Goal: Information Seeking & Learning: Learn about a topic

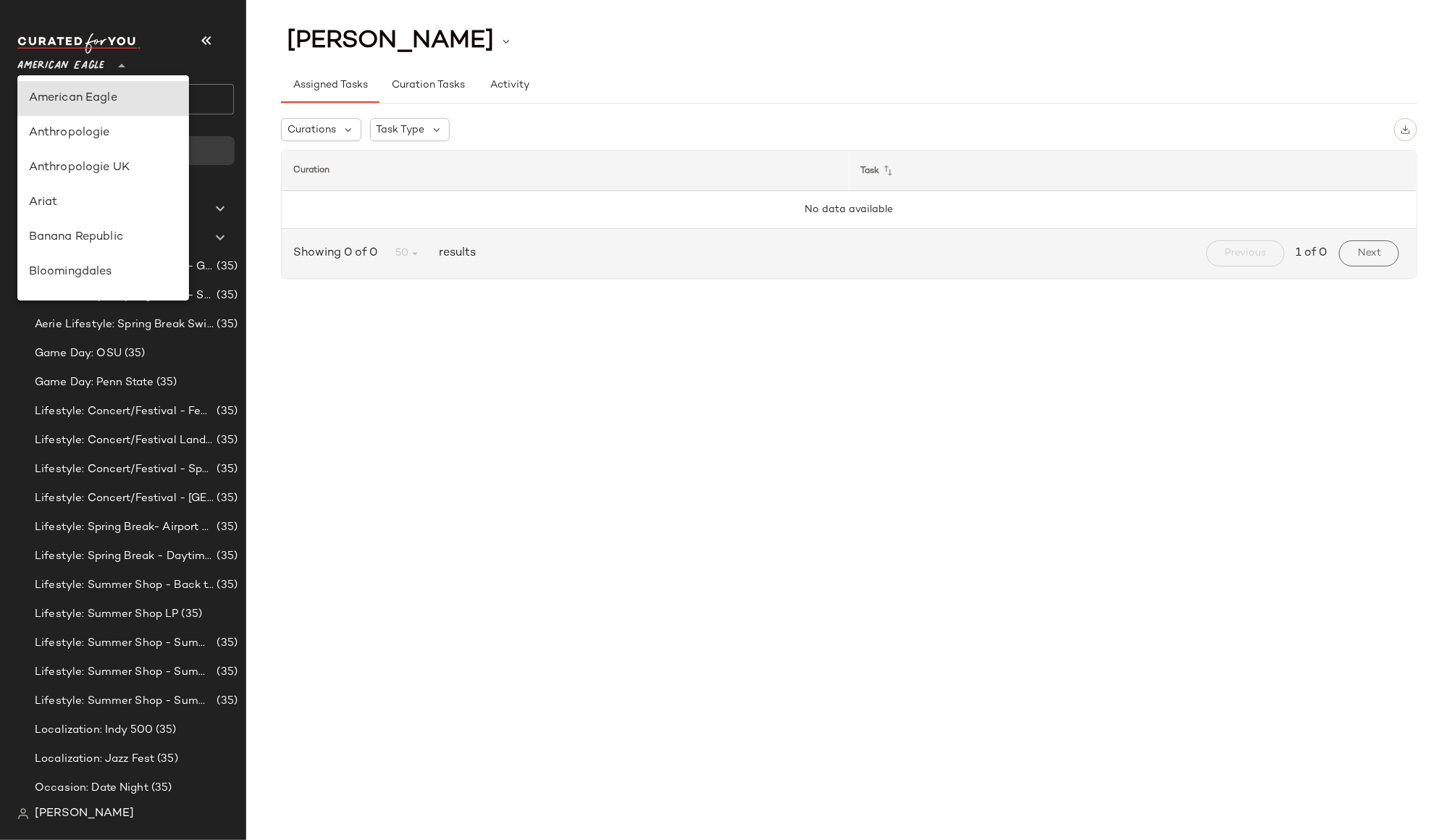
click at [85, 63] on span "American Eagle" at bounding box center [61, 63] width 87 height 26
type input "**"
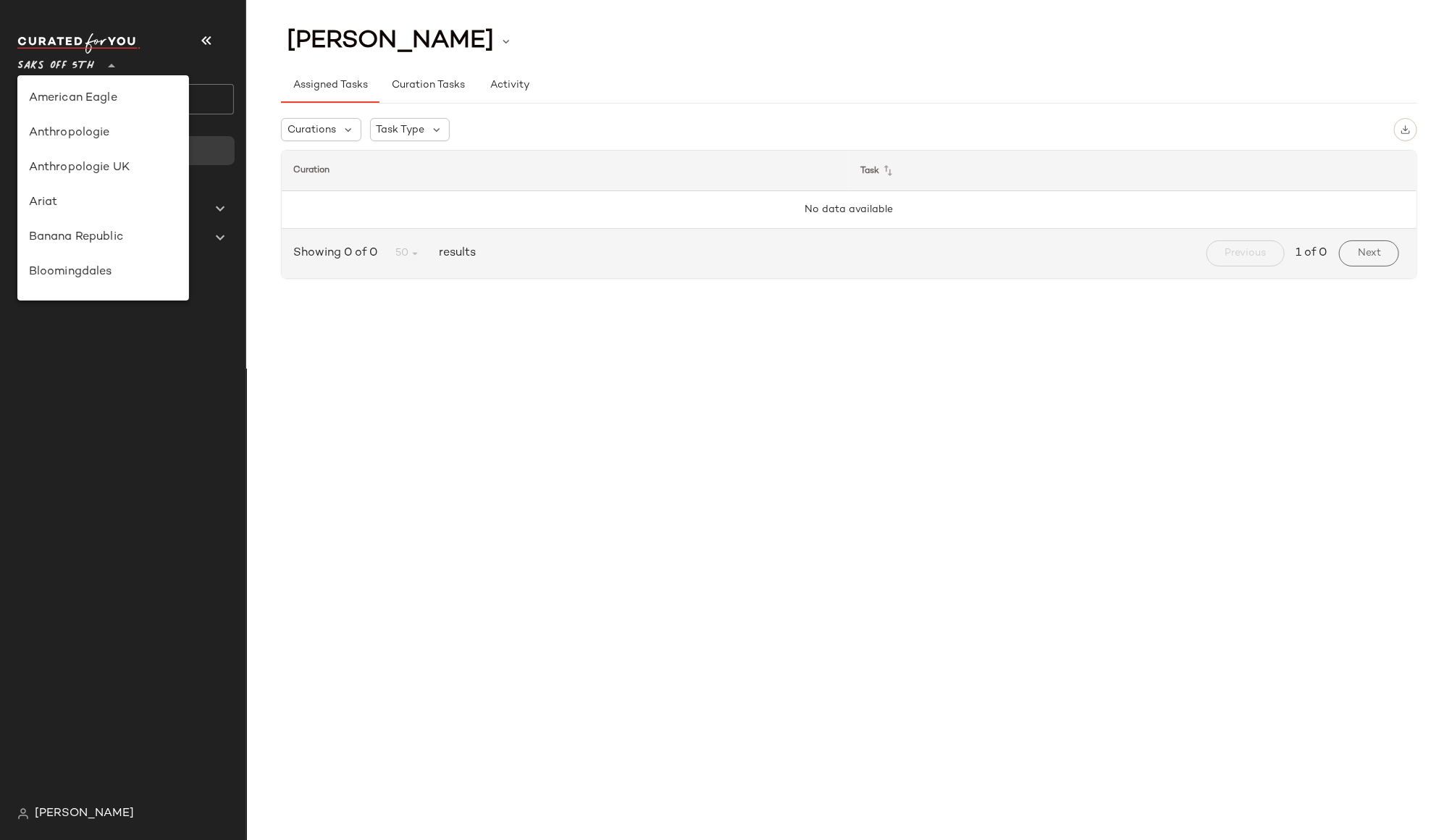
scroll to position [675, 0]
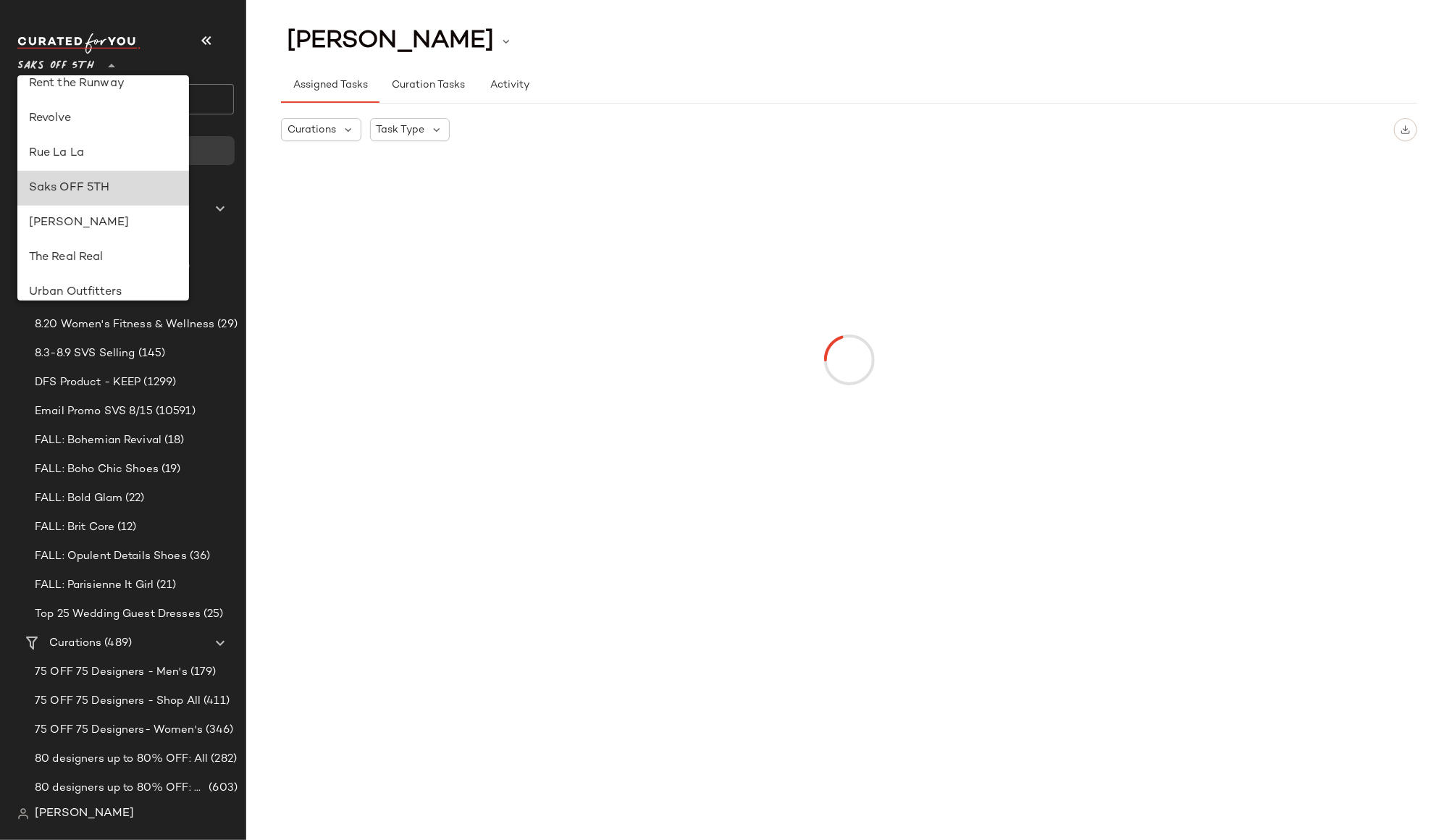
click at [51, 189] on div "Saks OFF 5TH" at bounding box center [104, 188] width 149 height 18
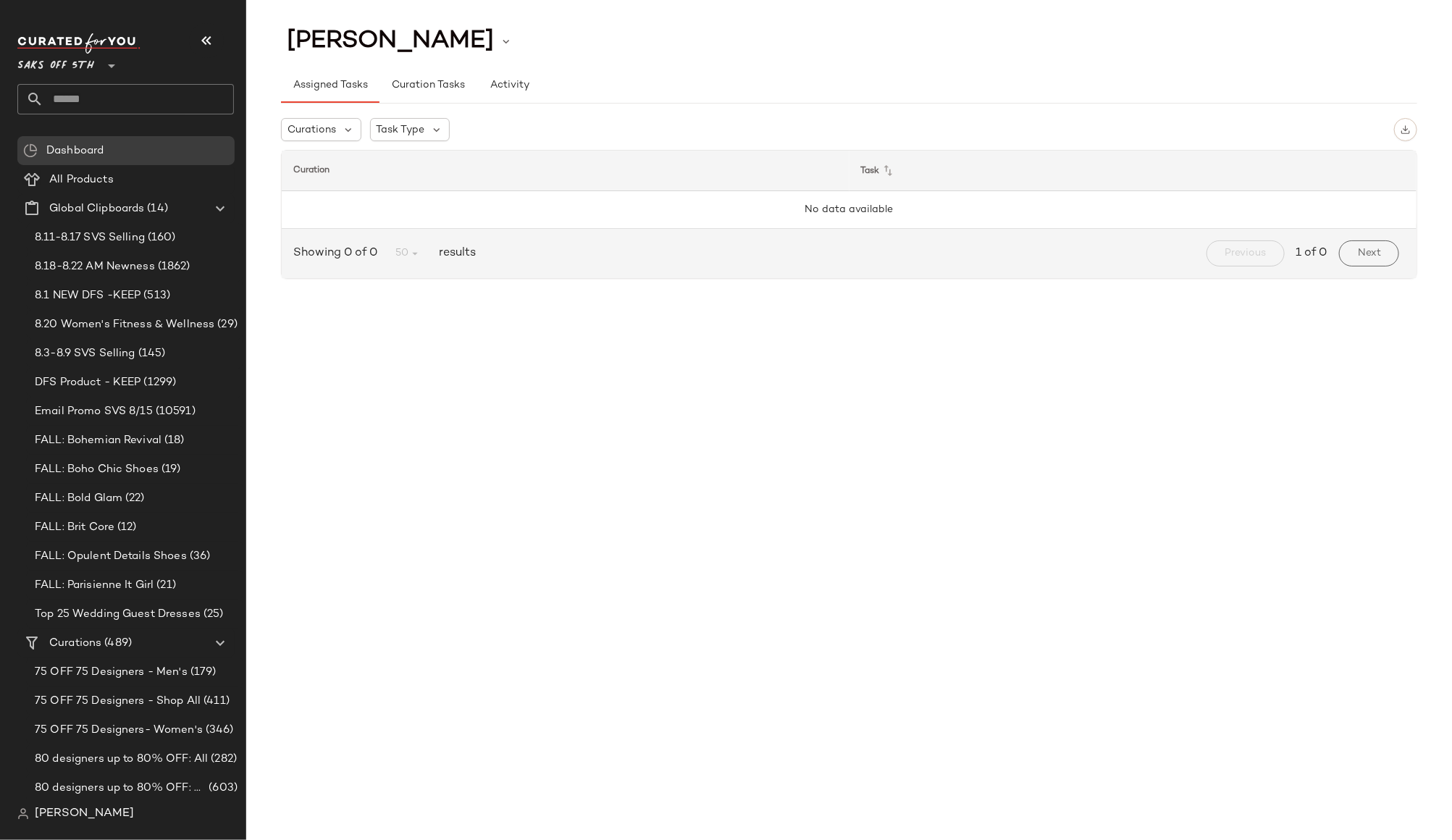
click at [96, 95] on input "text" at bounding box center [139, 99] width 191 height 30
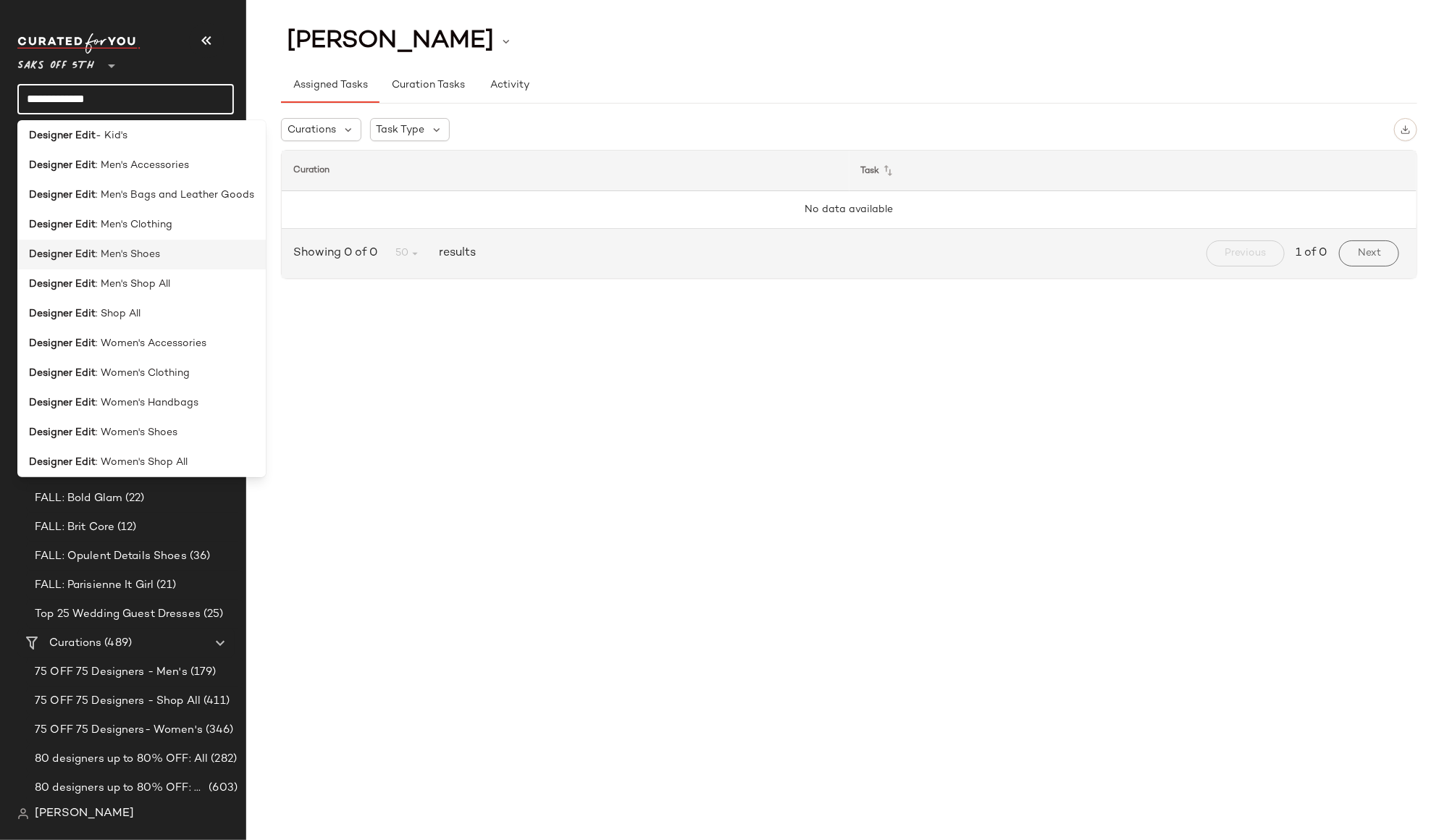
scroll to position [11, 0]
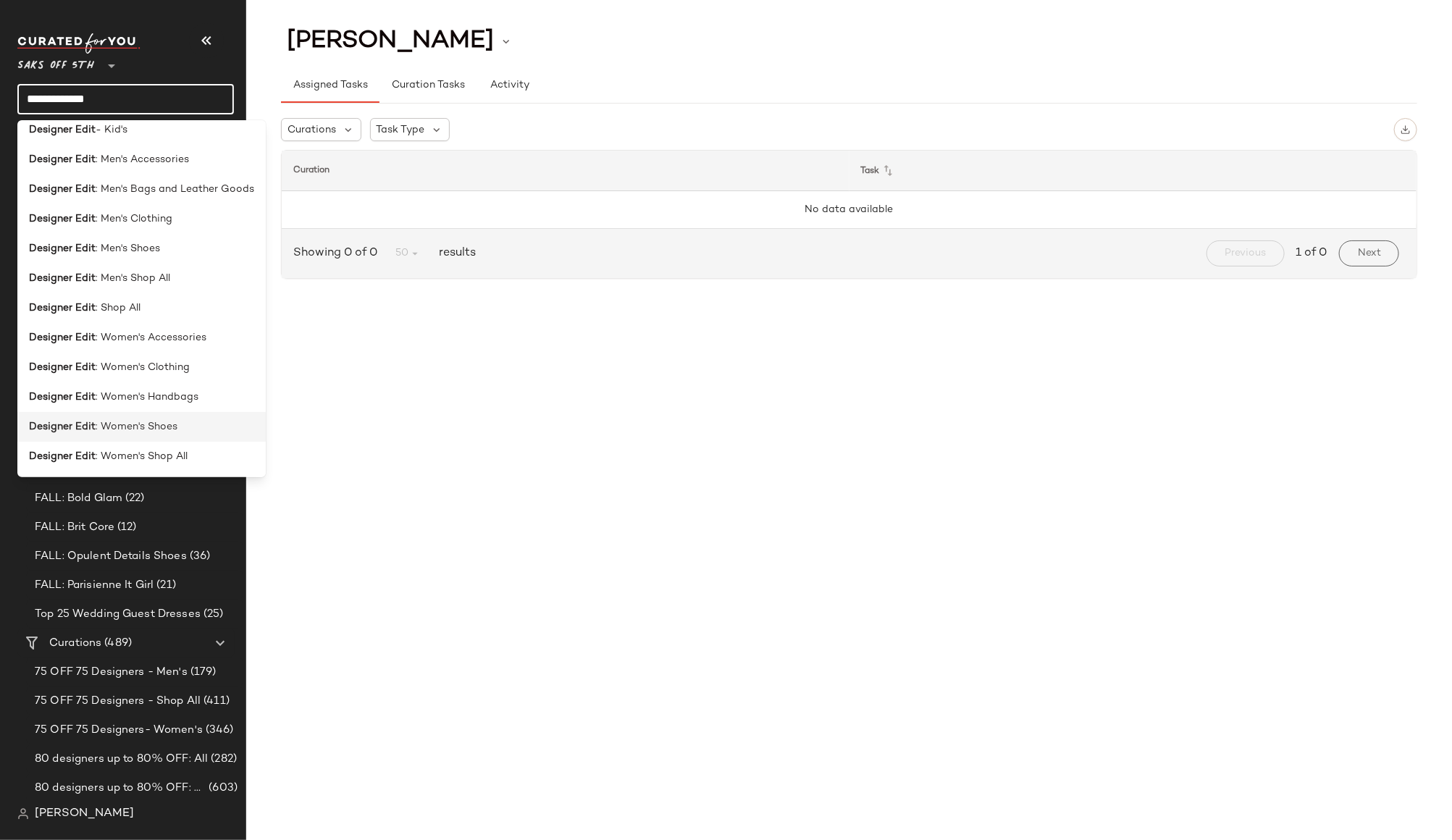
type input "**********"
click at [180, 420] on div "Designer Edit : Women's Shoes" at bounding box center [141, 427] width 225 height 15
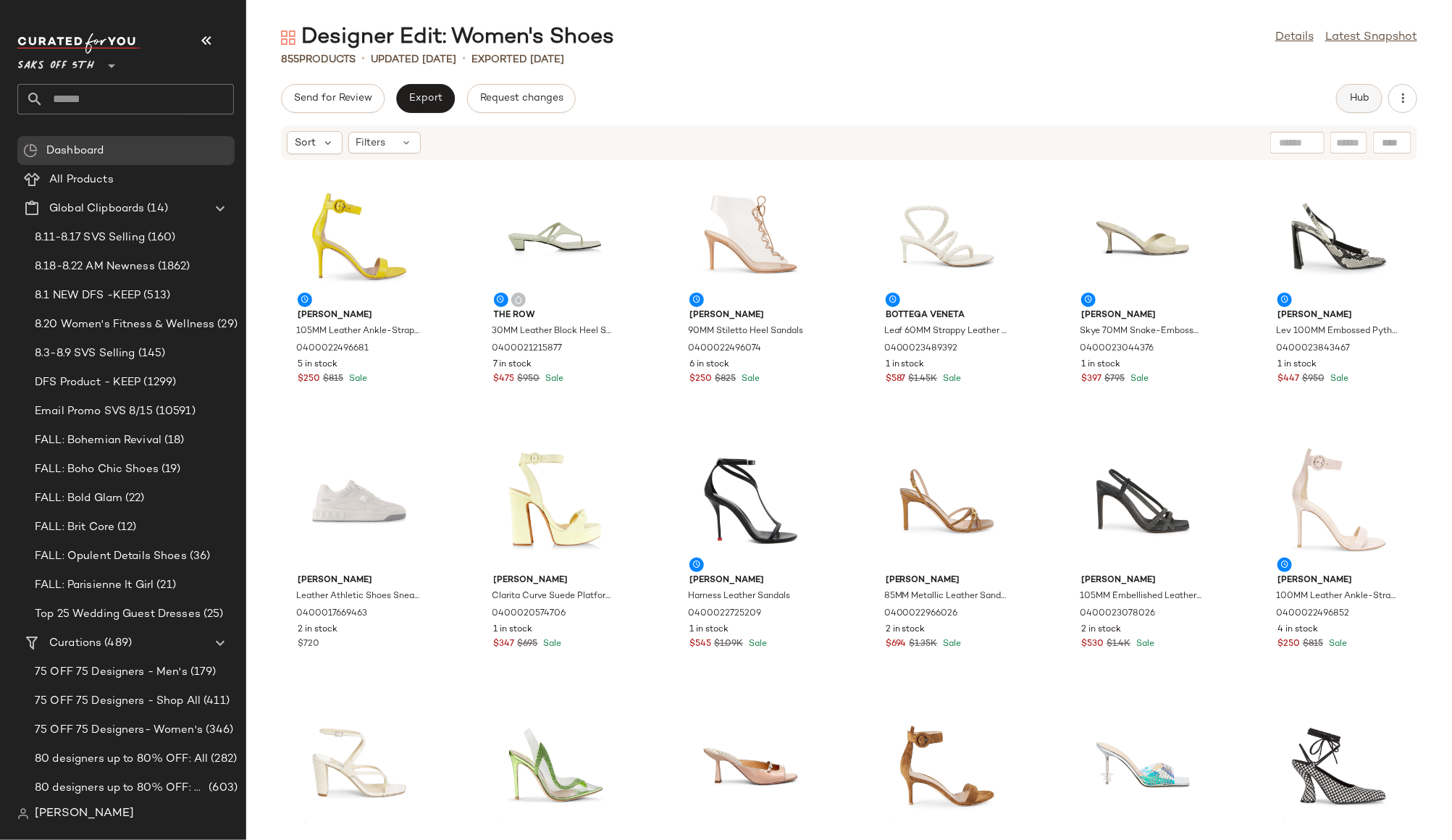
click at [1349, 104] on span "Hub" at bounding box center [1359, 98] width 21 height 11
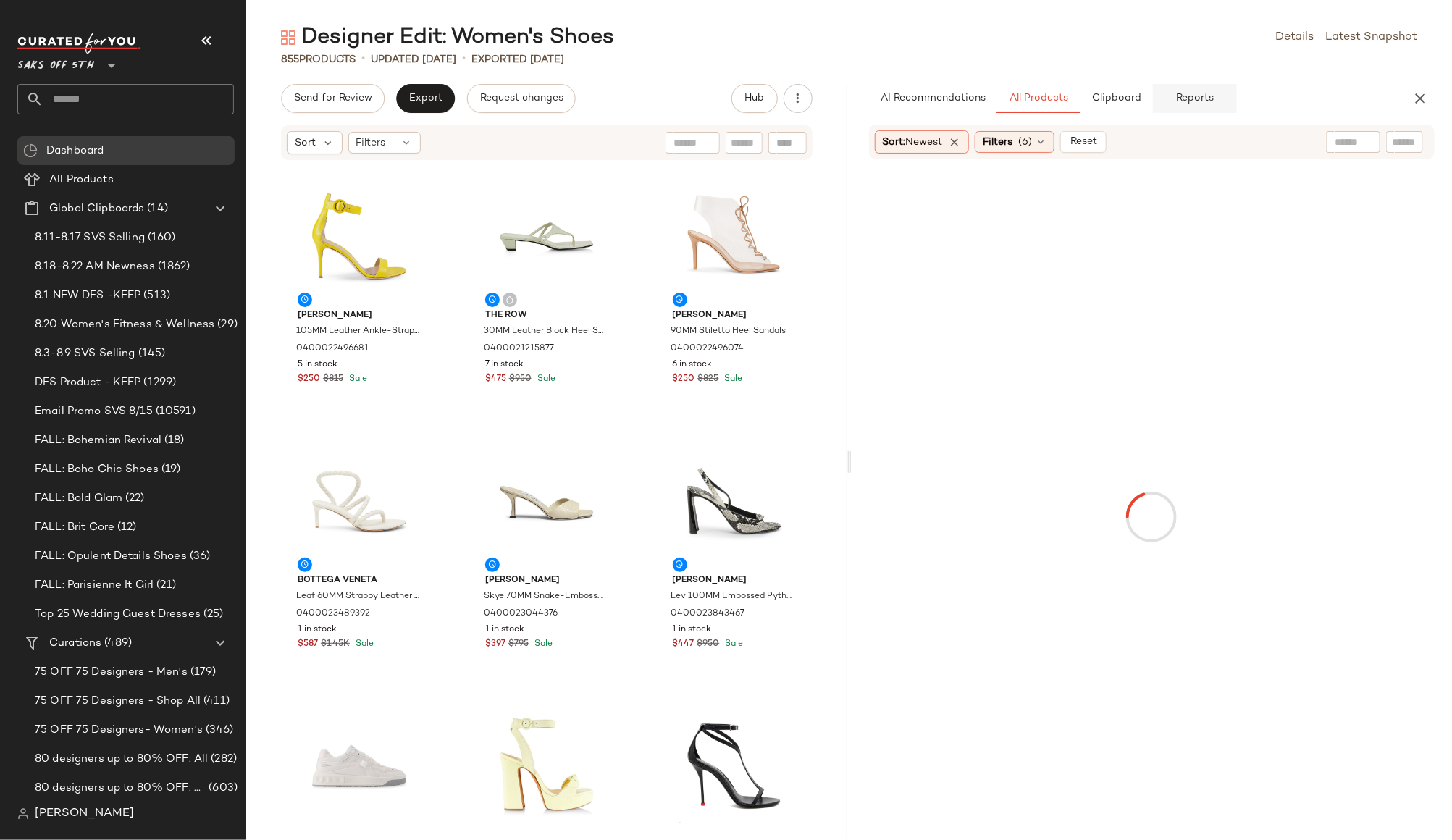
click at [1183, 93] on span "Reports" at bounding box center [1194, 98] width 38 height 11
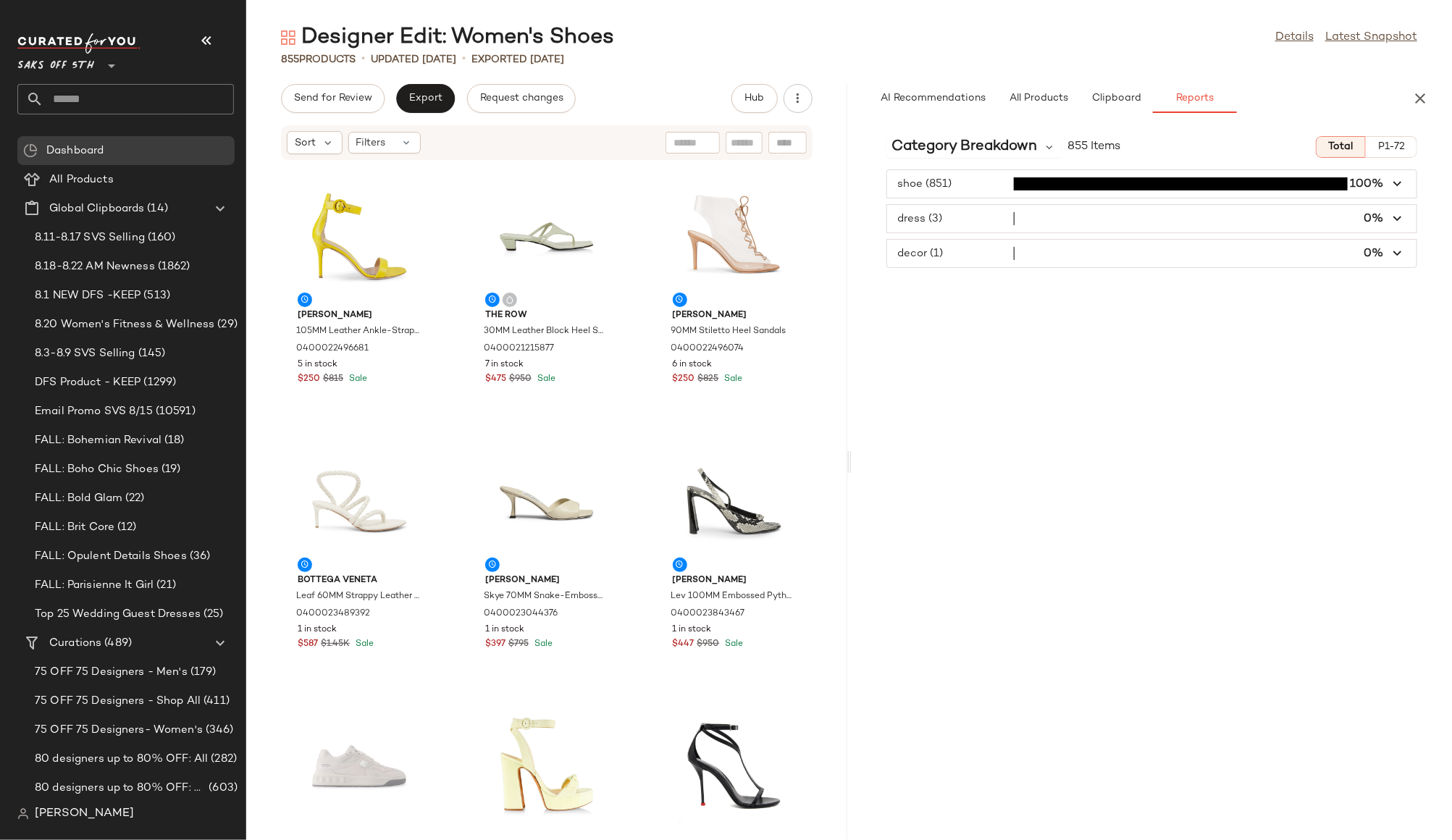
click at [998, 188] on span "button" at bounding box center [1152, 184] width 530 height 27
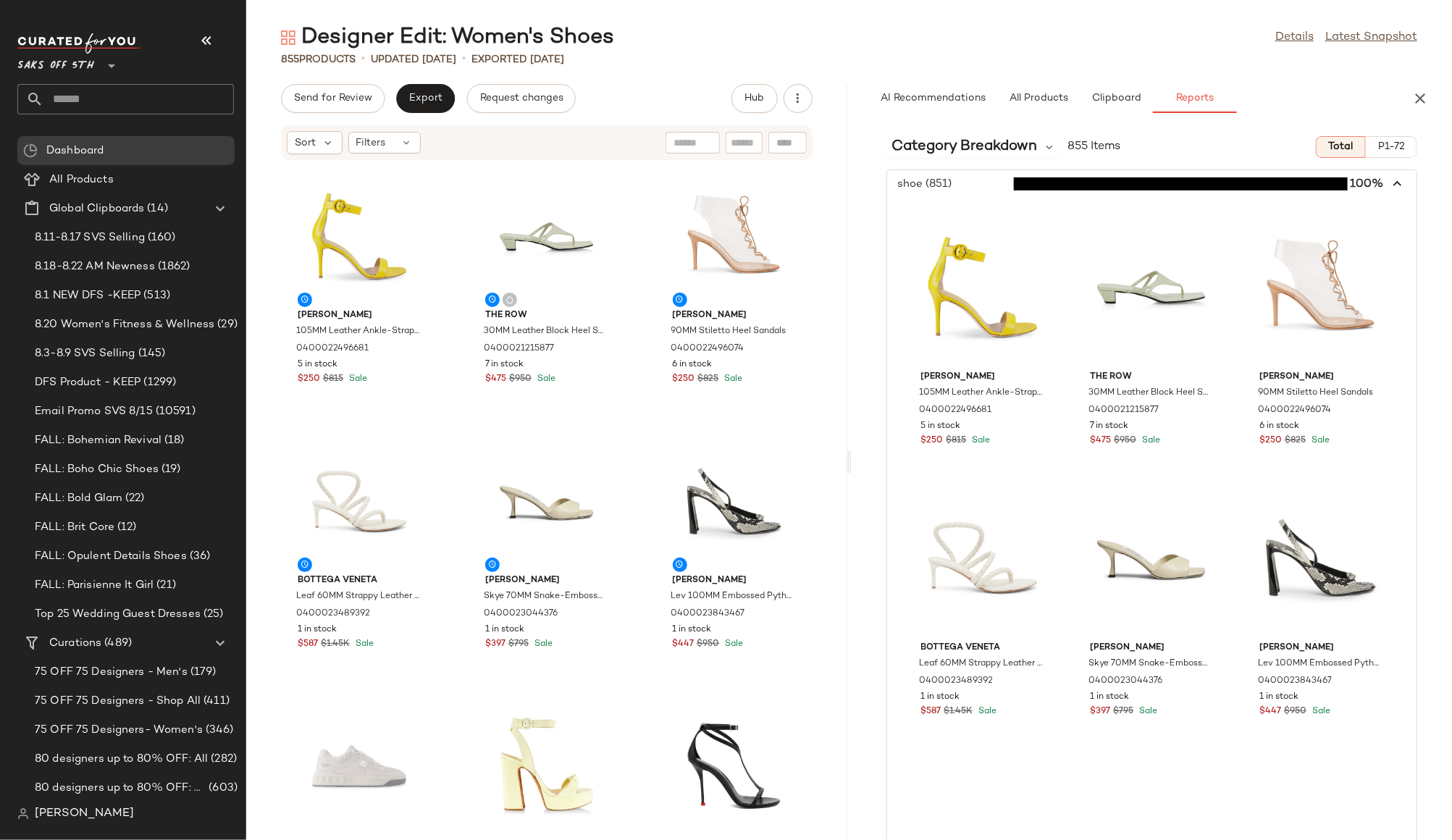
click at [998, 188] on span "button" at bounding box center [1152, 184] width 530 height 27
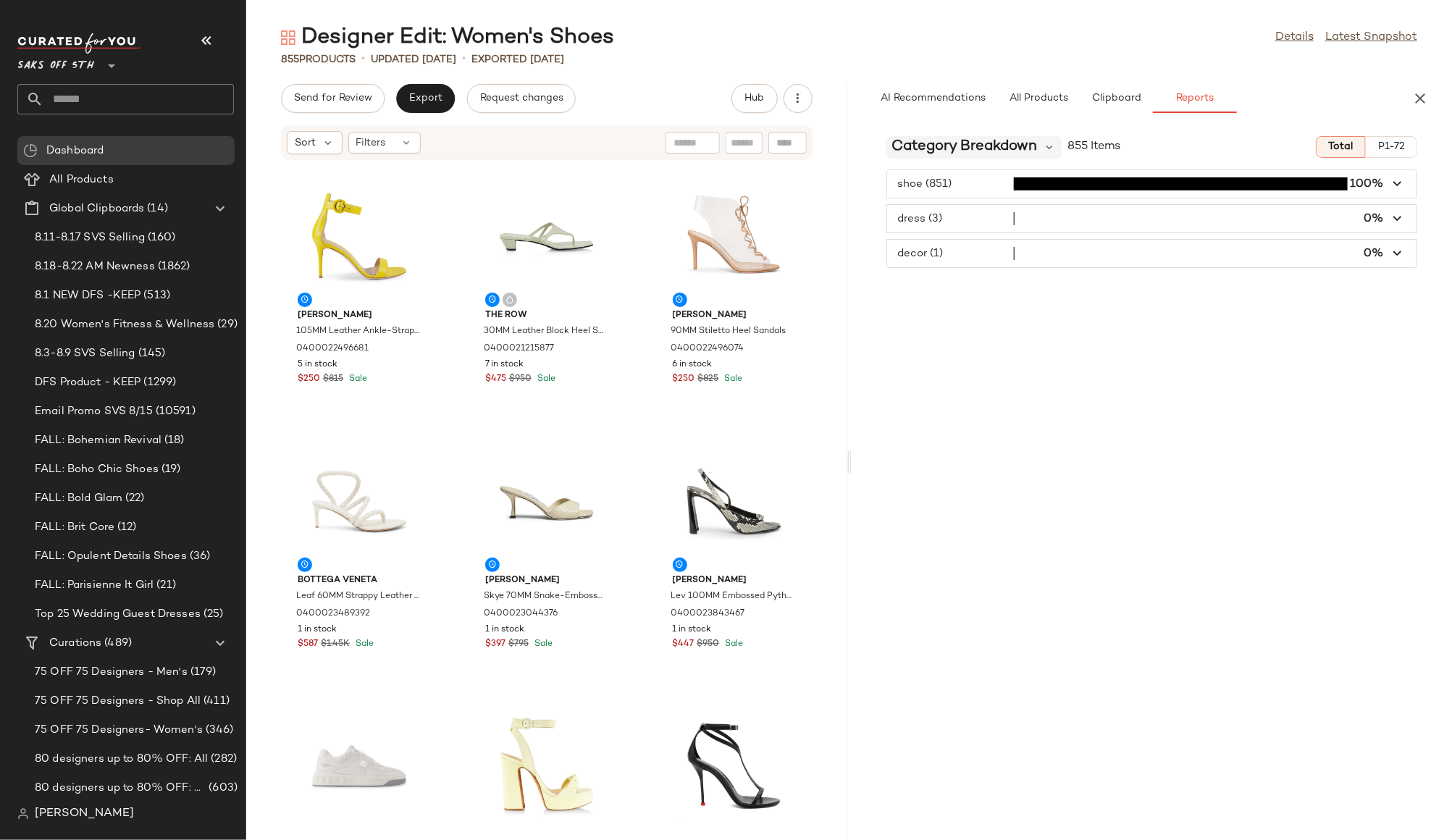
click at [1021, 149] on span "Category Breakdown" at bounding box center [964, 147] width 146 height 21
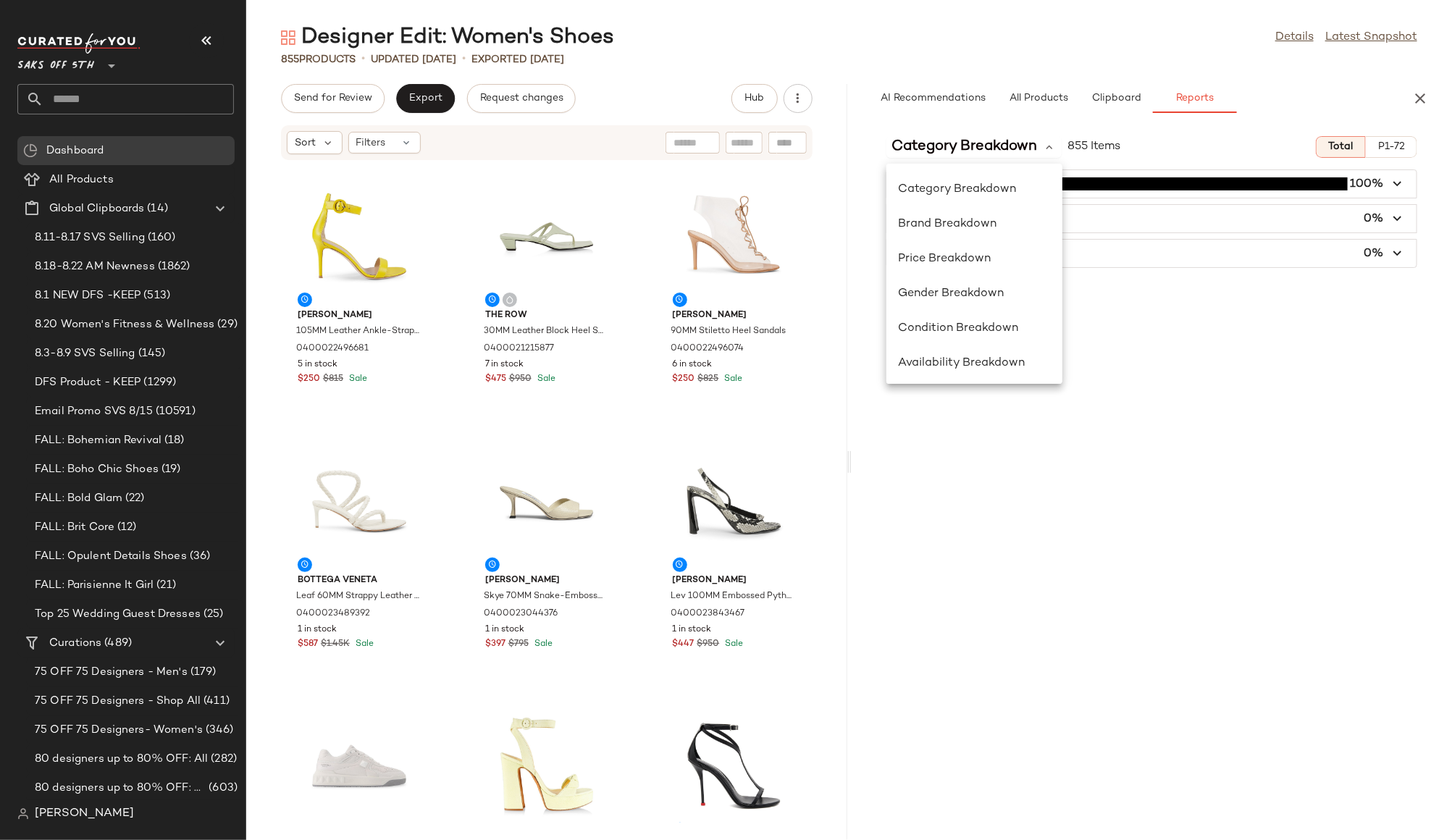
click at [1271, 95] on div "AI Recommendations All Products Clipboard Reports" at bounding box center [1129, 98] width 520 height 29
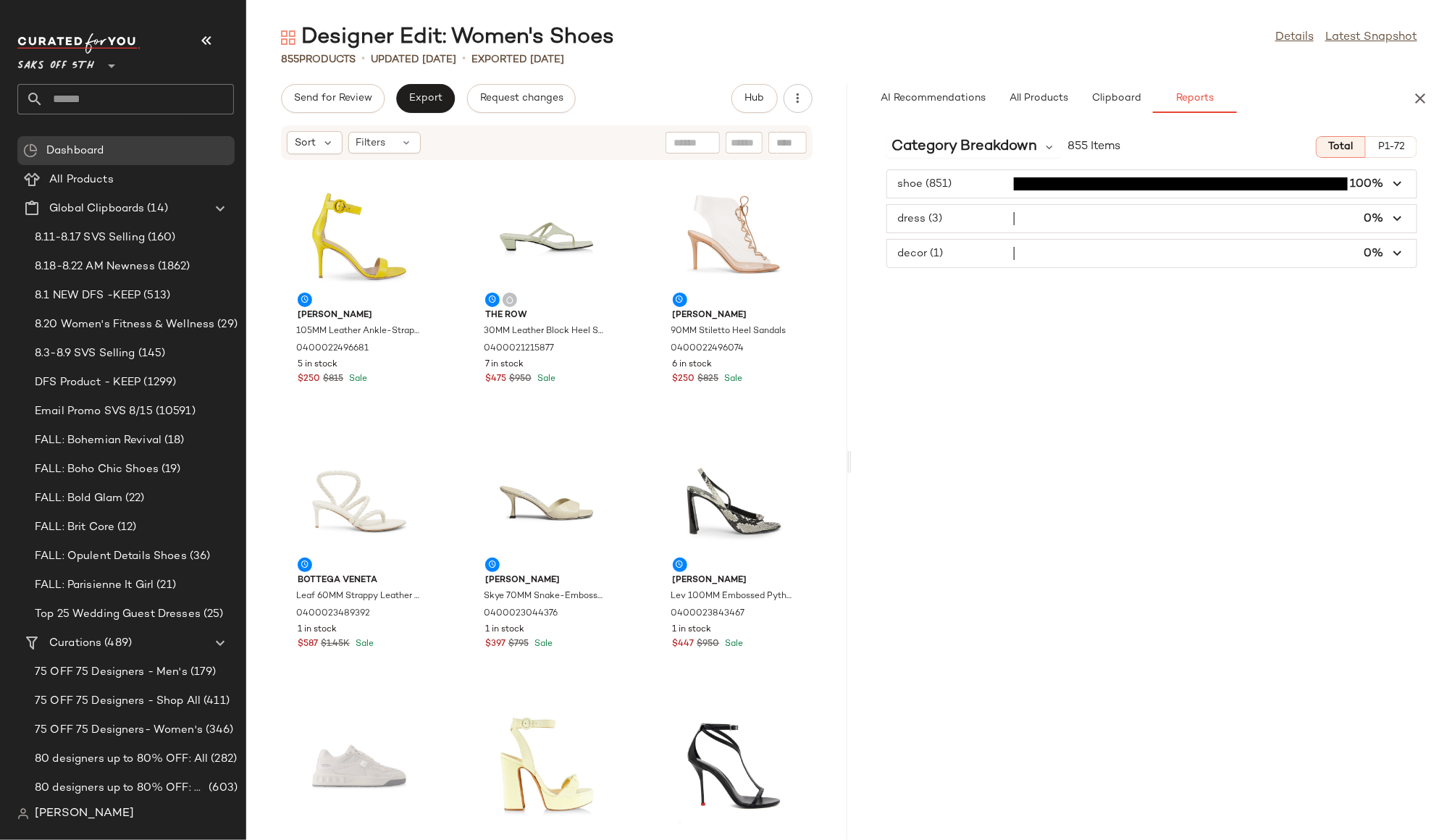
click at [973, 177] on span "button" at bounding box center [1152, 184] width 530 height 27
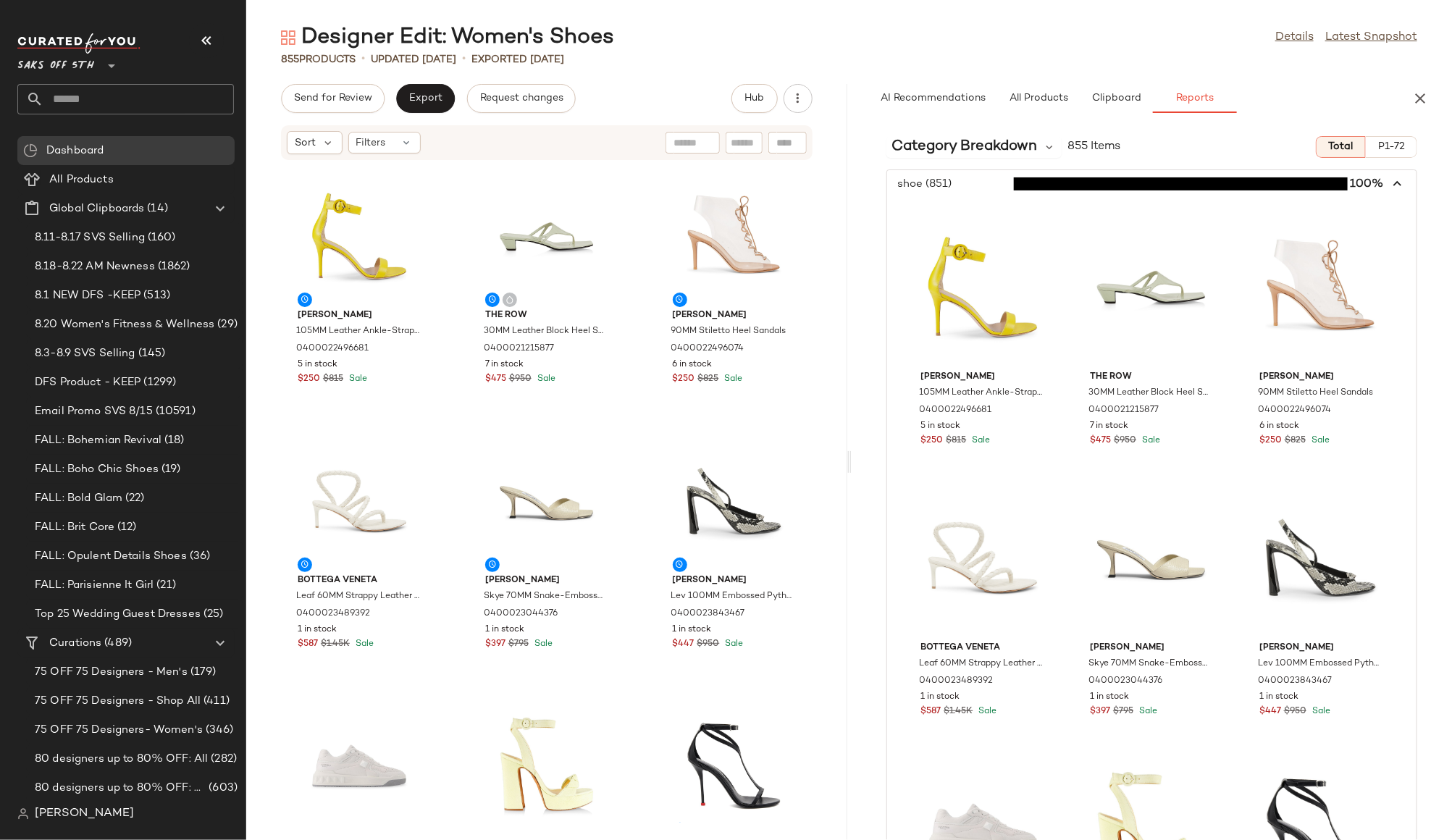
click at [1394, 188] on icon "button" at bounding box center [1398, 184] width 17 height 17
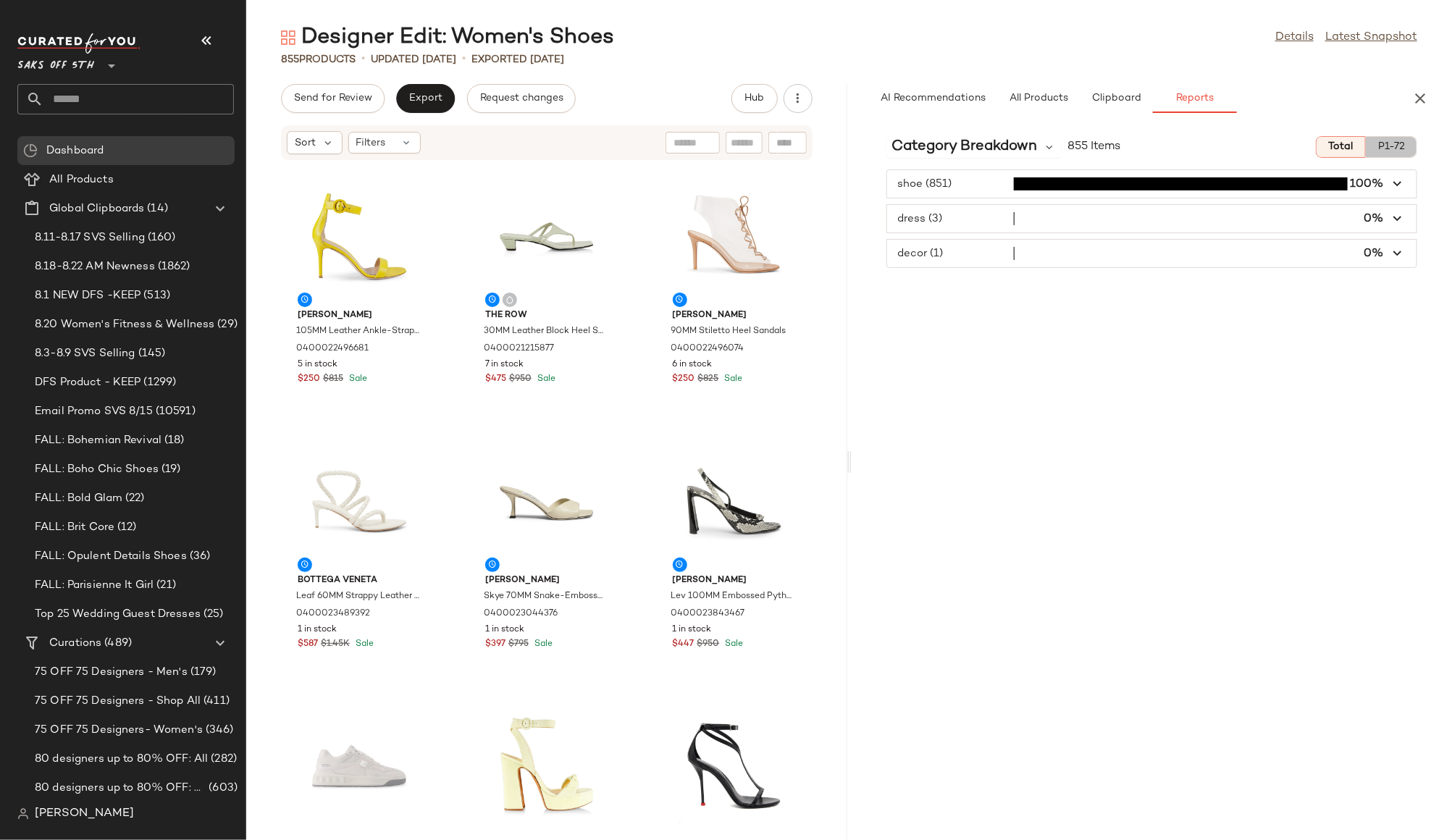
click at [1389, 149] on span "P1-72" at bounding box center [1391, 146] width 27 height 11
click at [1418, 97] on icon "button" at bounding box center [1420, 98] width 18 height 18
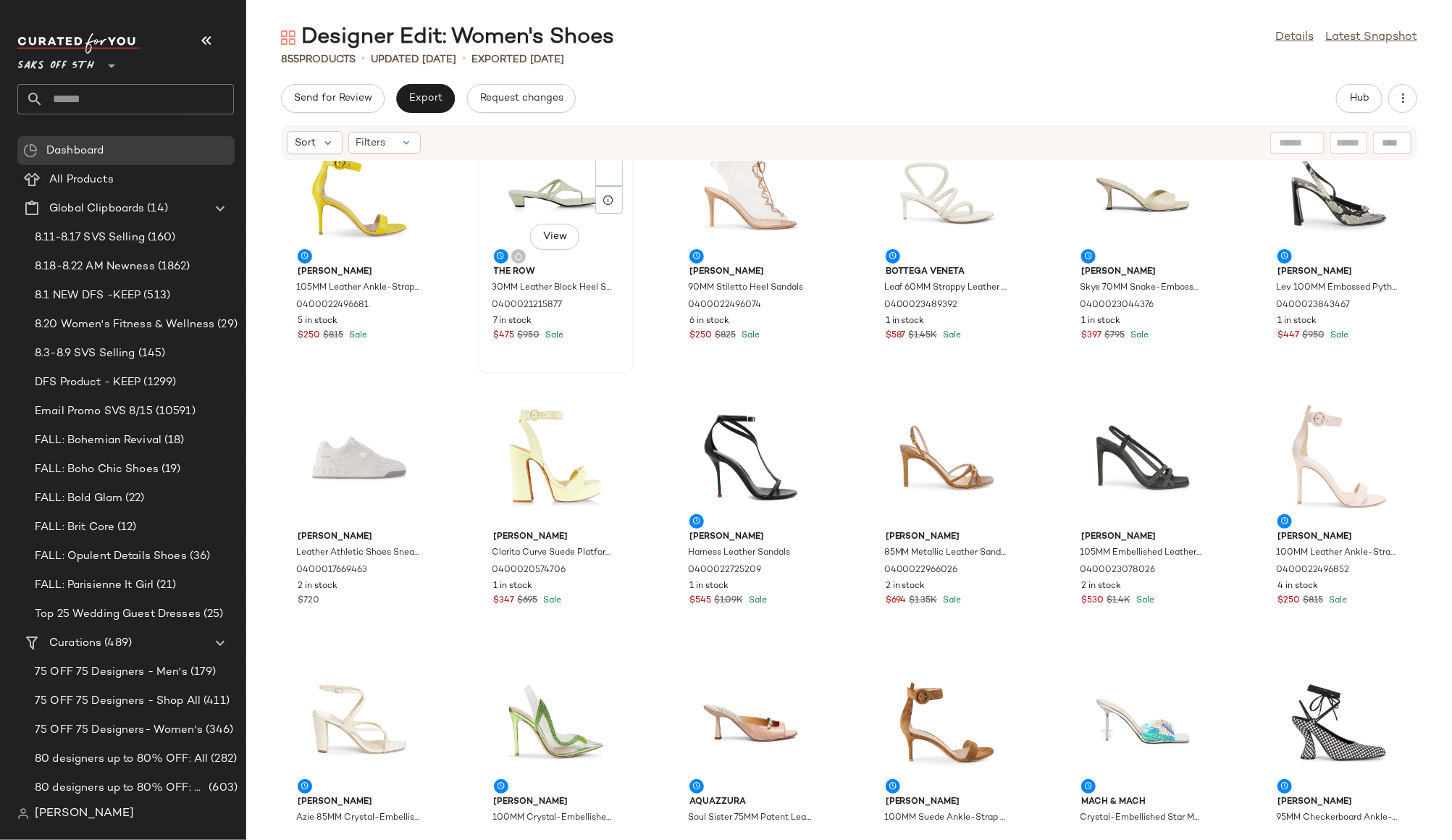
scroll to position [43, 0]
click at [78, 239] on span "8.11-8.17 SVS Selling" at bounding box center [90, 238] width 110 height 17
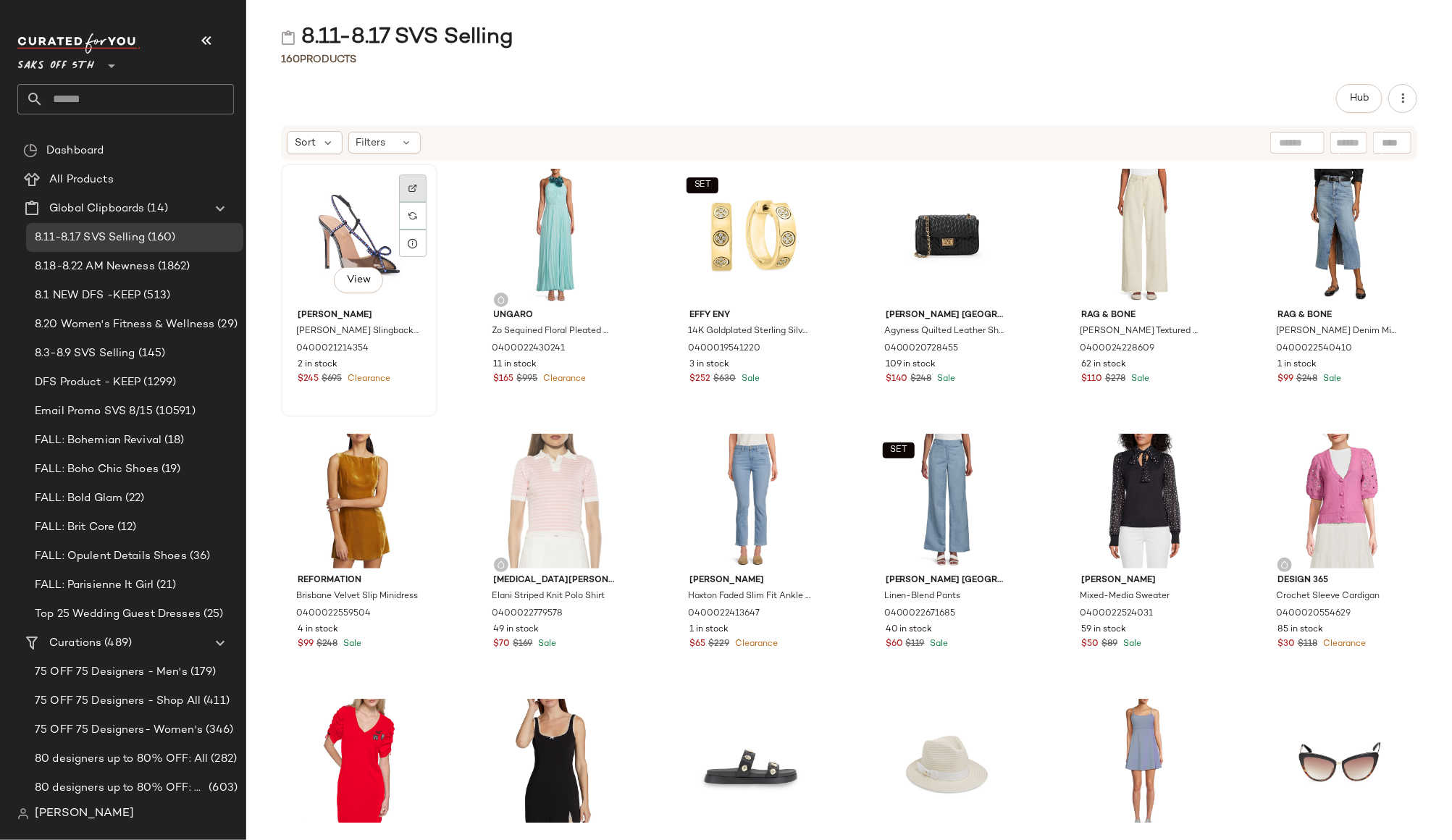
click at [412, 188] on img at bounding box center [412, 188] width 8 height 8
click at [1361, 94] on span "Hub" at bounding box center [1359, 98] width 21 height 11
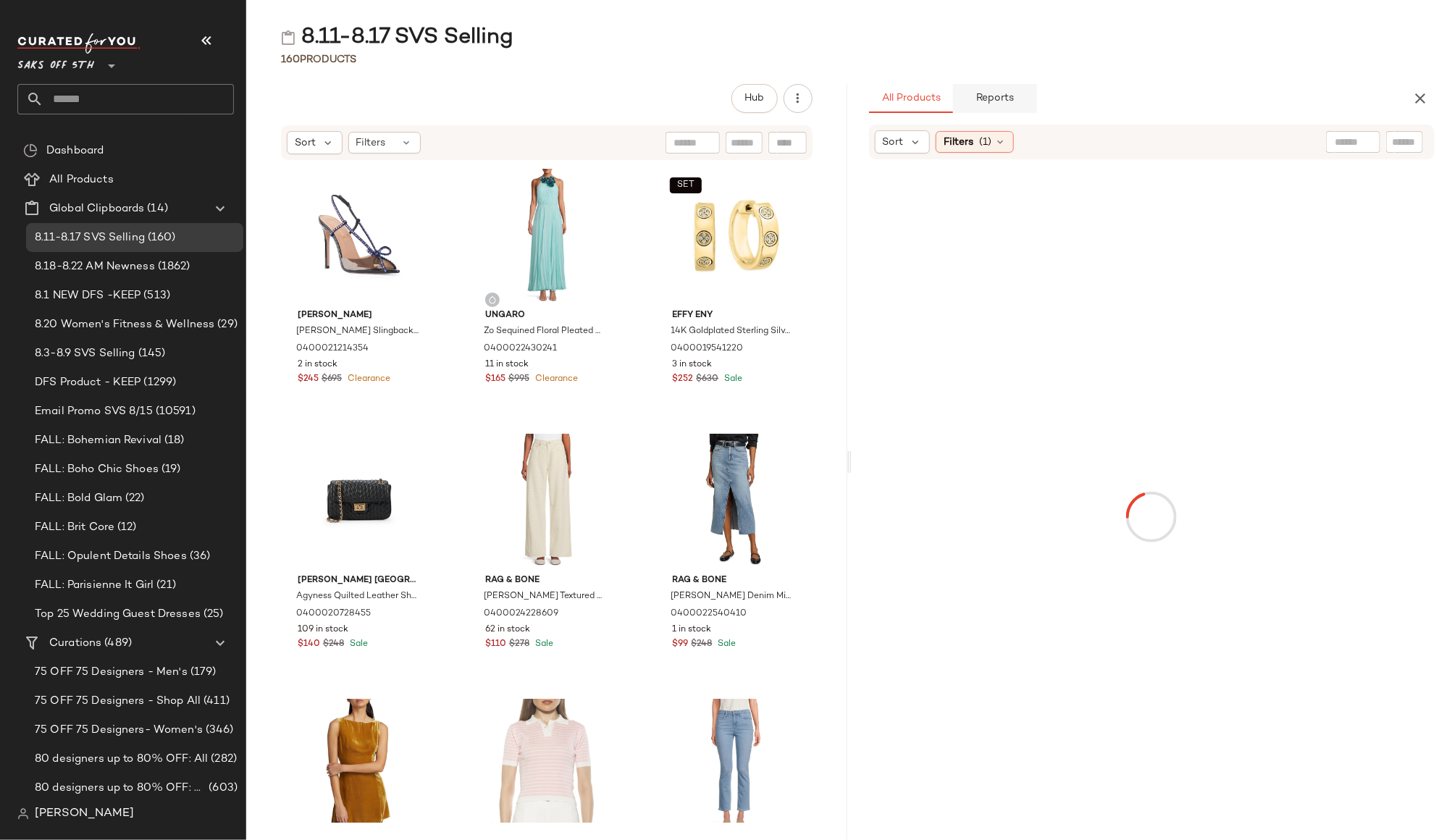
click at [1004, 104] on span "Reports" at bounding box center [995, 98] width 38 height 11
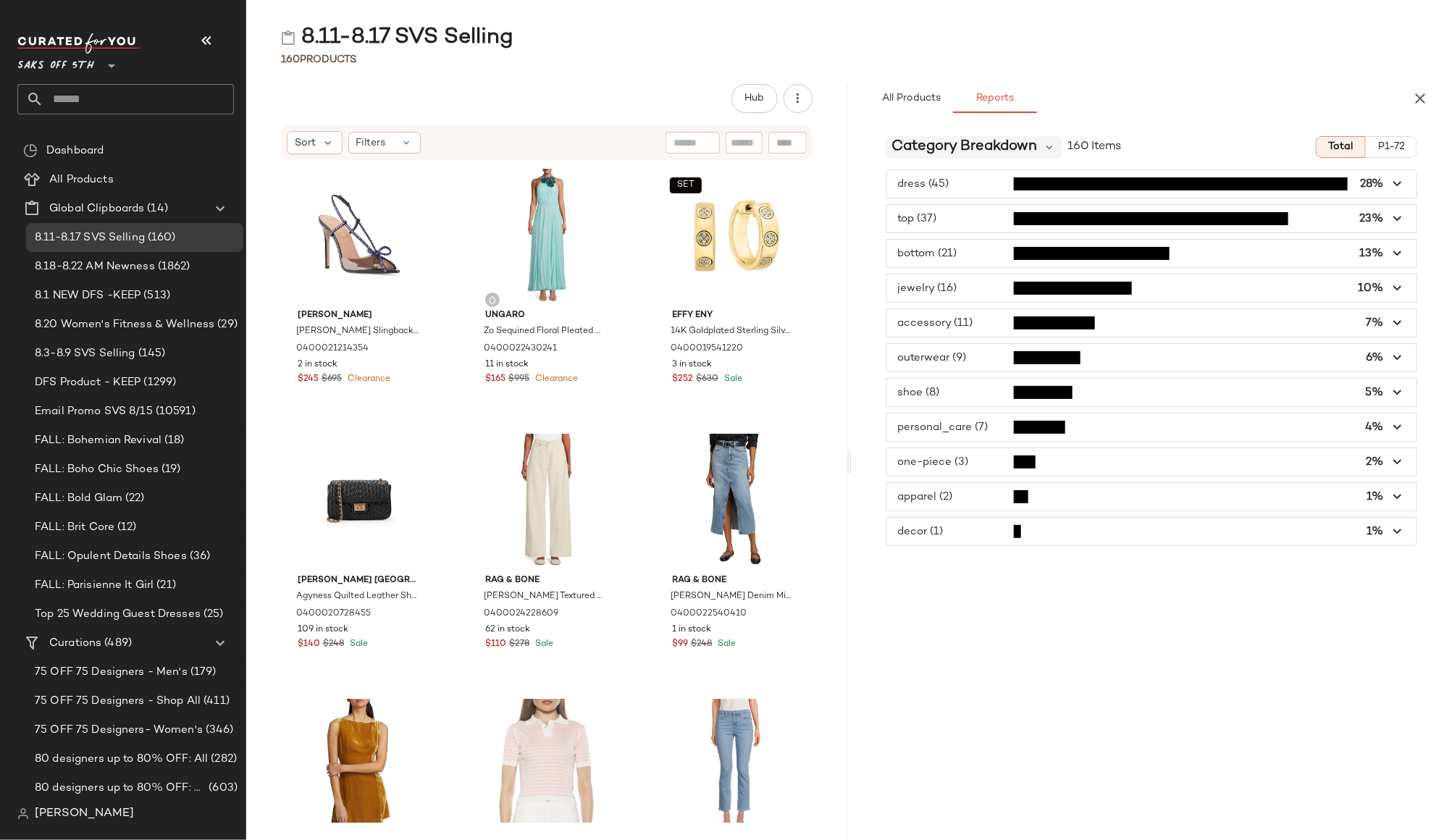
click at [1024, 149] on span "Category Breakdown" at bounding box center [964, 147] width 146 height 21
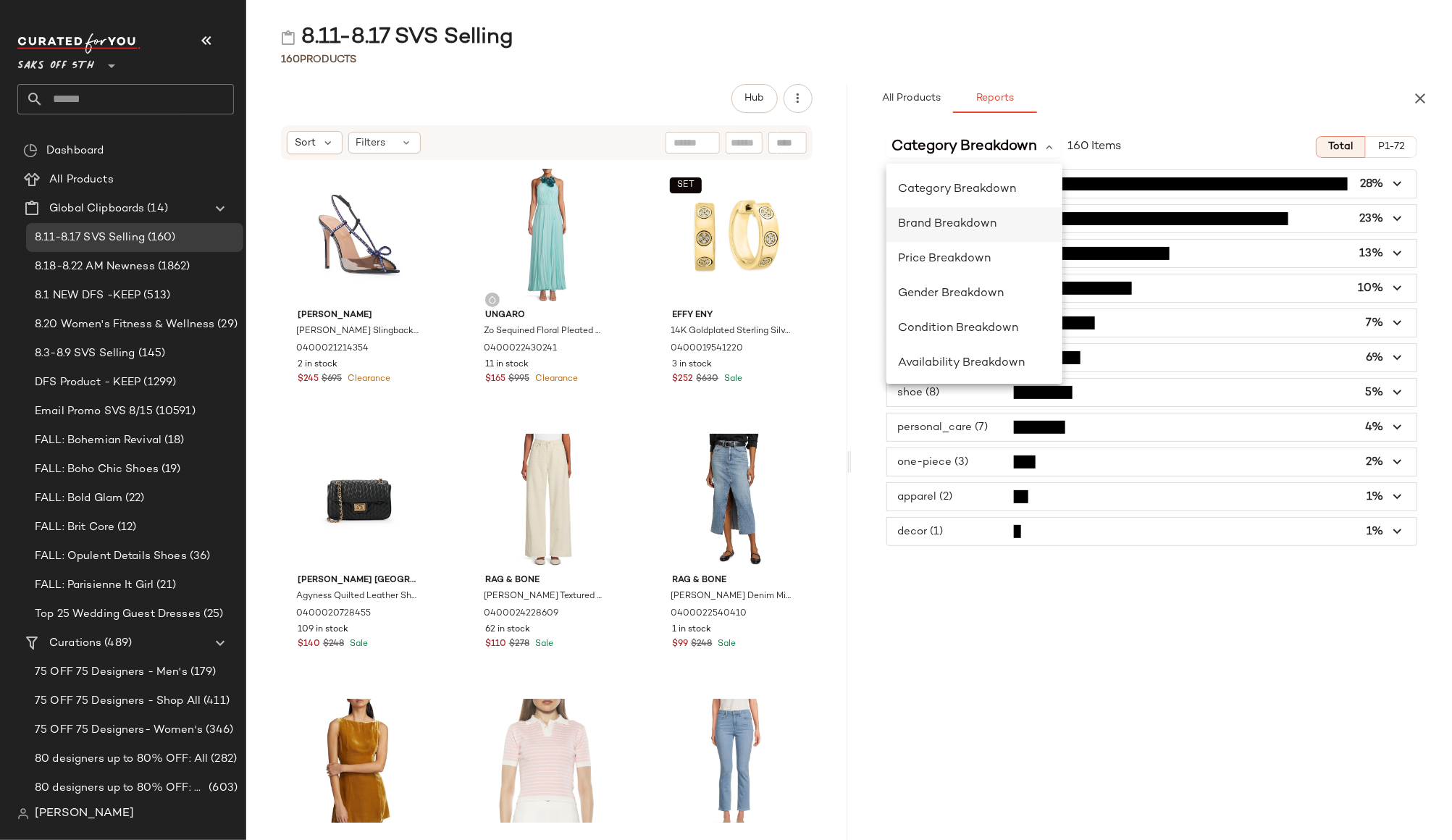
click at [989, 277] on div "Brand Breakdown" at bounding box center [974, 294] width 176 height 35
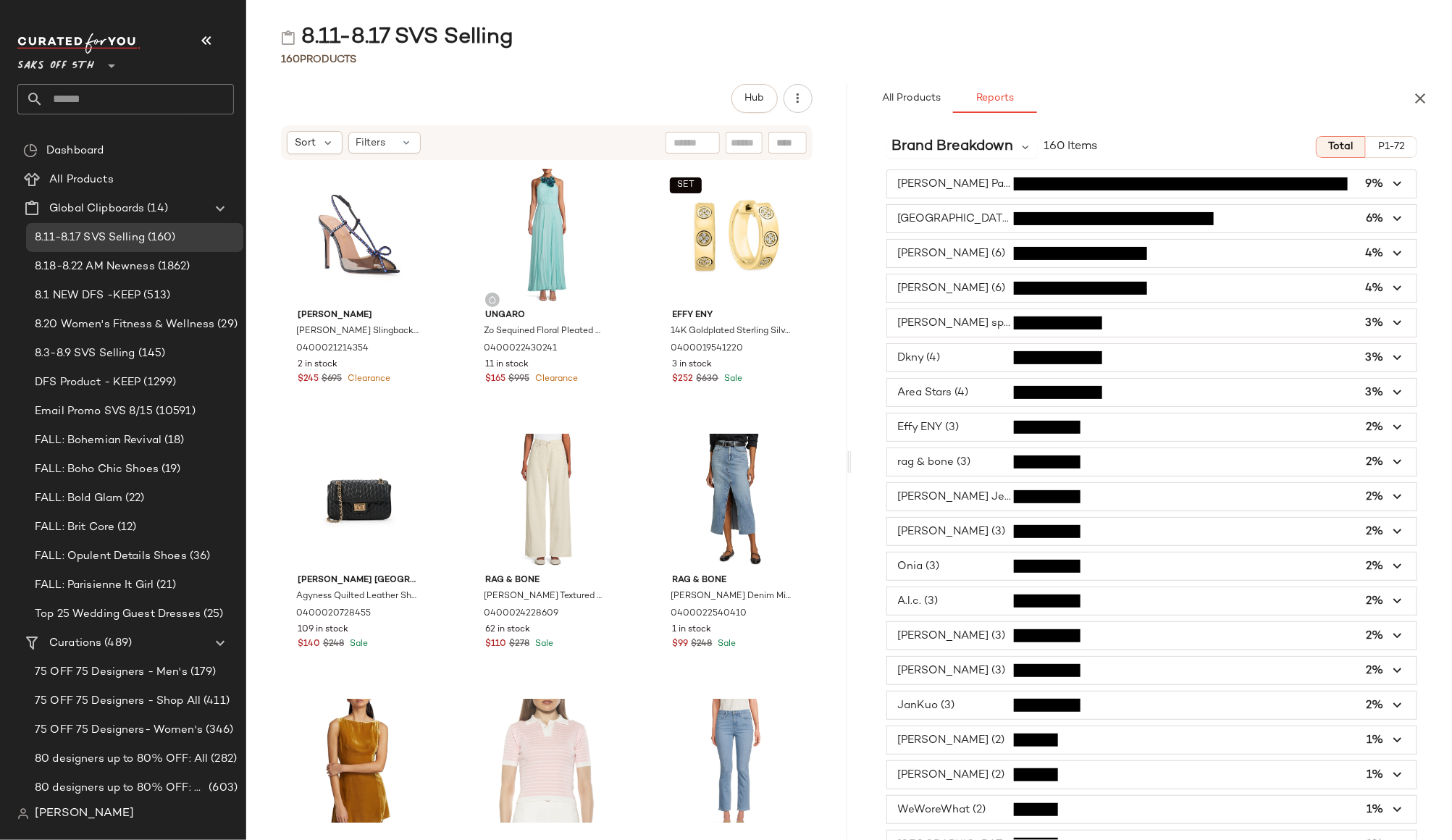
click at [977, 181] on span "button" at bounding box center [1152, 184] width 530 height 27
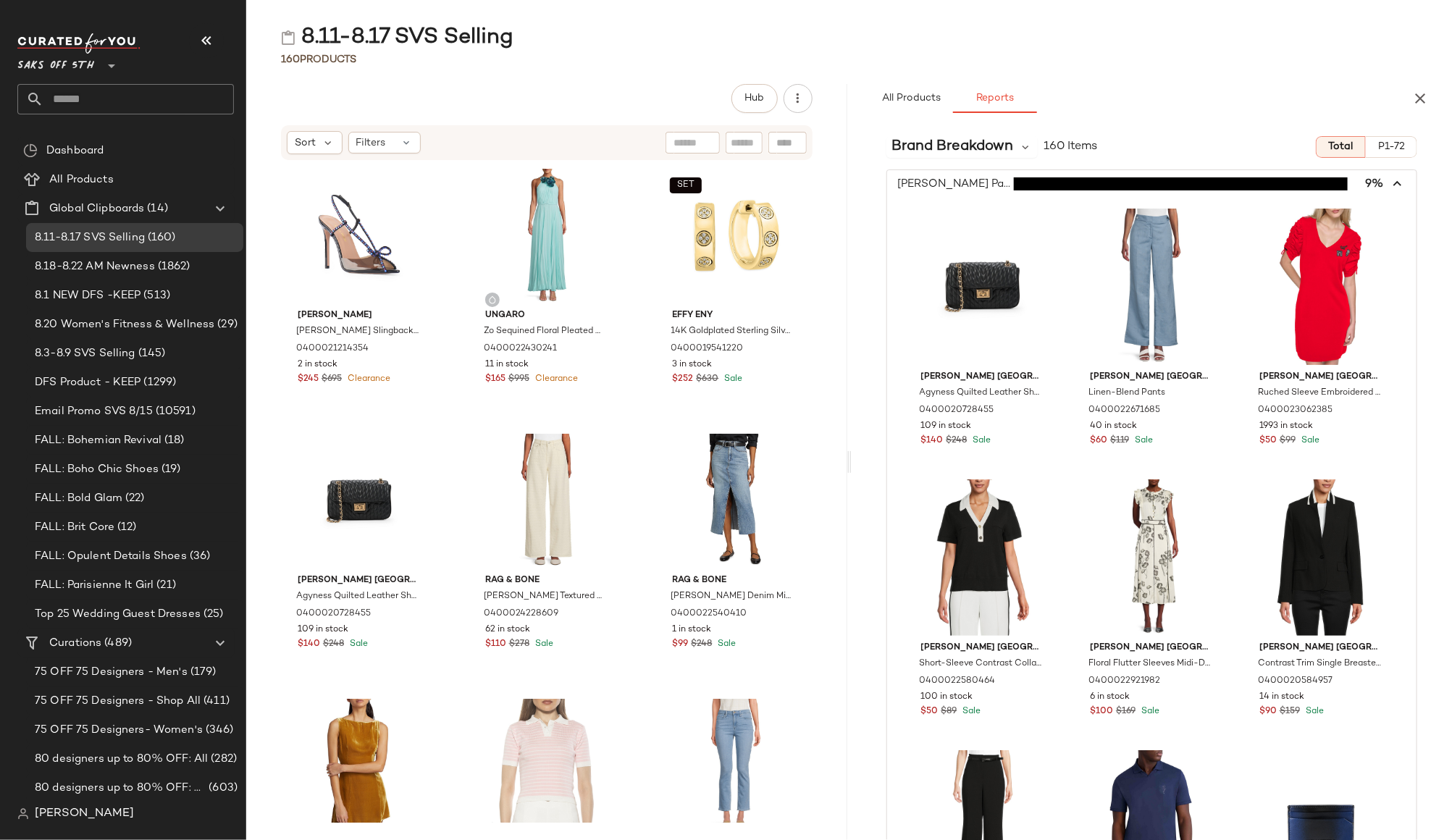
click at [1391, 185] on icon "button" at bounding box center [1398, 184] width 17 height 17
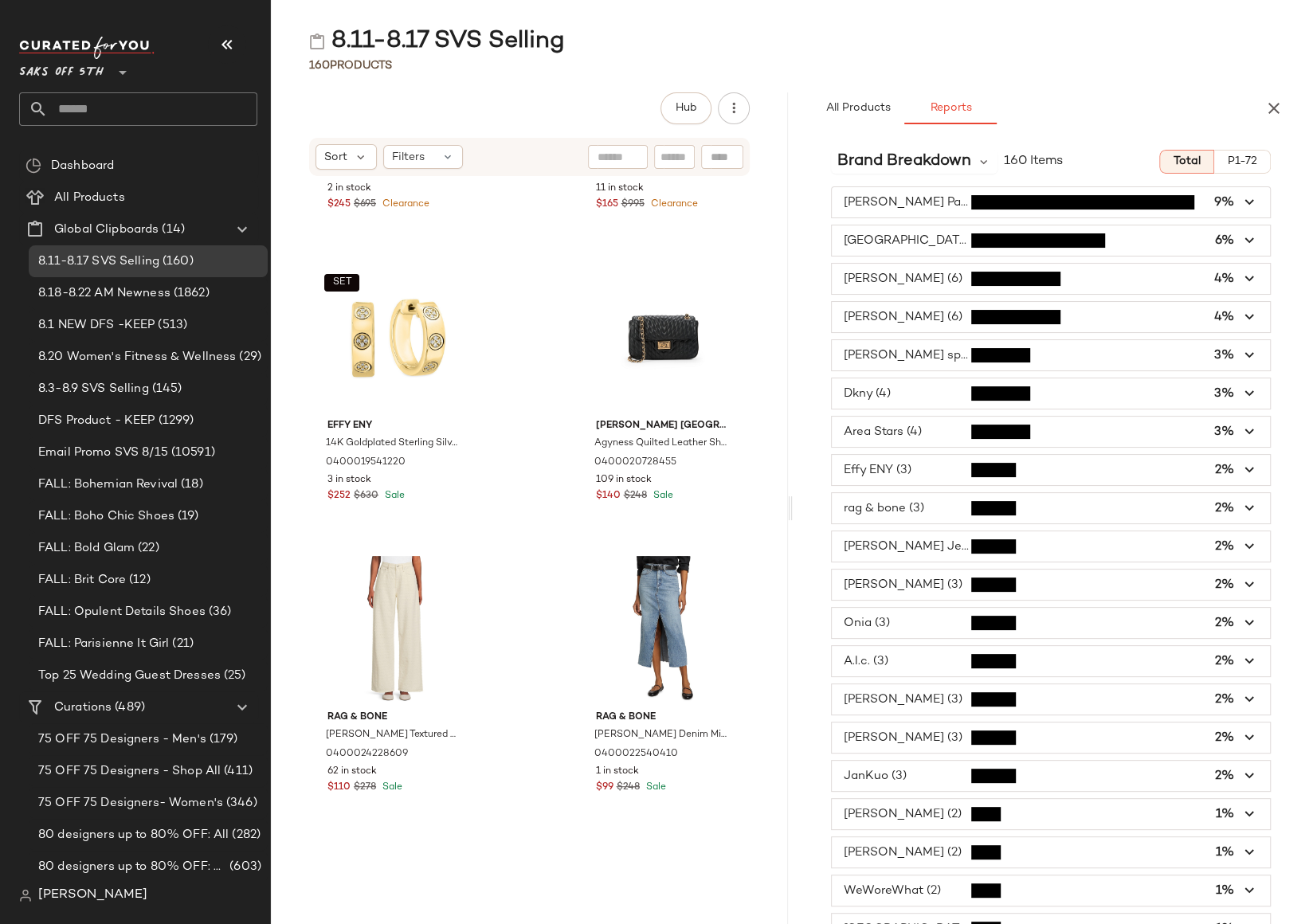
scroll to position [257, 0]
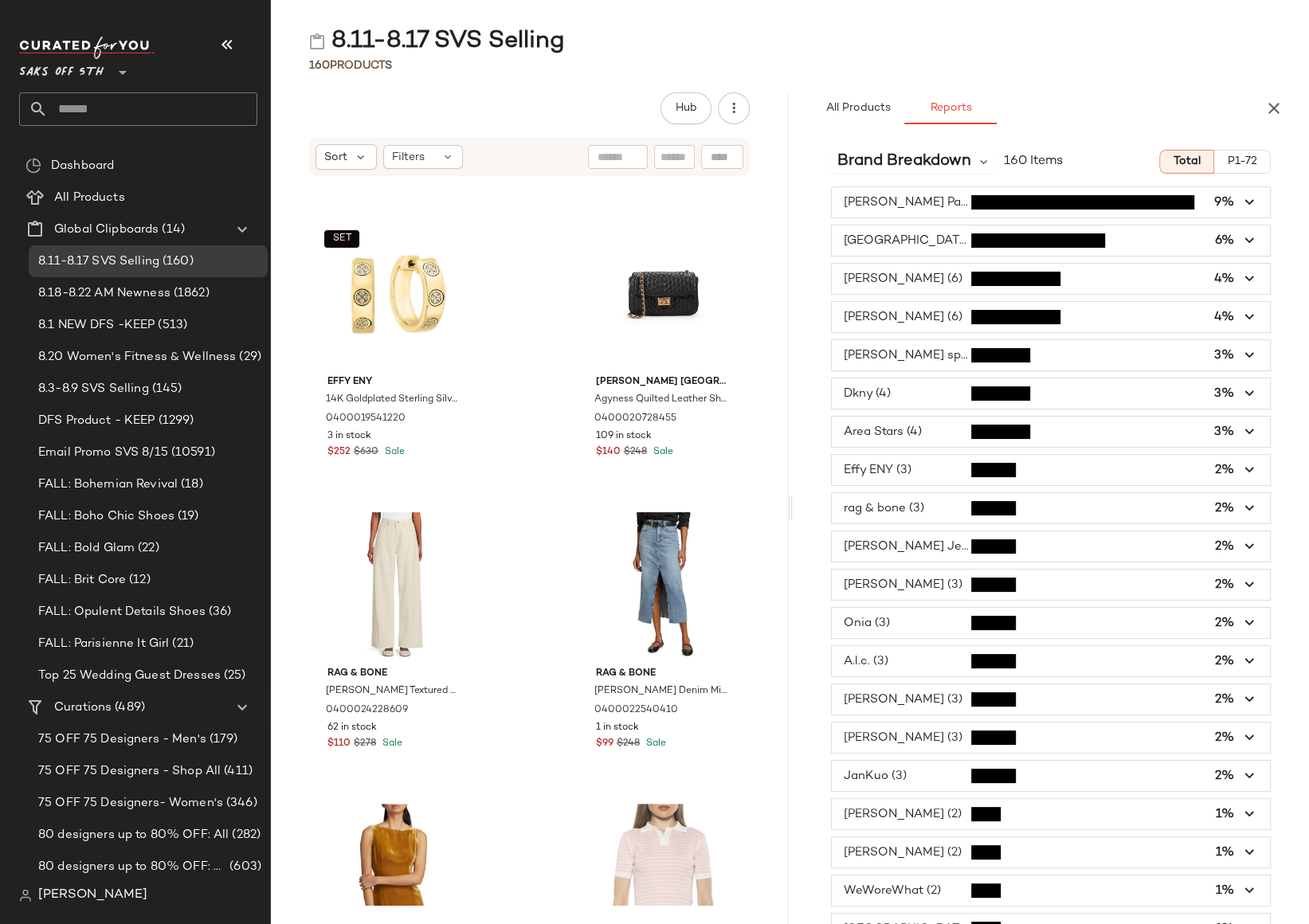
click at [1245, 201] on icon "button" at bounding box center [1249, 203] width 18 height 18
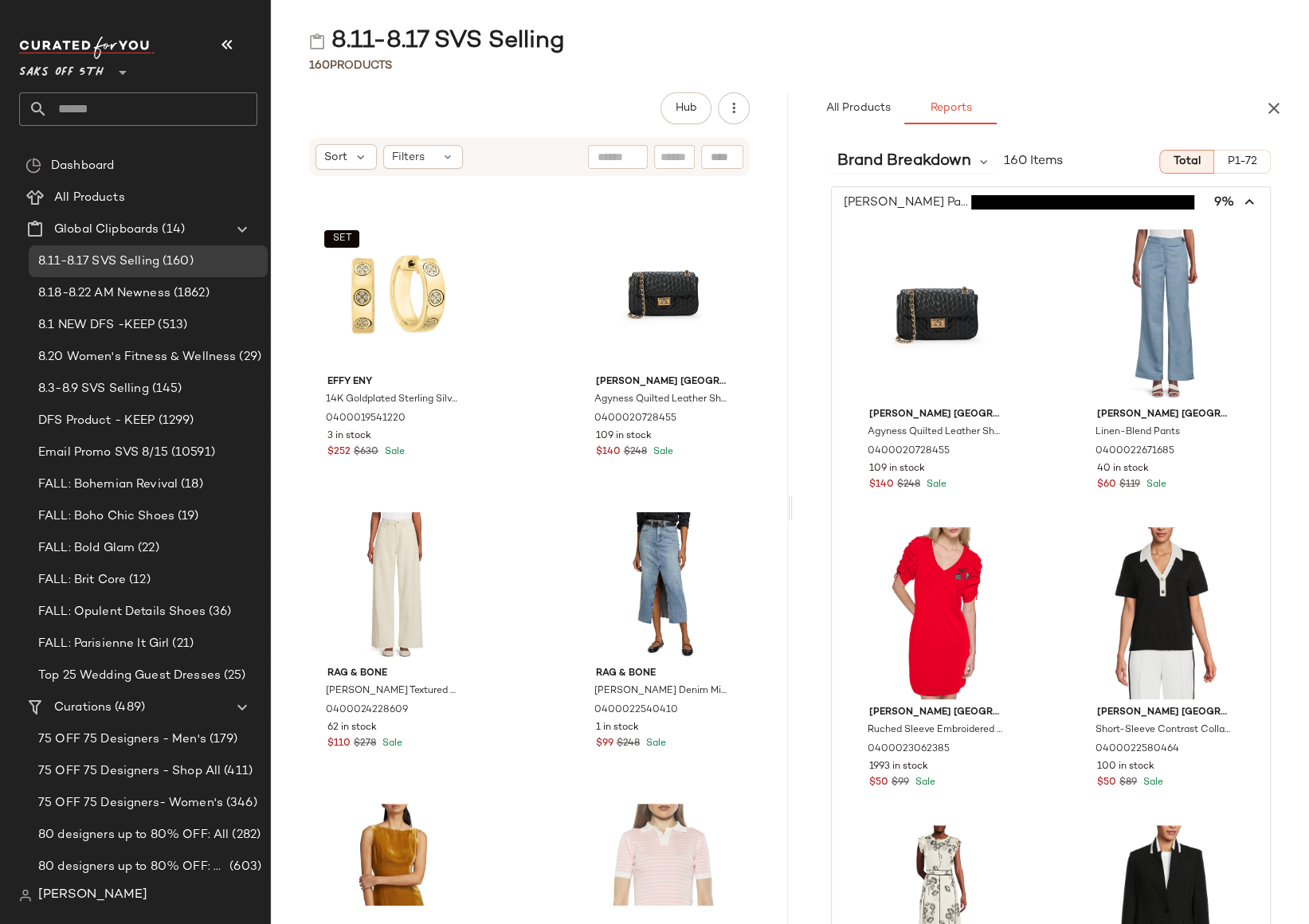
click at [1245, 201] on icon "button" at bounding box center [1249, 203] width 18 height 18
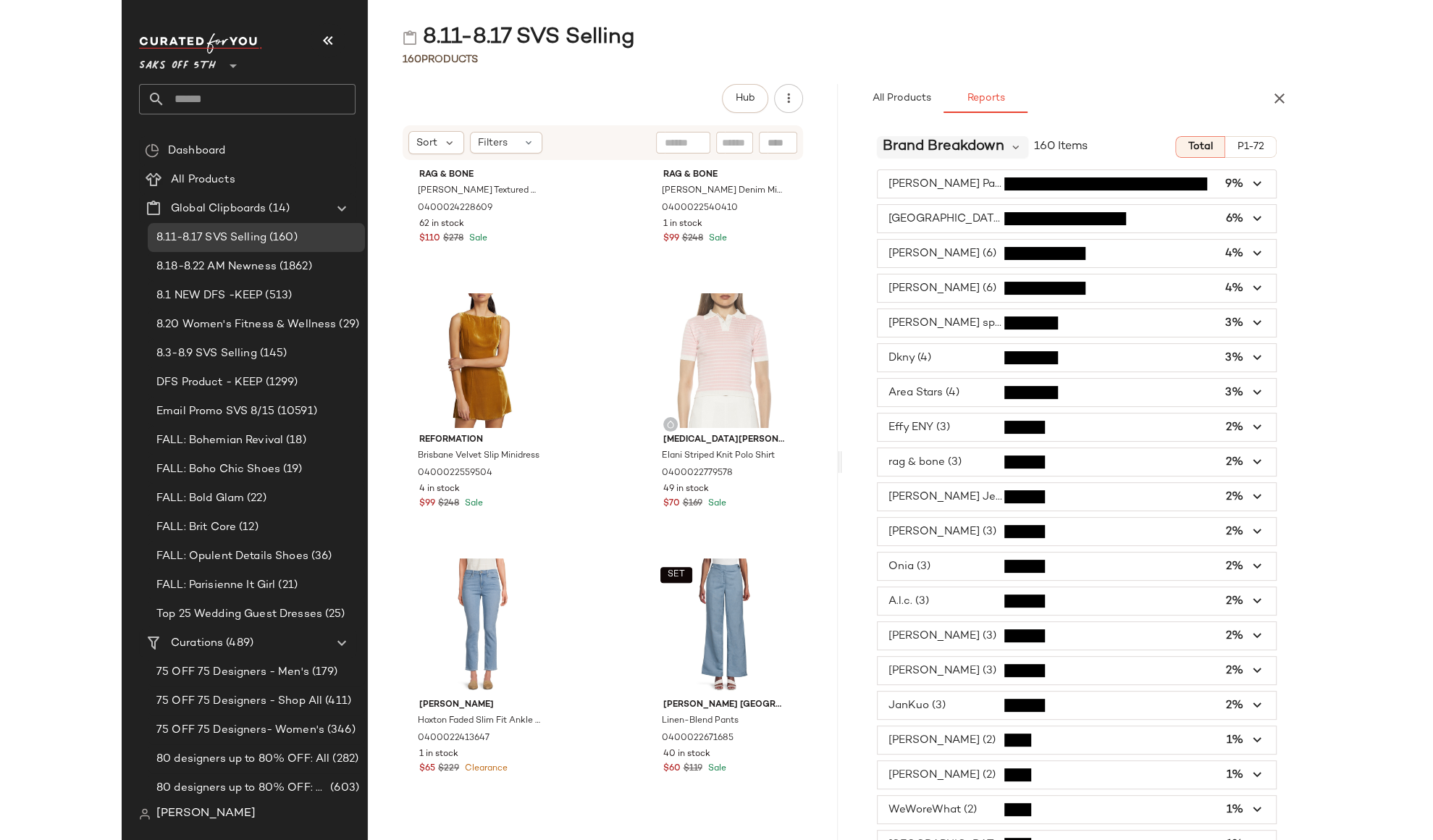
scroll to position [947, 0]
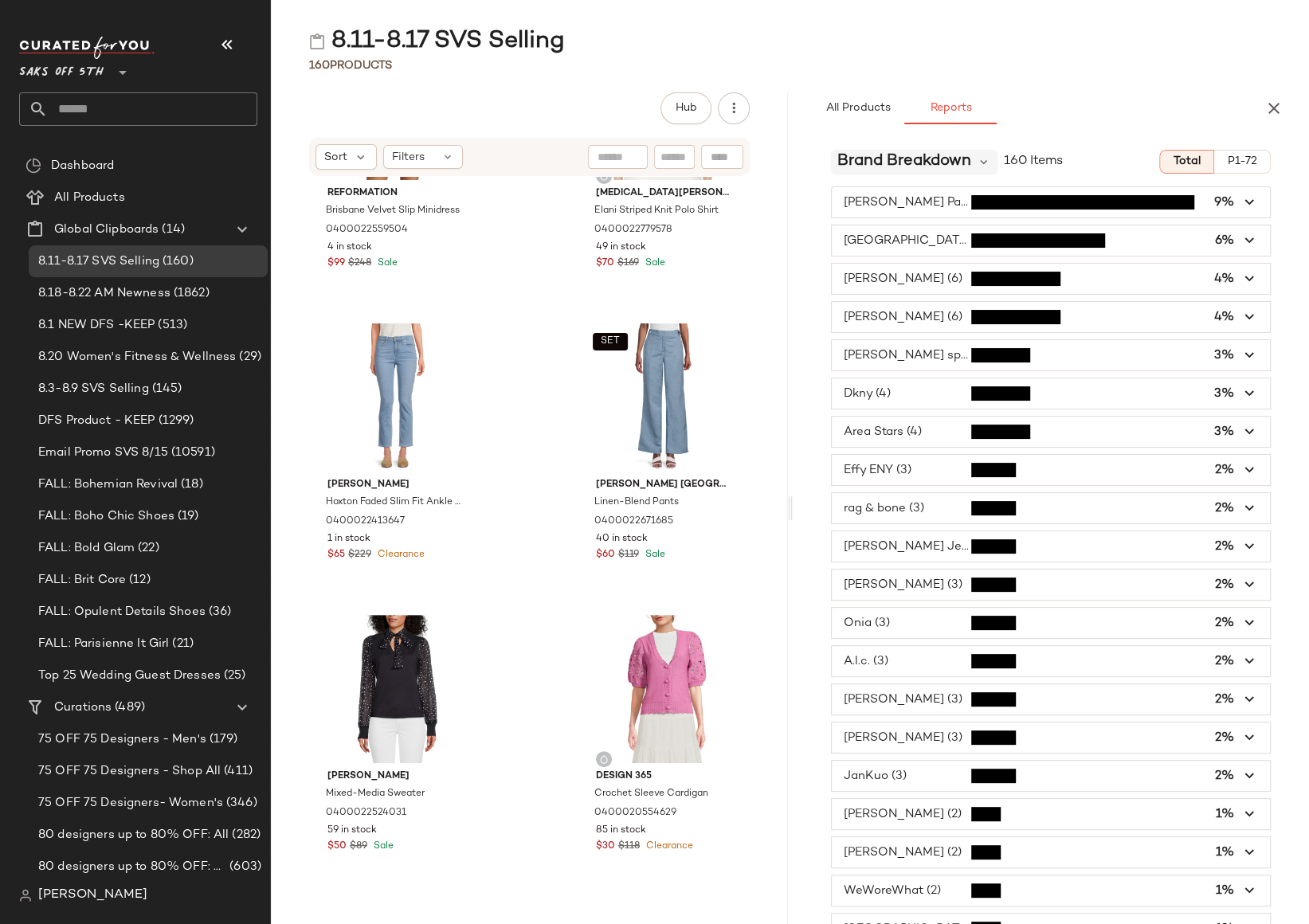
click at [965, 165] on span "Brand Breakdown" at bounding box center [904, 162] width 134 height 23
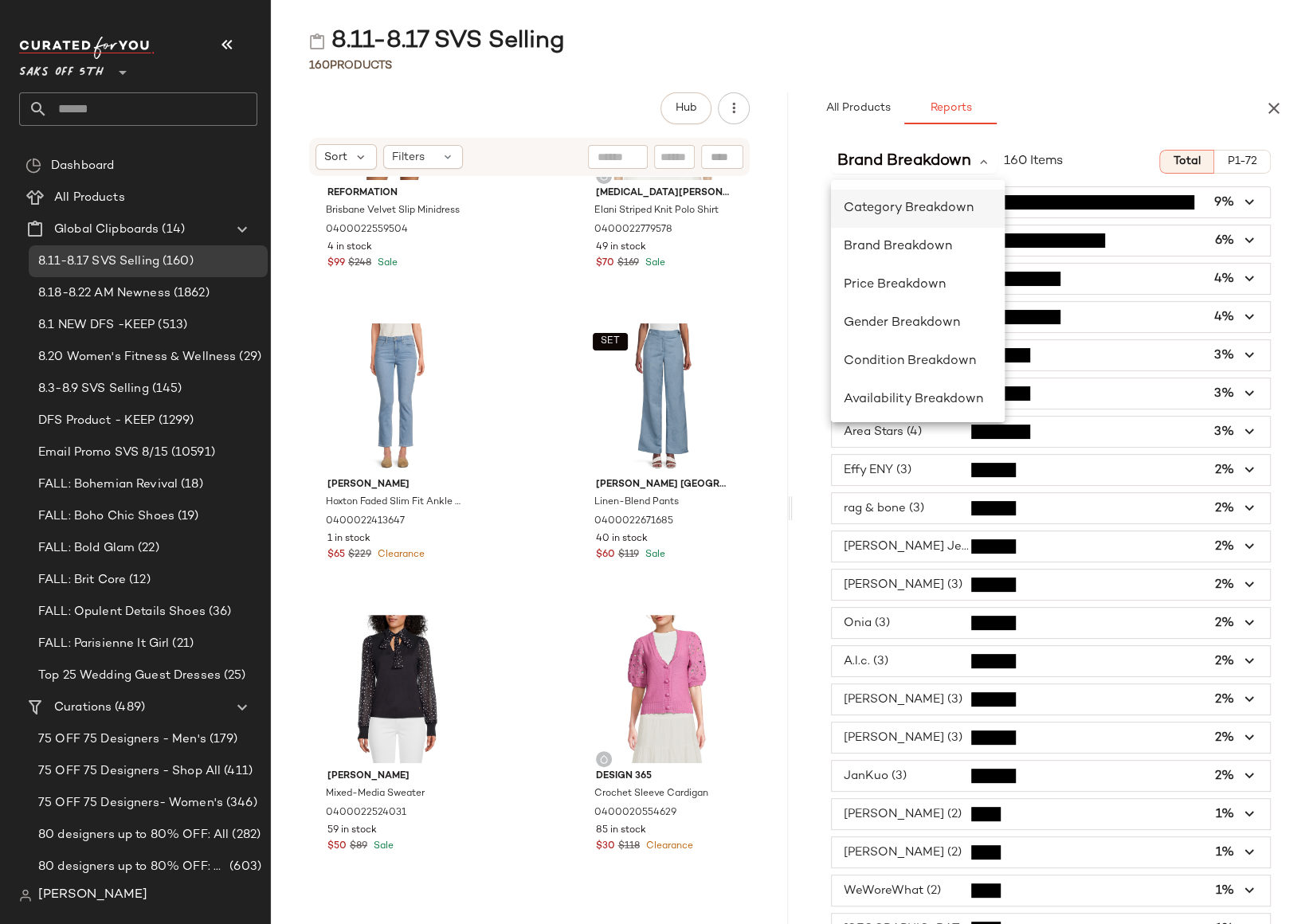
click at [912, 208] on span "Category Breakdown" at bounding box center [908, 208] width 130 height 13
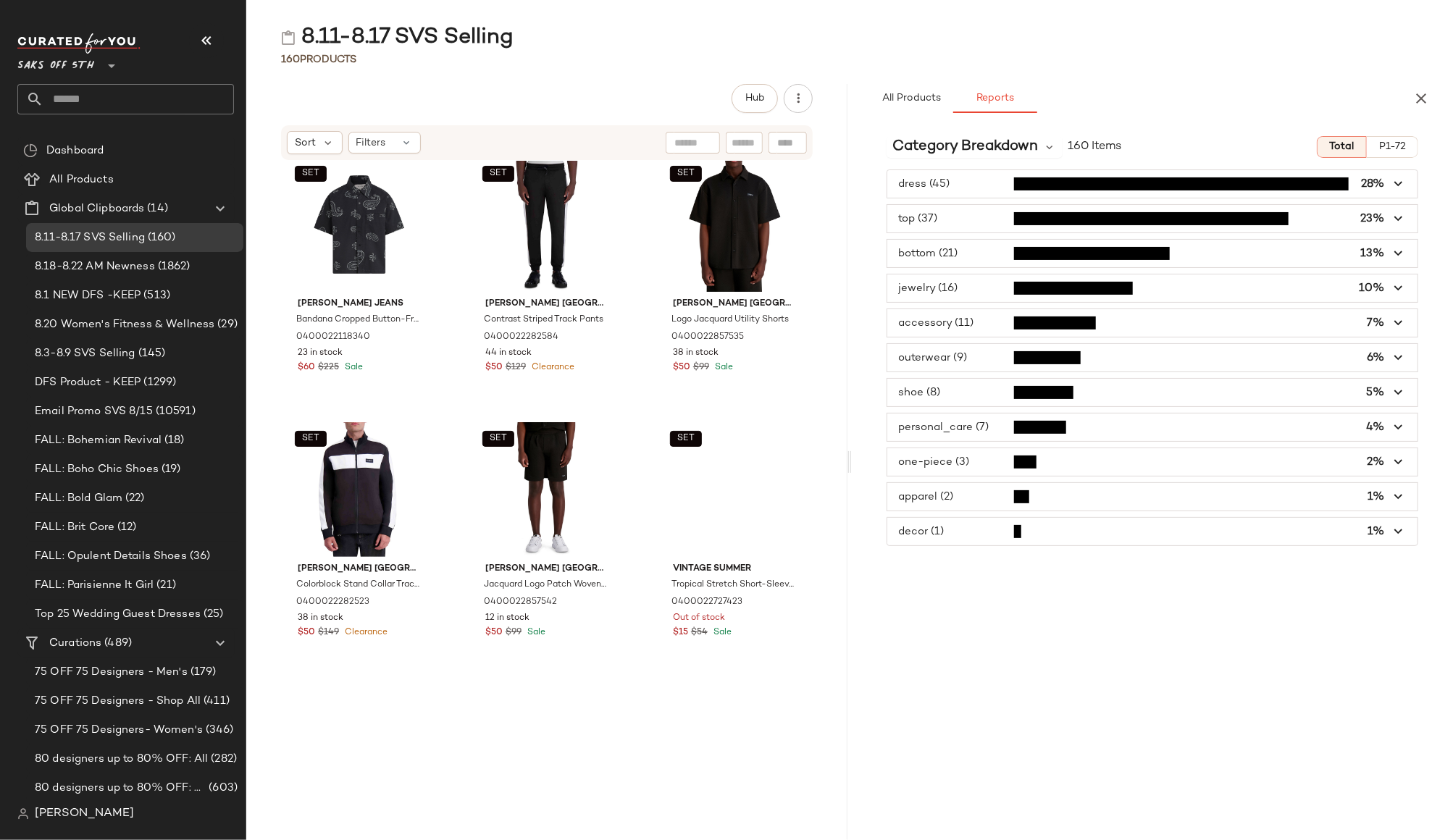
scroll to position [11454, 0]
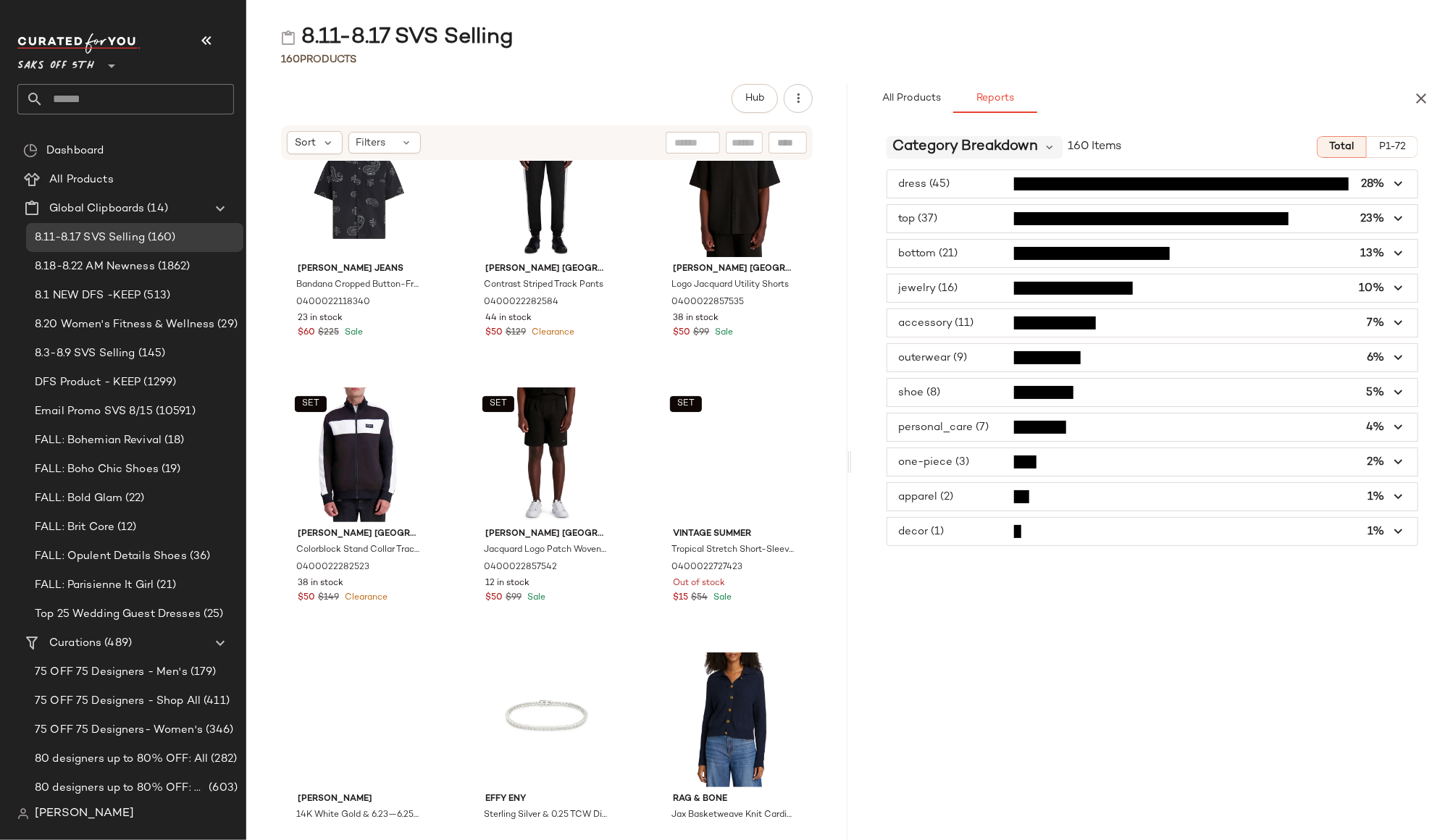
click at [1017, 147] on span "Category Breakdown" at bounding box center [964, 147] width 146 height 21
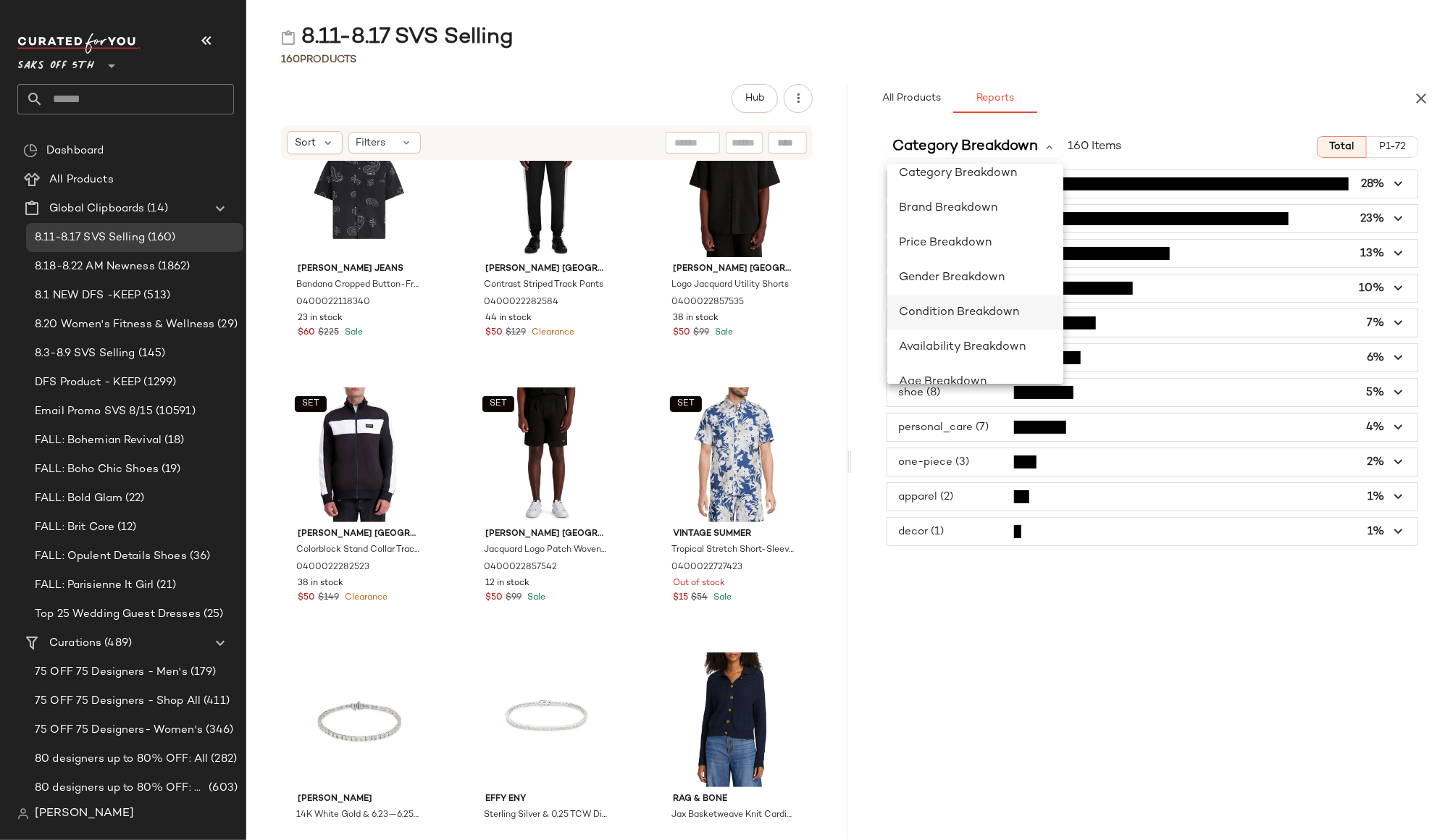
scroll to position [0, 0]
click at [1183, 91] on div "All Products Reports" at bounding box center [1129, 98] width 520 height 29
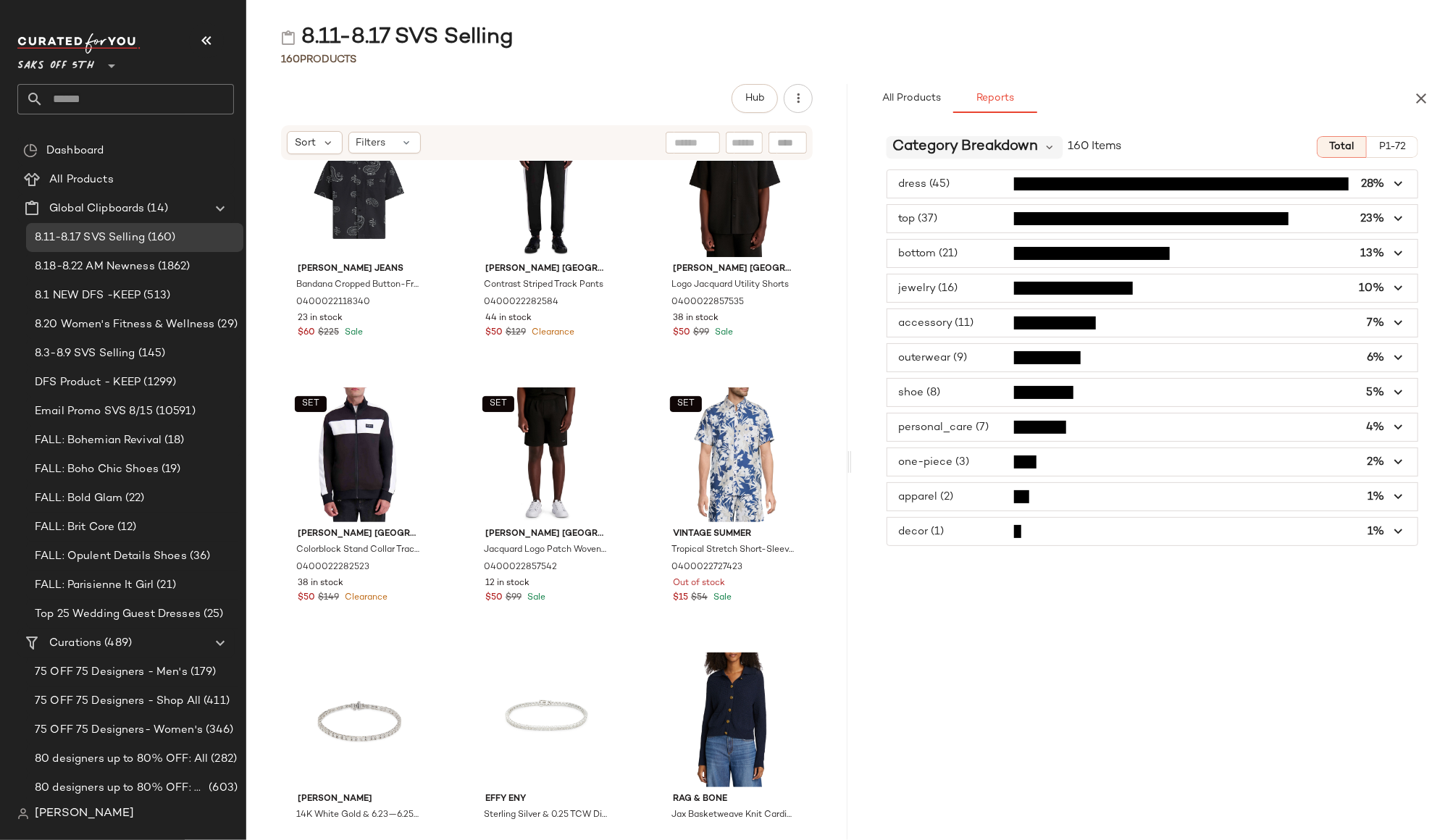
click at [998, 152] on span "Category Breakdown" at bounding box center [964, 147] width 146 height 21
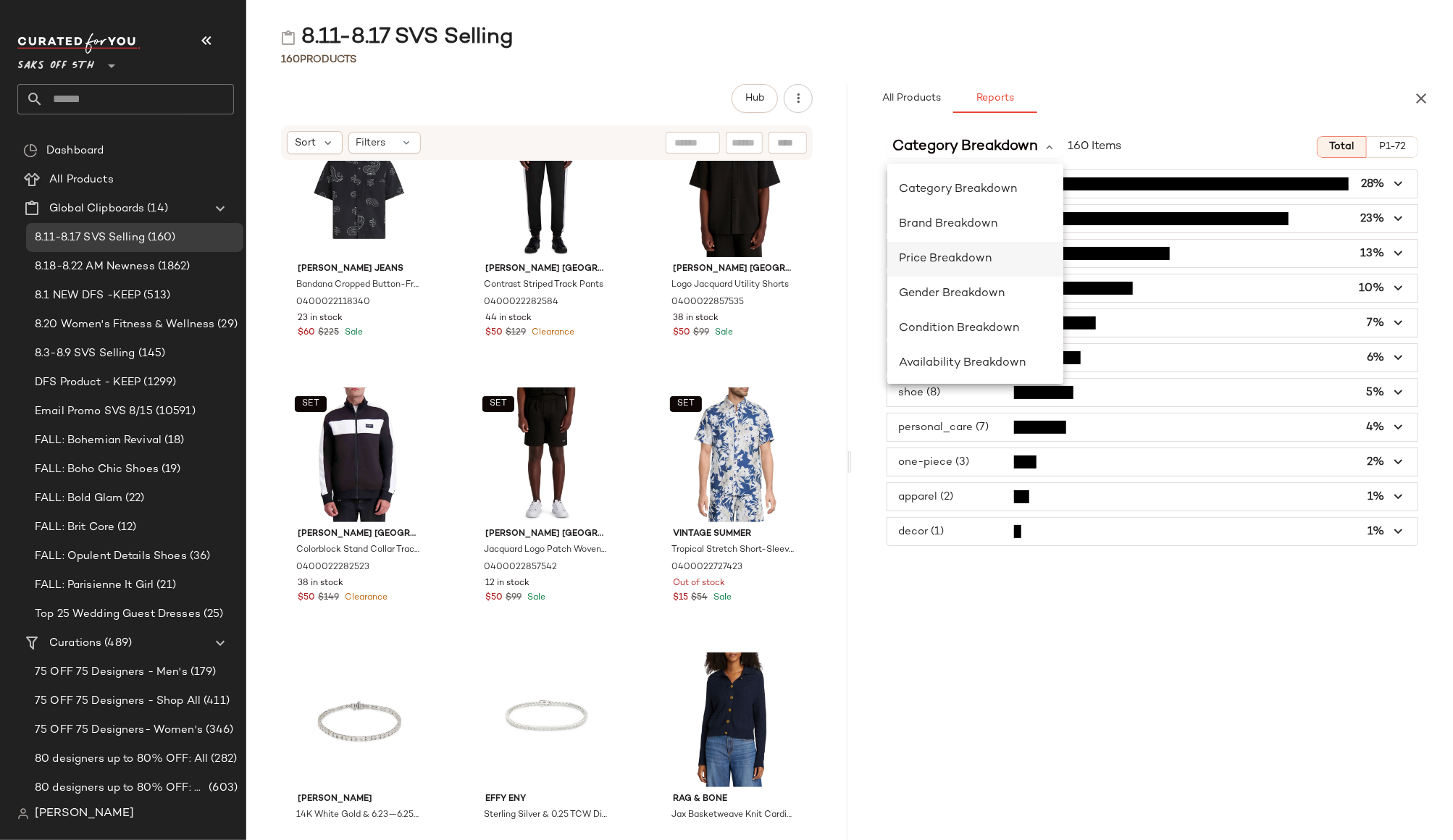
click at [929, 261] on span "Price Breakdown" at bounding box center [945, 259] width 93 height 12
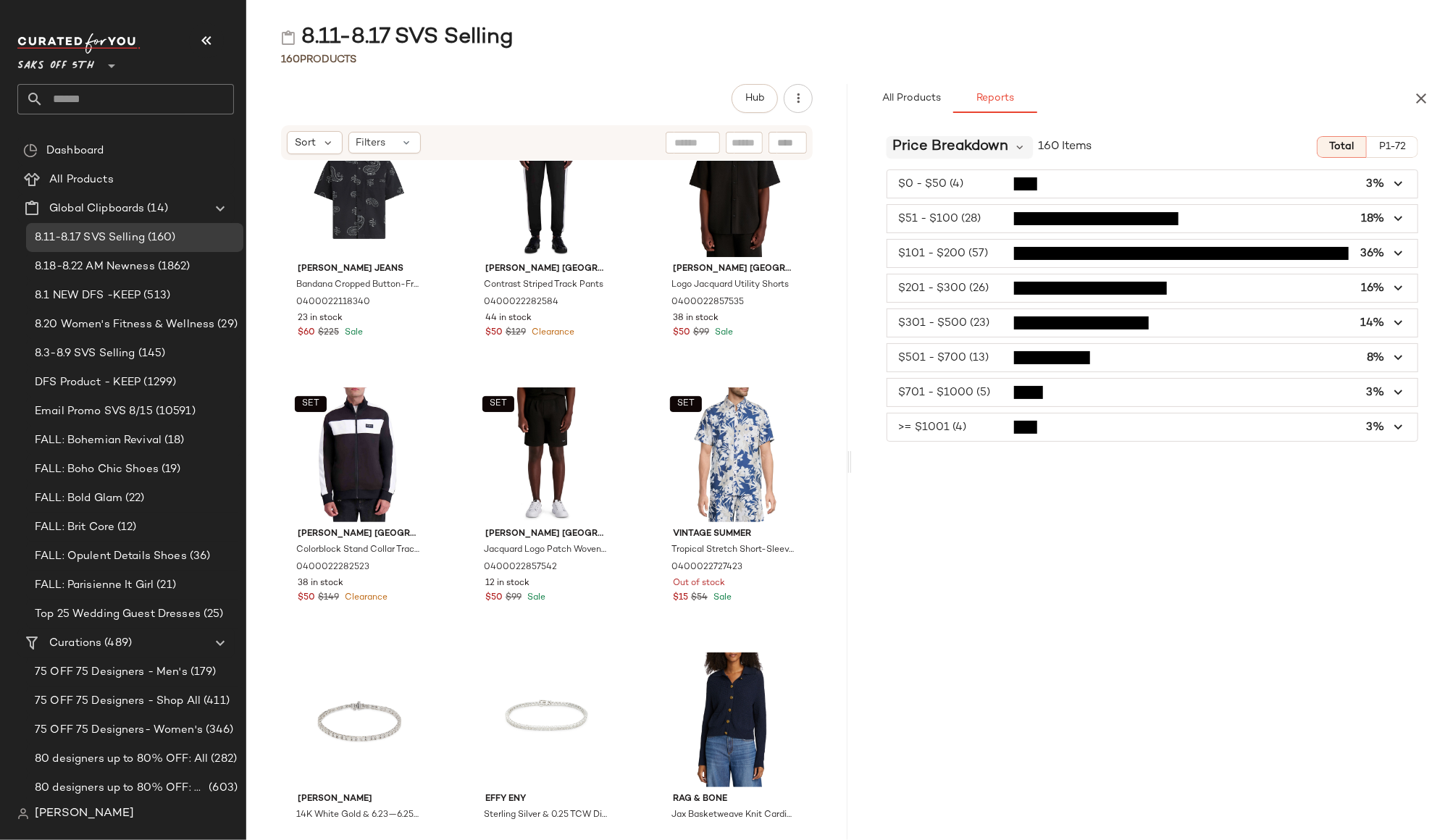
click at [925, 143] on span "Price Breakdown" at bounding box center [950, 147] width 116 height 21
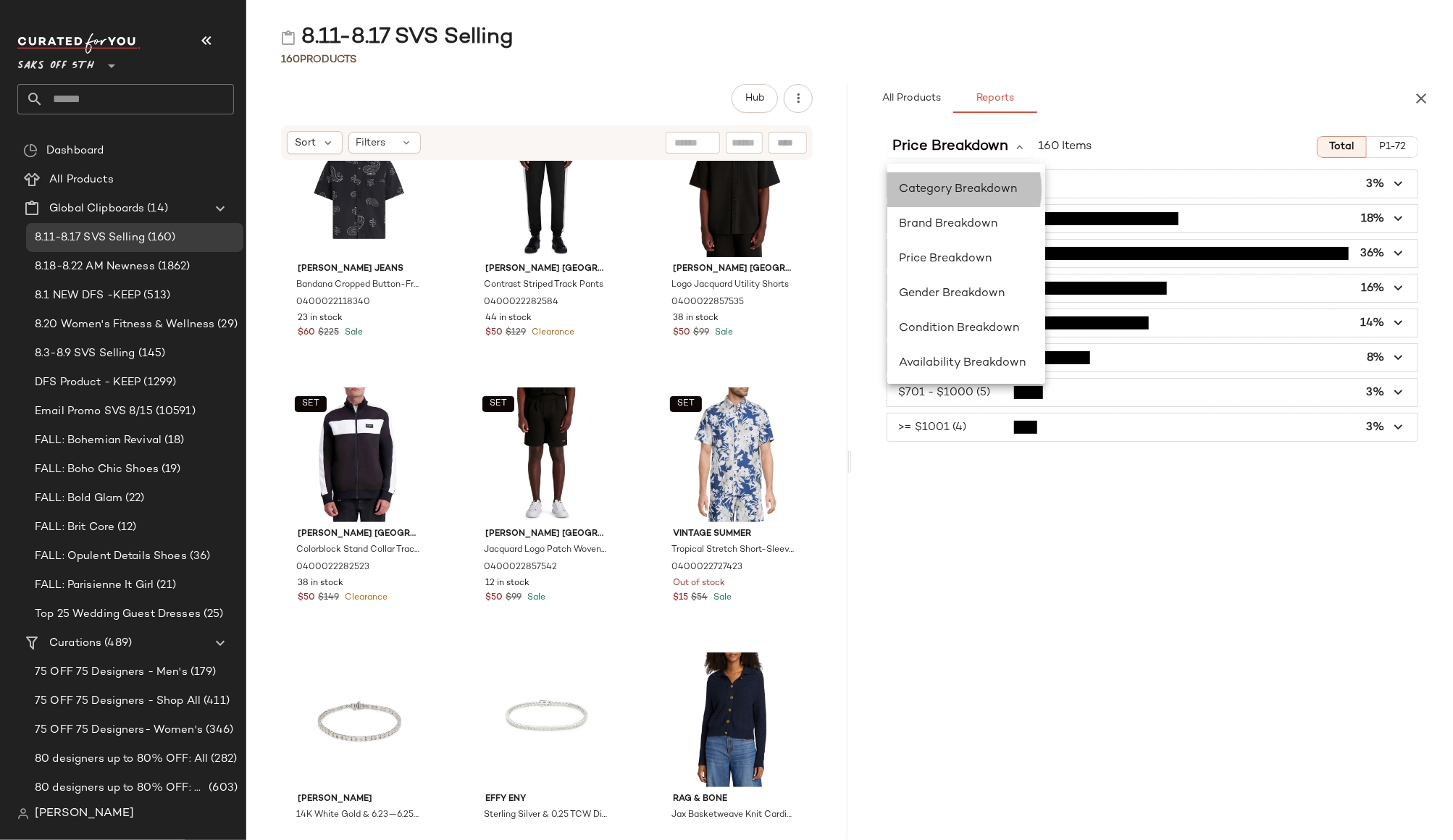
click at [928, 187] on span "Category Breakdown" at bounding box center [957, 189] width 118 height 12
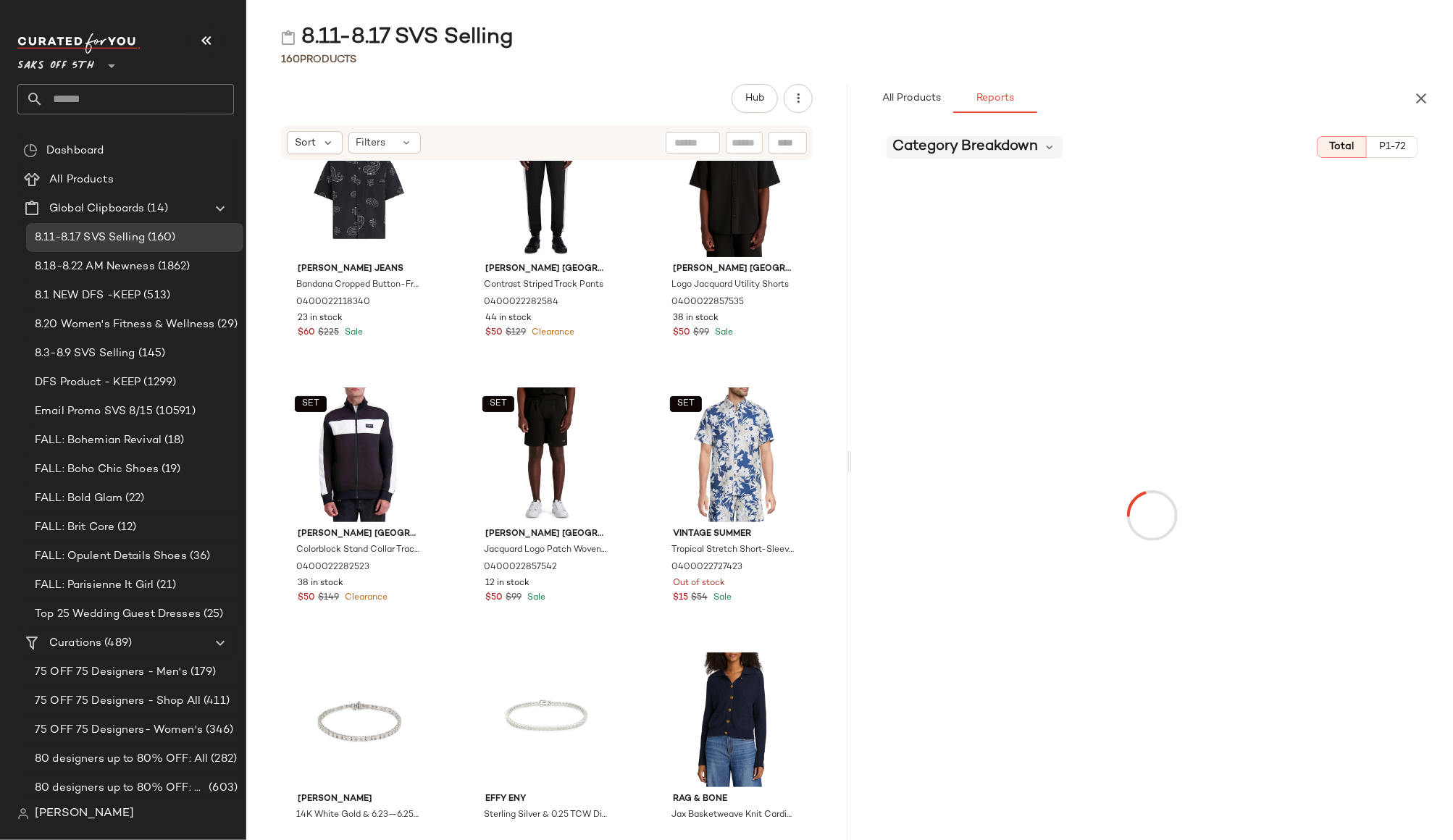
click at [928, 141] on span "Category Breakdown" at bounding box center [964, 147] width 146 height 21
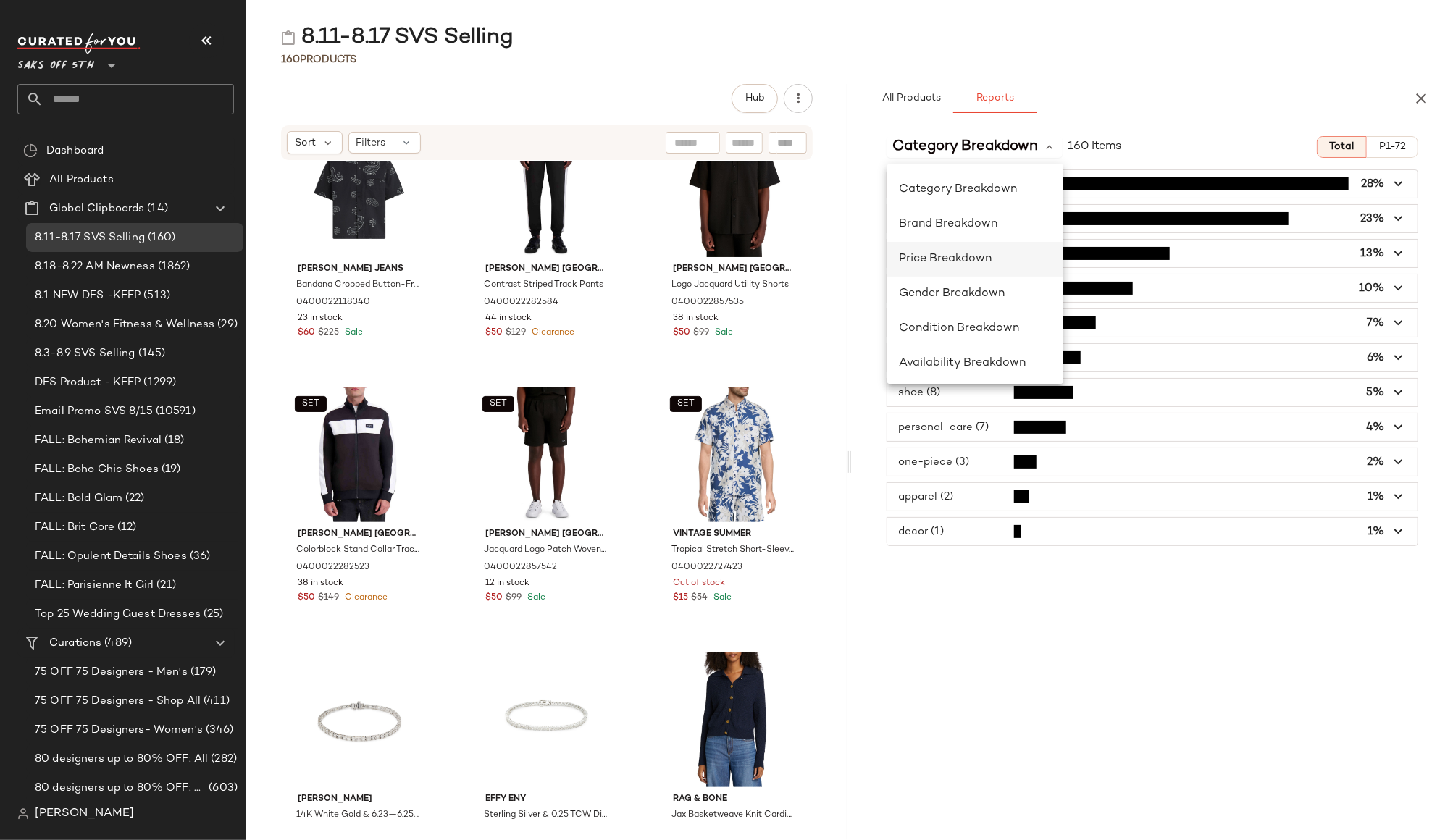
click at [948, 257] on span "Price Breakdown" at bounding box center [945, 259] width 93 height 12
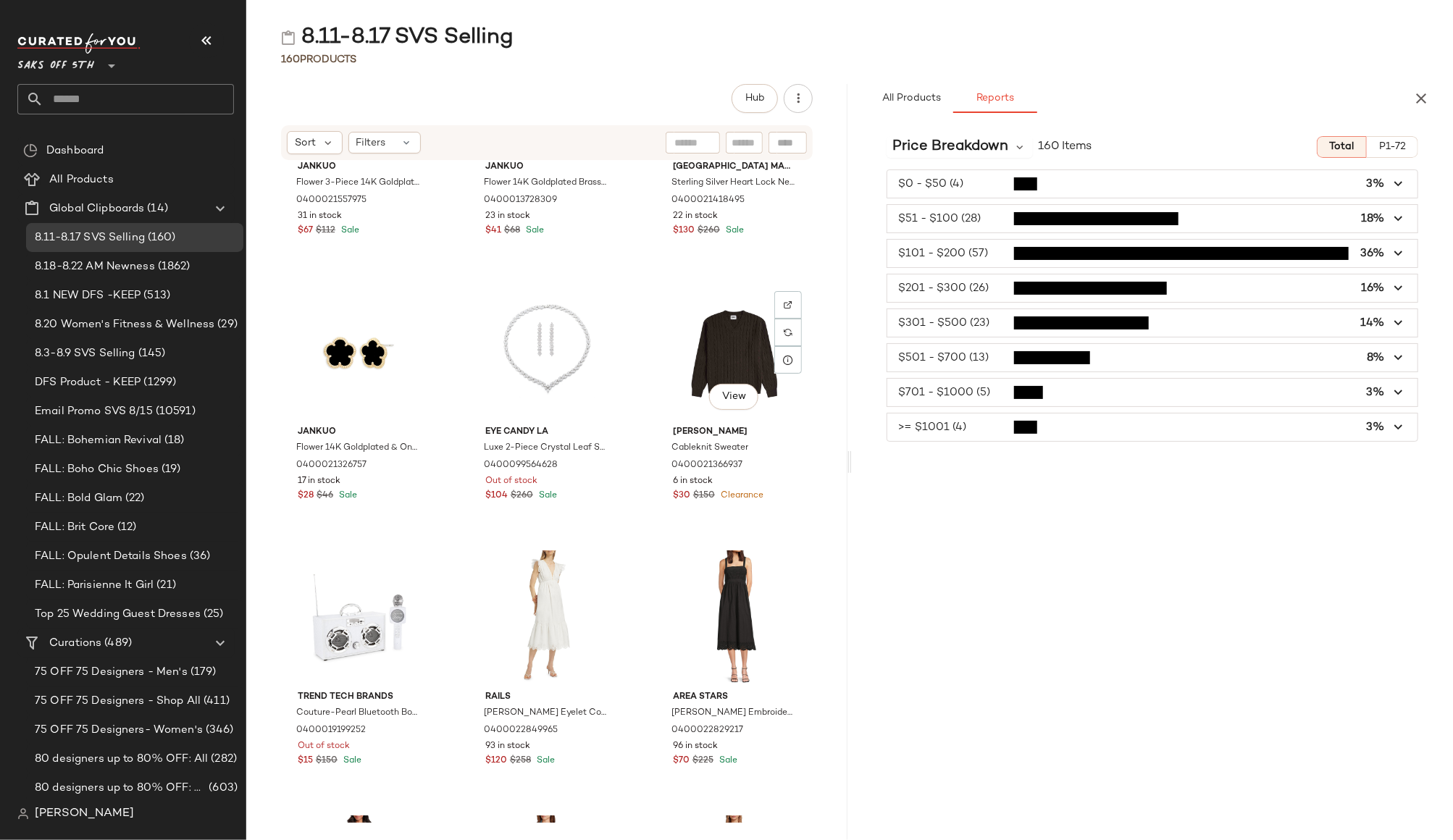
scroll to position [12364, 0]
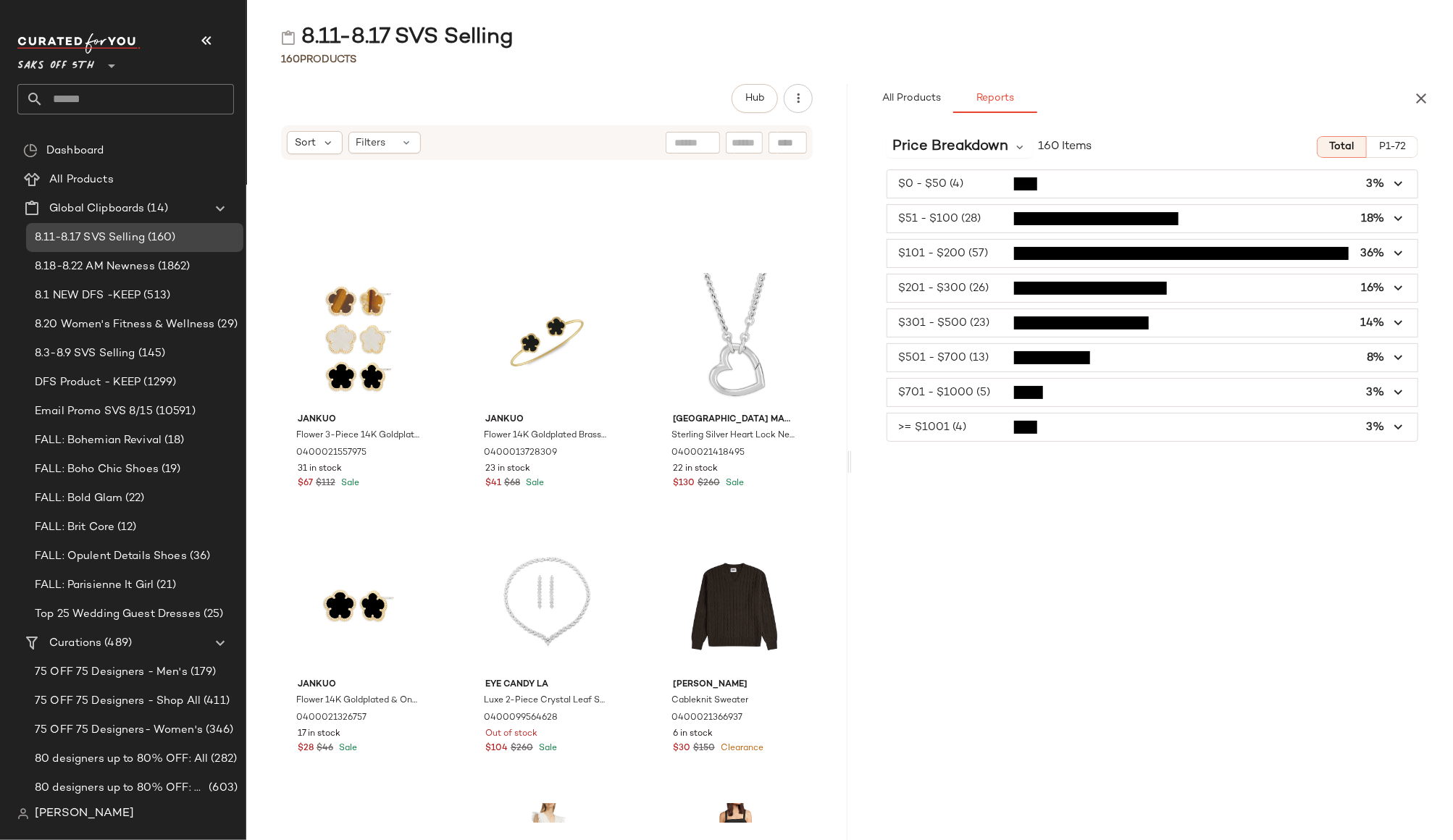
click at [91, 239] on span "8.11-8.17 SVS Selling" at bounding box center [90, 238] width 110 height 17
click at [98, 606] on span "Top 25 Wedding Guest Dresses" at bounding box center [118, 614] width 166 height 17
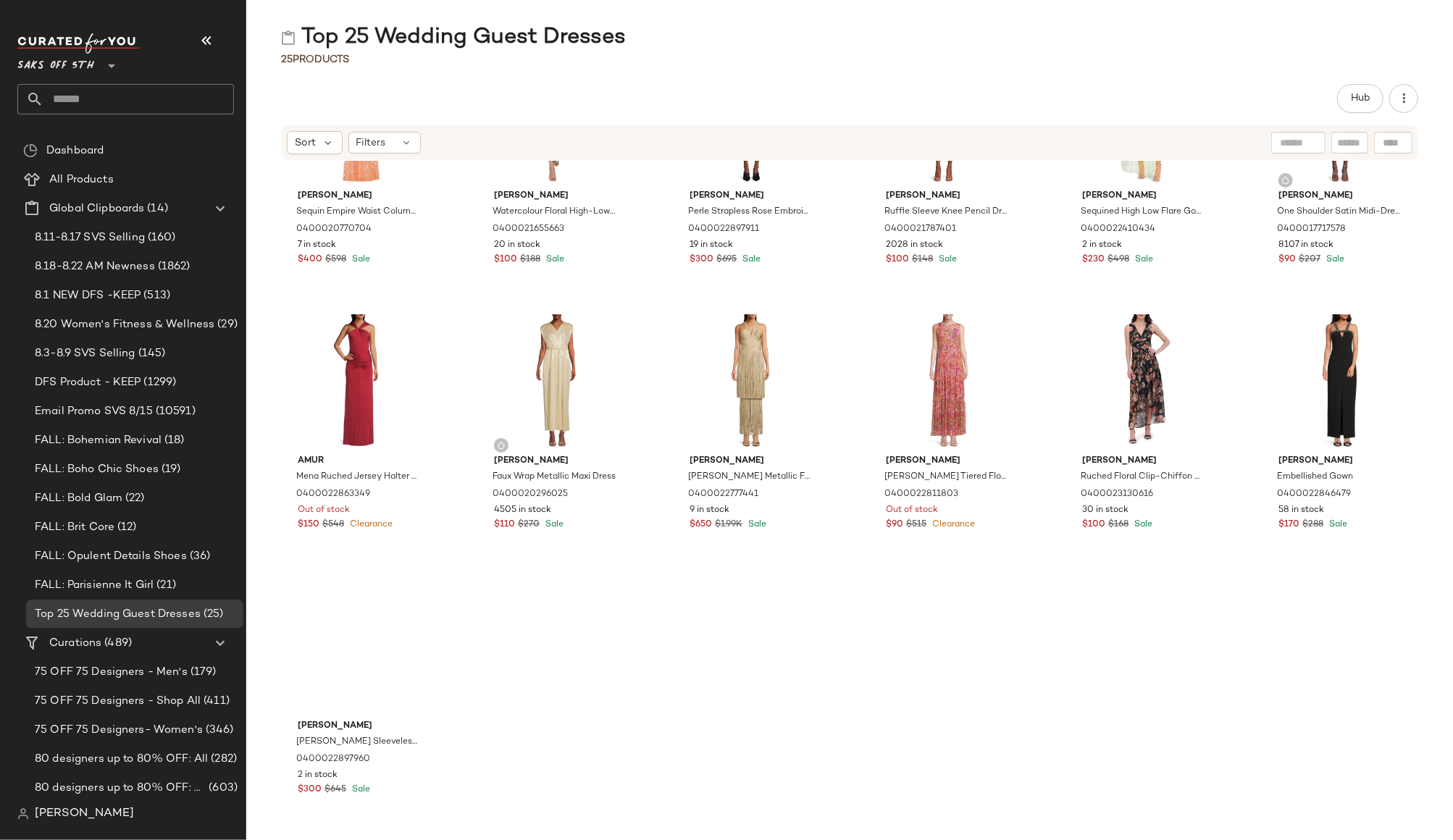
scroll to position [666, 0]
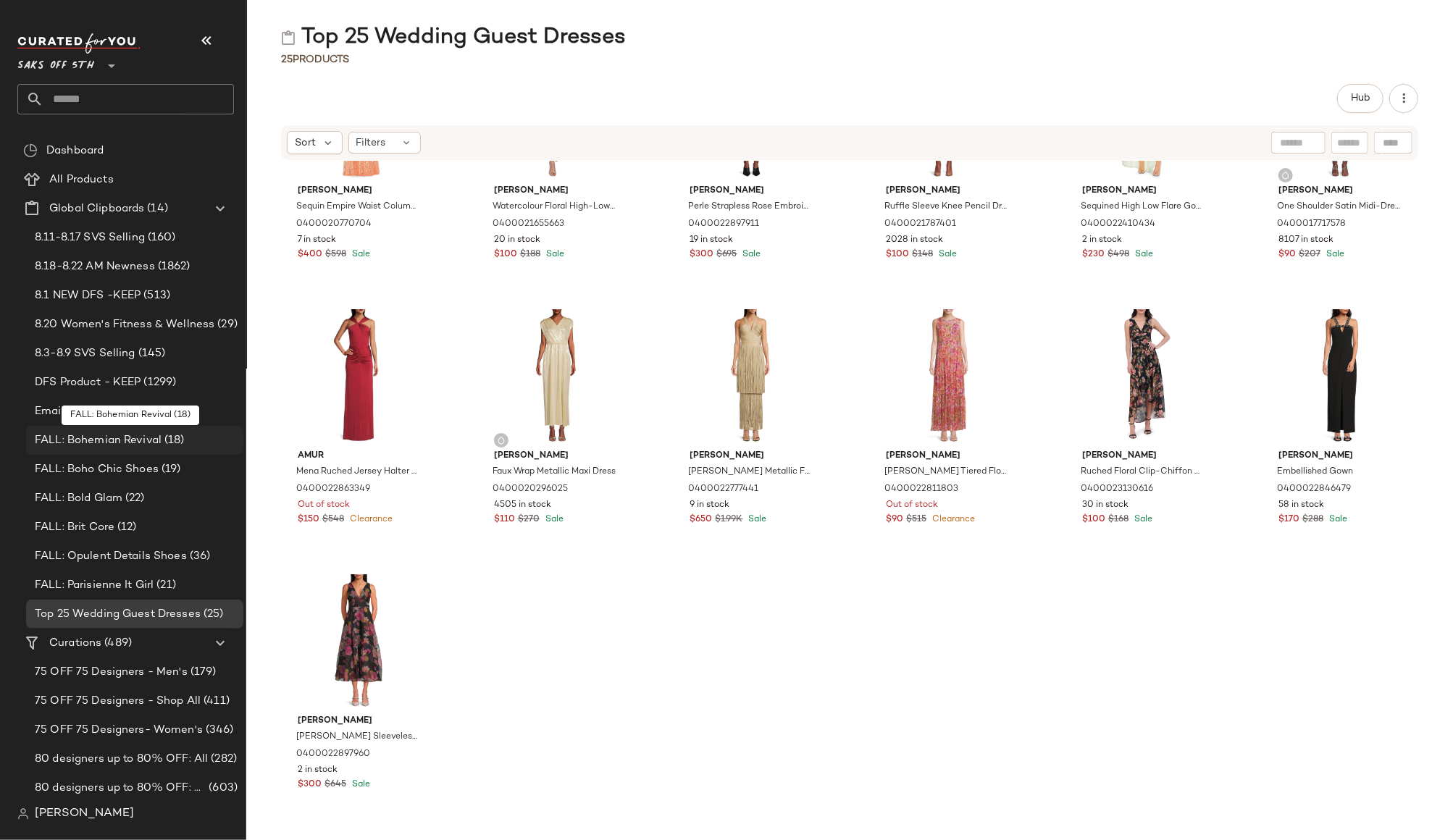
click at [71, 444] on span "FALL: Bohemian Revival" at bounding box center [98, 441] width 127 height 17
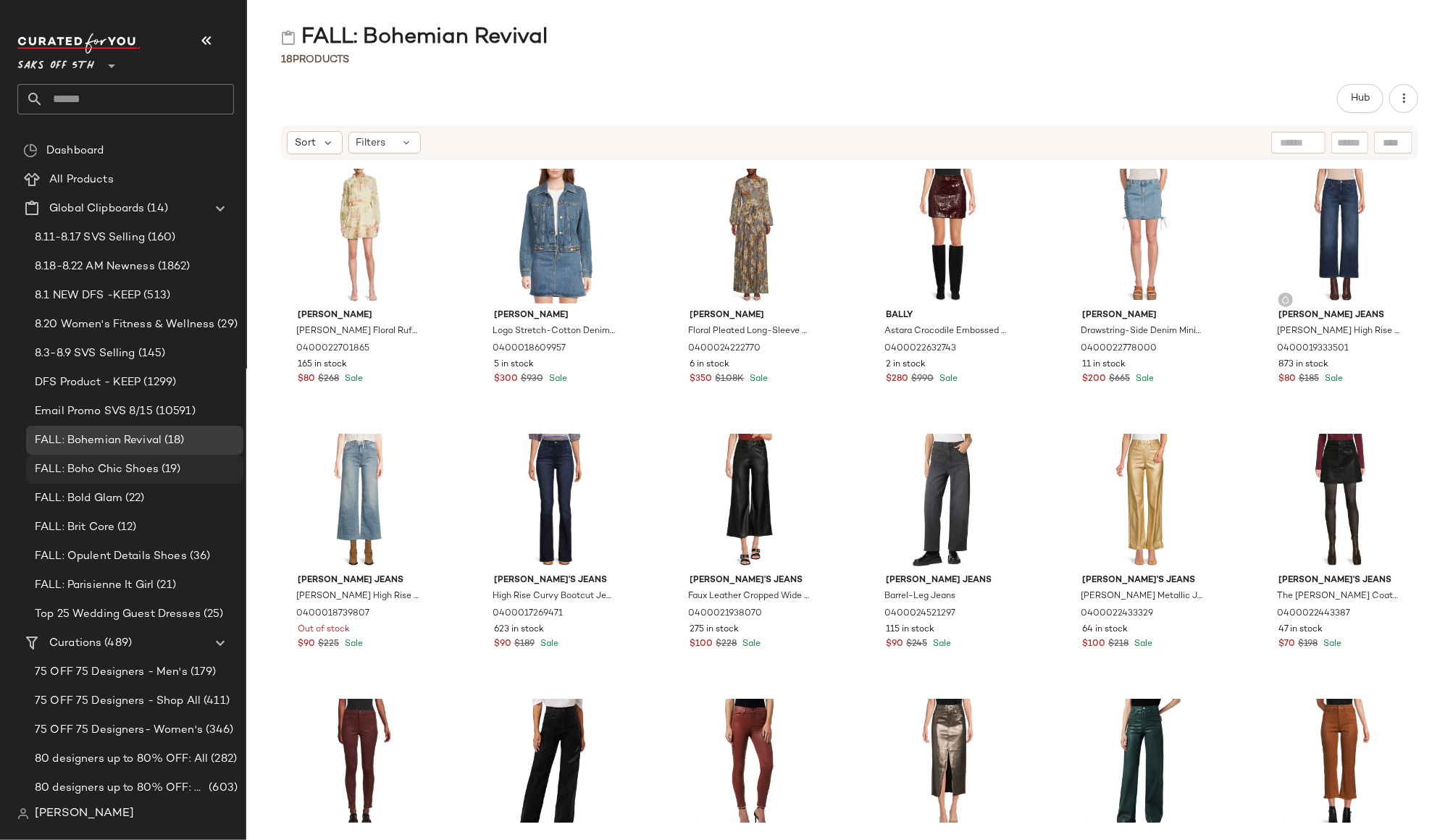
click at [92, 465] on span "FALL: Boho Chic Shoes" at bounding box center [97, 470] width 123 height 17
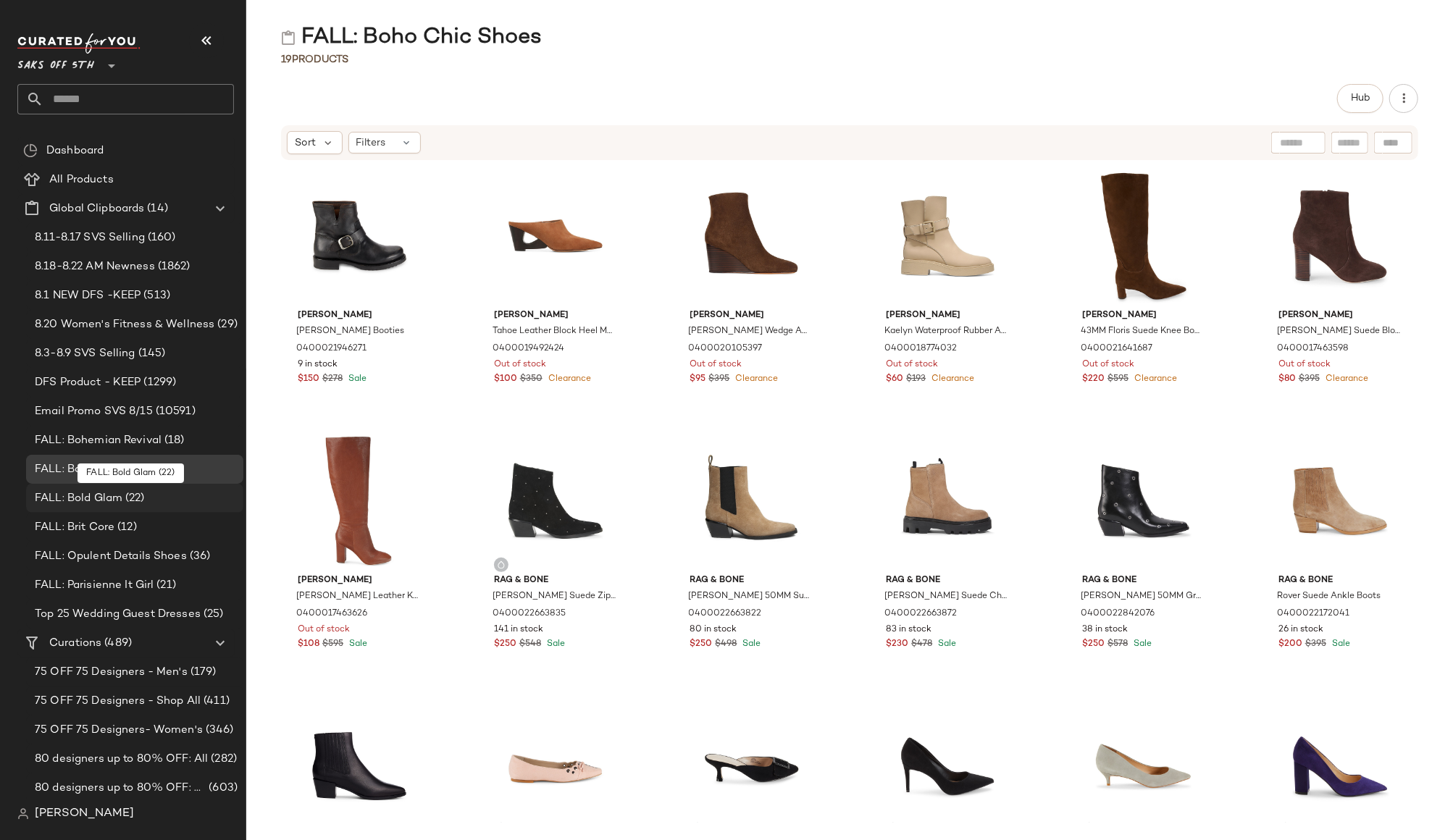
click at [88, 500] on span "FALL: Bold Glam" at bounding box center [79, 499] width 88 height 17
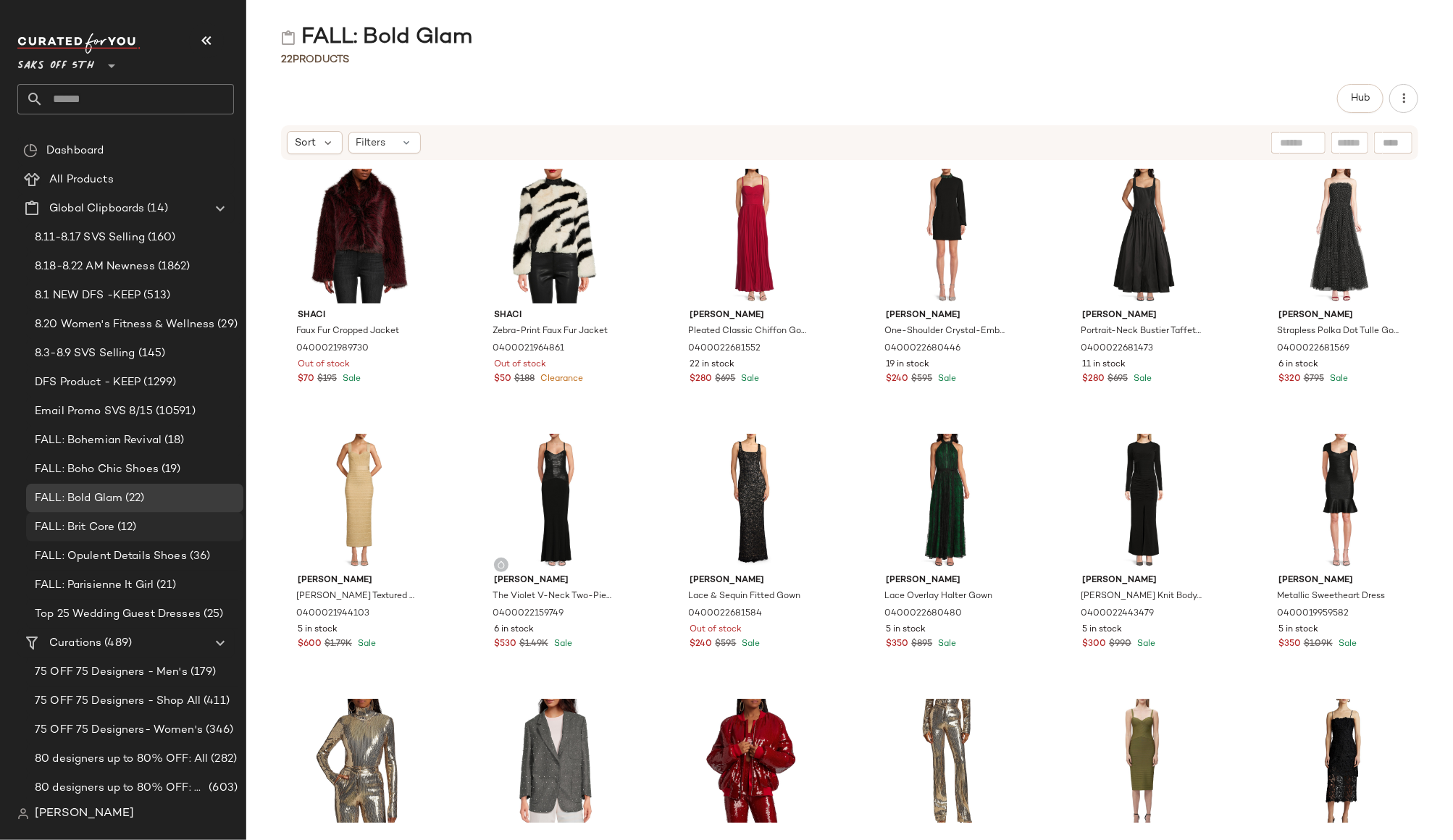
click at [95, 536] on div "FALL: Brit Core (12)" at bounding box center [134, 527] width 217 height 29
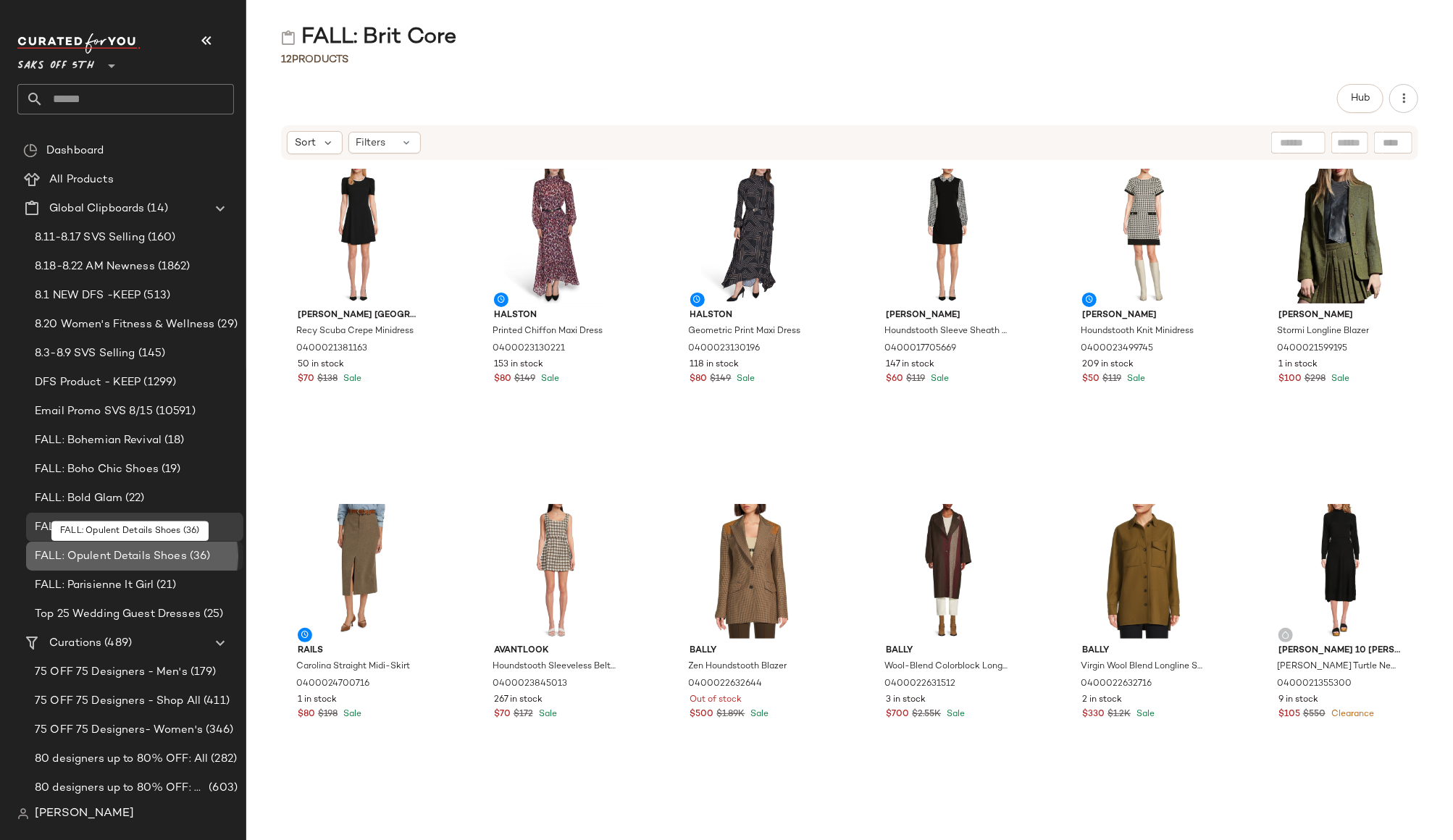
click at [96, 554] on span "FALL: Opulent Details Shoes" at bounding box center [111, 556] width 152 height 17
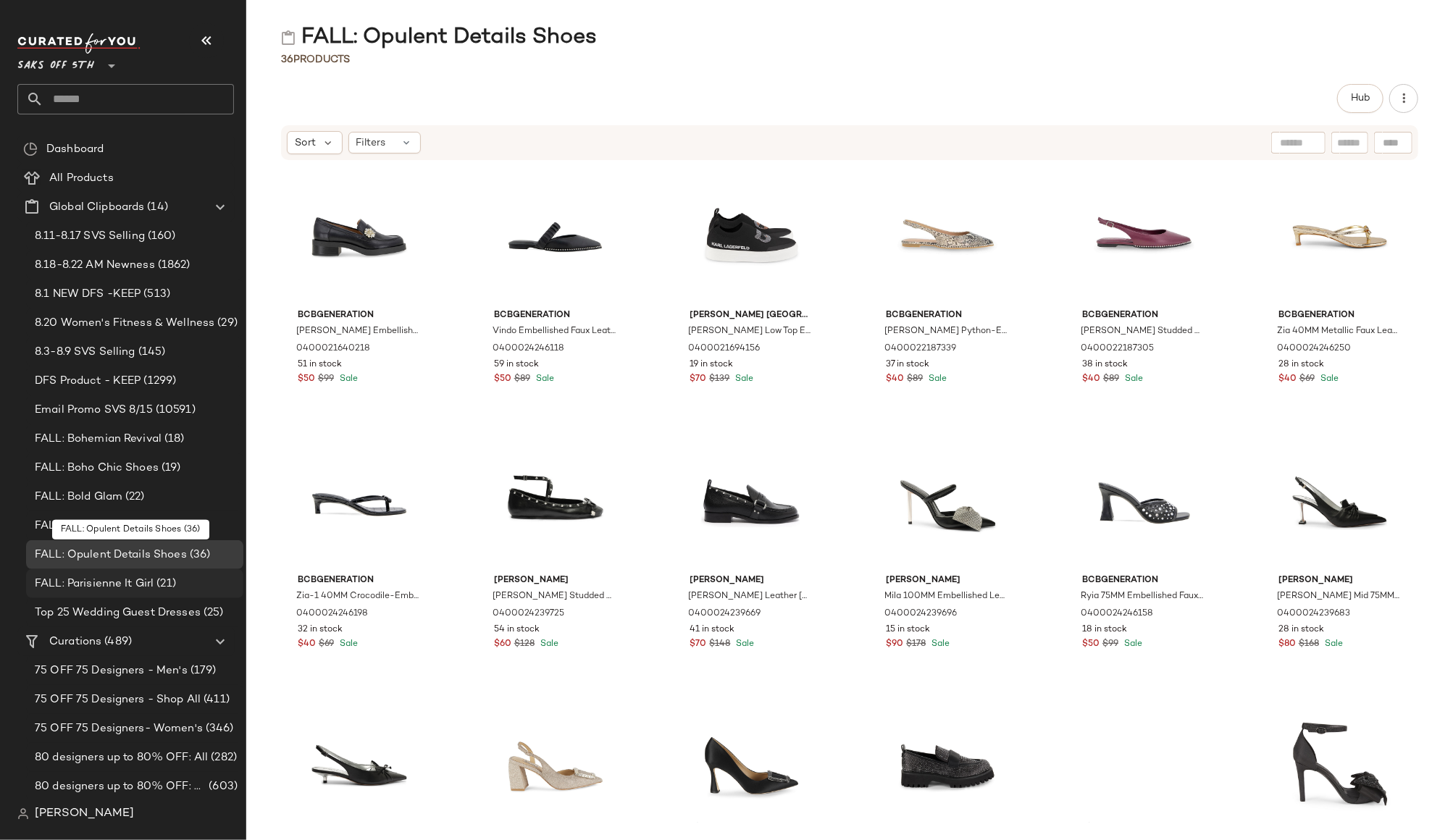
scroll to position [2, 0]
click at [111, 575] on span "FALL: Parisienne It Girl" at bounding box center [95, 583] width 119 height 17
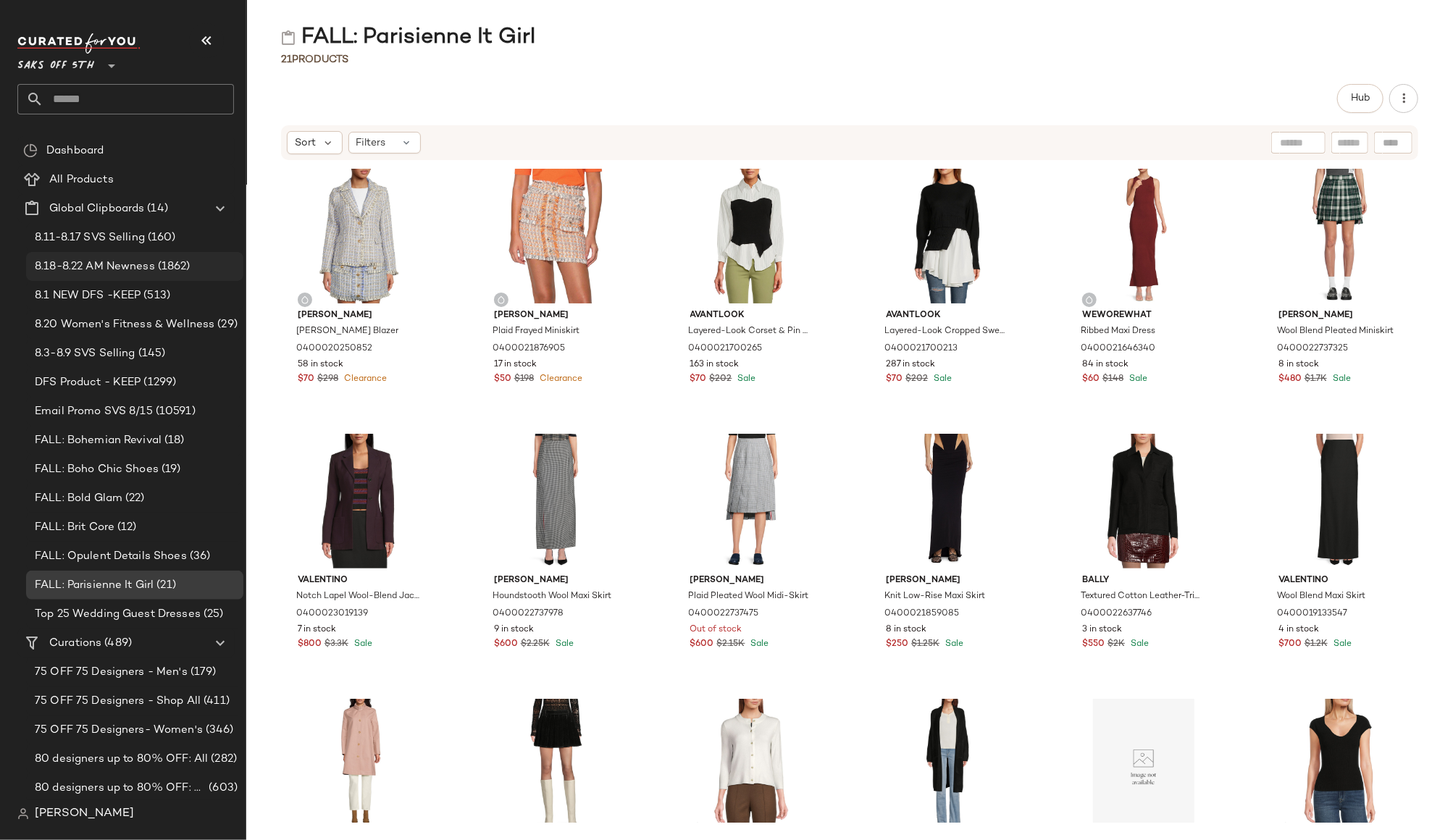
click at [99, 258] on span "8.18-8.22 AM Newness" at bounding box center [95, 267] width 120 height 17
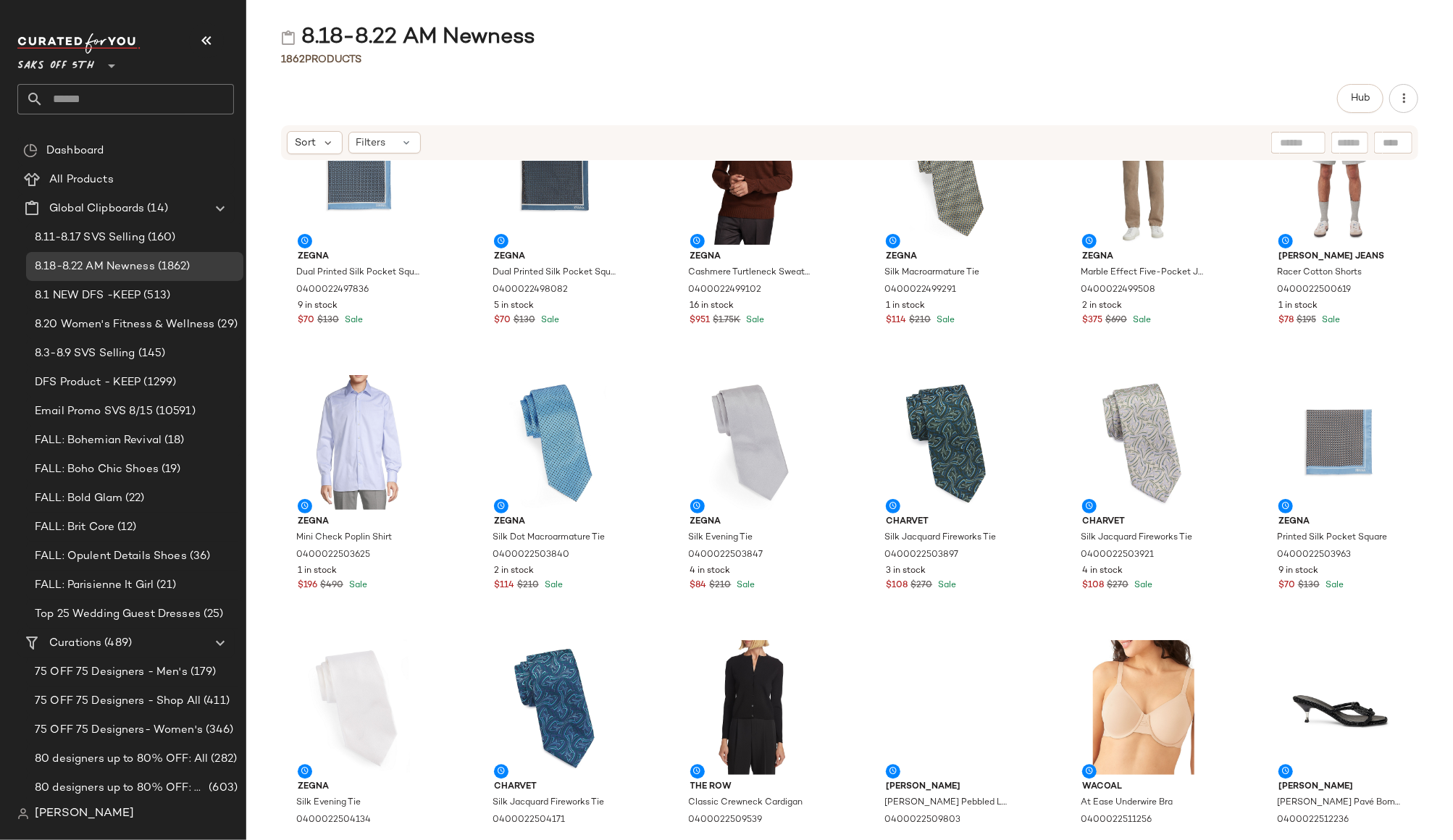
scroll to position [6348, 0]
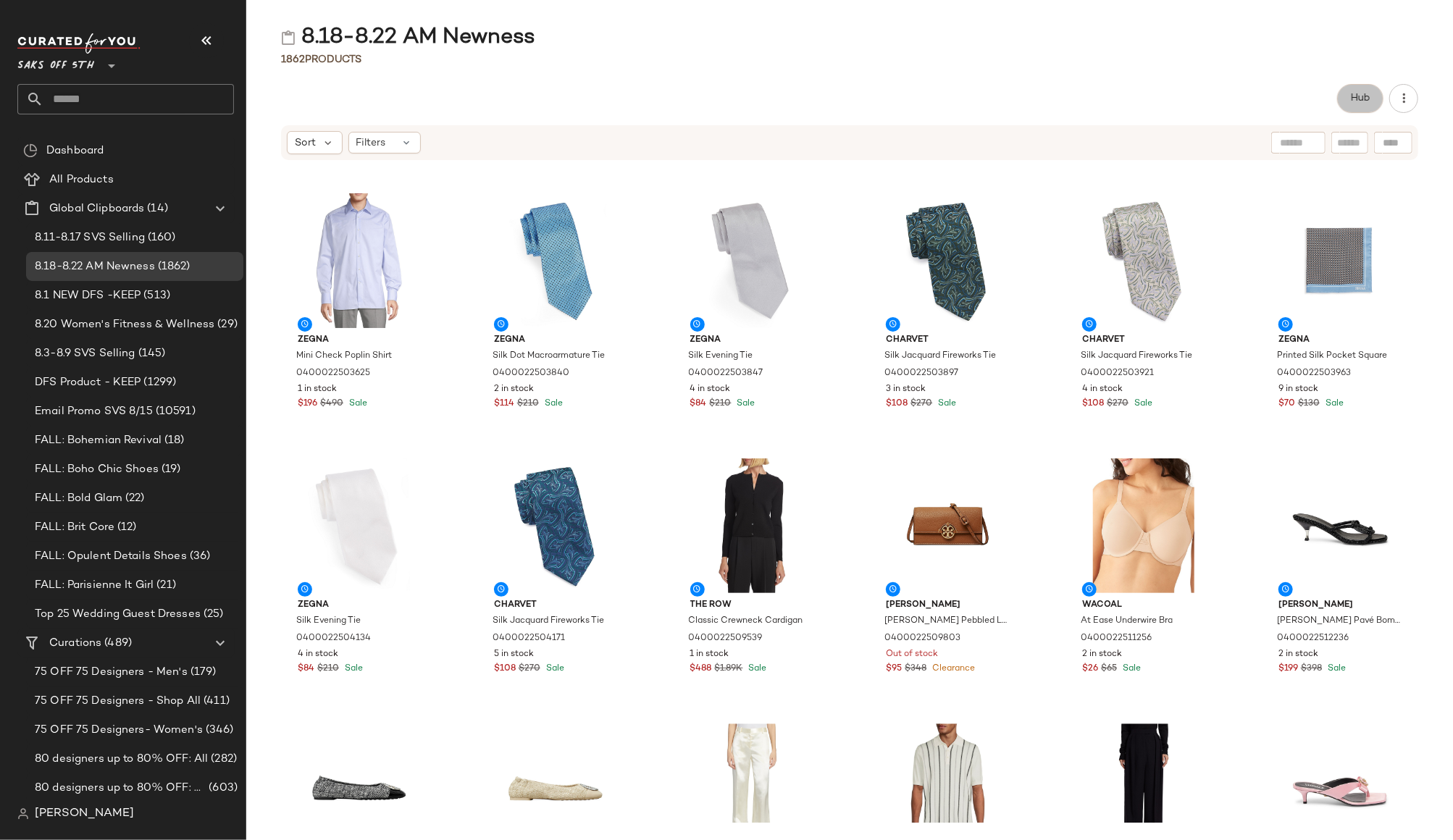
click at [1367, 95] on span "Hub" at bounding box center [1360, 98] width 21 height 11
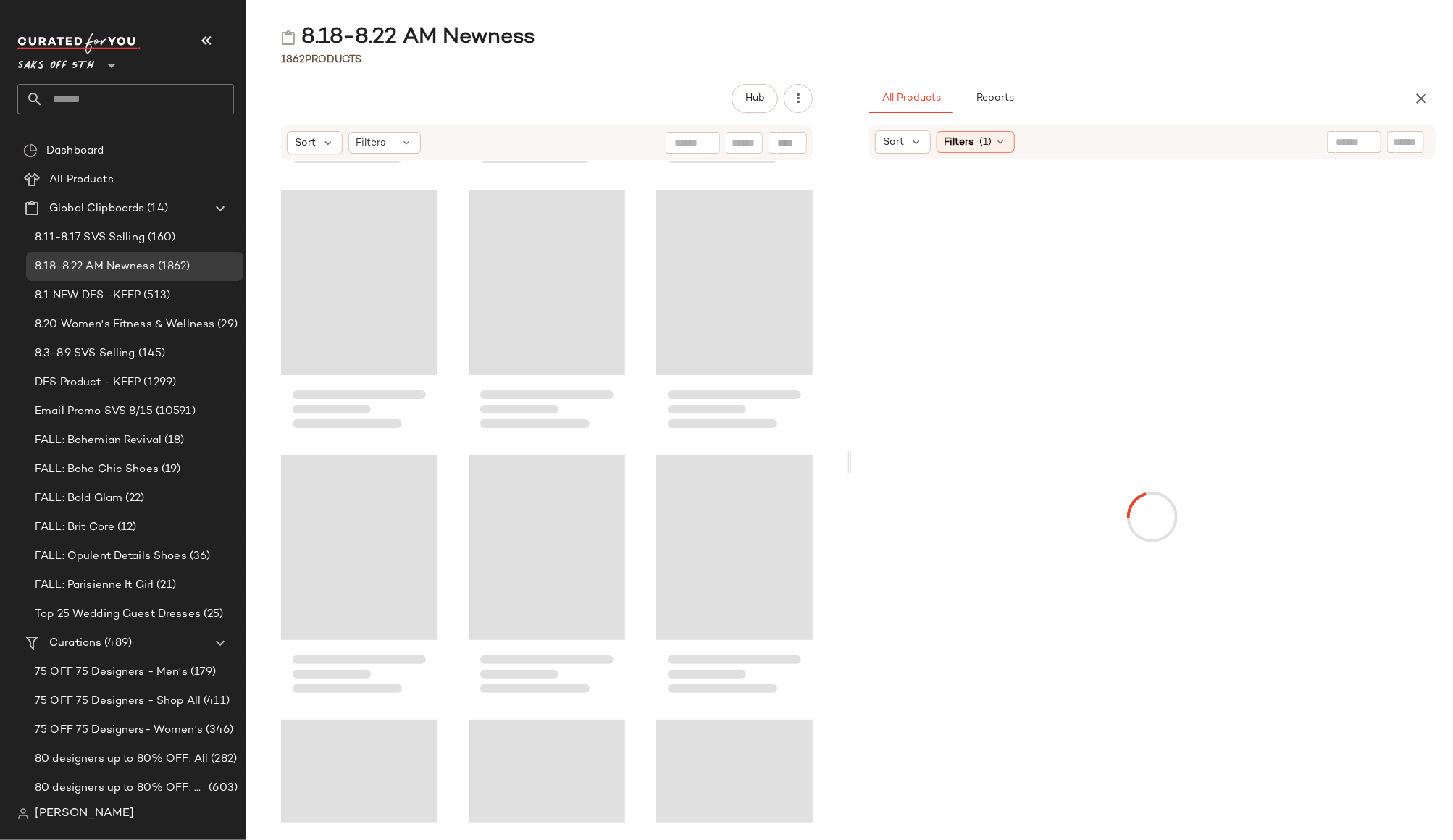
scroll to position [12456, 0]
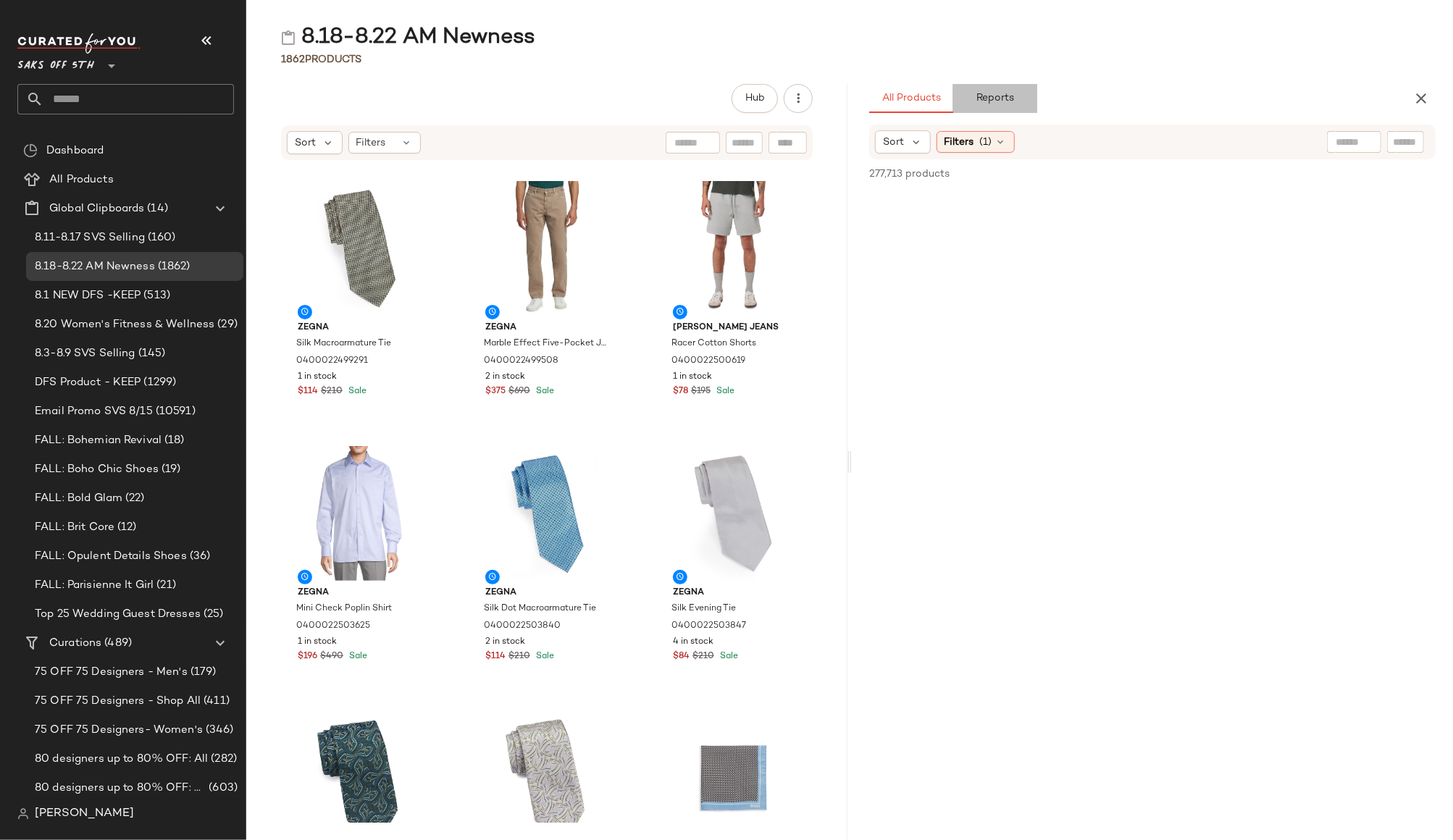
click at [993, 98] on span "Reports" at bounding box center [995, 98] width 38 height 11
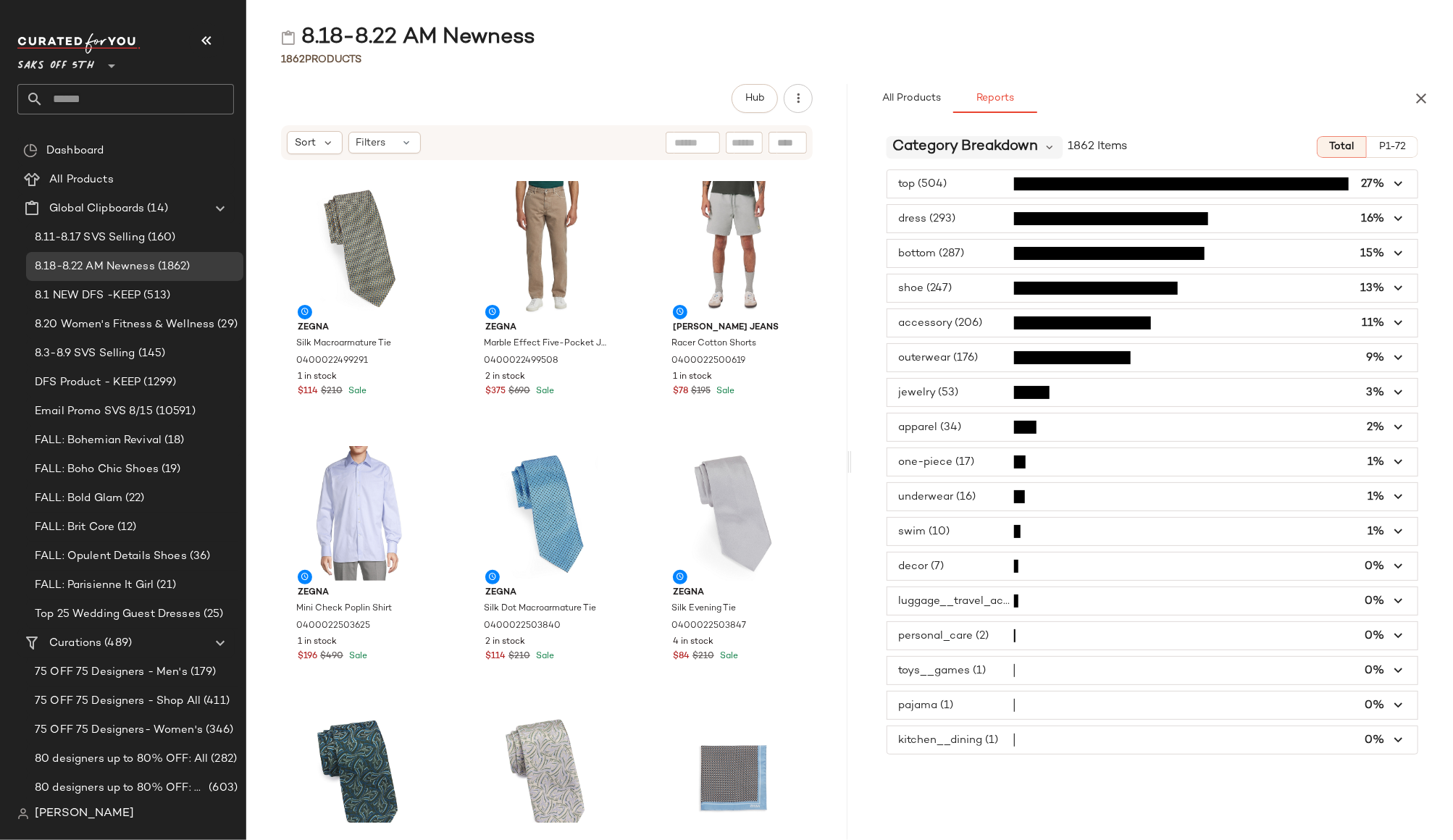
click at [1006, 157] on span "Category Breakdown" at bounding box center [964, 147] width 146 height 21
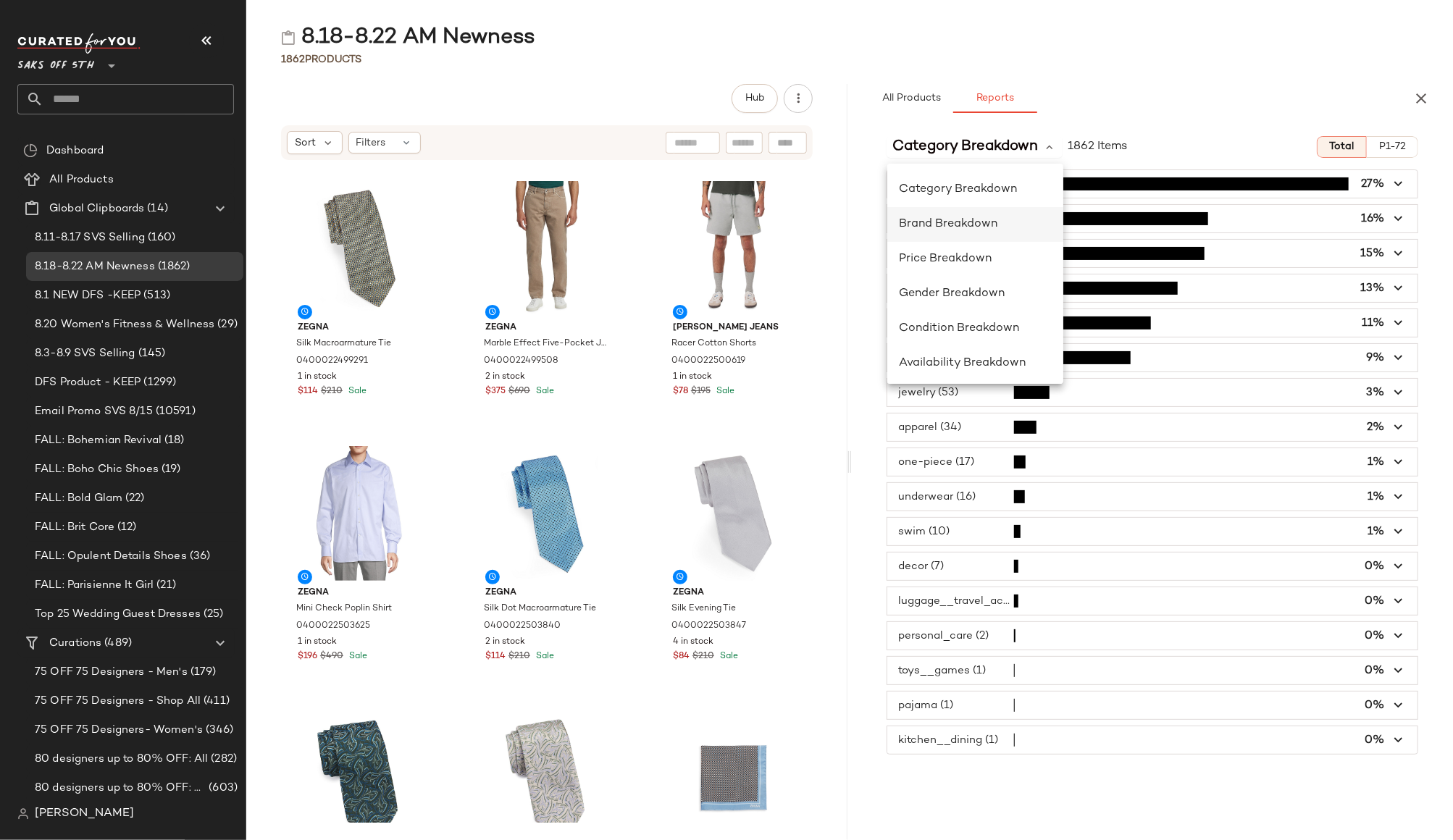
click at [942, 231] on div "Brand Breakdown" at bounding box center [975, 224] width 152 height 18
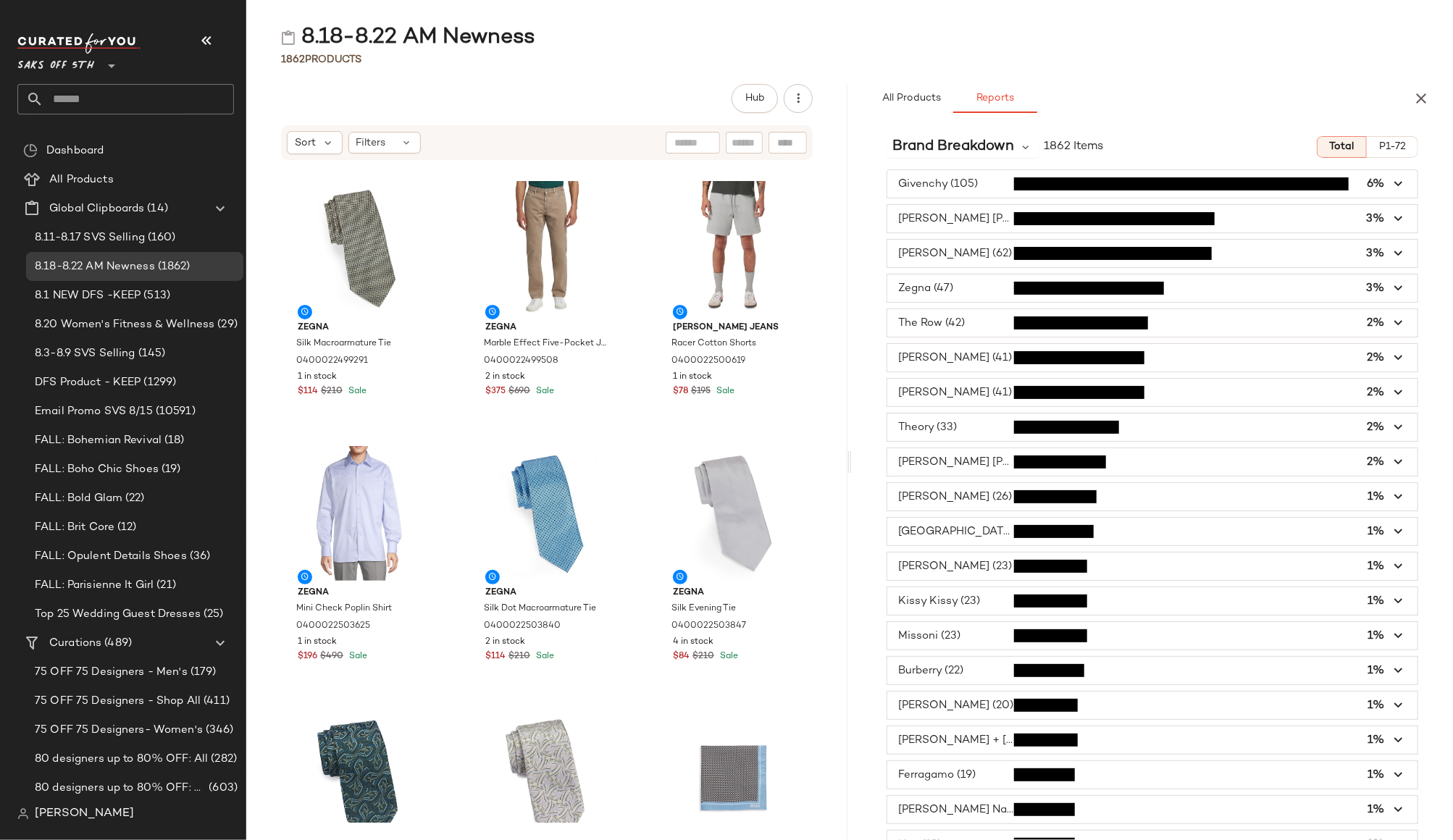
click at [1375, 181] on span "button" at bounding box center [1152, 184] width 530 height 27
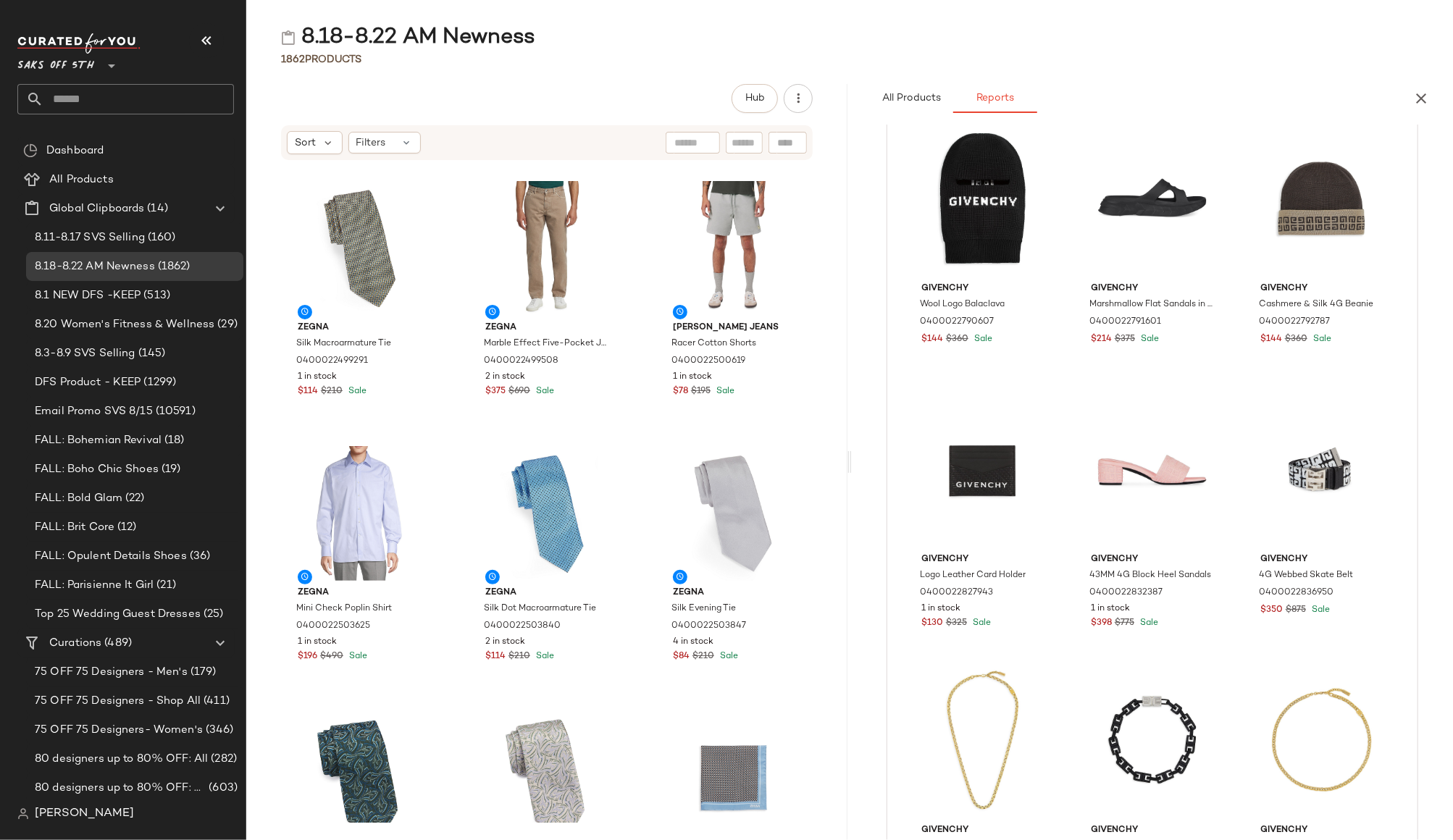
scroll to position [0, 0]
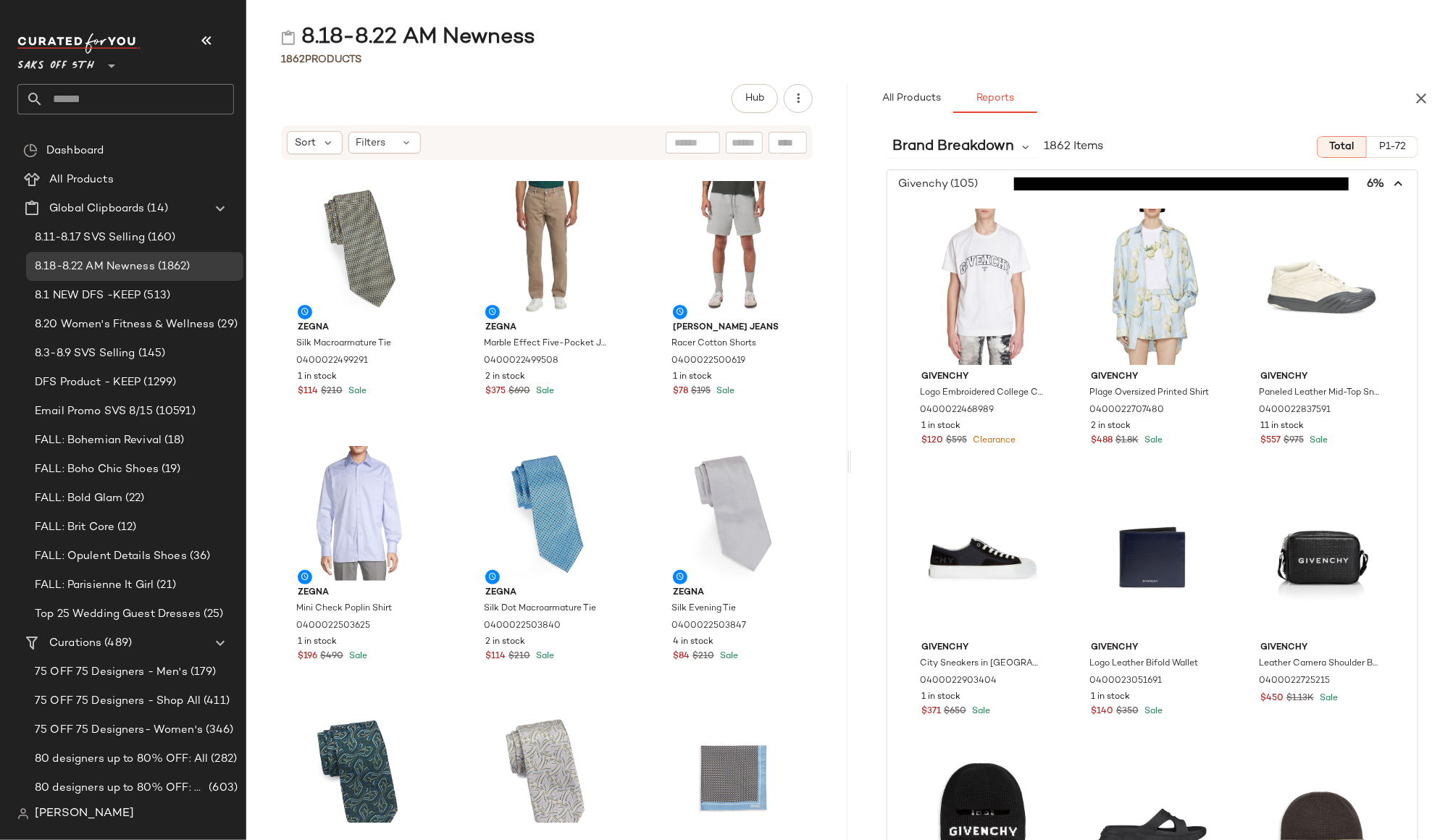
click at [1391, 184] on icon "button" at bounding box center [1399, 184] width 17 height 17
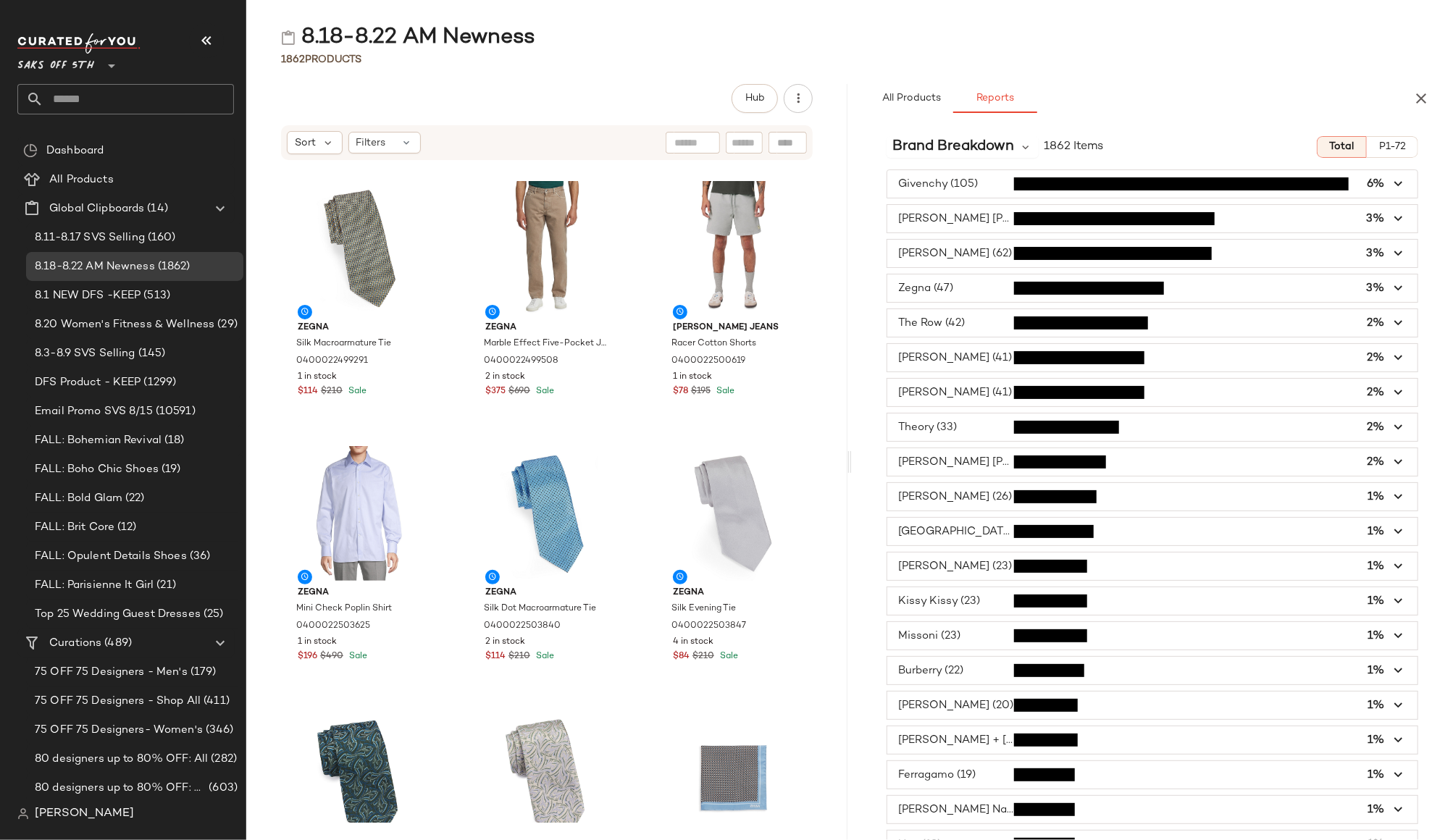
click at [956, 322] on span "button" at bounding box center [1152, 323] width 530 height 27
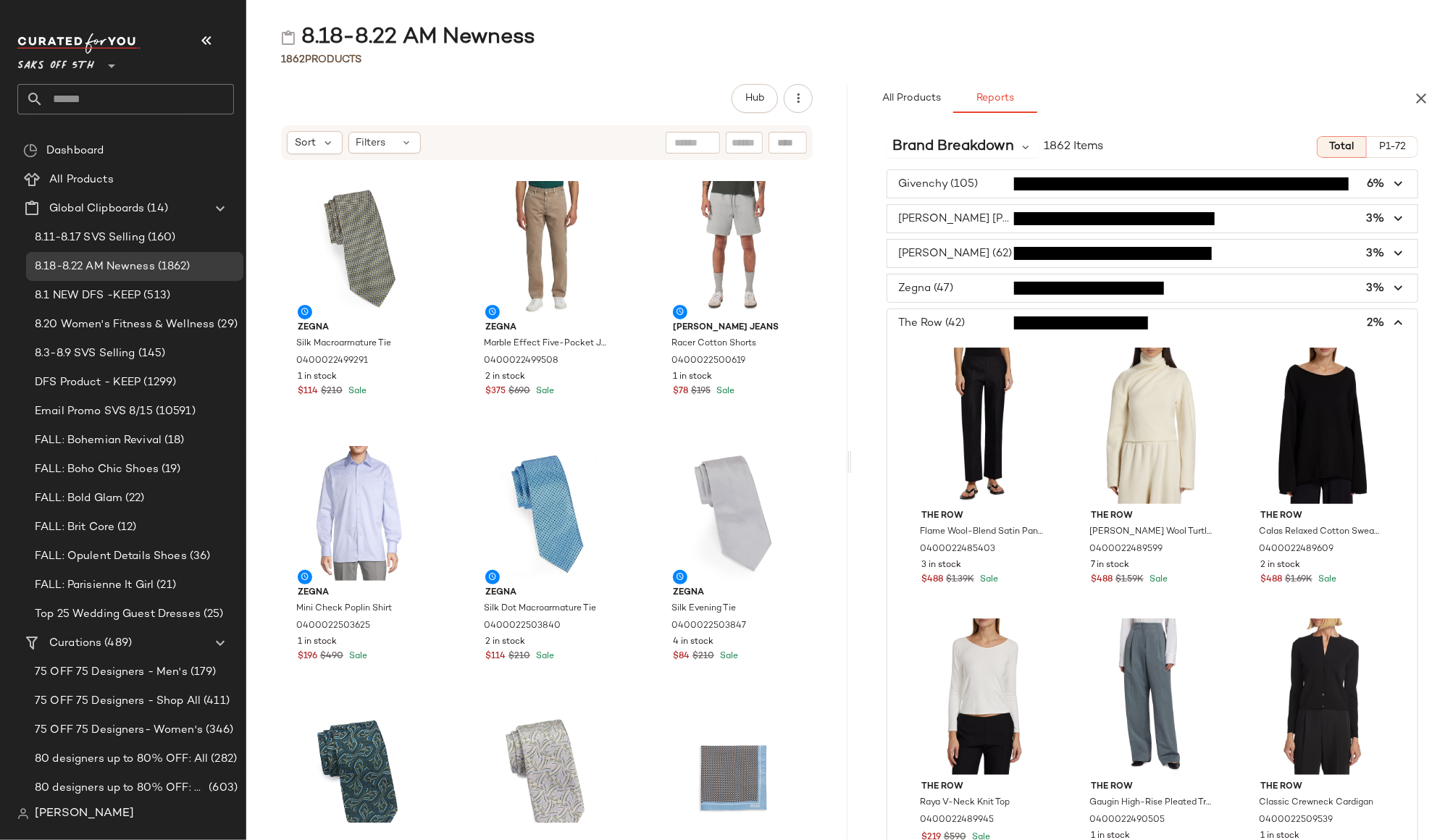
click at [1390, 325] on icon "button" at bounding box center [1399, 323] width 17 height 17
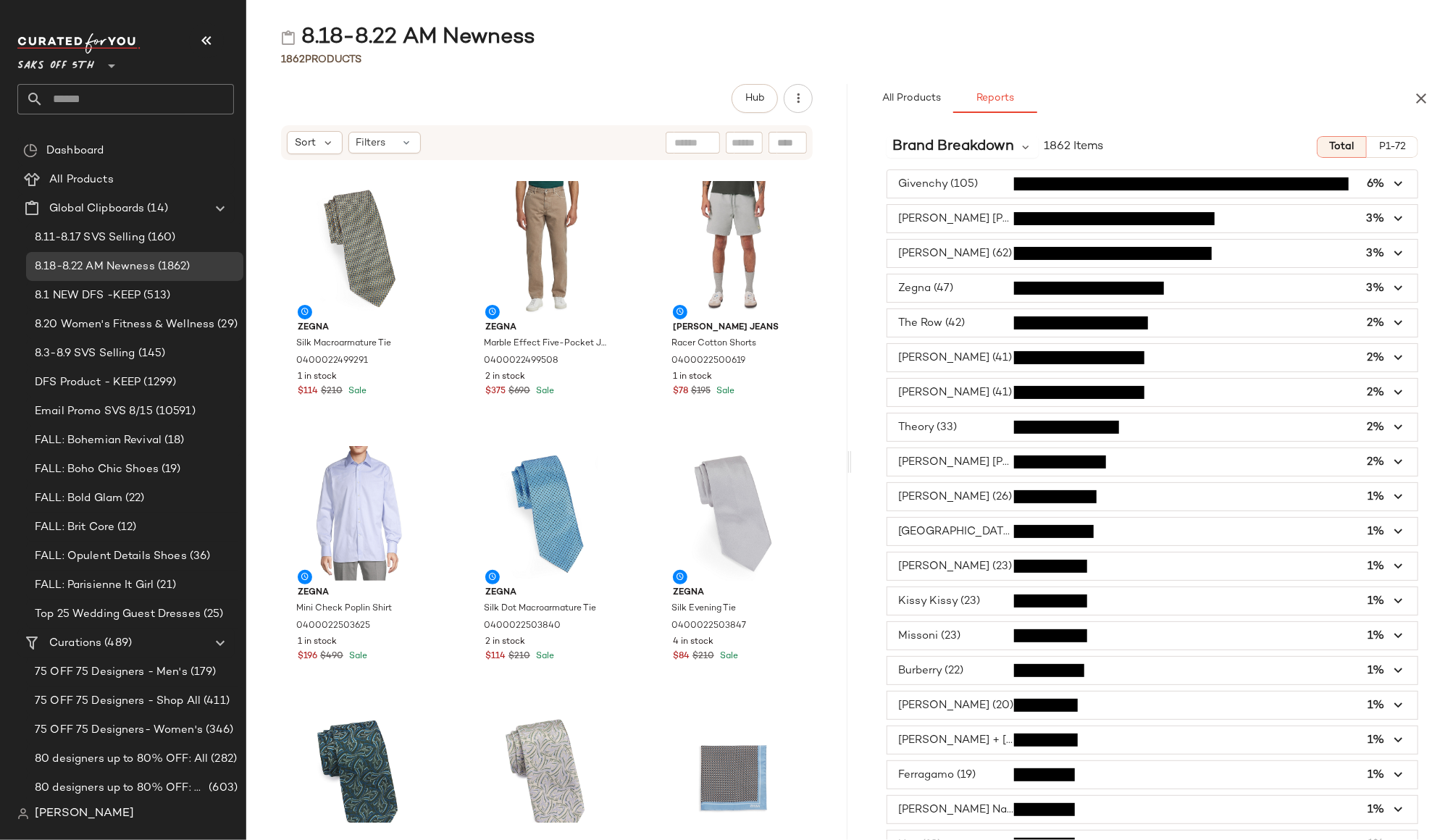
click at [1390, 354] on icon "button" at bounding box center [1399, 358] width 17 height 17
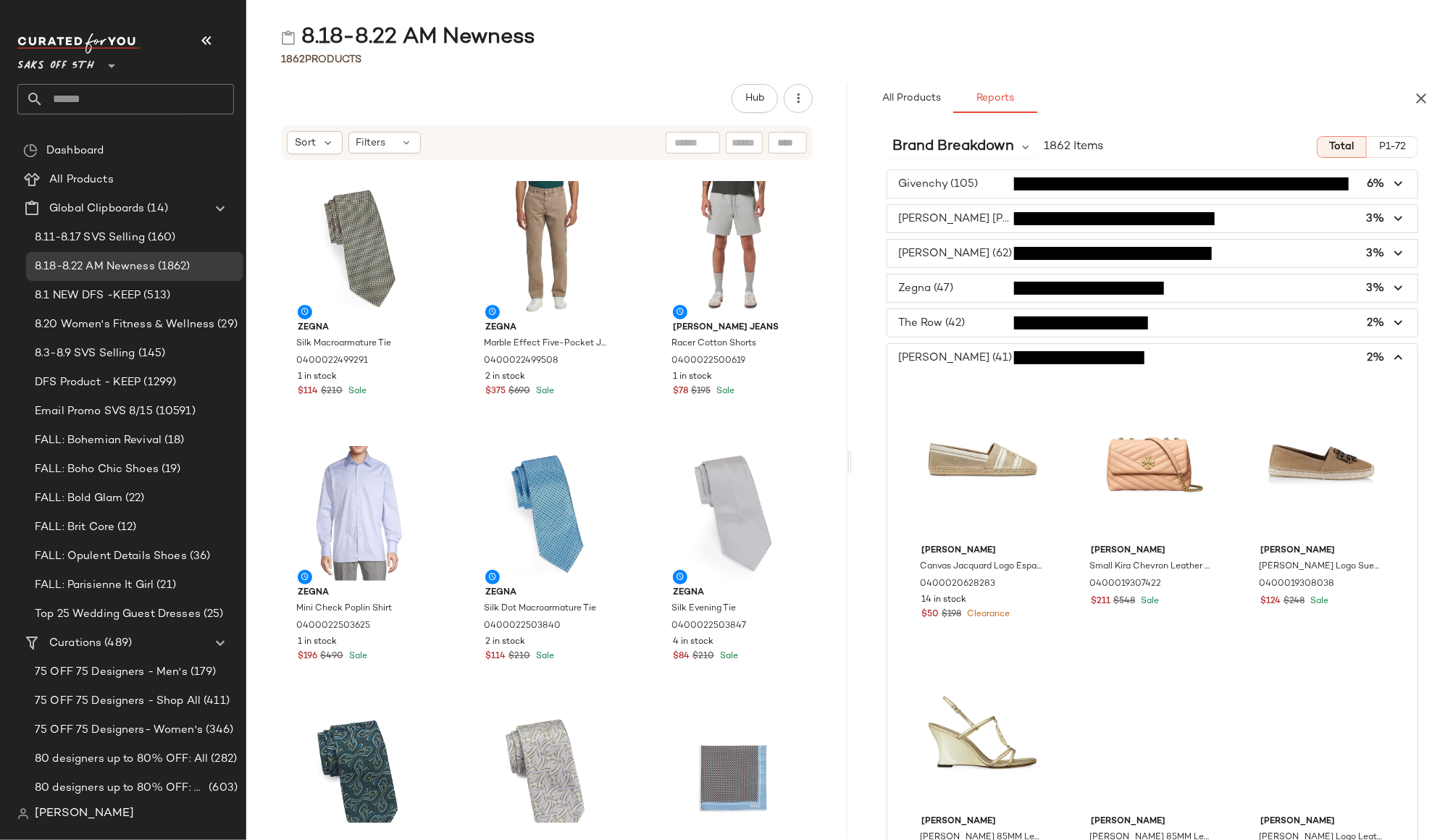
click at [1390, 354] on icon "button" at bounding box center [1399, 358] width 17 height 17
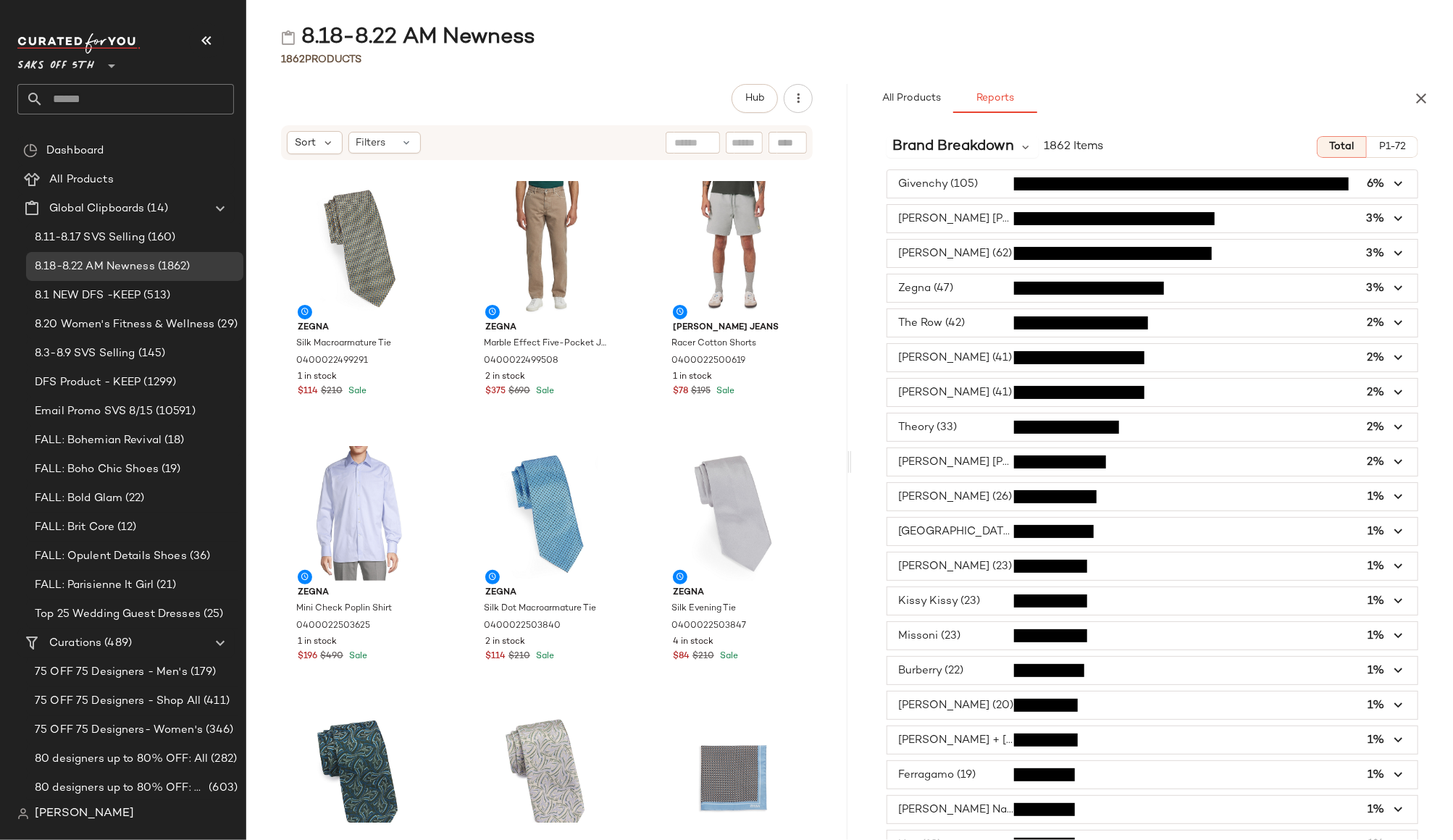
click at [1393, 390] on icon "button" at bounding box center [1399, 393] width 17 height 17
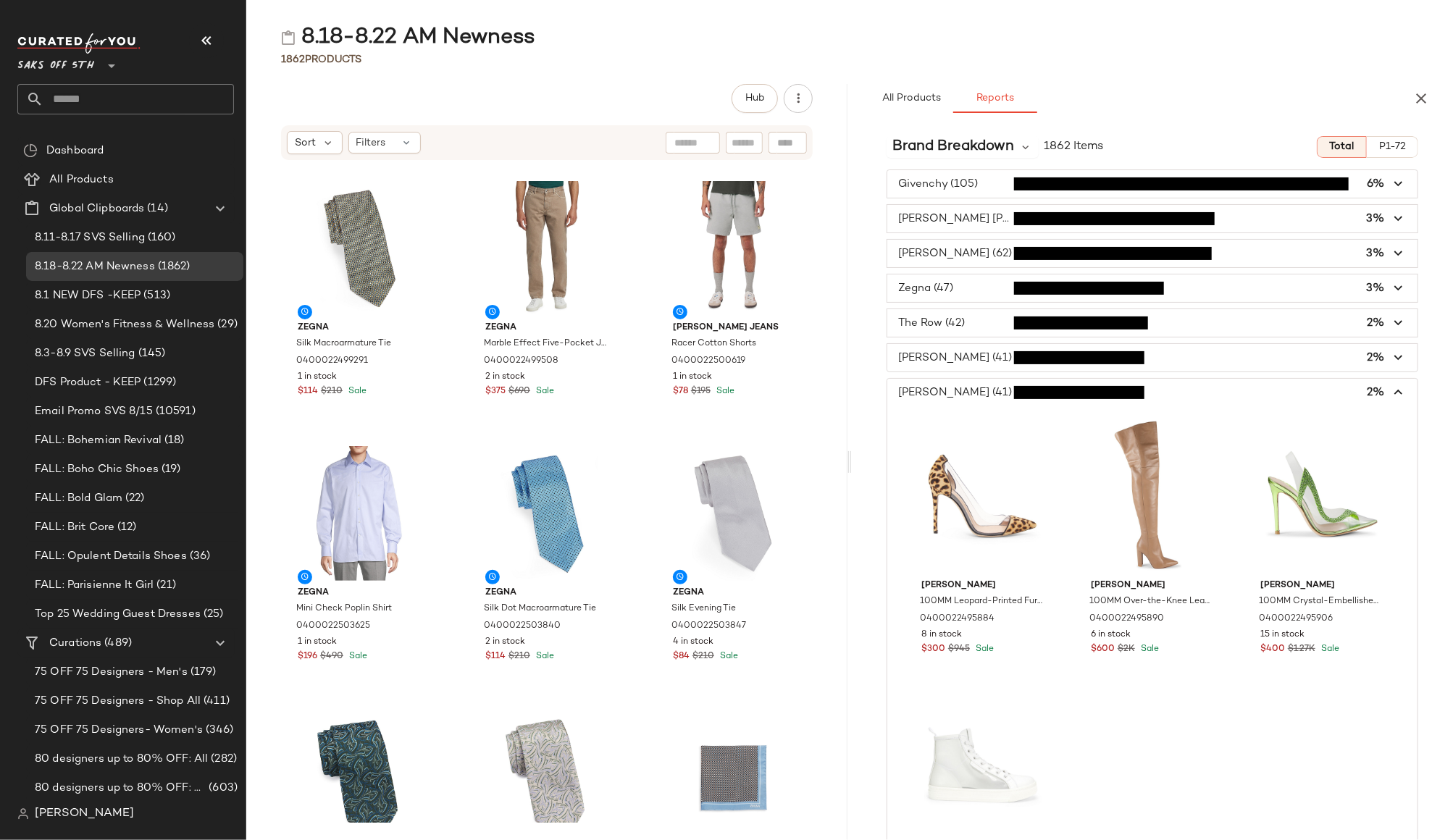
click at [1393, 390] on icon "button" at bounding box center [1399, 393] width 17 height 17
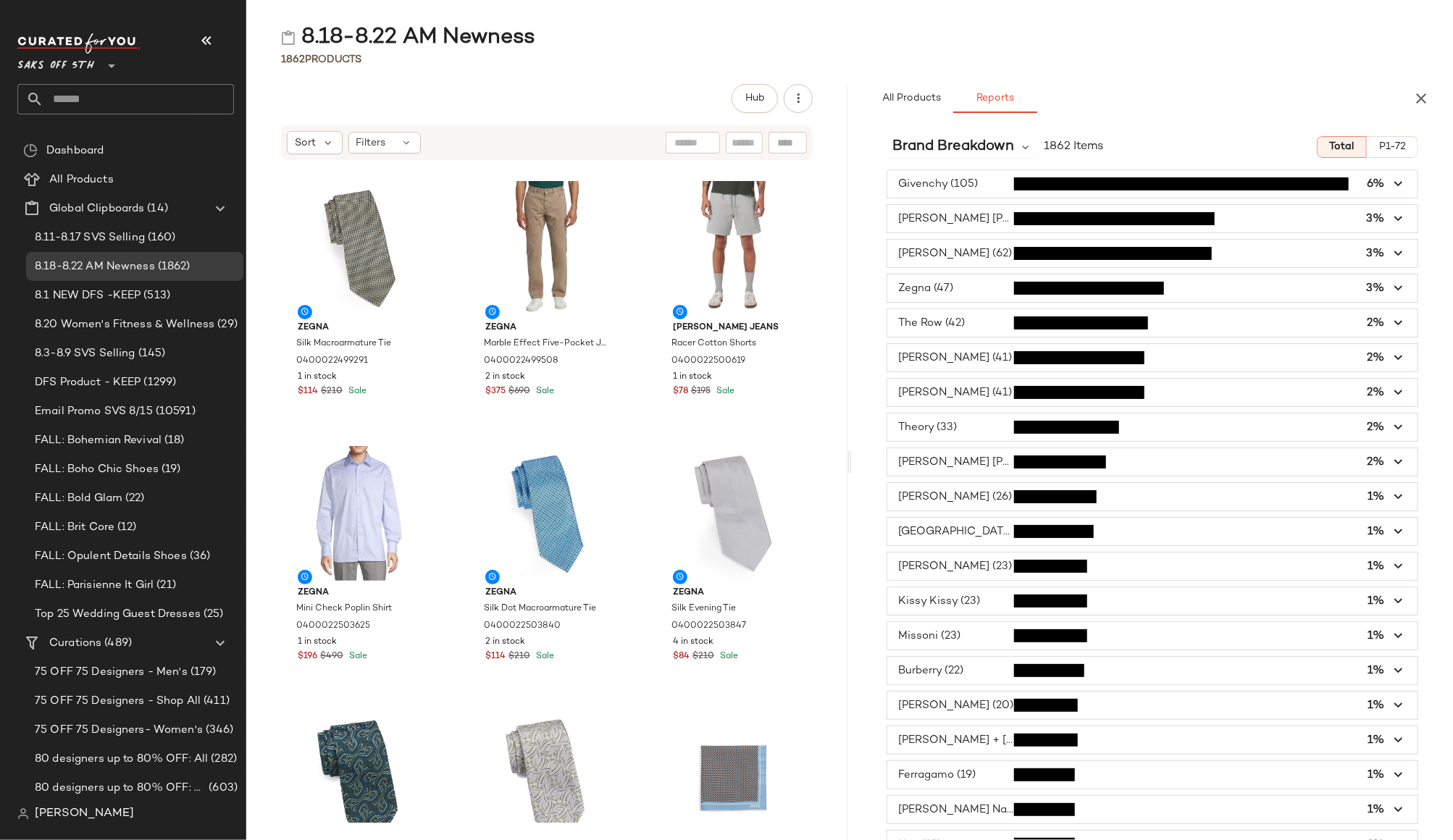
click at [1393, 427] on icon "button" at bounding box center [1399, 428] width 17 height 17
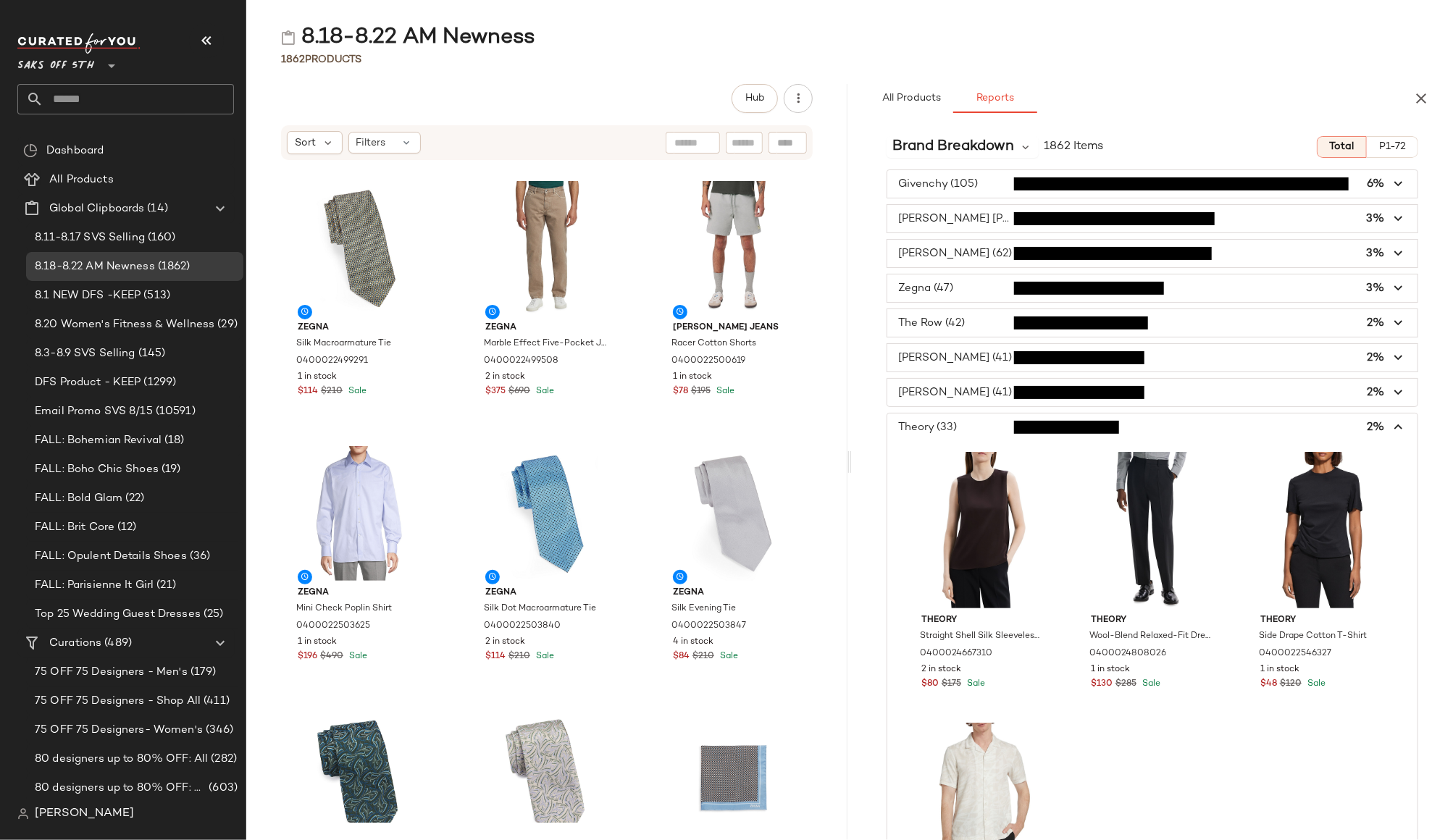
click at [1393, 427] on icon "button" at bounding box center [1399, 428] width 17 height 17
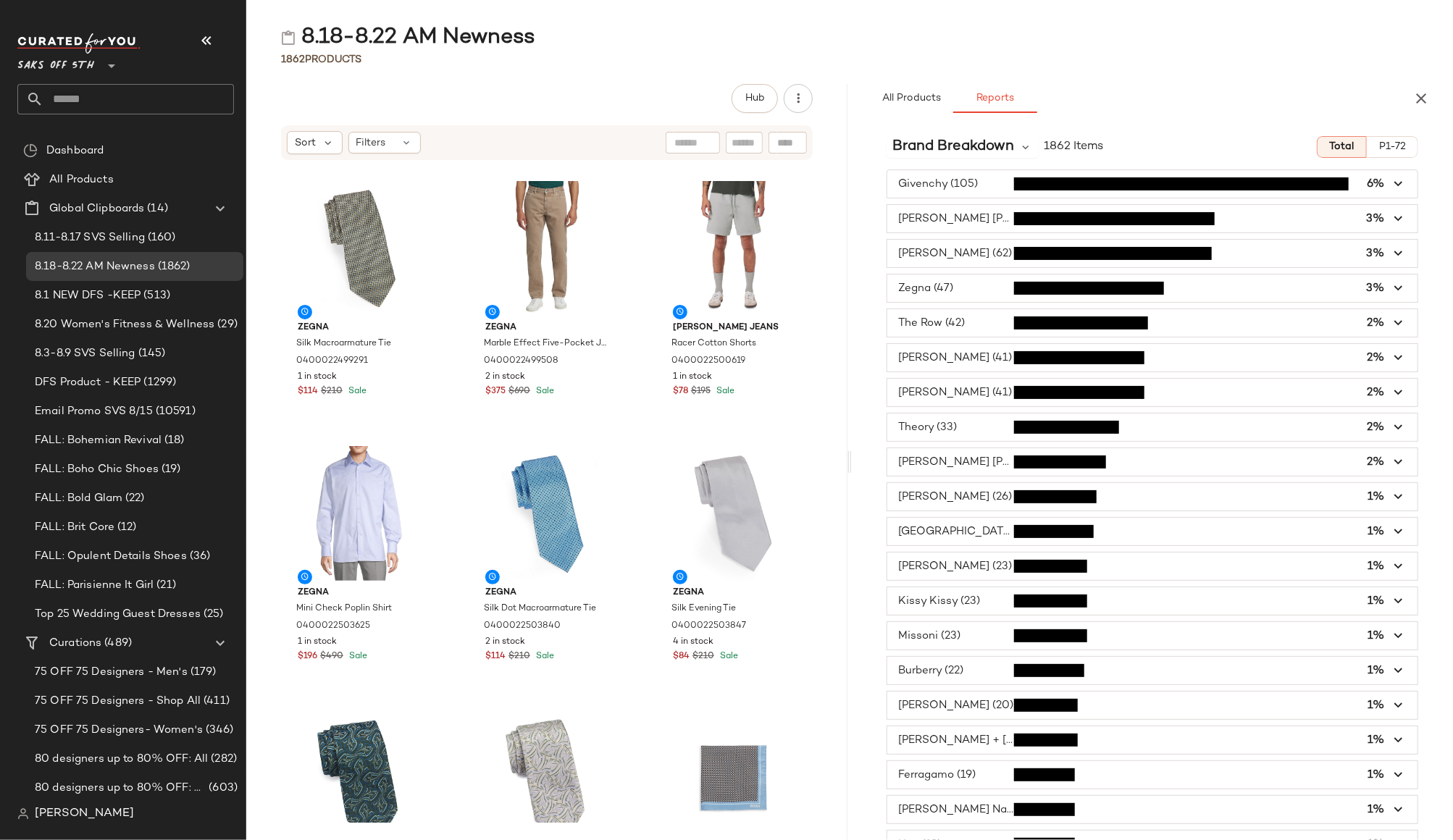
click at [1393, 448] on span "button" at bounding box center [1152, 462] width 530 height 27
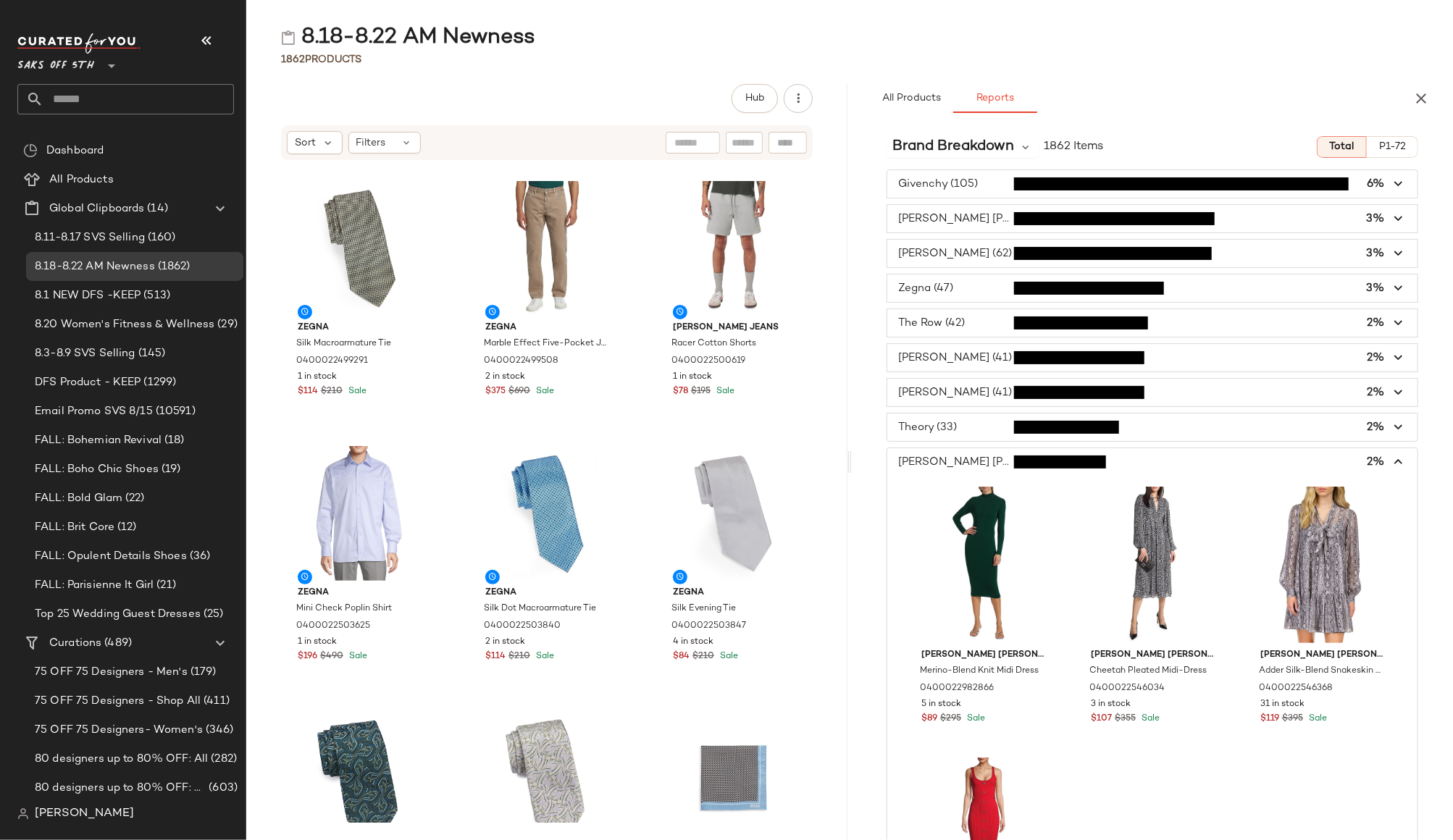
click at [1391, 462] on icon "button" at bounding box center [1399, 463] width 17 height 17
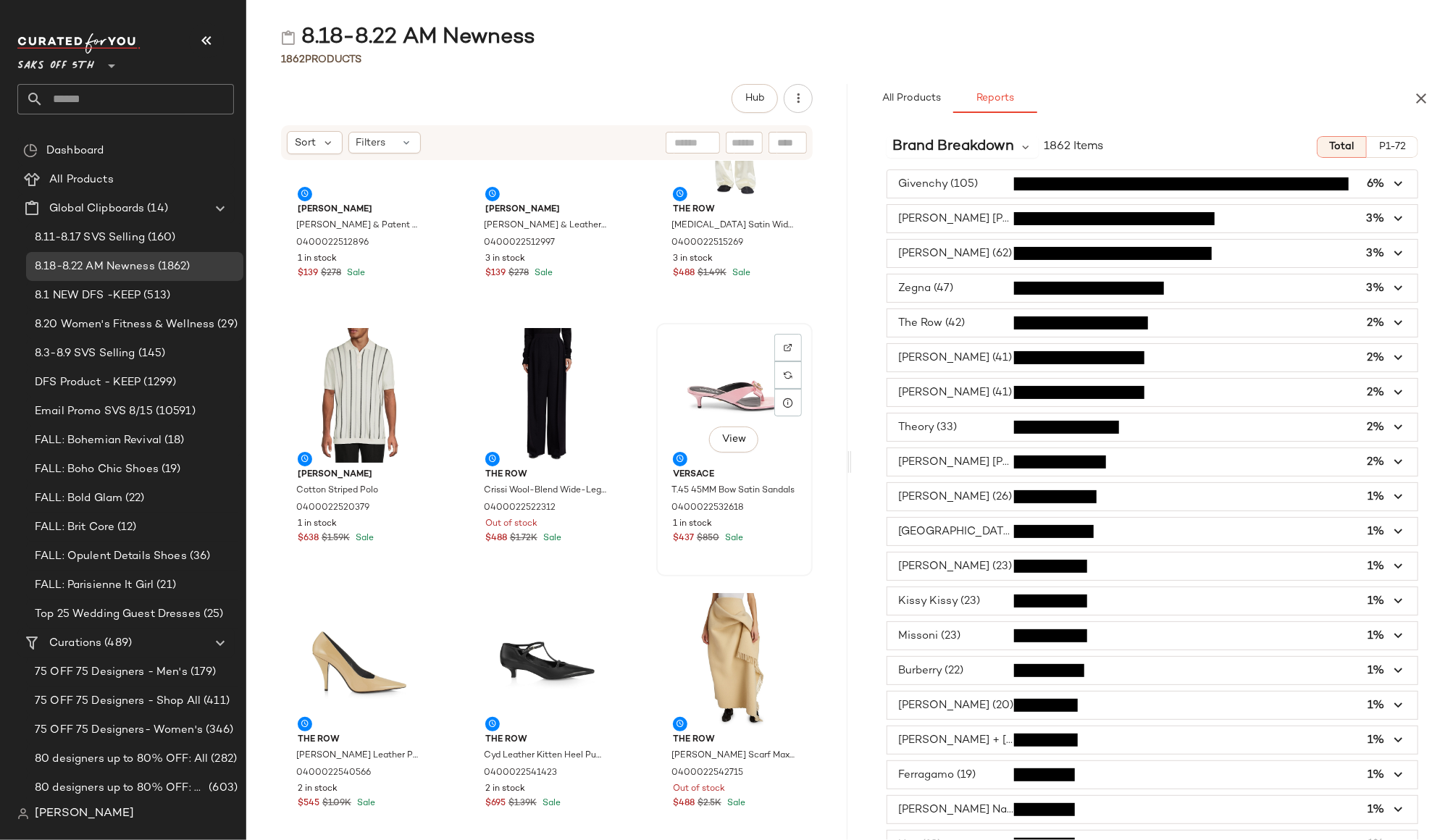
scroll to position [14161, 0]
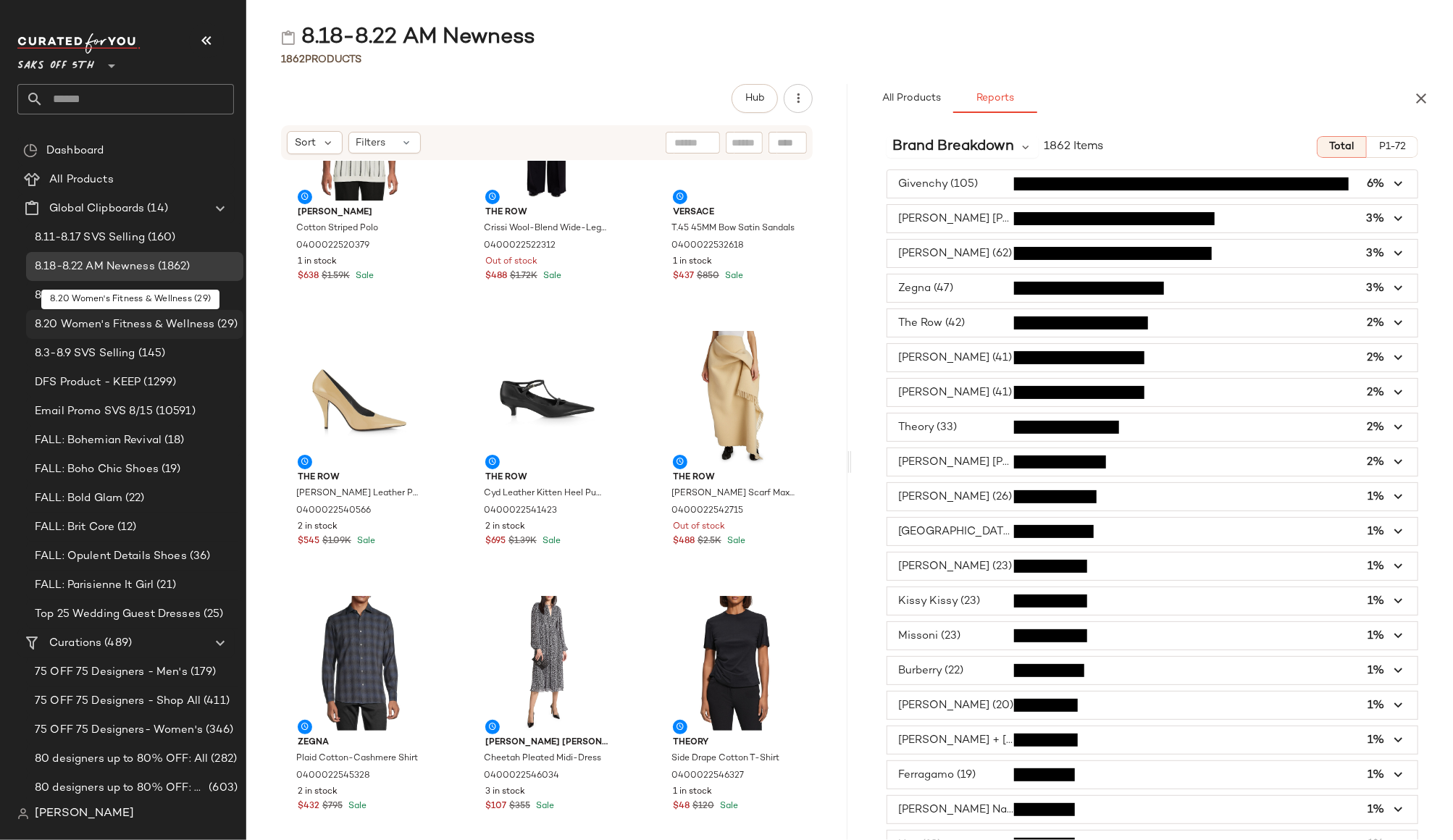
click at [158, 325] on span "8.20 Women's Fitness & Wellness" at bounding box center [125, 325] width 180 height 17
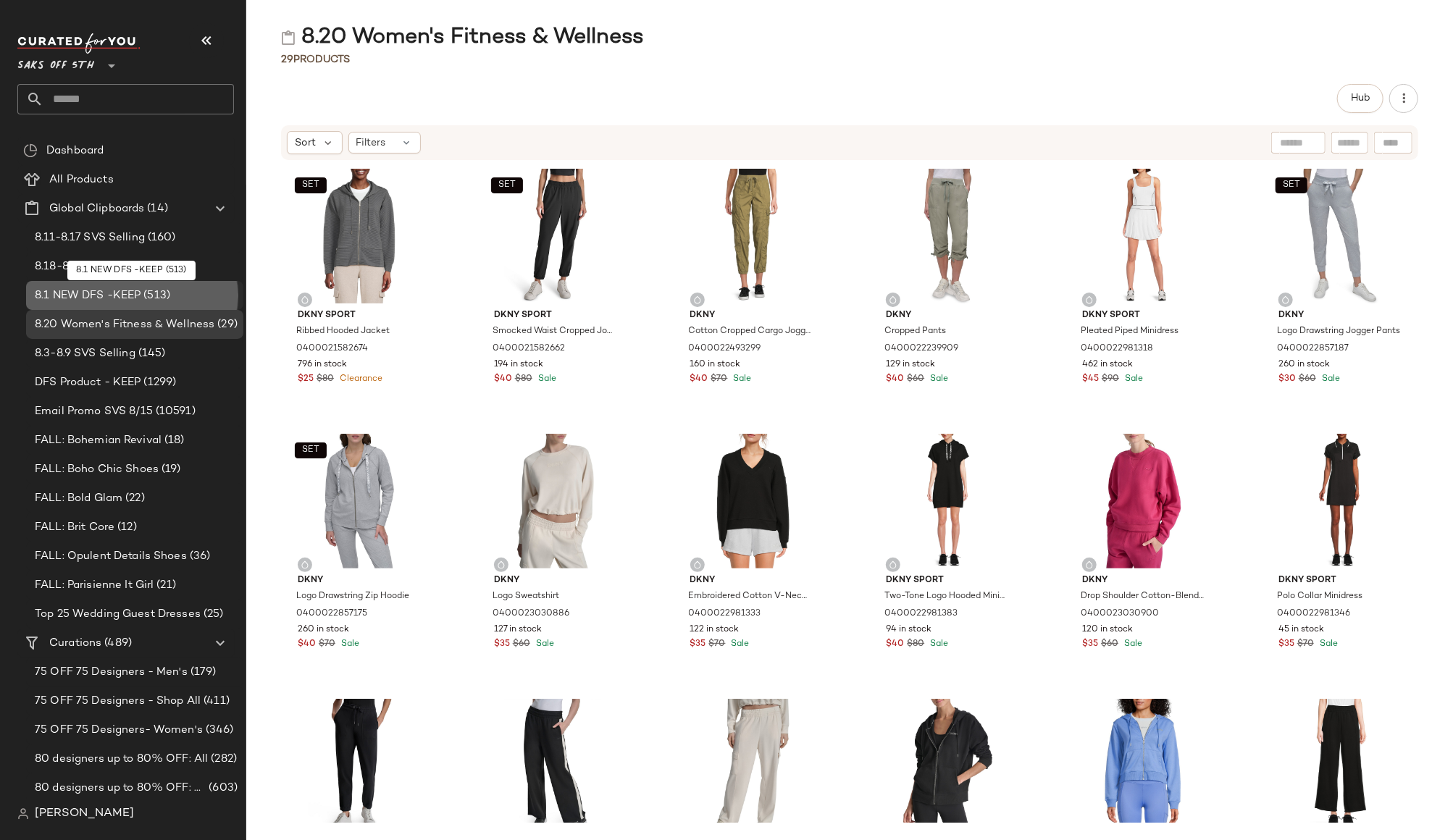
click at [73, 297] on span "8.1 NEW DFS -KEEP" at bounding box center [88, 296] width 106 height 17
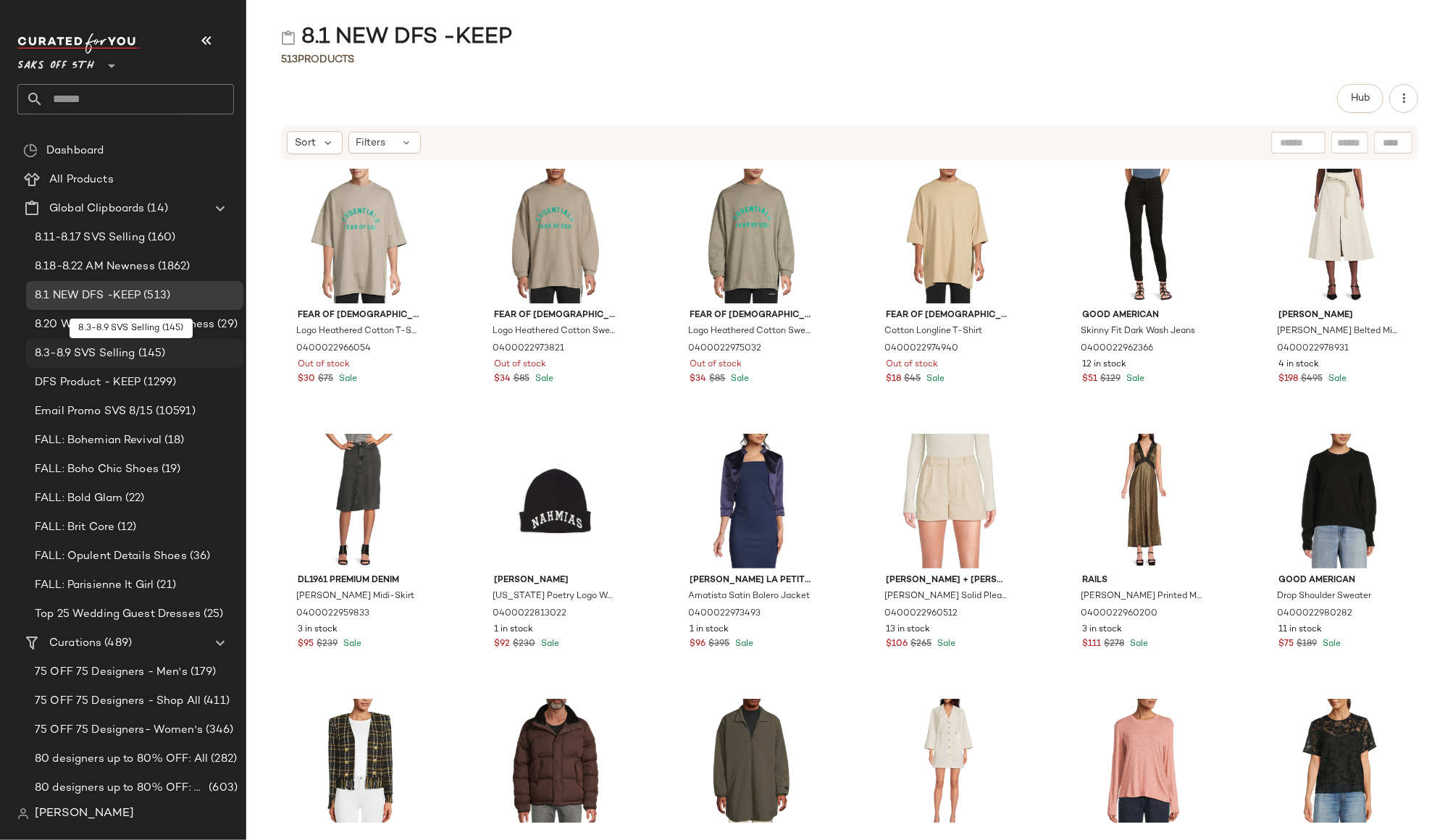
click at [82, 360] on span "8.3-8.9 SVS Selling" at bounding box center [85, 354] width 101 height 17
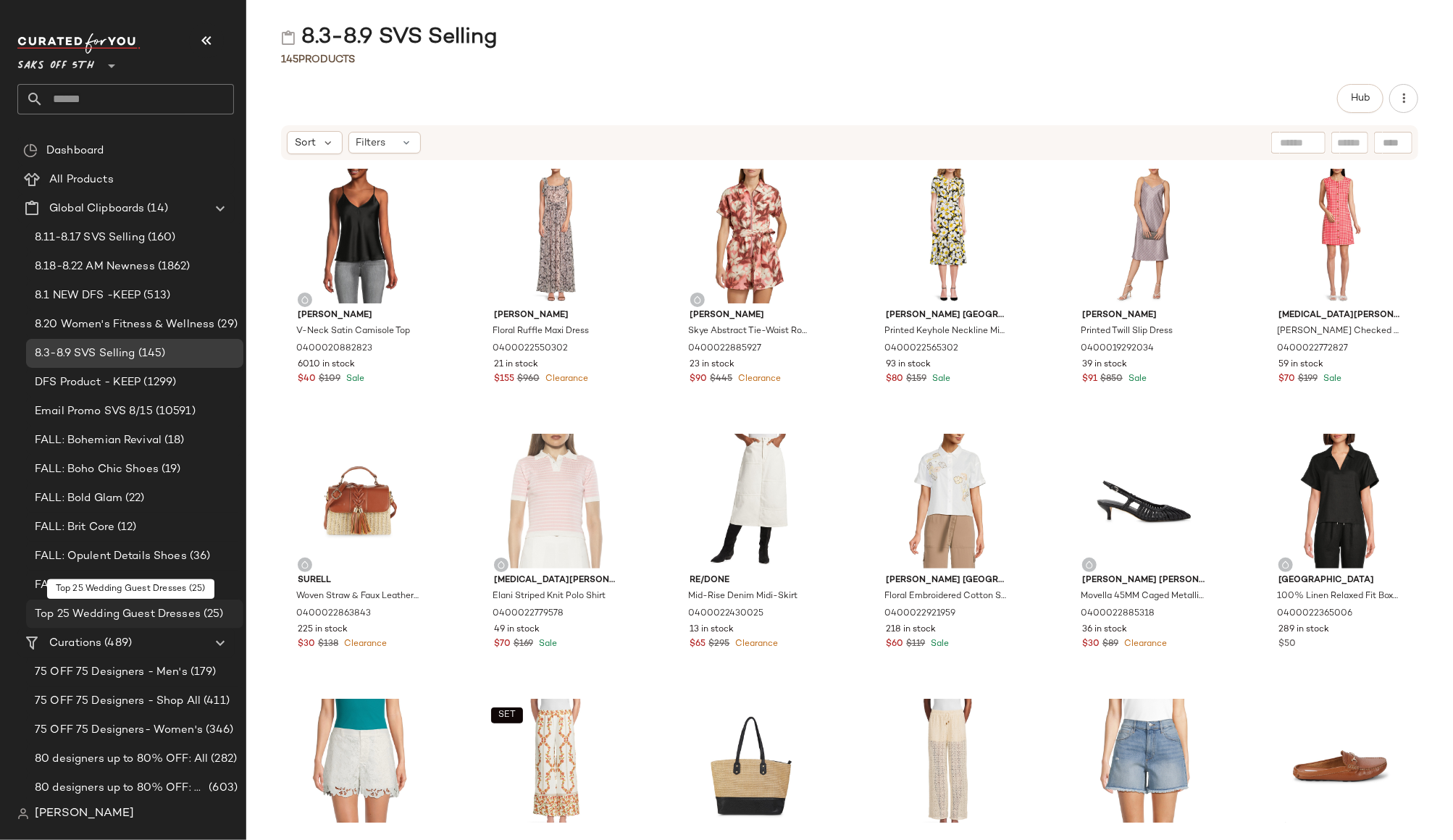
click at [94, 617] on span "Top 25 Wedding Guest Dresses" at bounding box center [118, 614] width 166 height 17
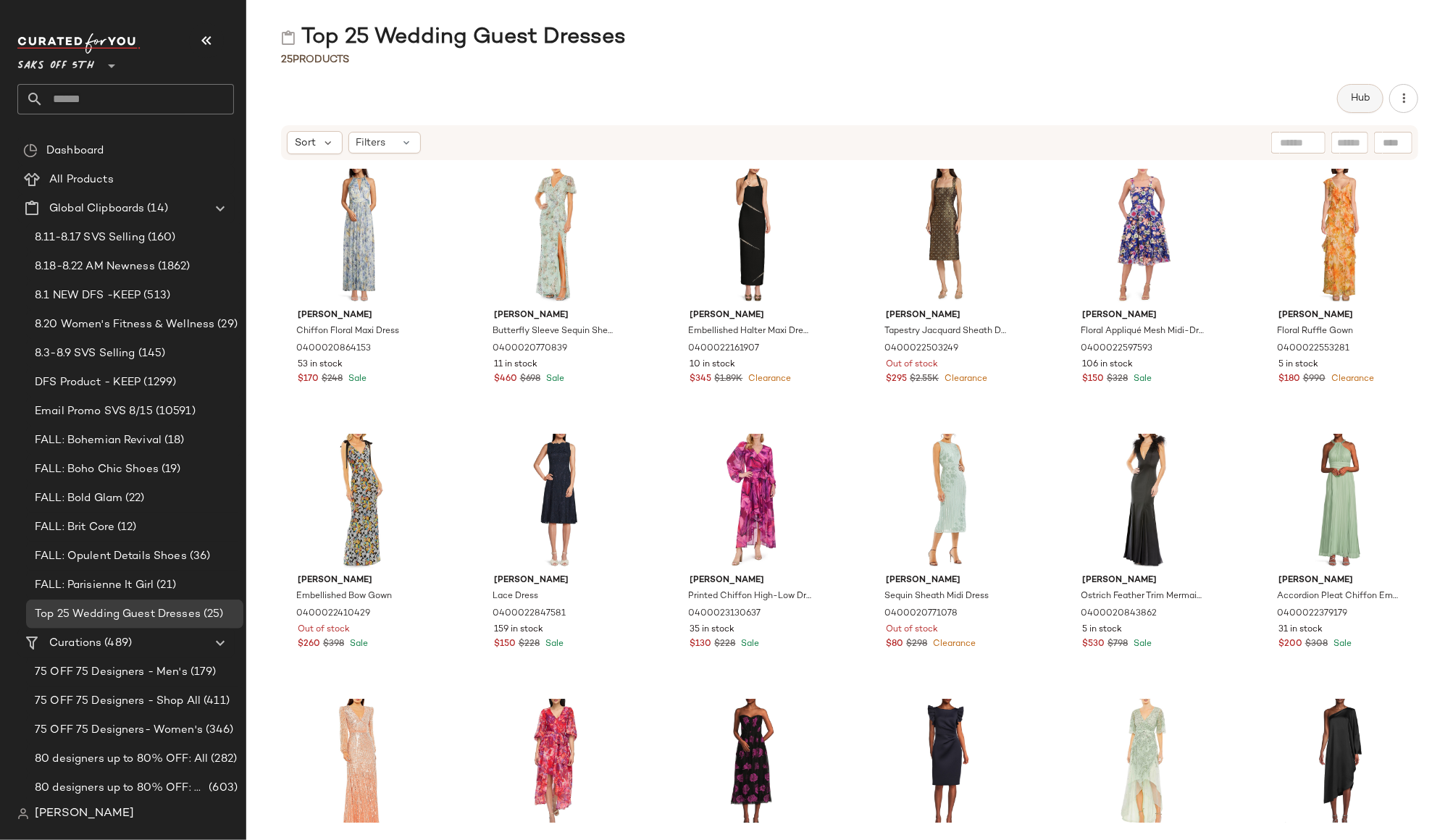
click at [1367, 110] on button "Hub" at bounding box center [1360, 98] width 47 height 29
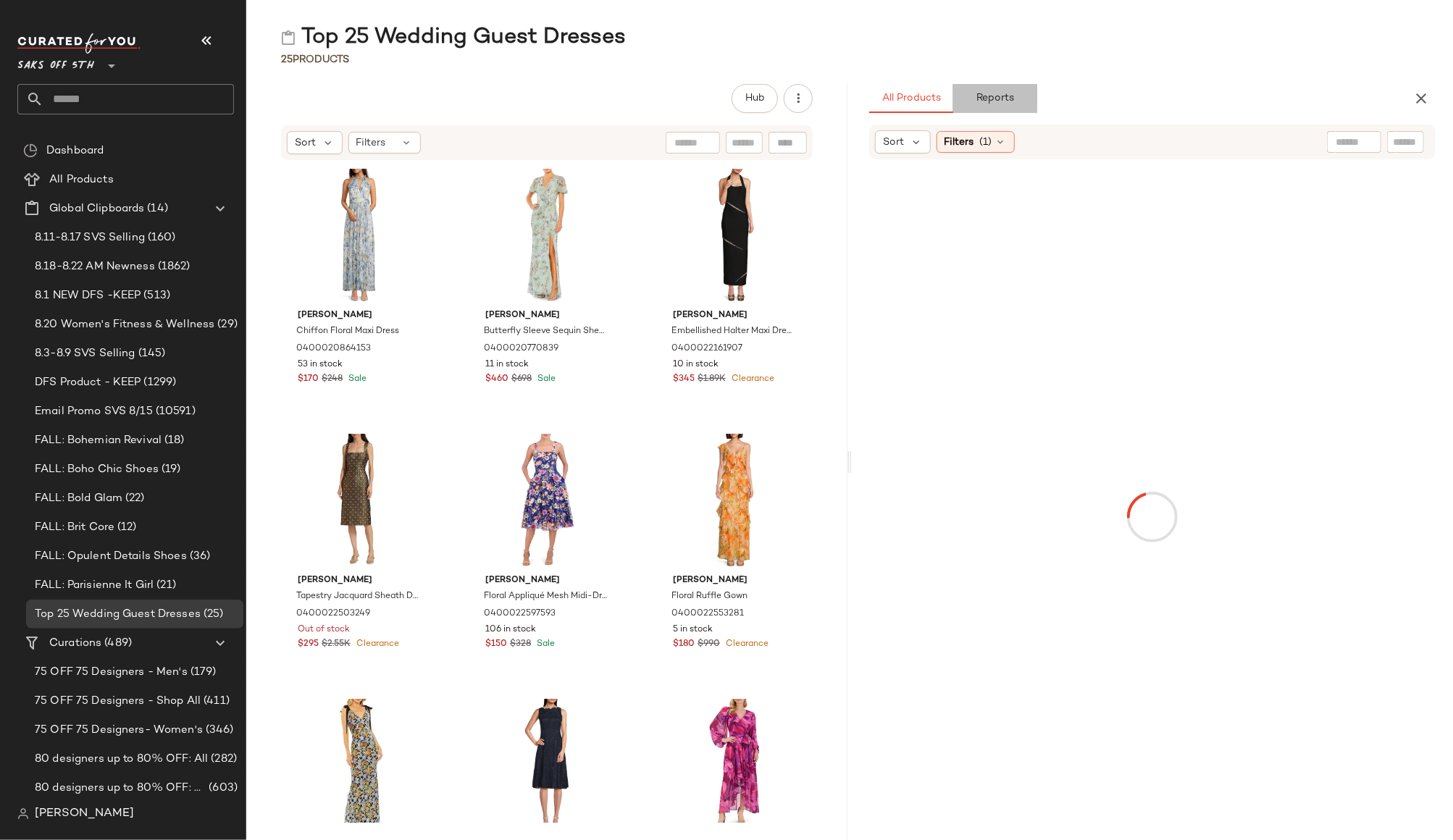
click at [1011, 95] on span "Reports" at bounding box center [995, 98] width 38 height 11
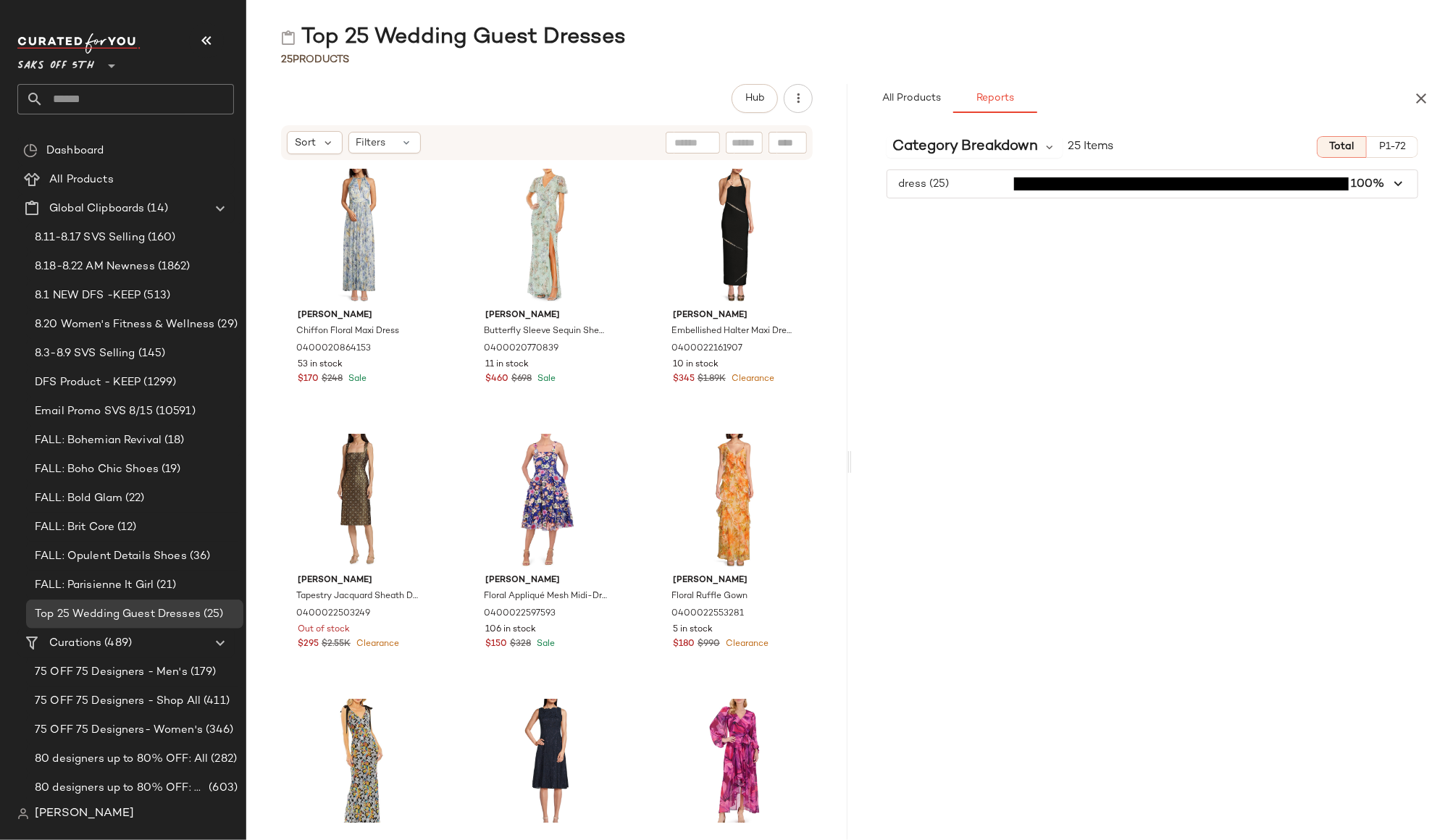
click at [978, 200] on div "Category Breakdown 25 Items Total P1-72 dress (25) 100%" at bounding box center [1152, 482] width 601 height 716
click at [978, 184] on span "button" at bounding box center [1152, 184] width 530 height 27
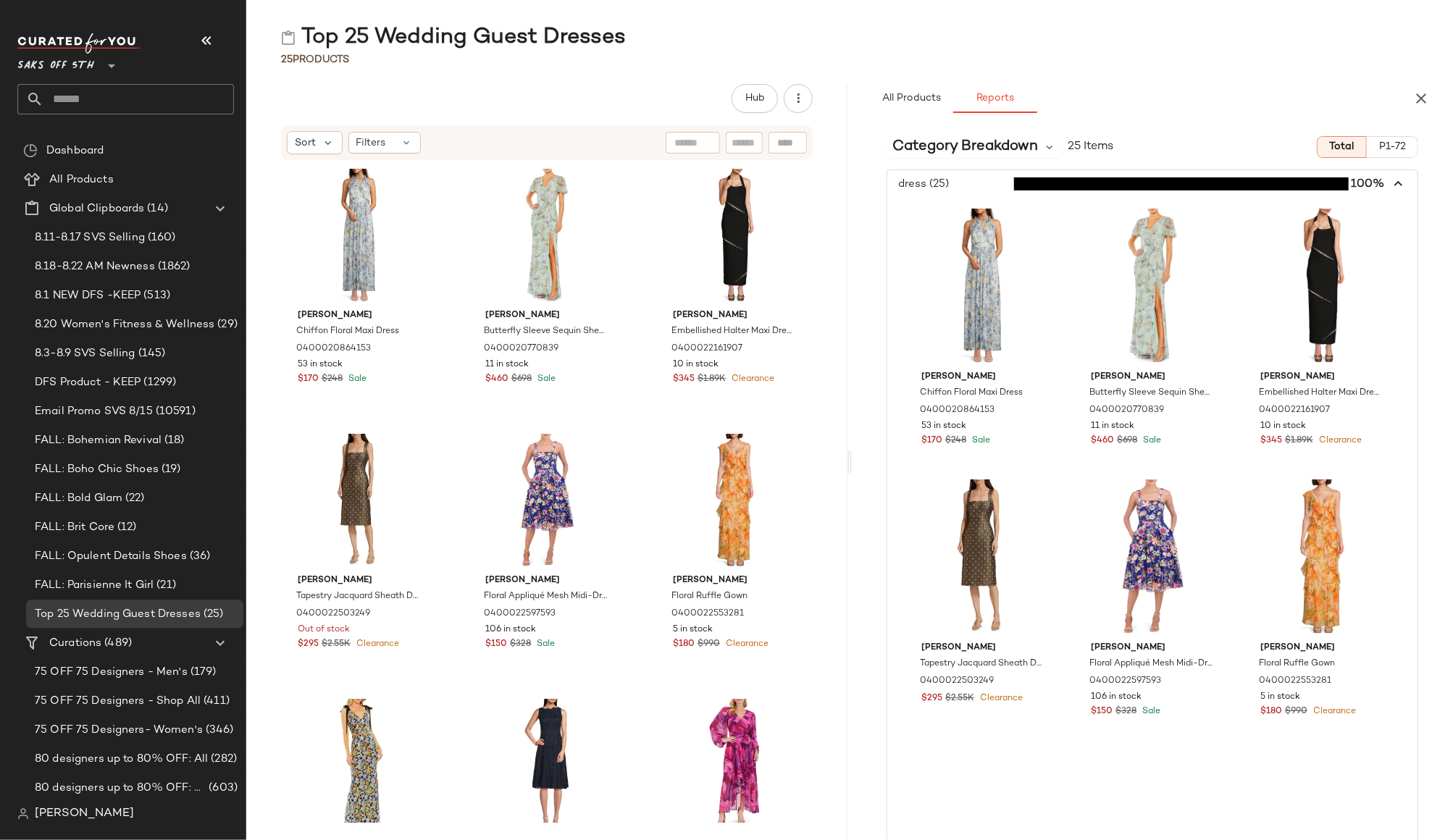
click at [276, 274] on div "[PERSON_NAME] Floral Maxi Dress 0400020864153 53 in stock $170 $248 Sale [PERSO…" at bounding box center [547, 492] width 601 height 662
click at [1259, 70] on div "Top 25 Wedding Guest Dresses 25 Products Hub Sort Filters [PERSON_NAME] Floral …" at bounding box center [849, 431] width 1207 height 817
click at [98, 108] on input "text" at bounding box center [139, 99] width 191 height 30
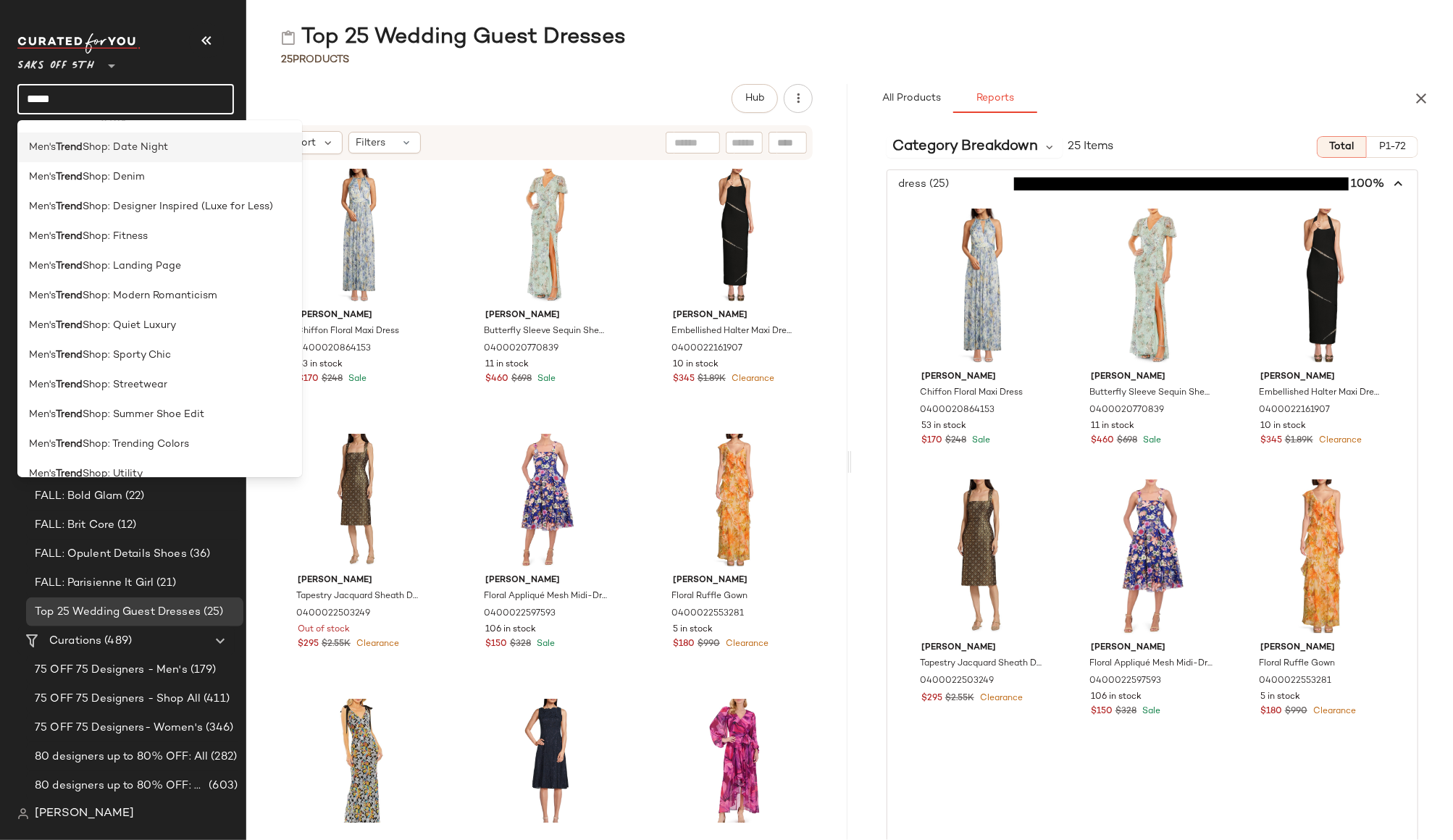
scroll to position [207, 0]
type input "*****"
click at [136, 411] on span "Shop: Summer Shoe Edit" at bounding box center [143, 409] width 122 height 15
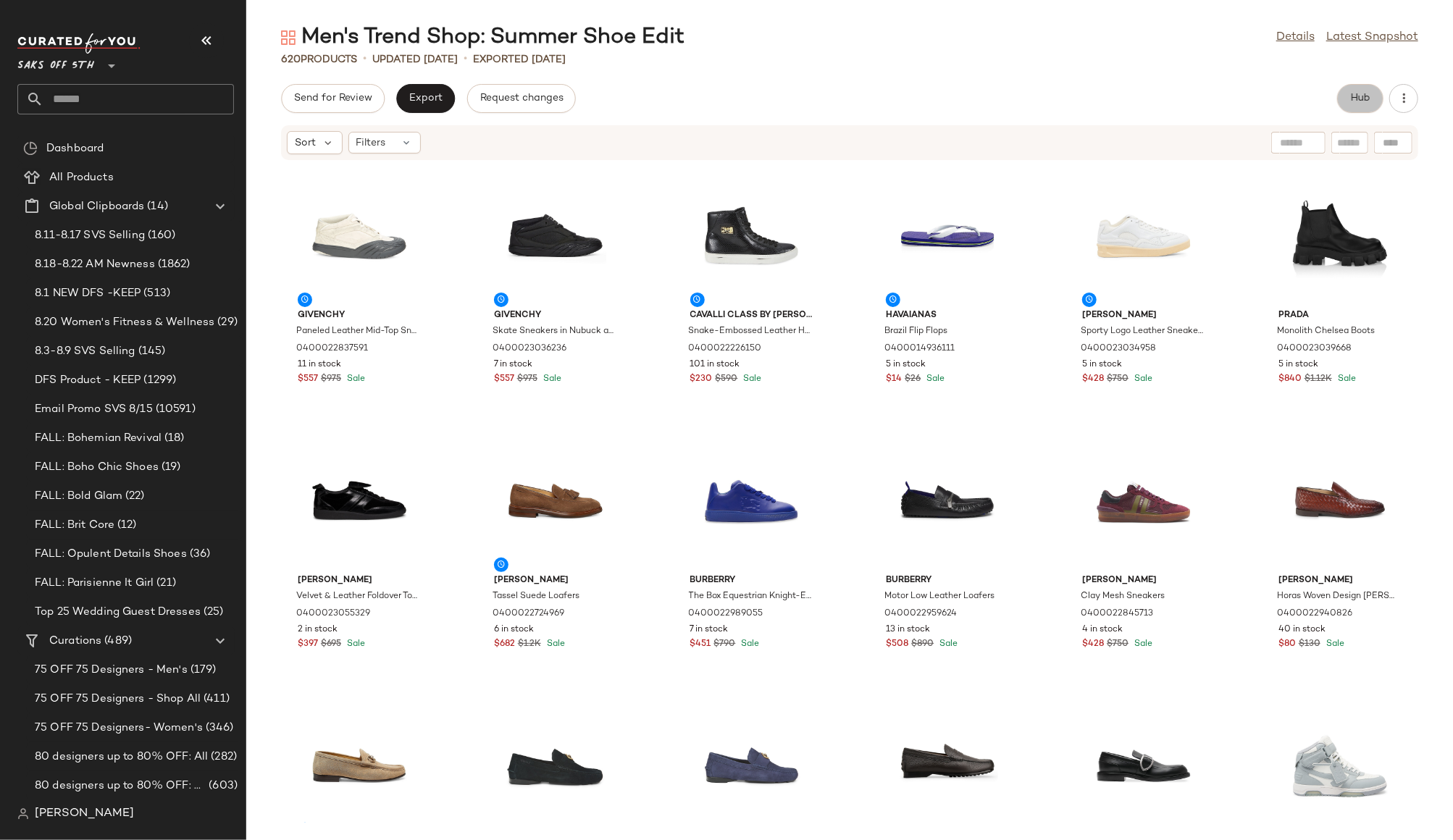
click at [1359, 94] on span "Hub" at bounding box center [1360, 98] width 21 height 11
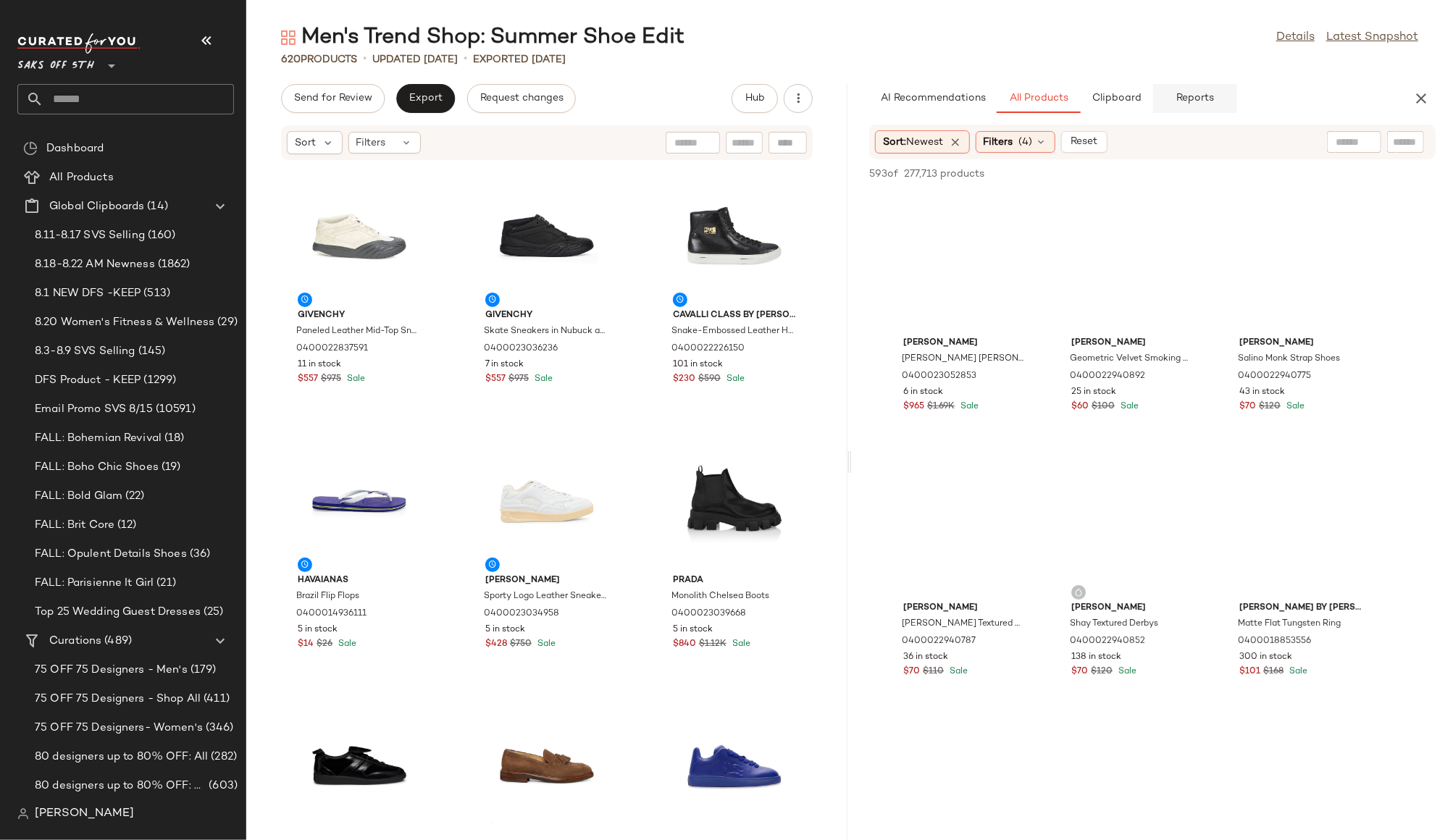
click at [1207, 98] on span "Reports" at bounding box center [1195, 98] width 38 height 11
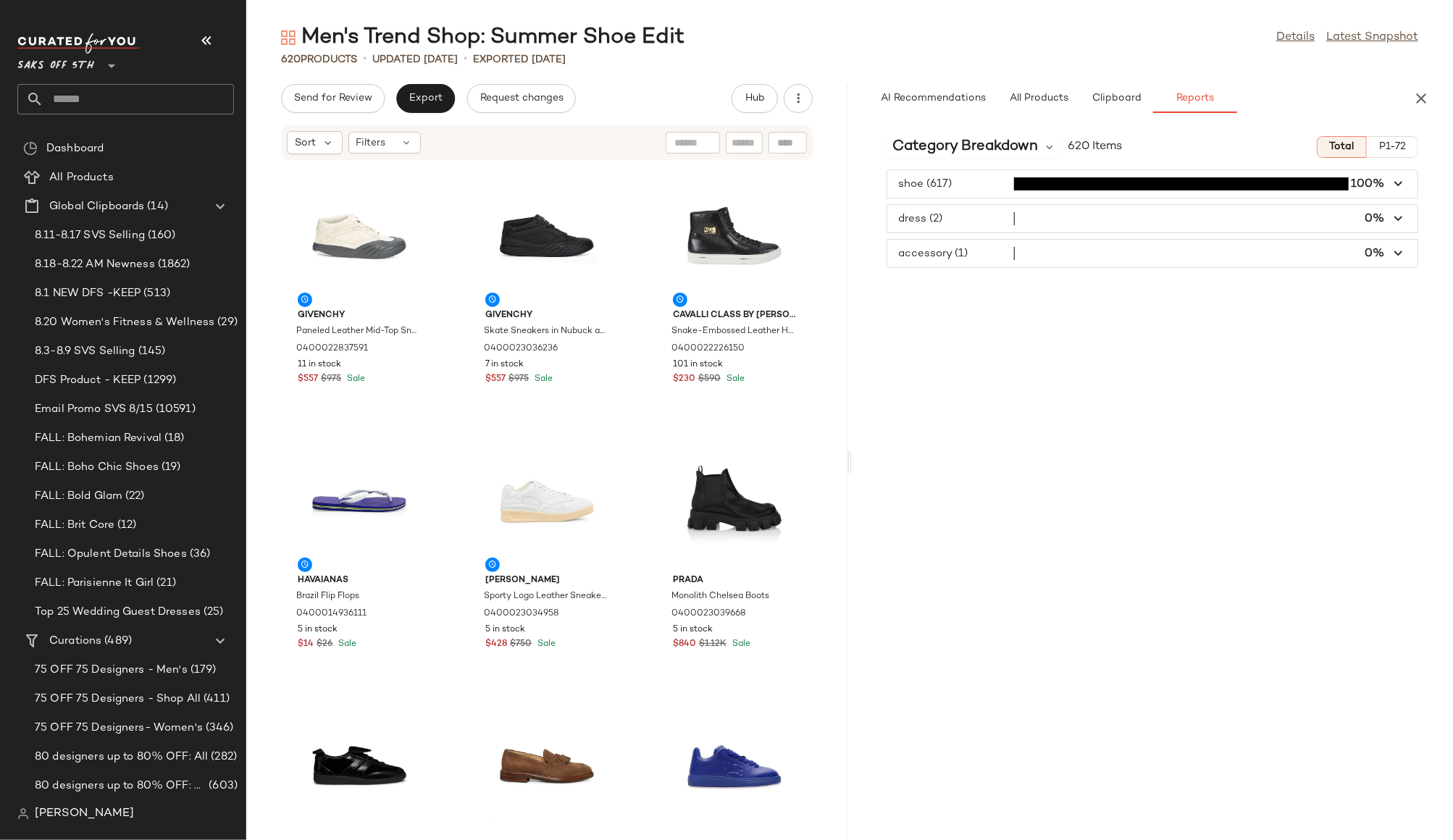
click at [984, 184] on span "button" at bounding box center [1152, 184] width 530 height 27
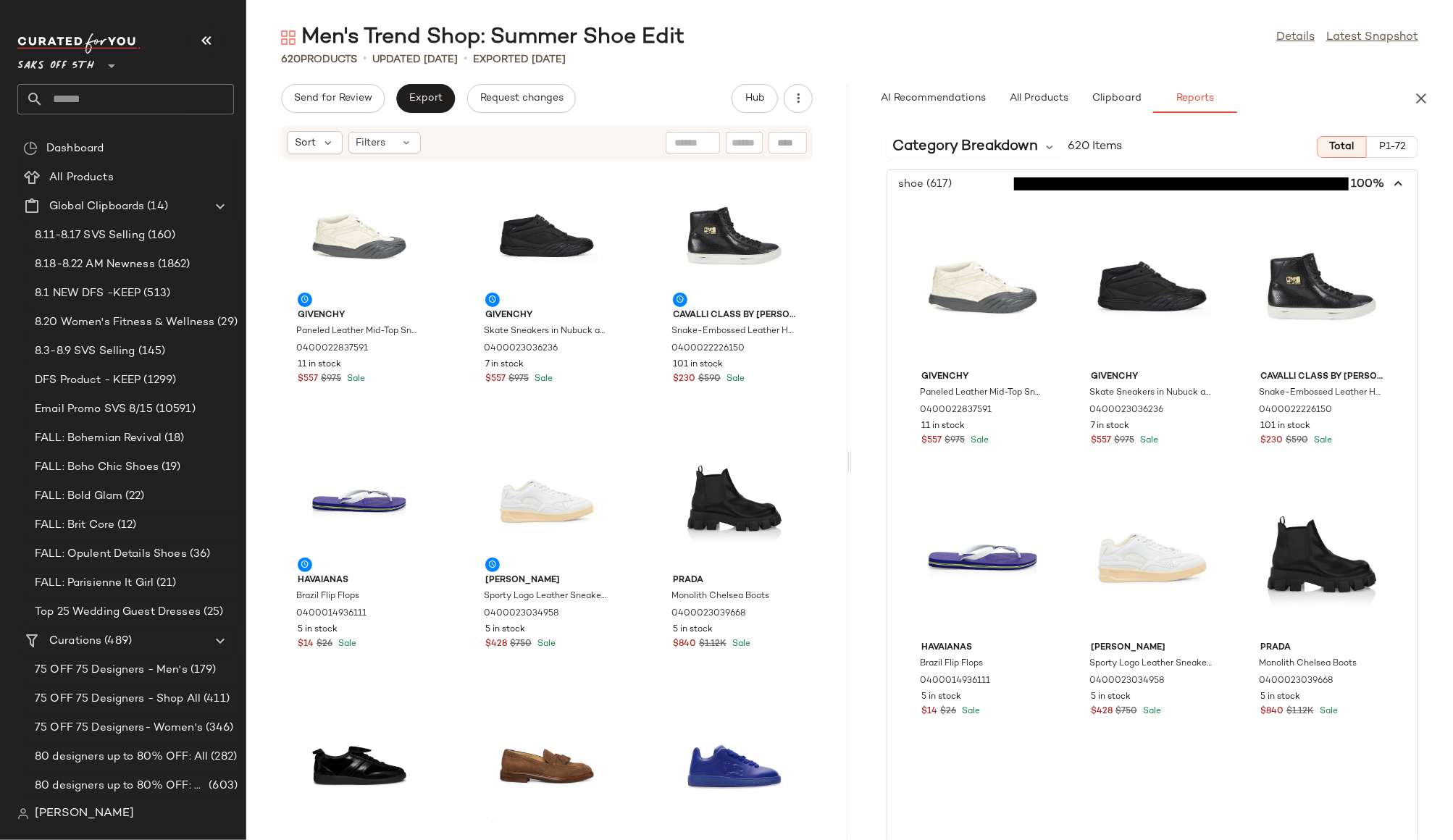
click at [984, 184] on span "button" at bounding box center [1152, 184] width 530 height 27
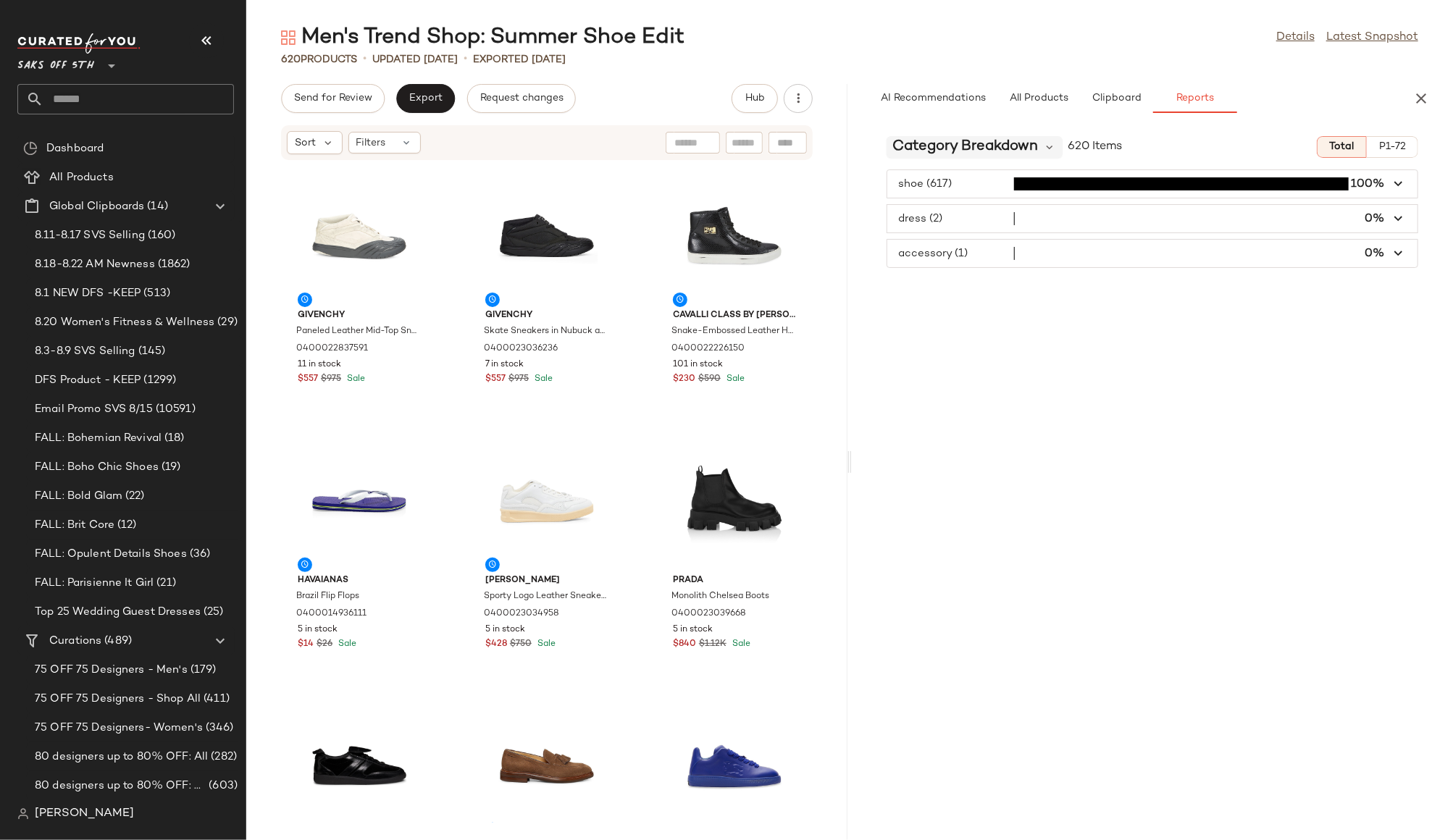
click at [998, 145] on span "Category Breakdown" at bounding box center [964, 147] width 146 height 21
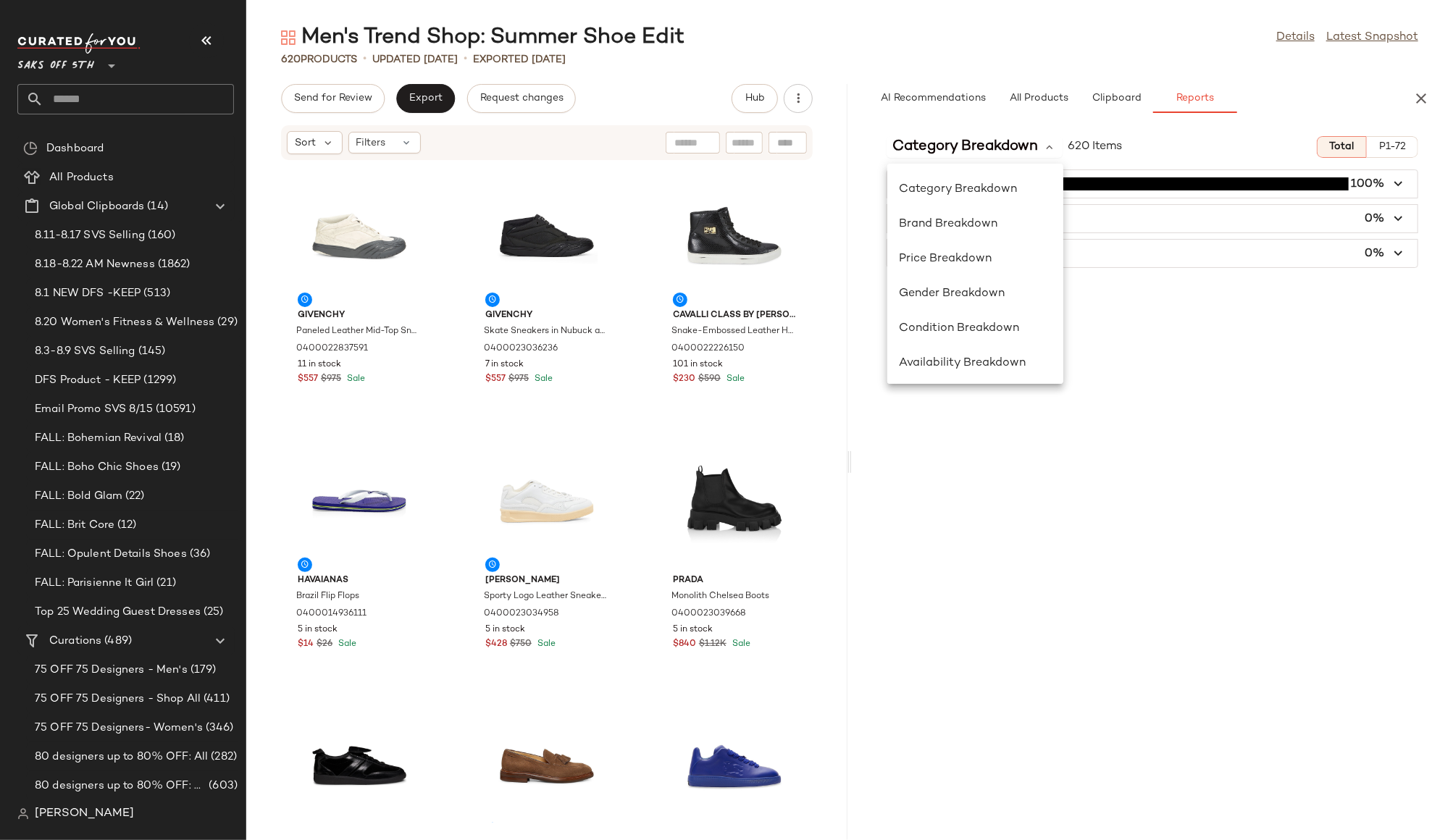
click at [1330, 79] on div "Men's Trend Shop: Summer Shoe Edit Details Latest Snapshot 620 Products • updat…" at bounding box center [849, 431] width 1207 height 817
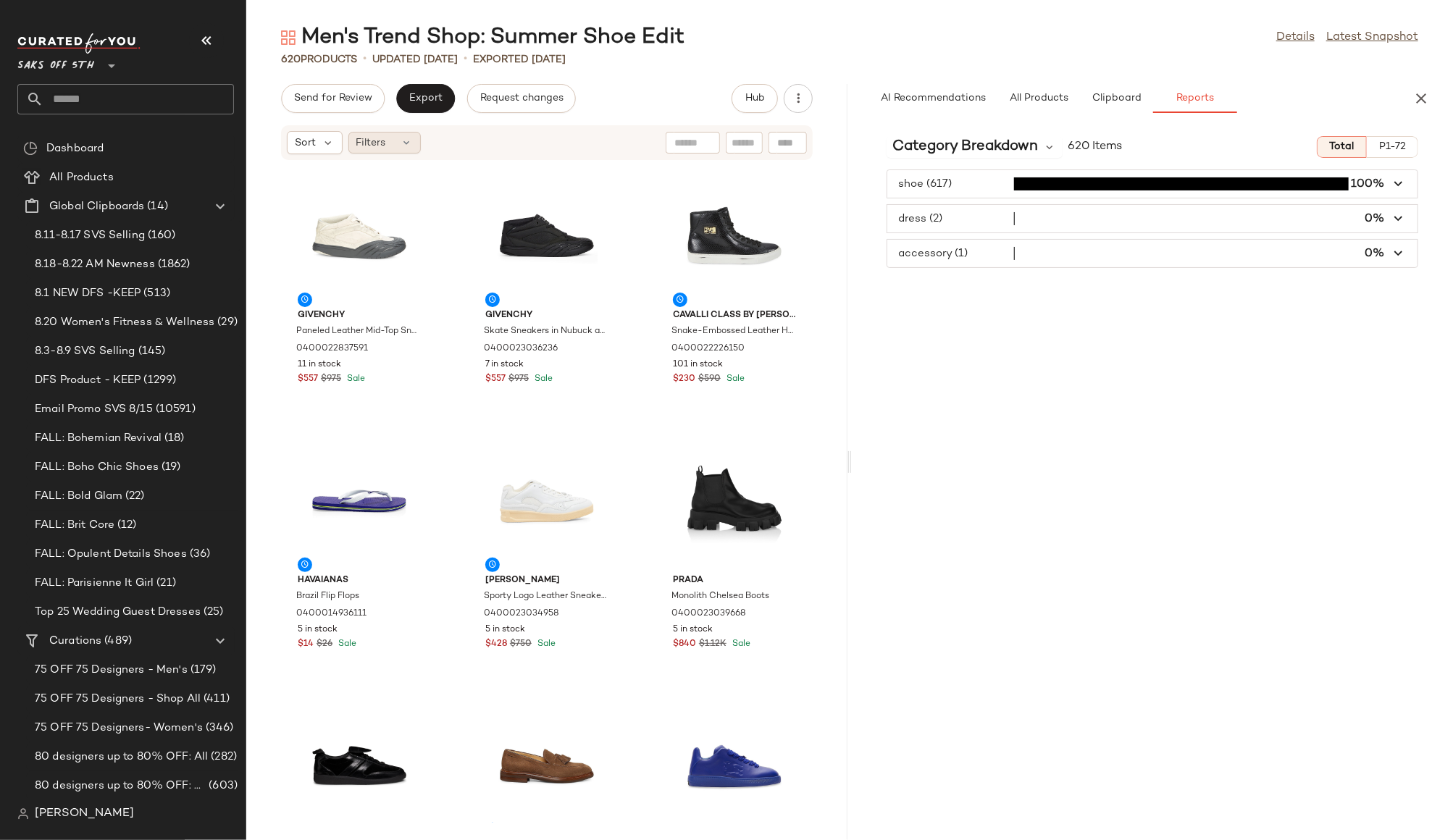
click at [368, 138] on span "Filters" at bounding box center [370, 143] width 30 height 15
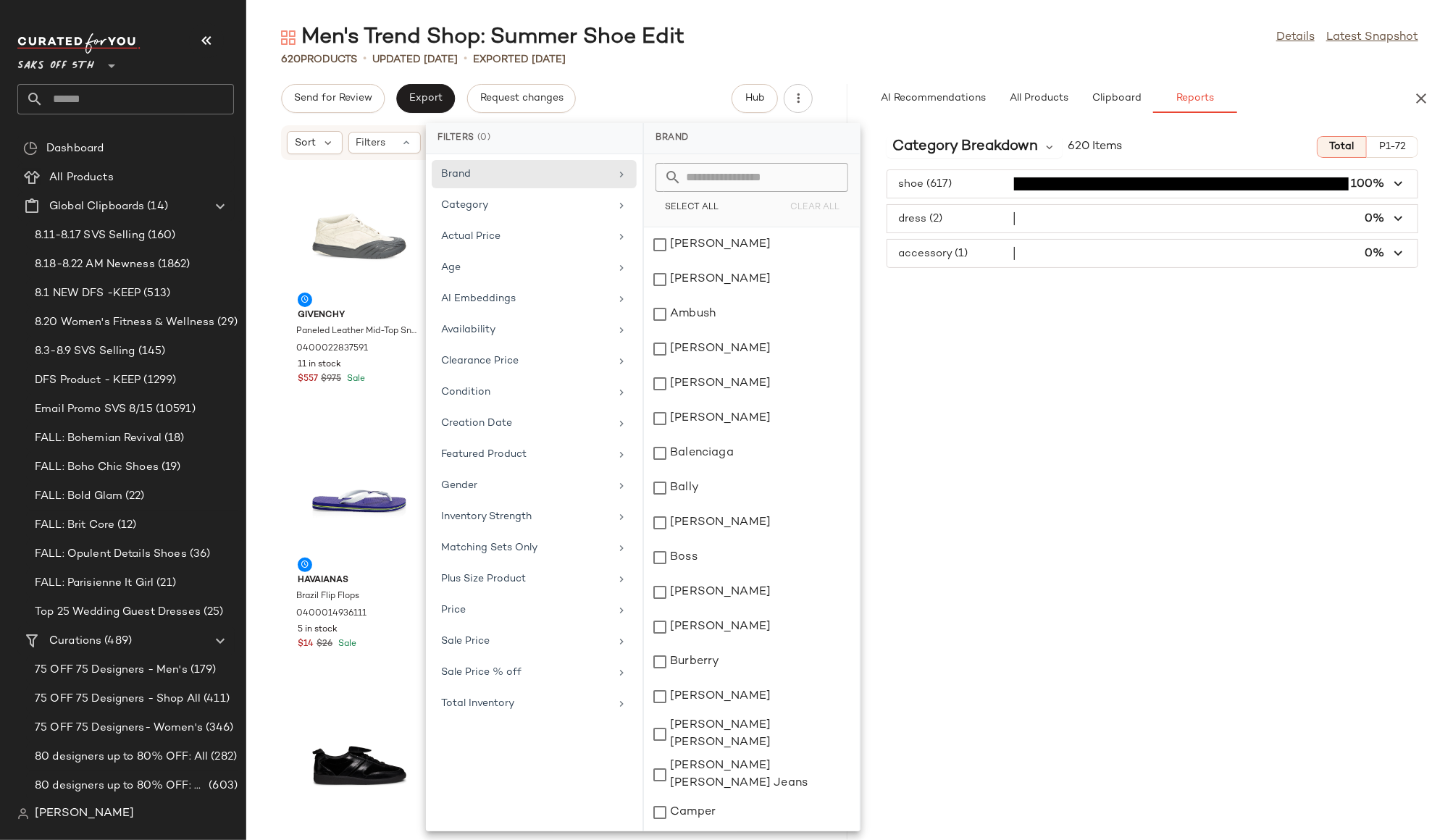
click at [1209, 45] on div "Men's Trend Shop: Summer Shoe Edit Details Latest Snapshot" at bounding box center [849, 37] width 1207 height 29
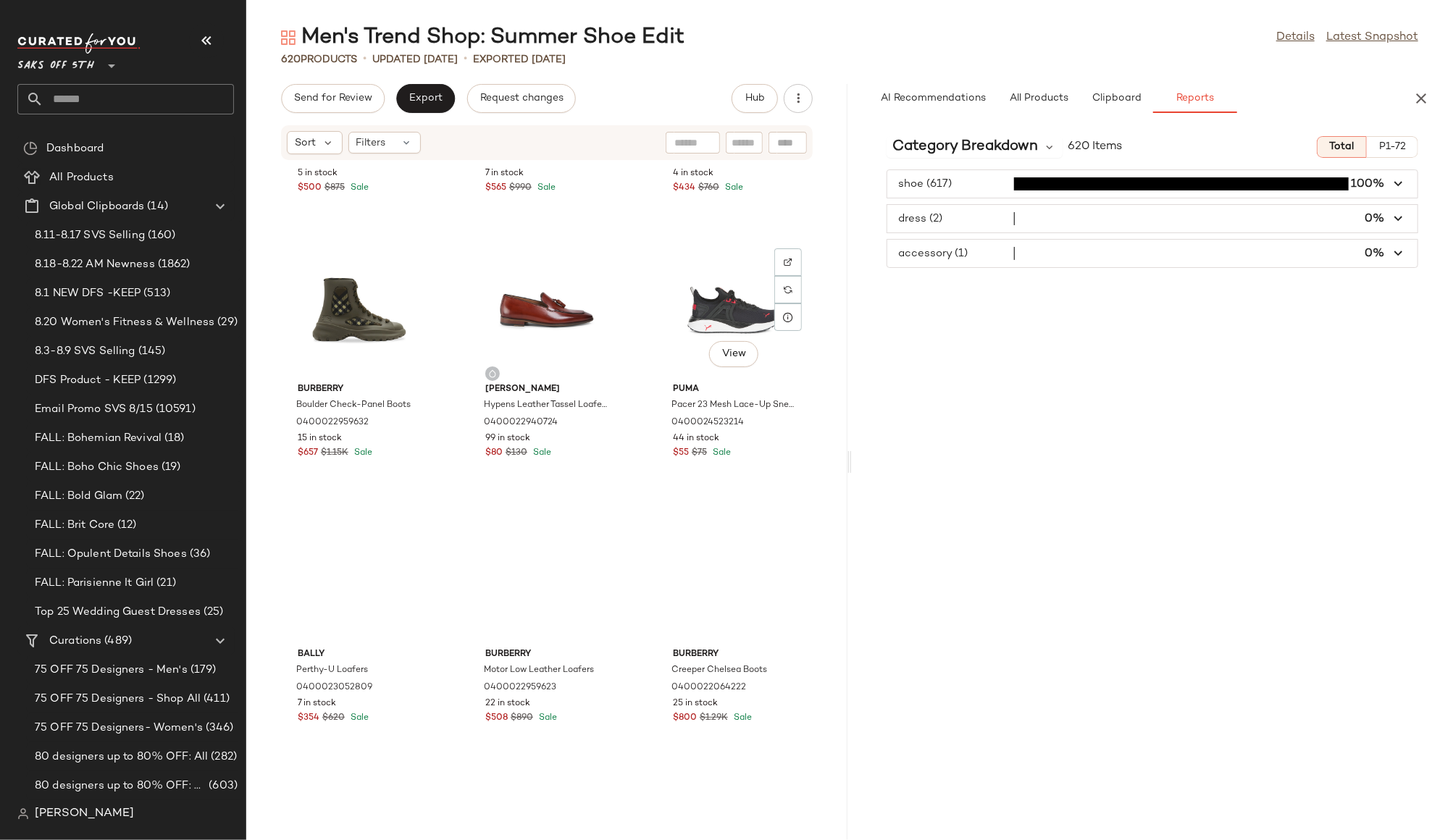
scroll to position [1547, 0]
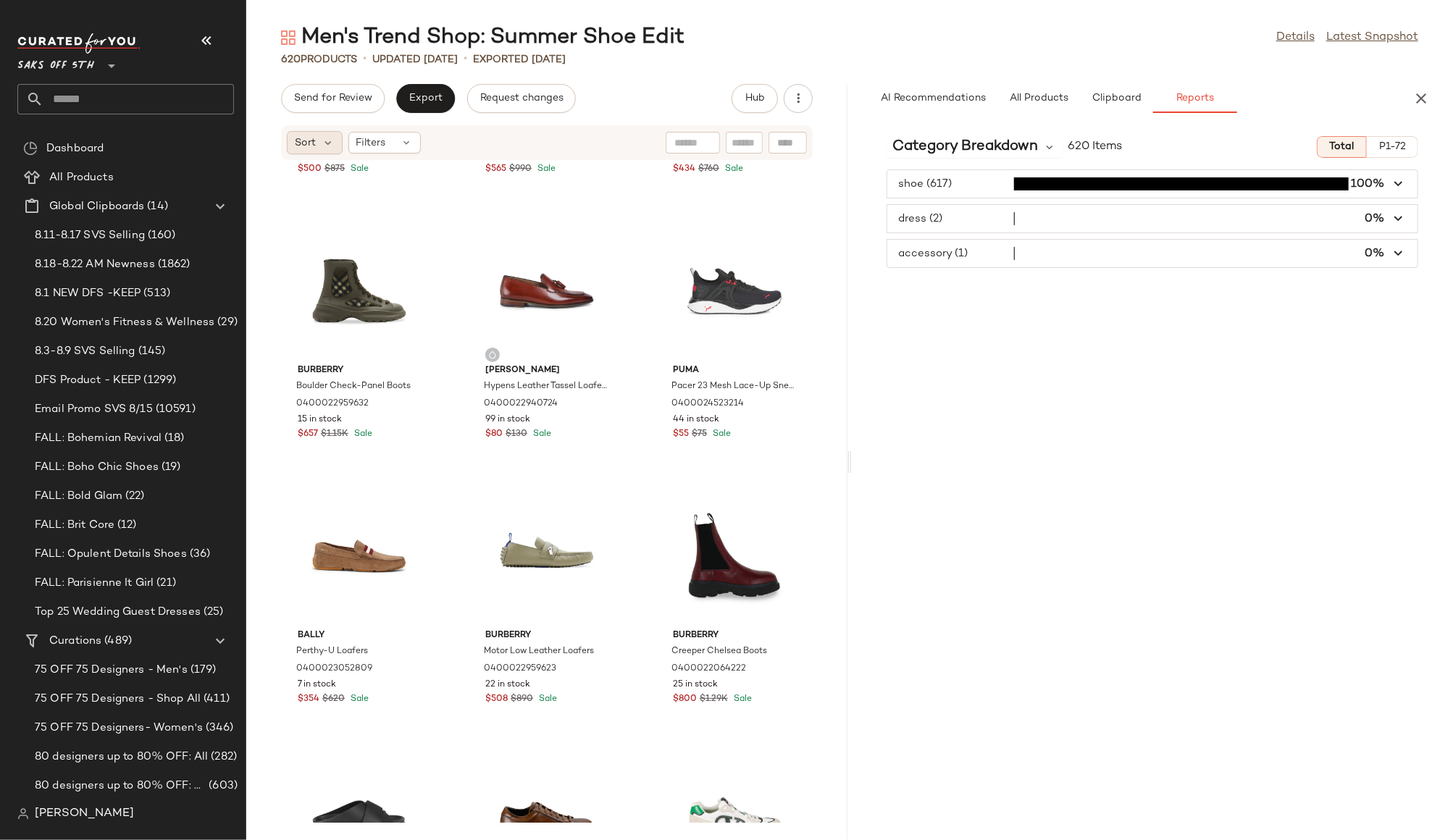
click at [319, 142] on div "Sort" at bounding box center [314, 143] width 56 height 23
click at [1147, 473] on div "Category Breakdown 620 Items Total P1-72 shoe (617) 100% dress (2) 0% accessory…" at bounding box center [1152, 482] width 601 height 716
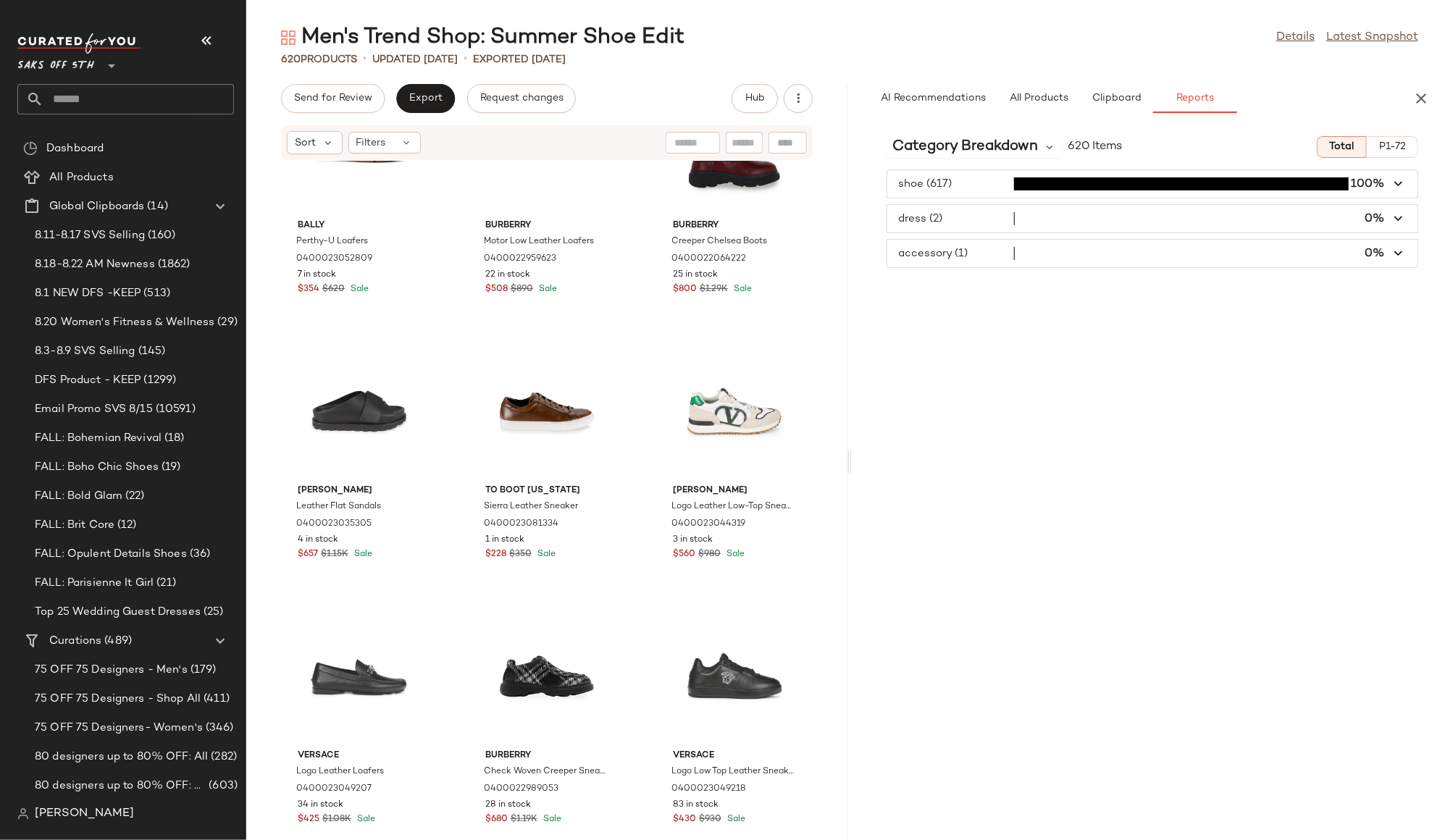
scroll to position [2384, 0]
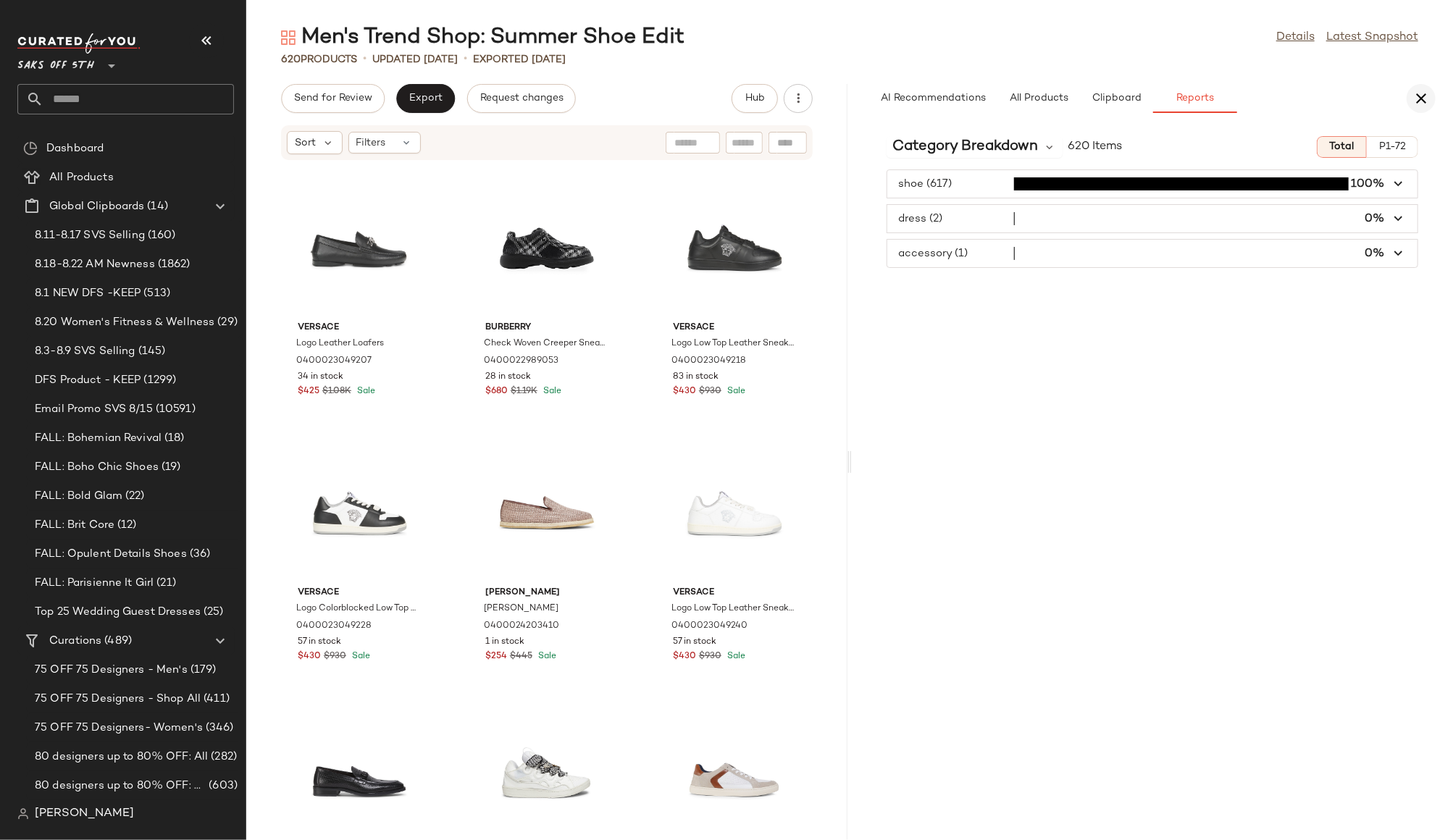
click at [1421, 95] on icon "button" at bounding box center [1420, 98] width 18 height 18
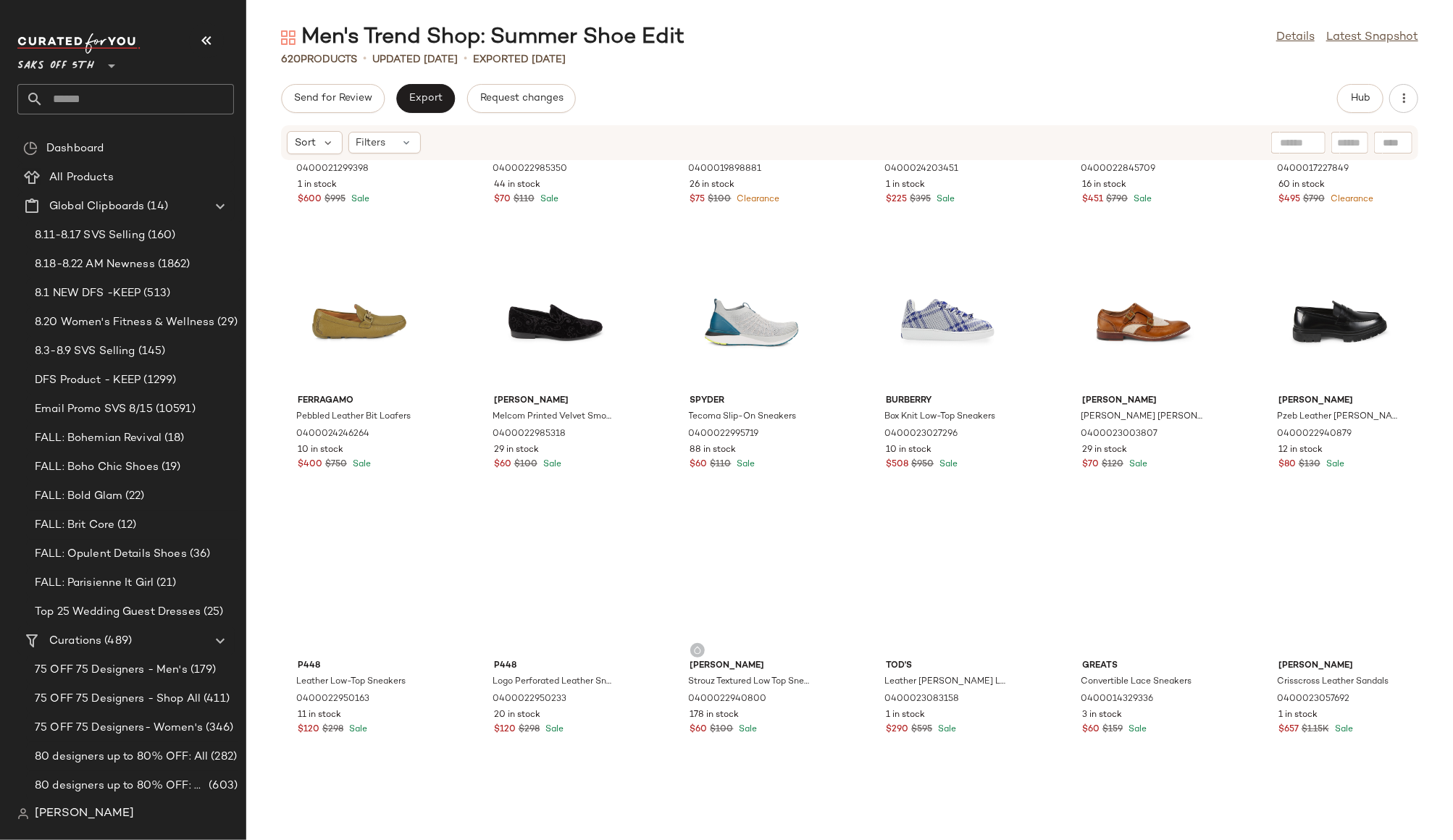
scroll to position [945, 0]
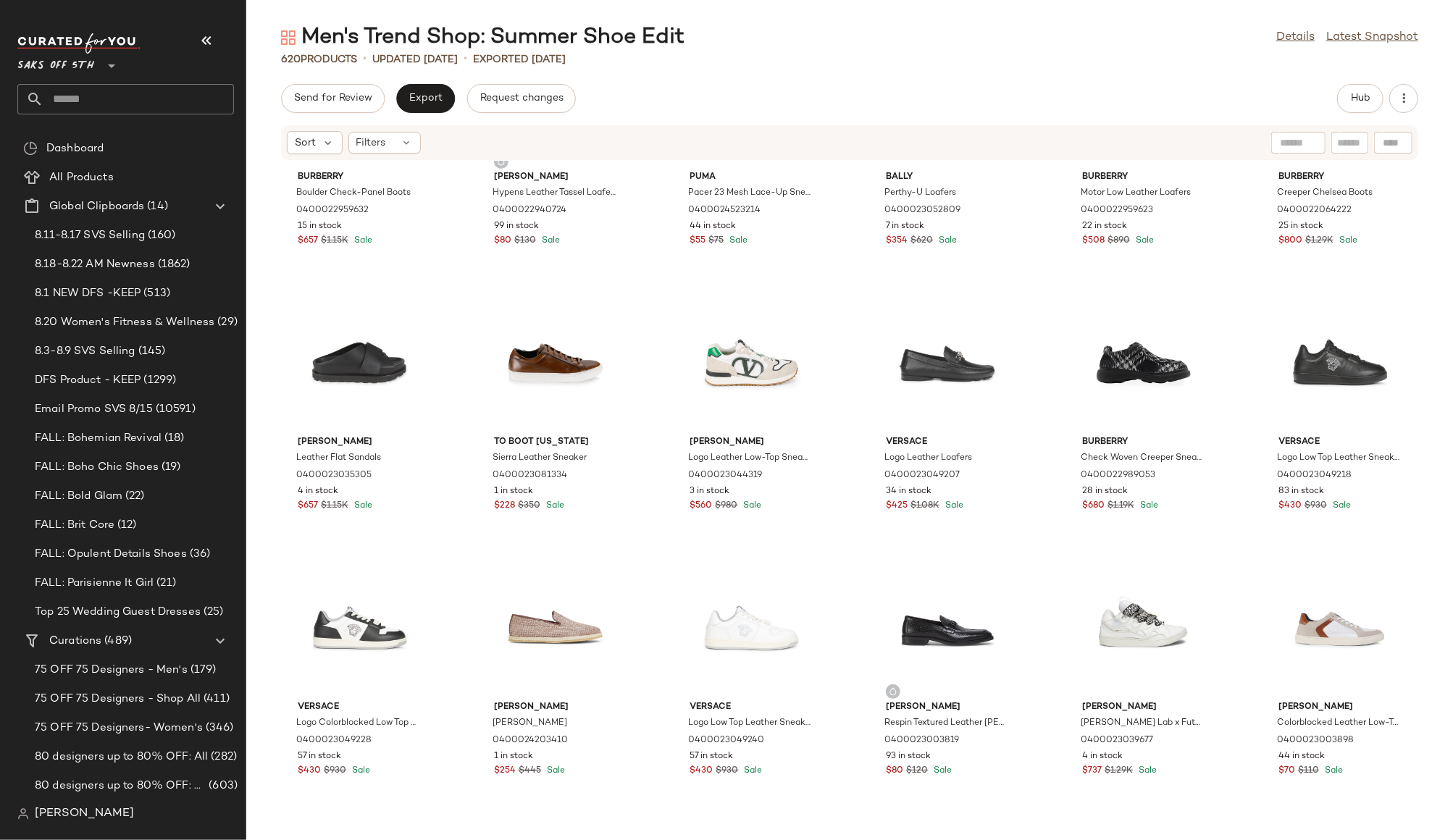
click at [125, 96] on input "text" at bounding box center [139, 99] width 191 height 30
type input "*"
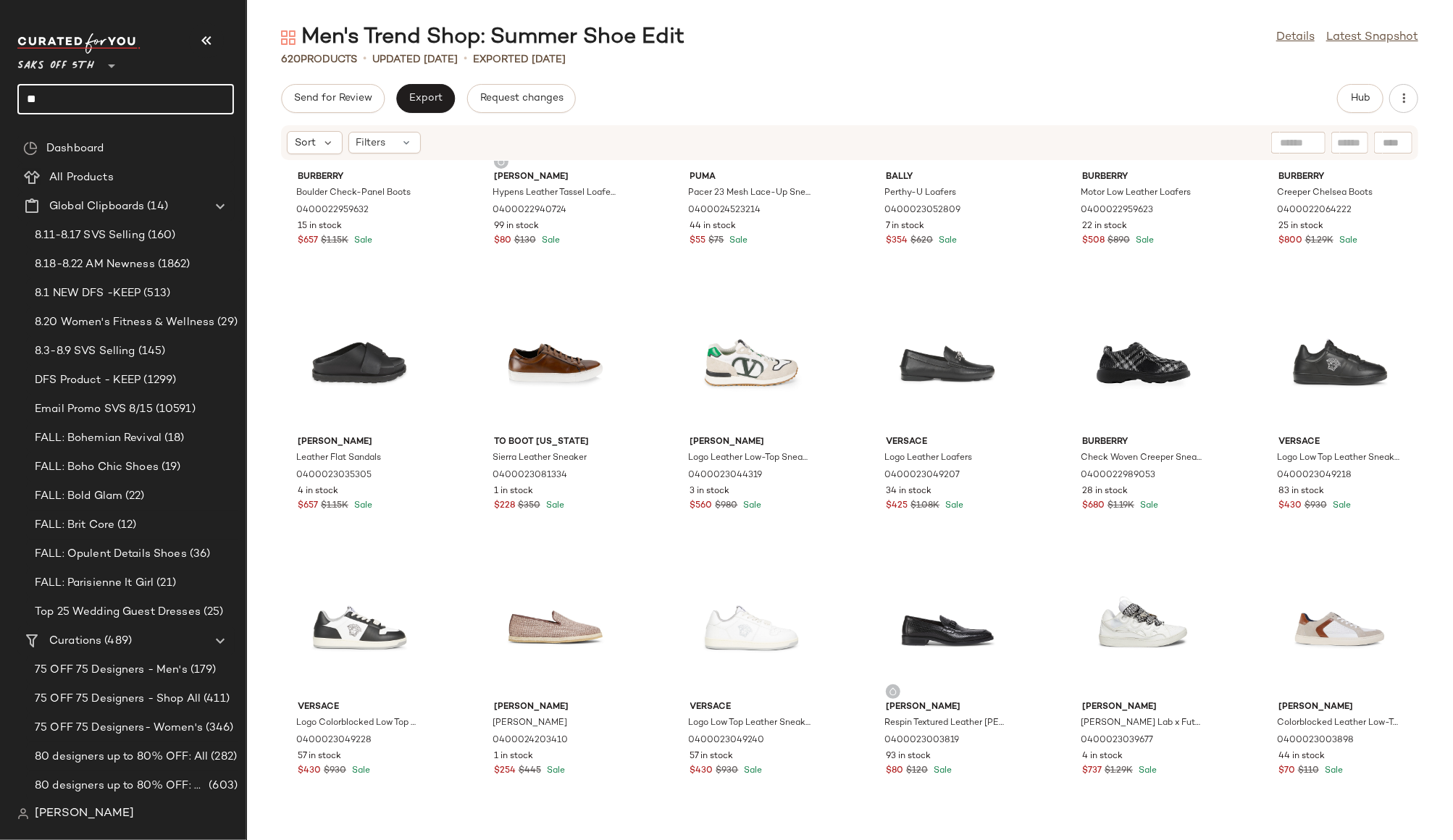
type input "*"
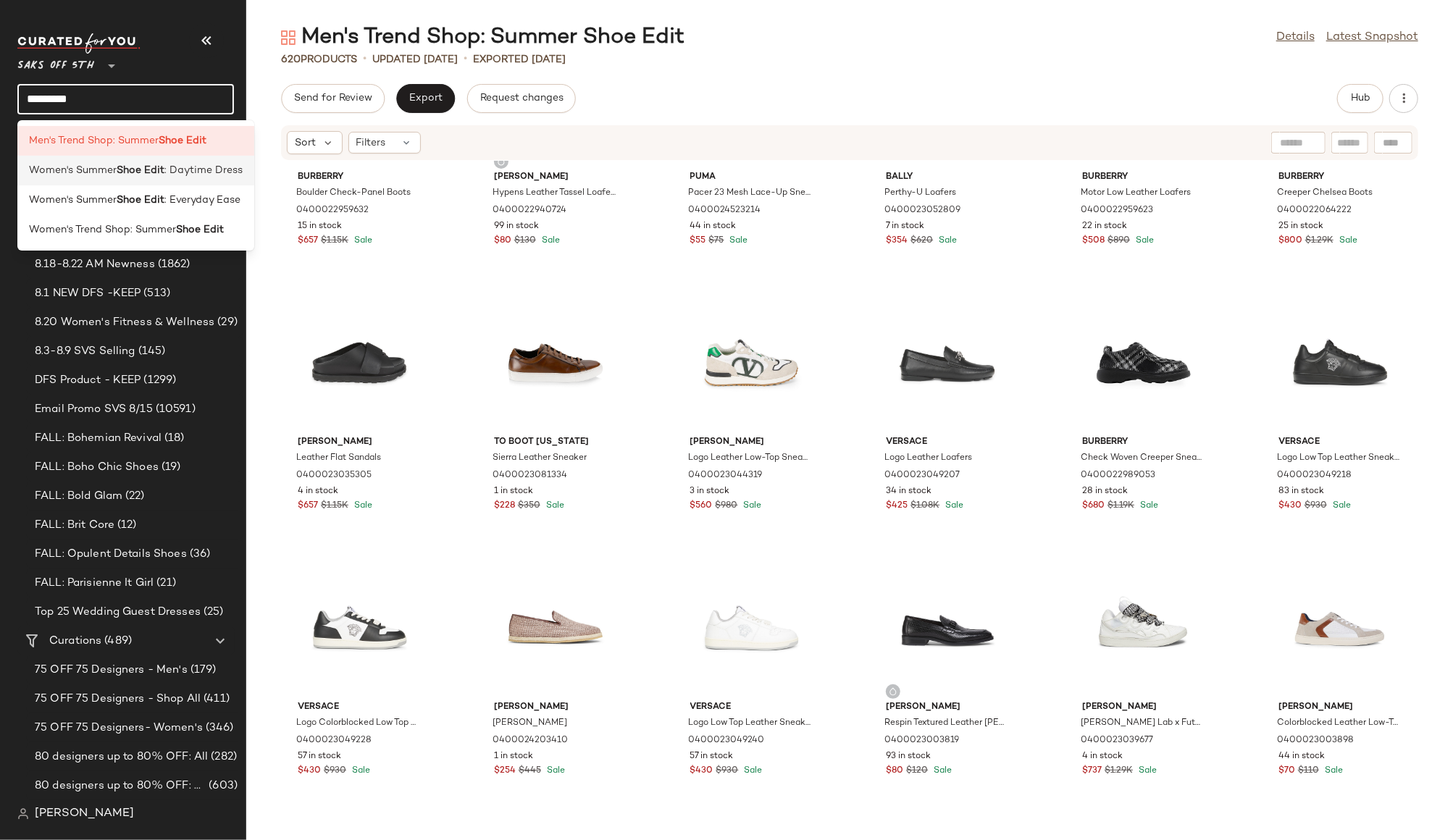
type input "*********"
click at [150, 173] on b "Shoe Edit" at bounding box center [140, 171] width 48 height 15
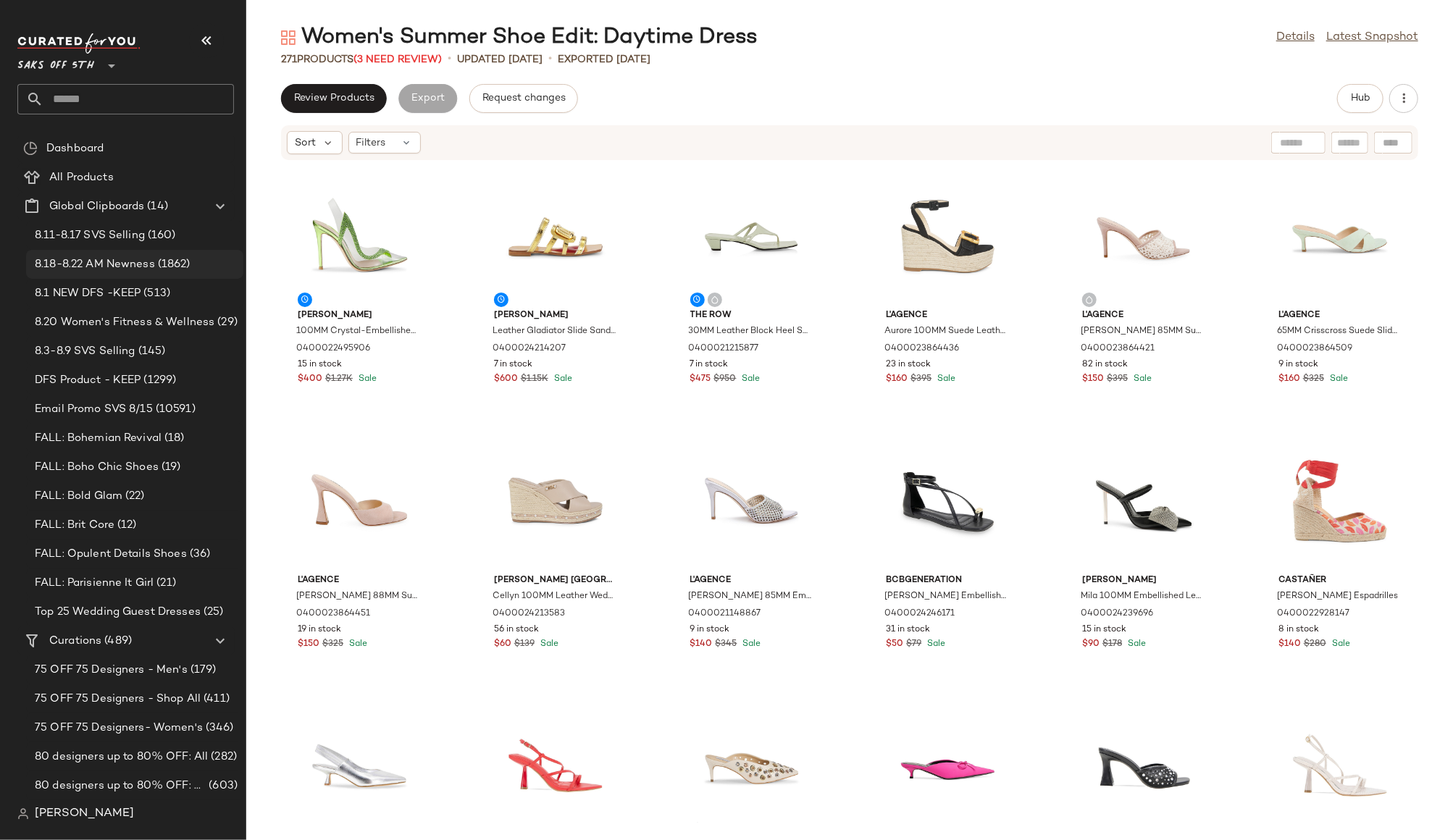
click at [71, 257] on span "8.18-8.22 AM Newness" at bounding box center [95, 265] width 120 height 17
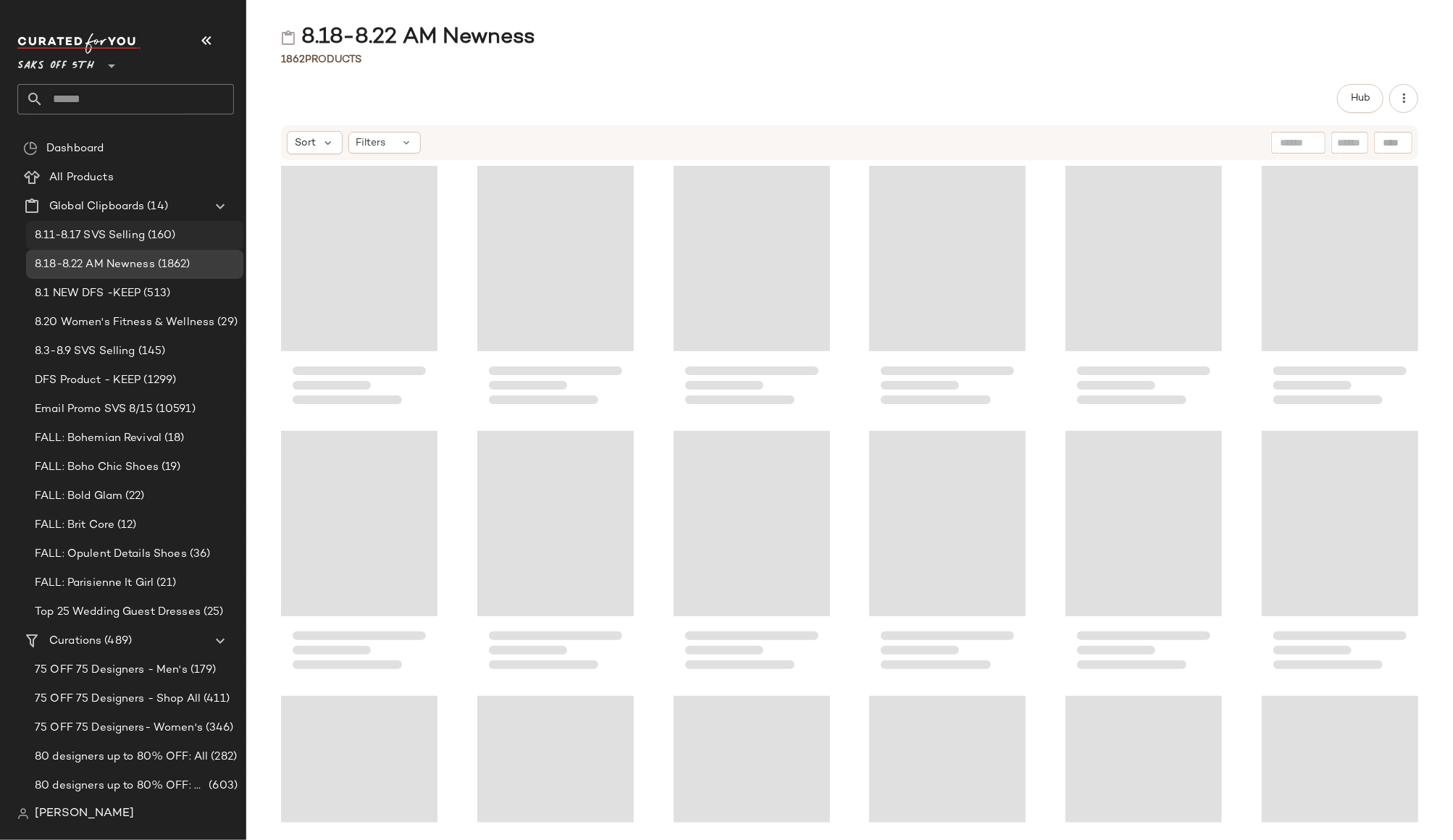
click at [65, 231] on span "8.11-8.17 SVS Selling" at bounding box center [90, 236] width 110 height 17
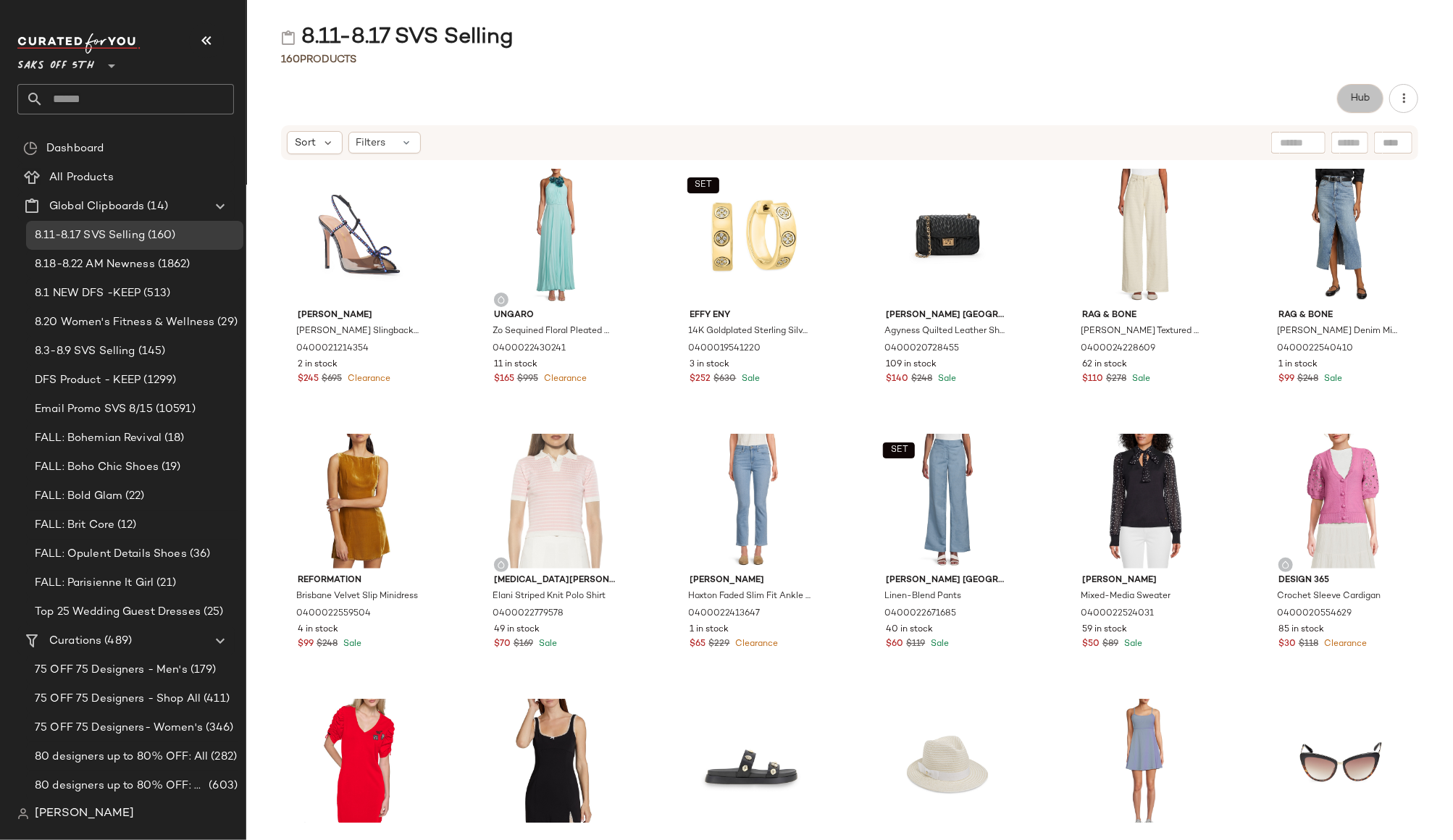
click at [1360, 102] on span "Hub" at bounding box center [1360, 98] width 21 height 11
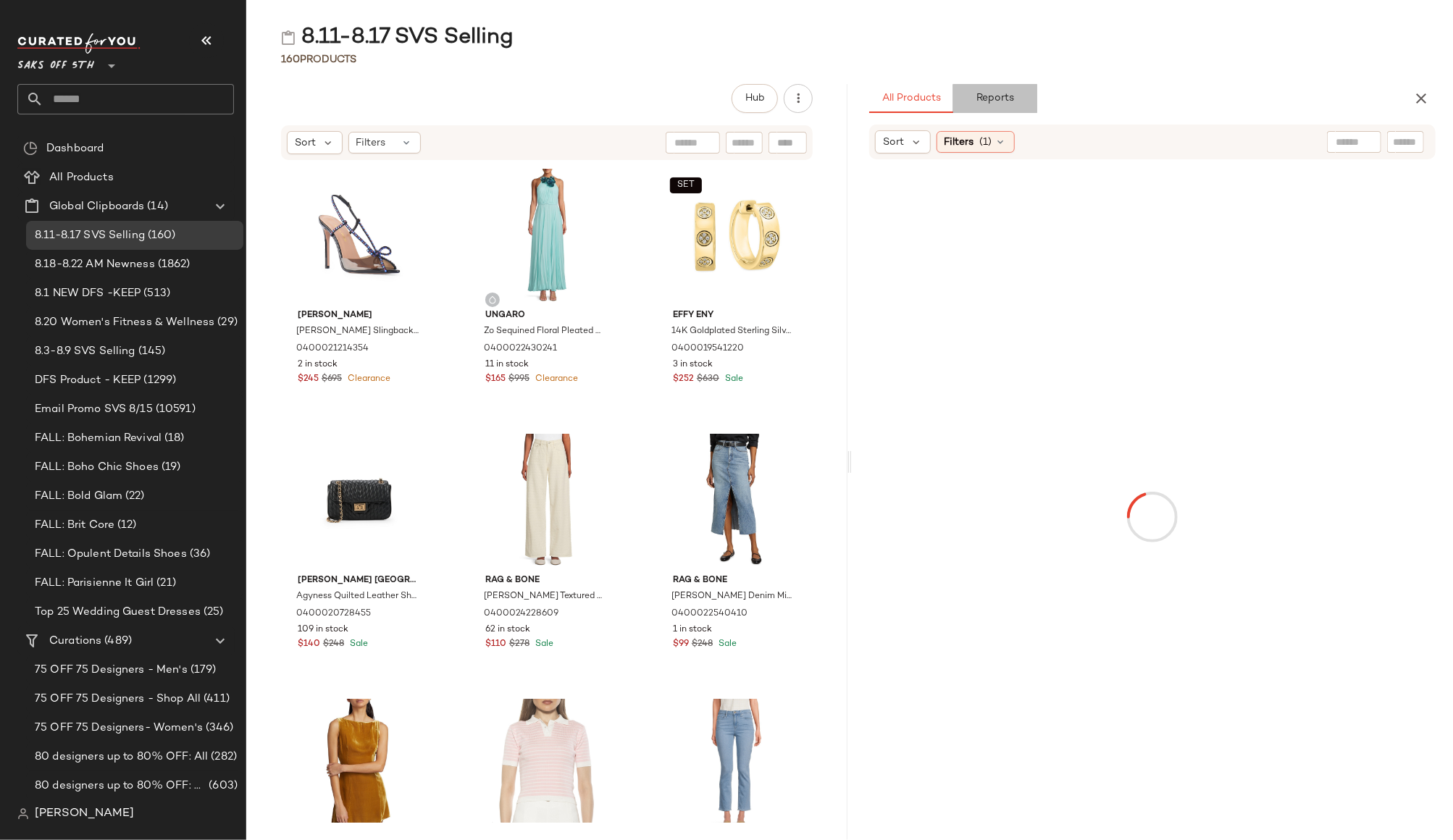
click at [1001, 93] on span "Reports" at bounding box center [995, 98] width 38 height 11
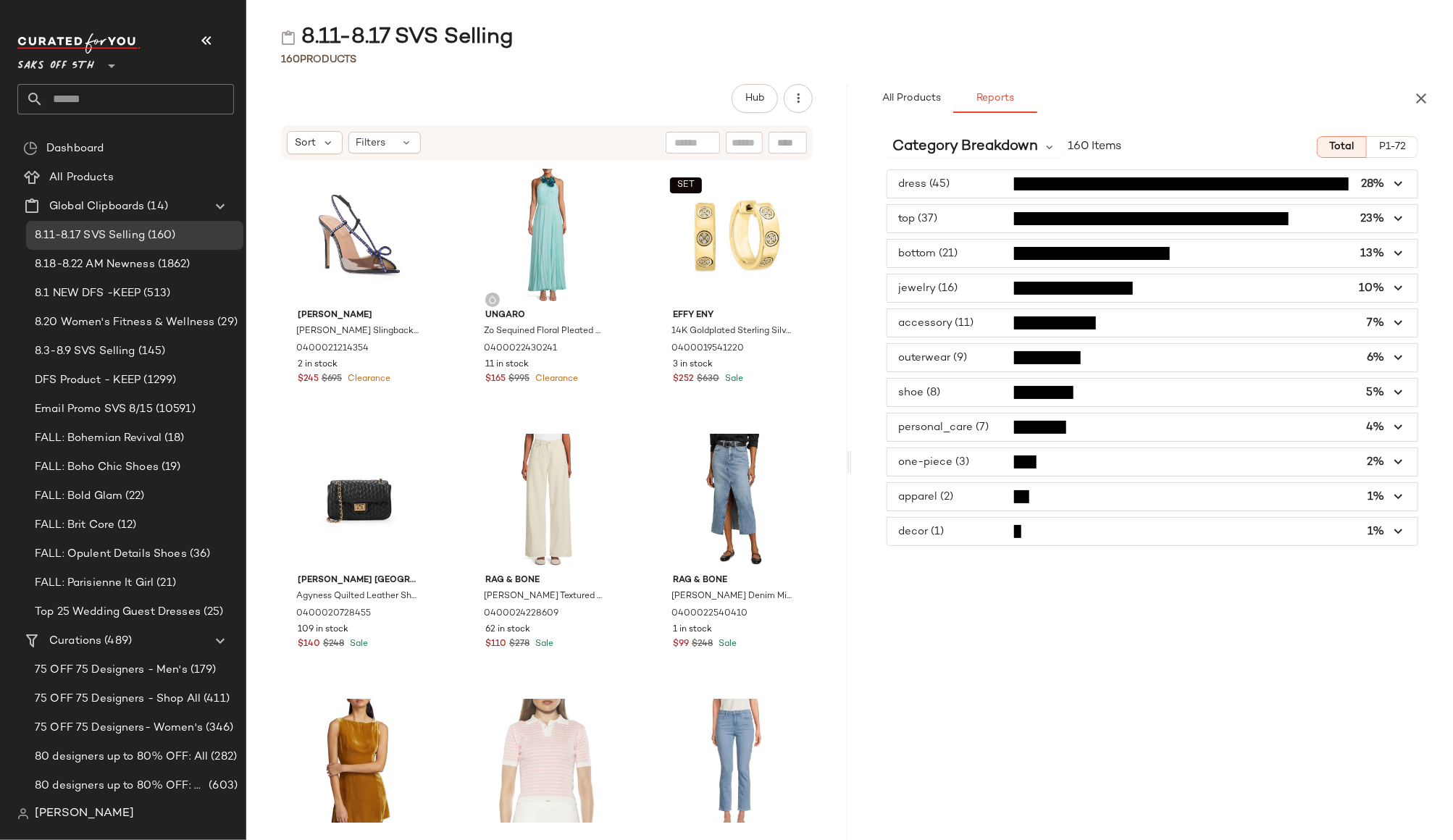
click at [949, 387] on span "button" at bounding box center [1152, 393] width 530 height 27
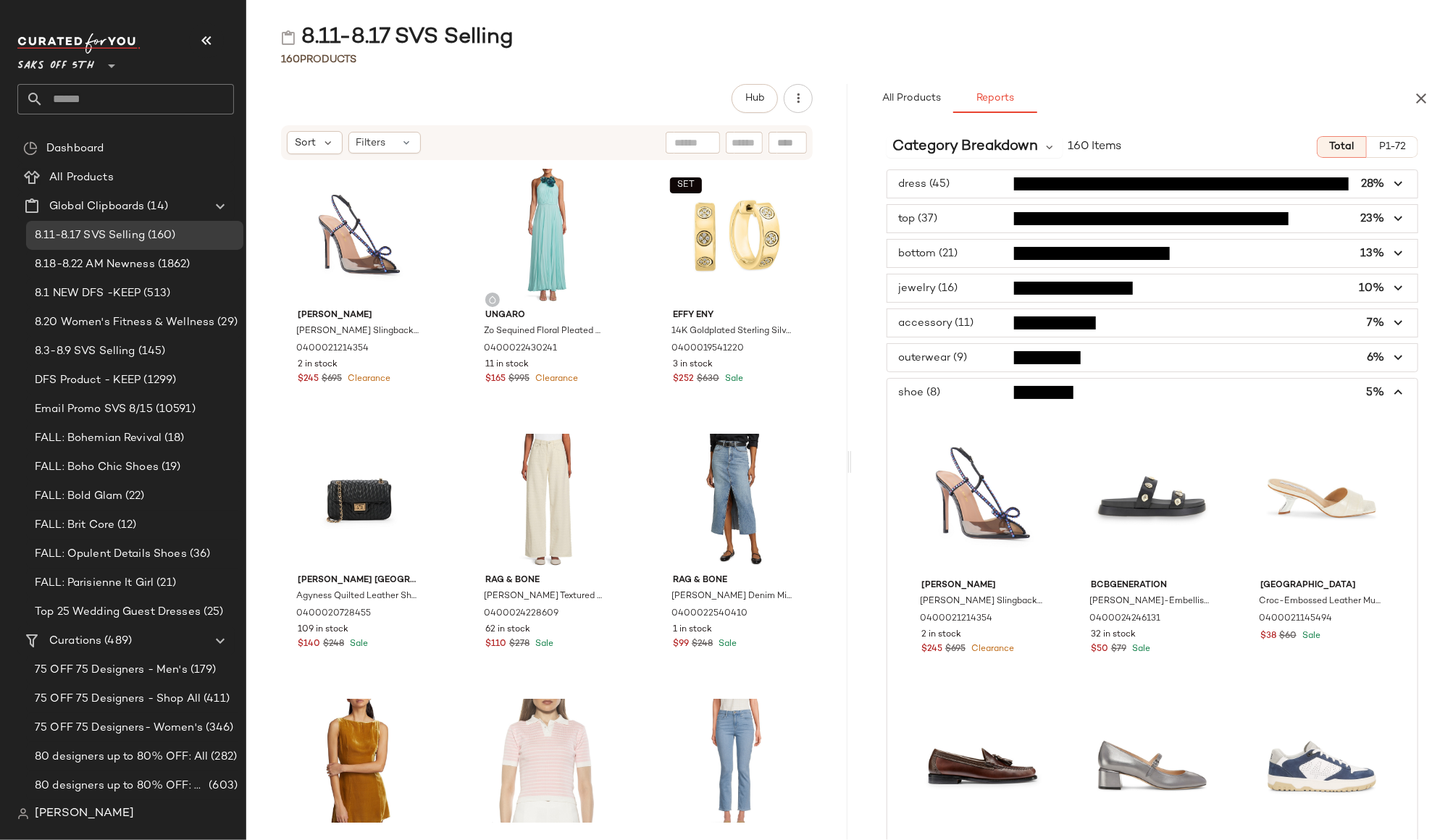
scroll to position [2, 0]
click at [87, 88] on input "text" at bounding box center [139, 99] width 191 height 30
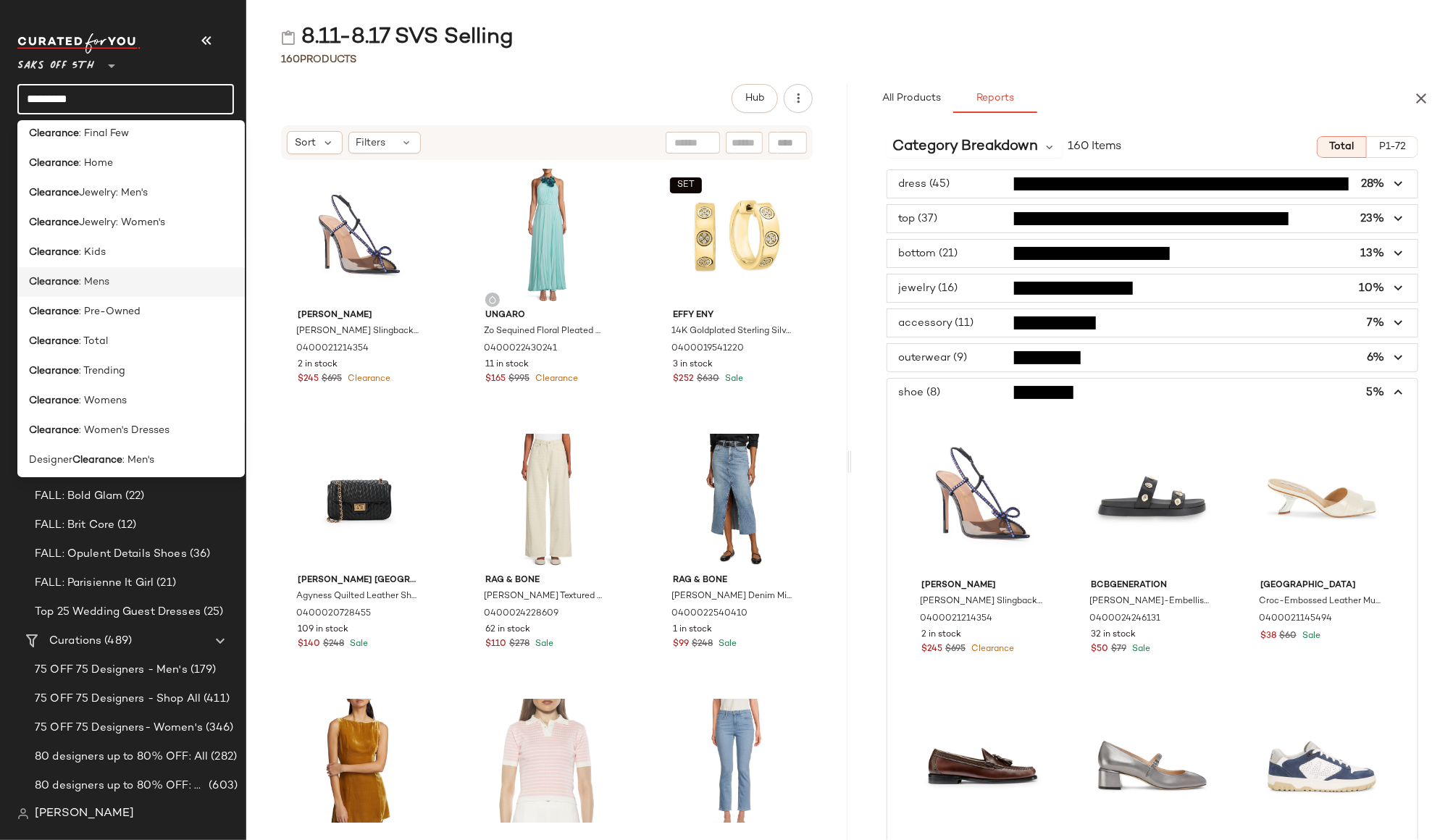
scroll to position [88, 0]
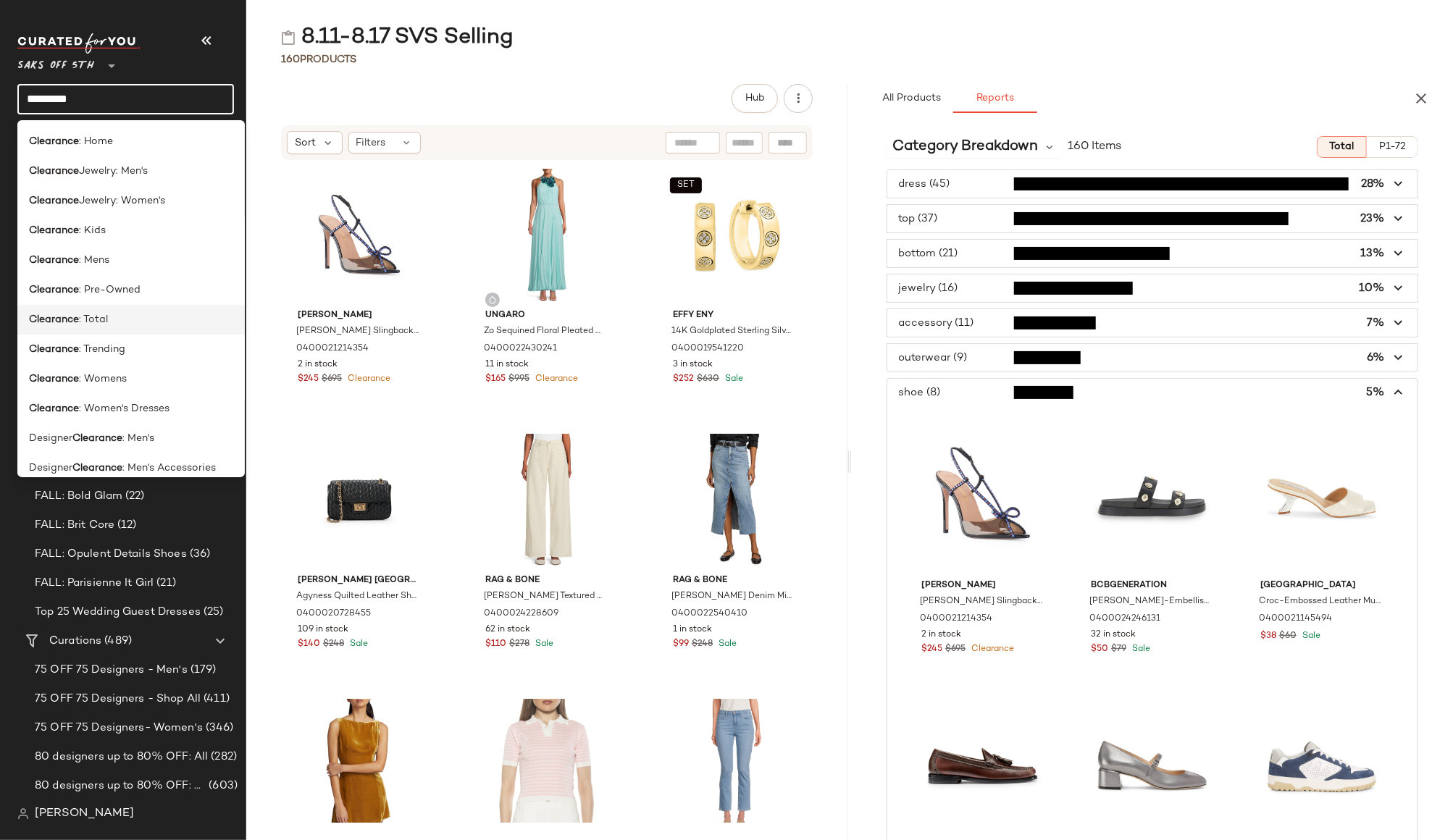
type input "*********"
click at [73, 319] on b "Clearance" at bounding box center [54, 319] width 50 height 15
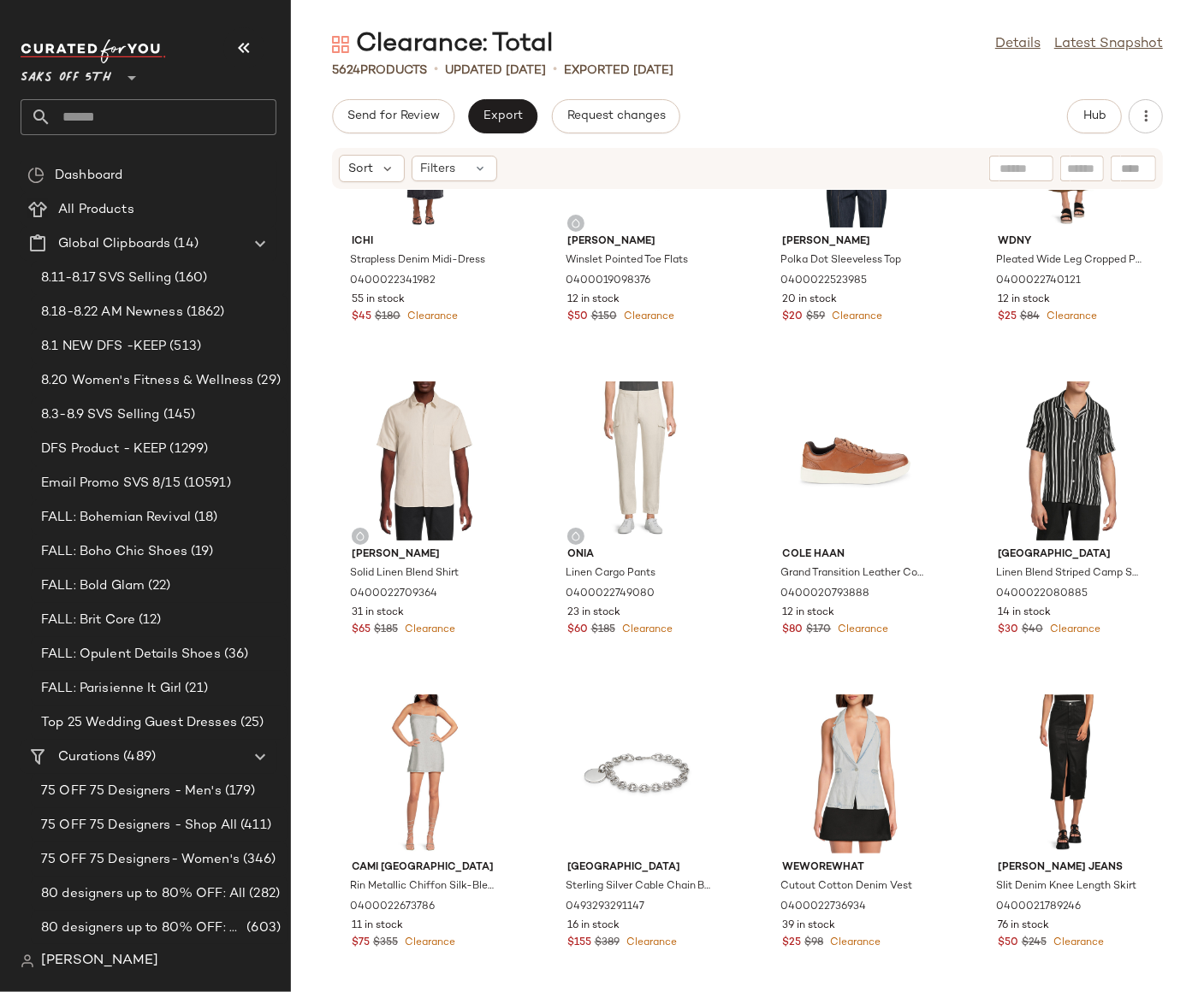
scroll to position [2061, 0]
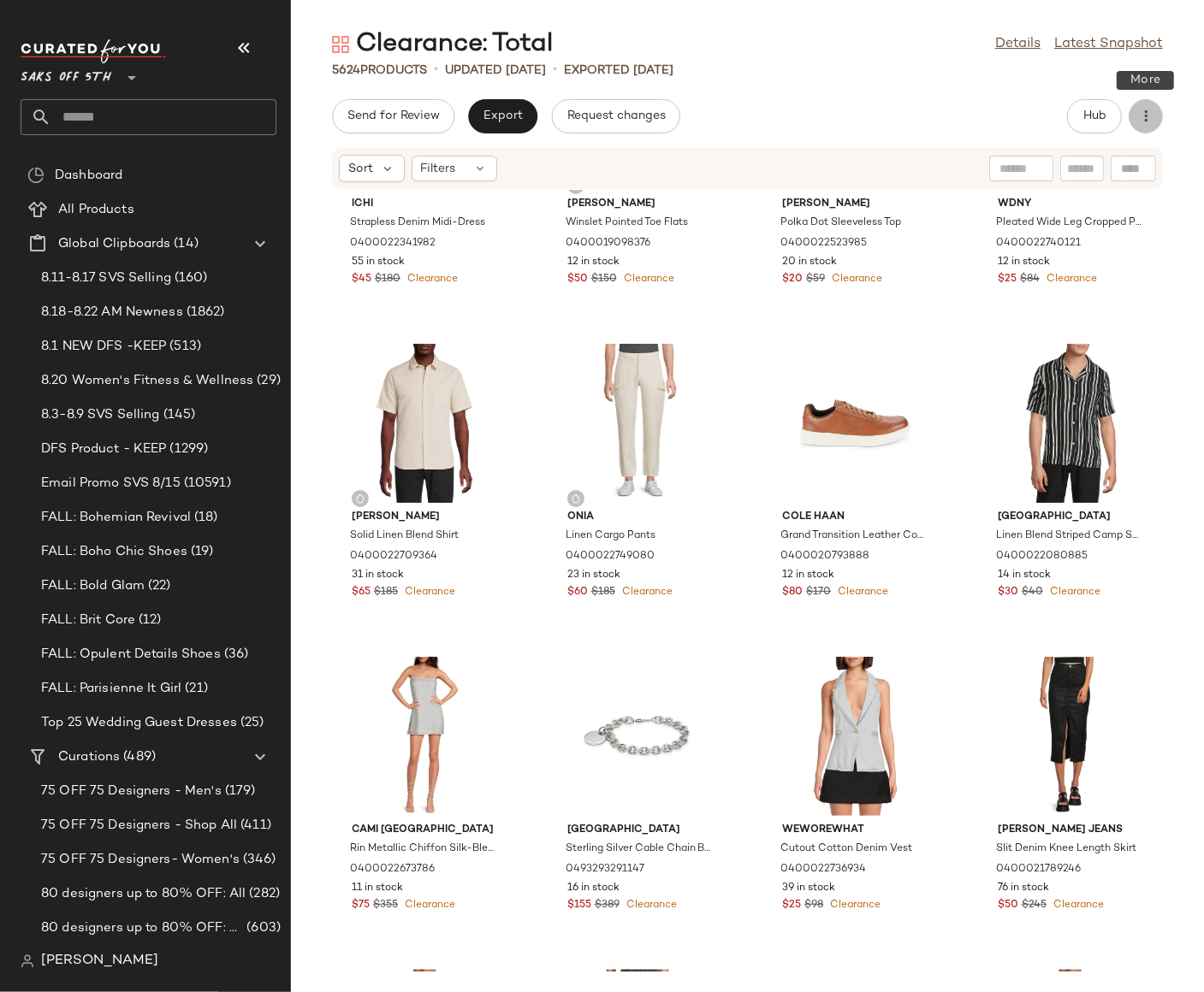
click at [1141, 121] on icon "button" at bounding box center [1145, 116] width 17 height 17
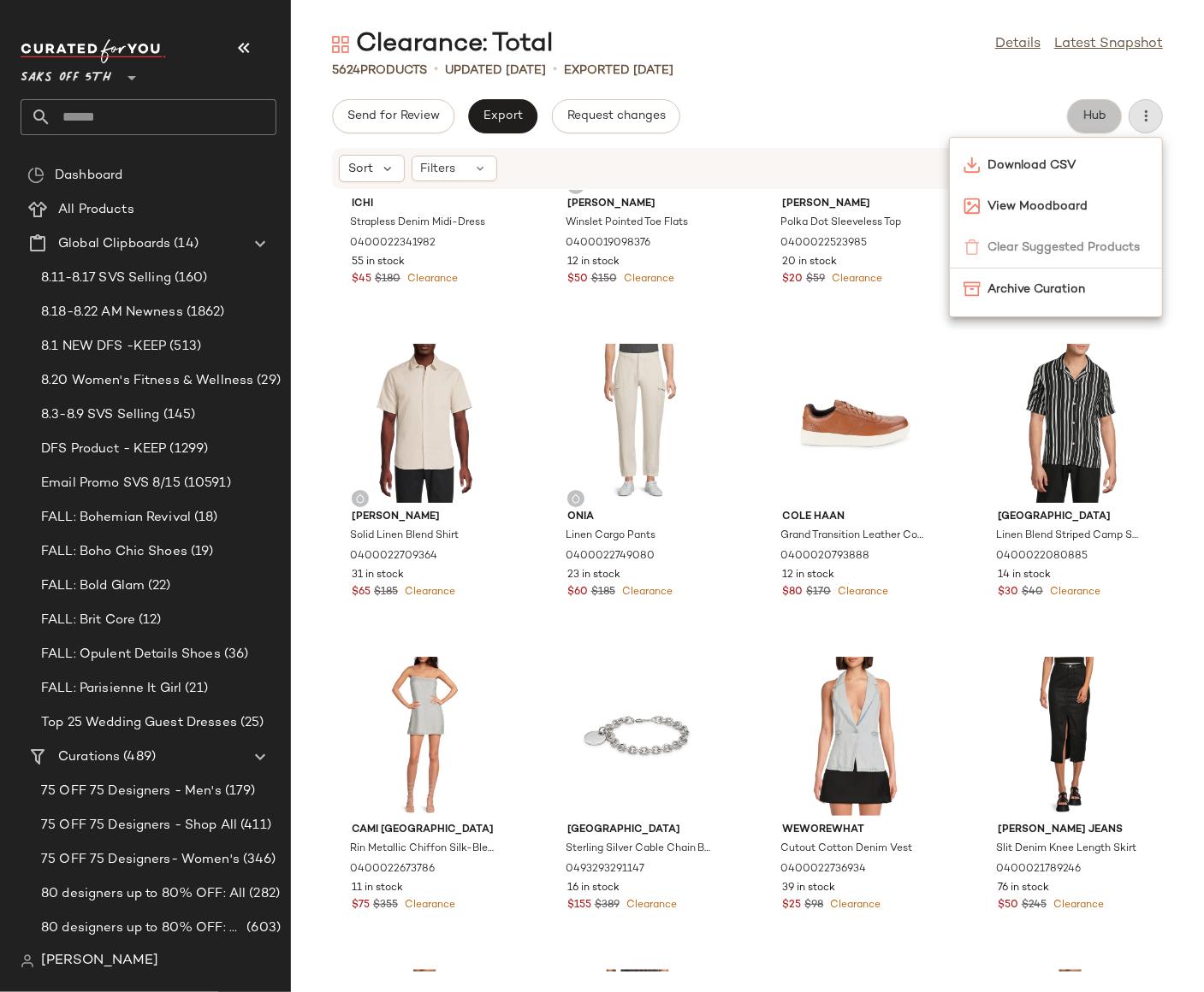
click at [1096, 115] on span "Hub" at bounding box center [1094, 116] width 24 height 14
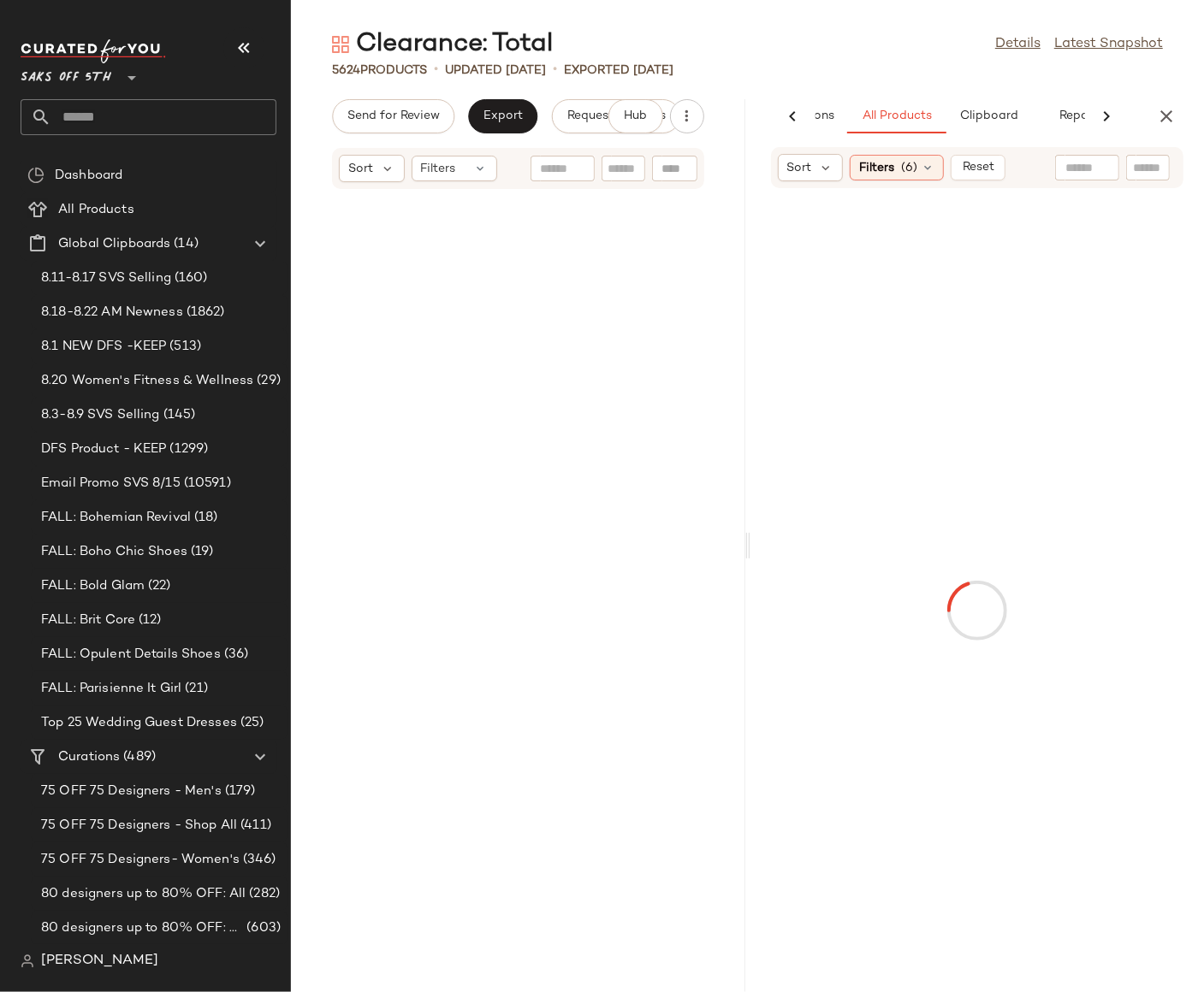
scroll to position [8450, 0]
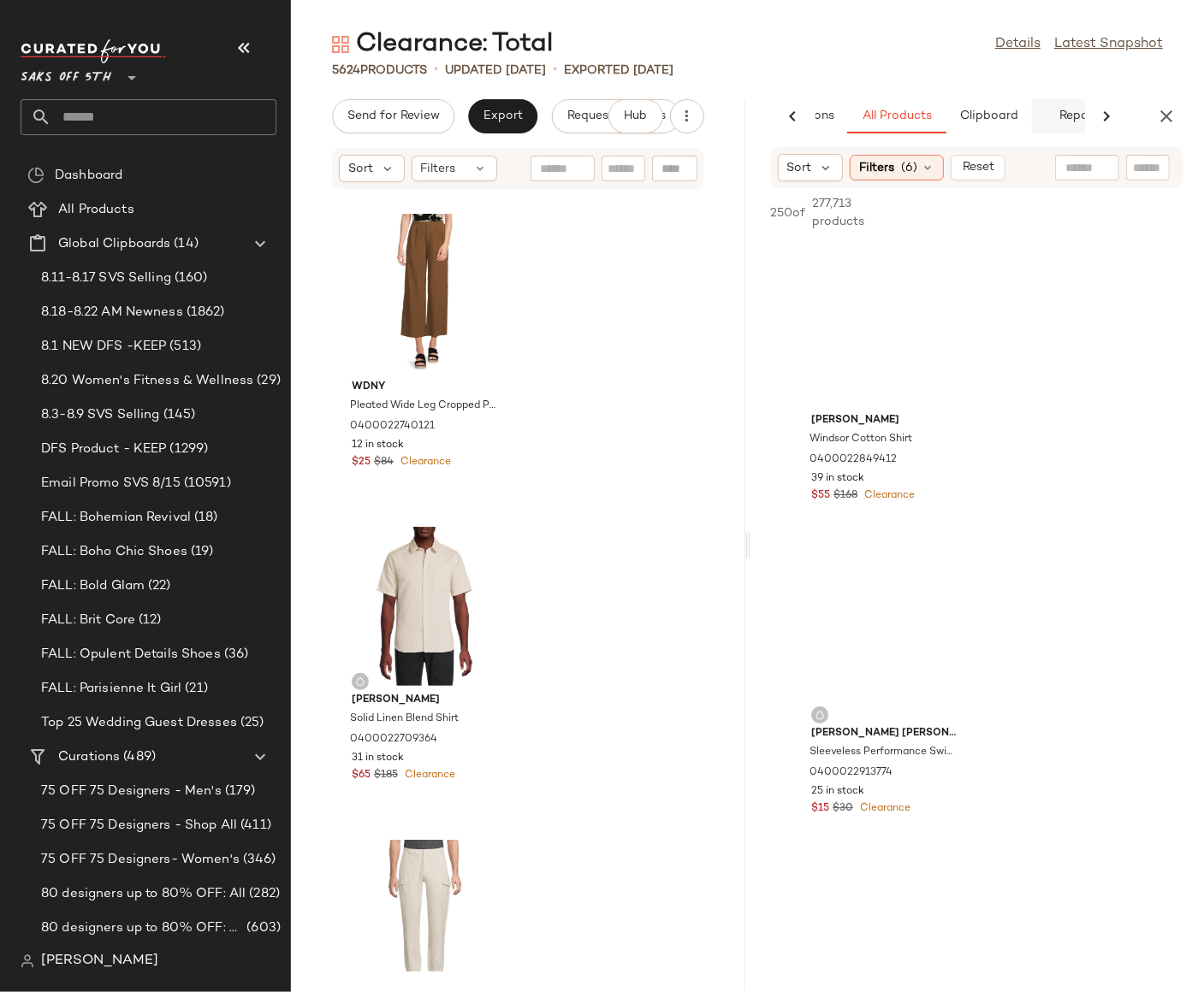
click at [1068, 114] on button "Reports" at bounding box center [1082, 116] width 99 height 34
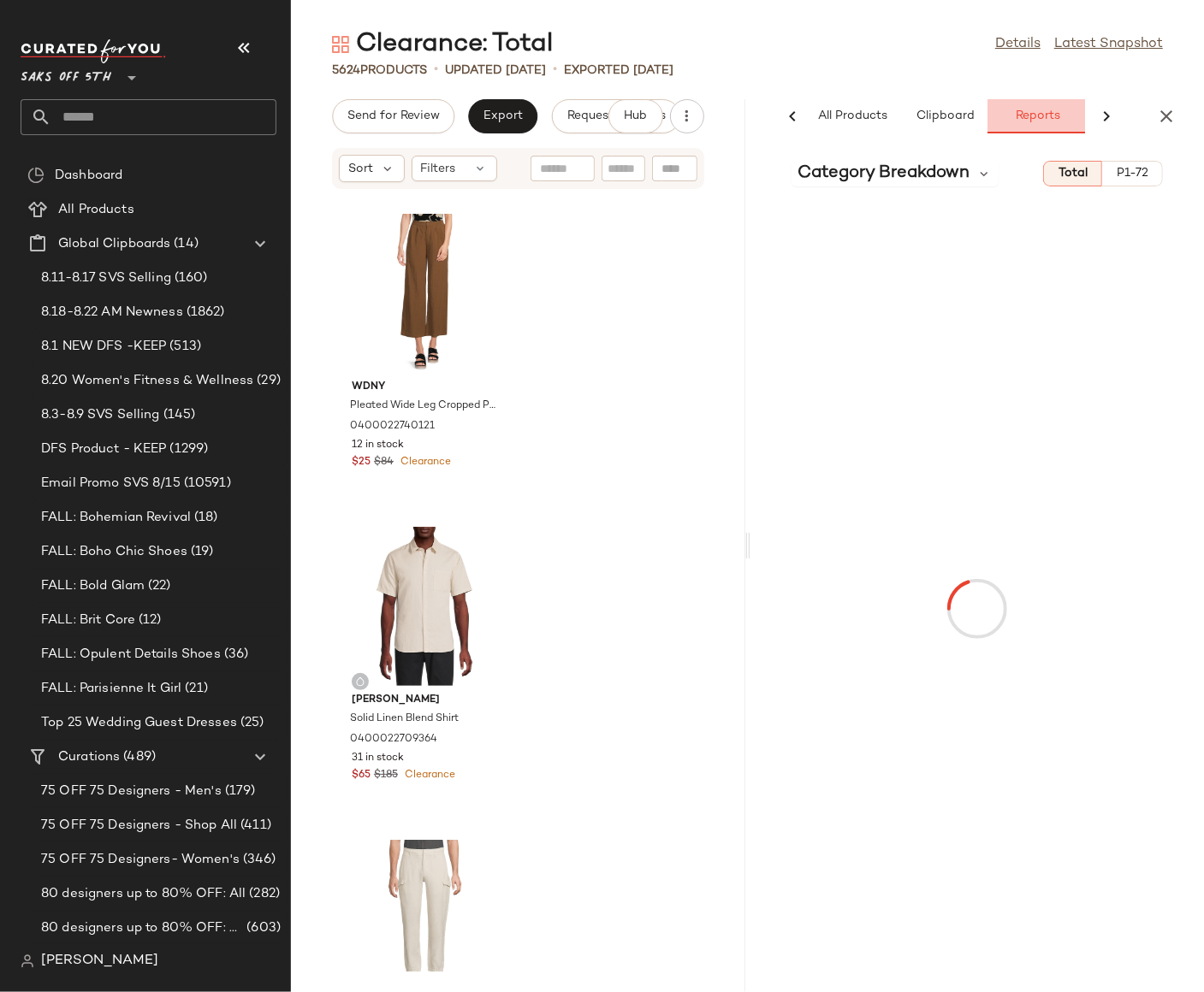
scroll to position [0, 164]
click at [1127, 175] on span "P1-72" at bounding box center [1132, 173] width 32 height 14
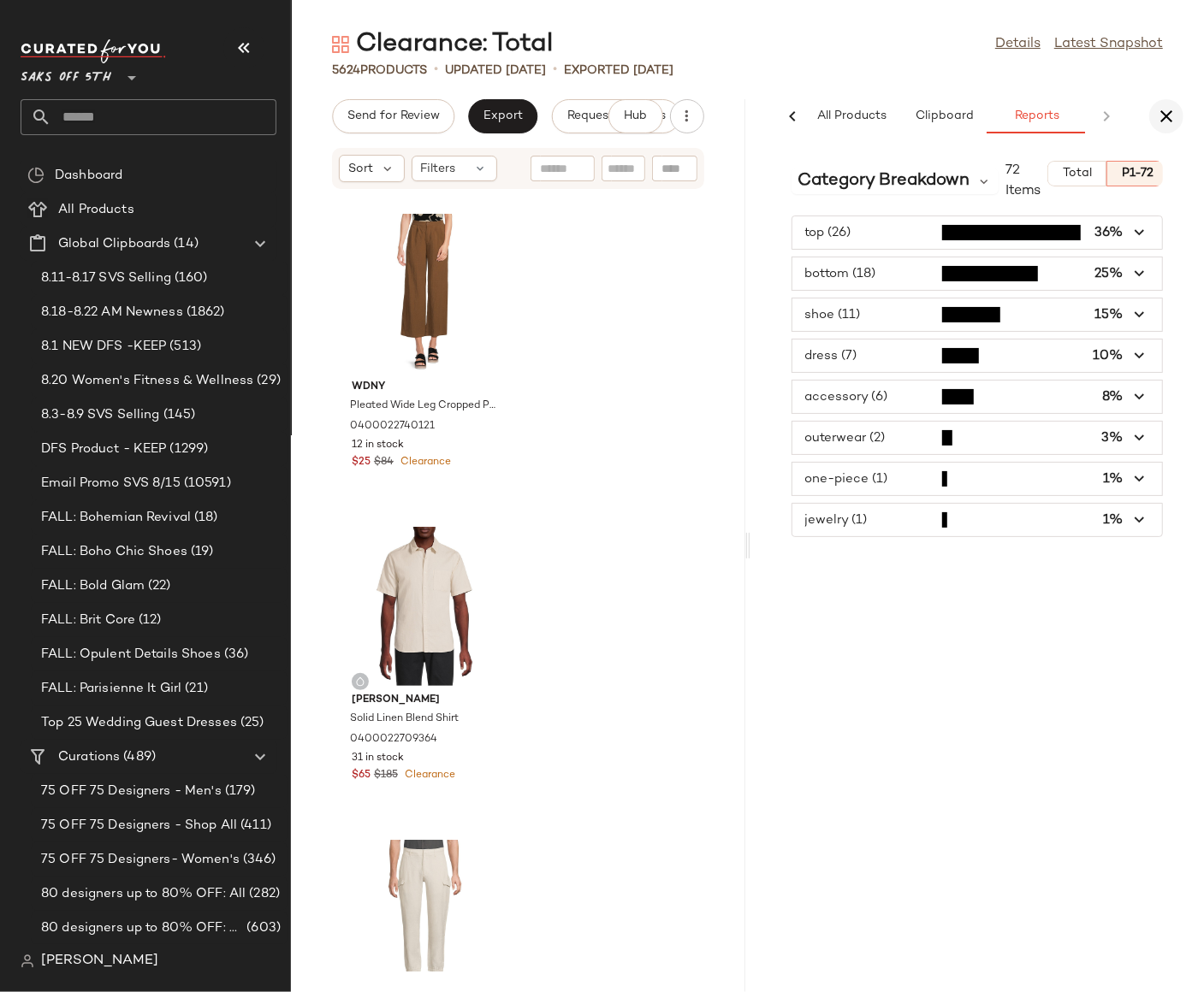
click at [1157, 118] on icon "button" at bounding box center [1165, 116] width 21 height 21
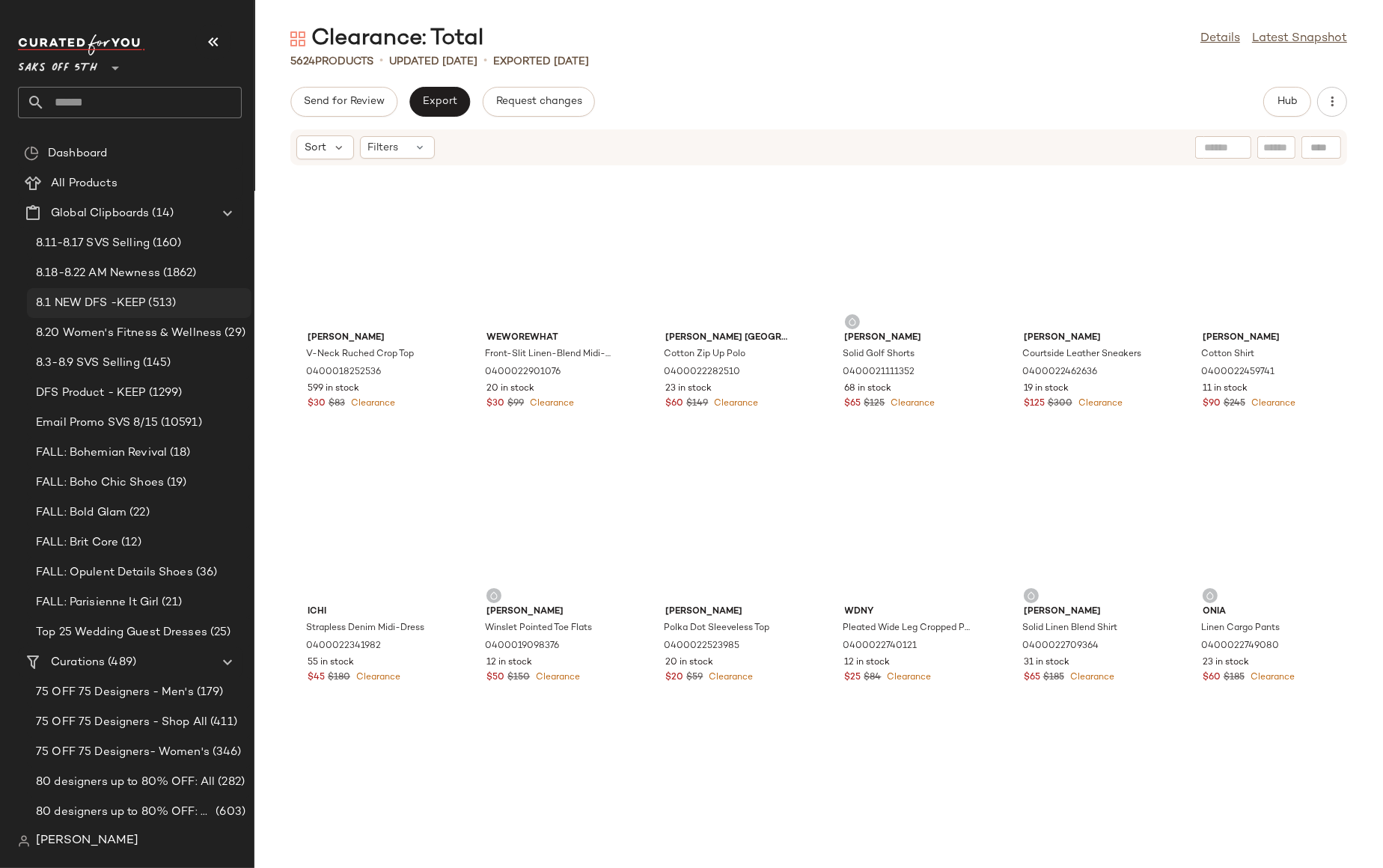
scroll to position [547, 0]
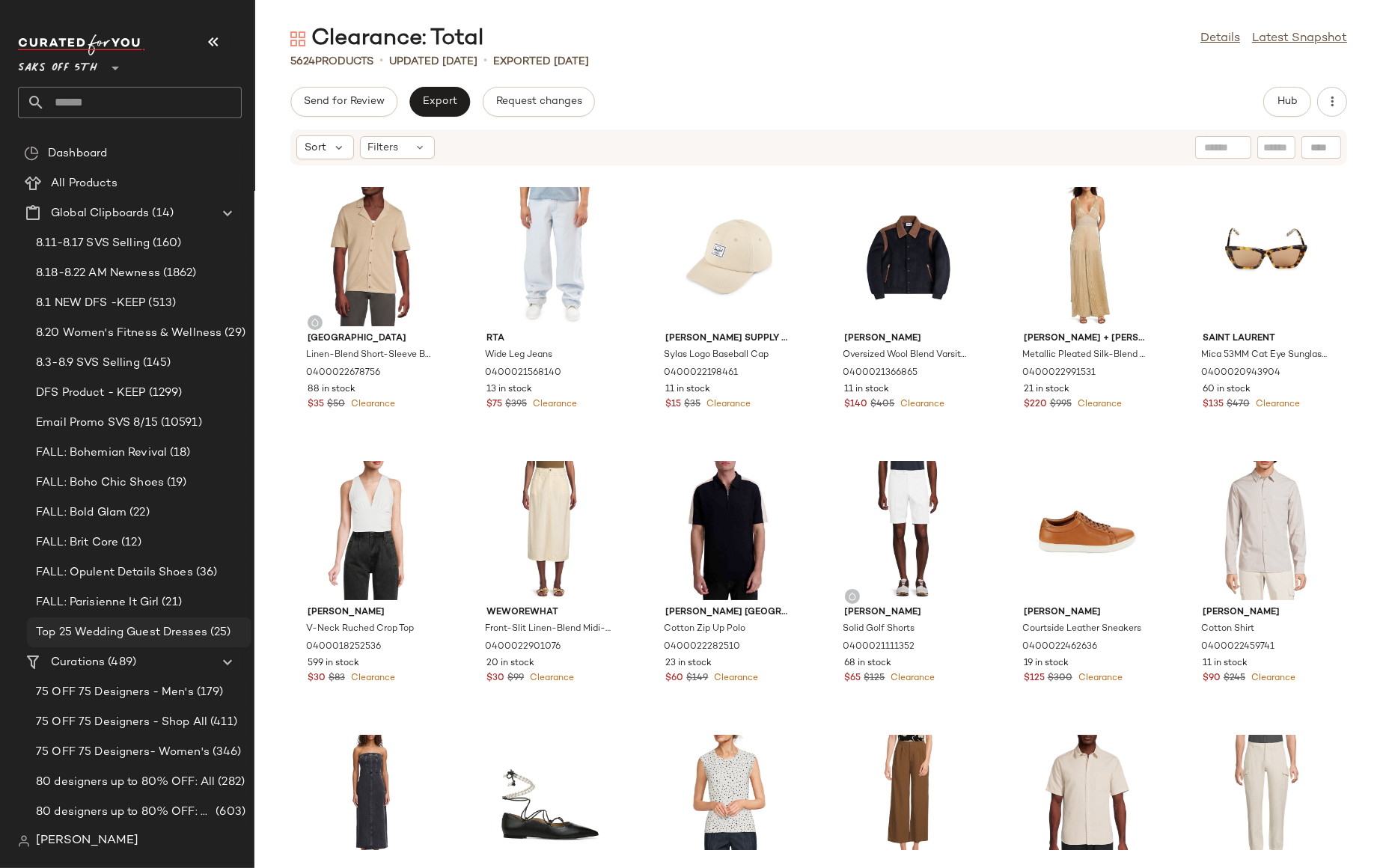
click at [121, 629] on span "Top 25 Wedding Guest Dresses" at bounding box center [122, 632] width 172 height 17
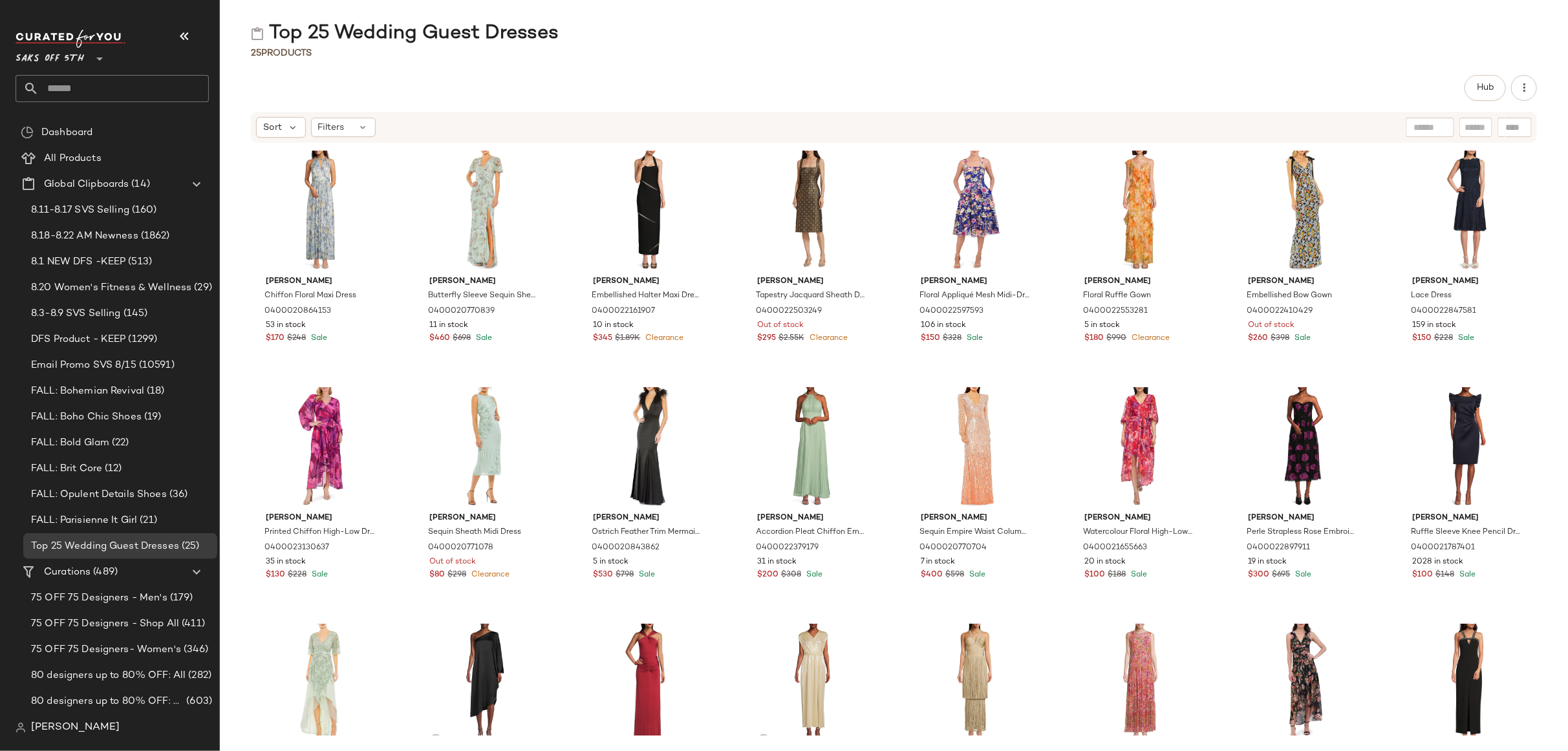
click at [608, 79] on div "Hub" at bounding box center [894, 88] width 1286 height 26
click at [38, 63] on span "Saks OFF 5TH" at bounding box center [50, 56] width 69 height 23
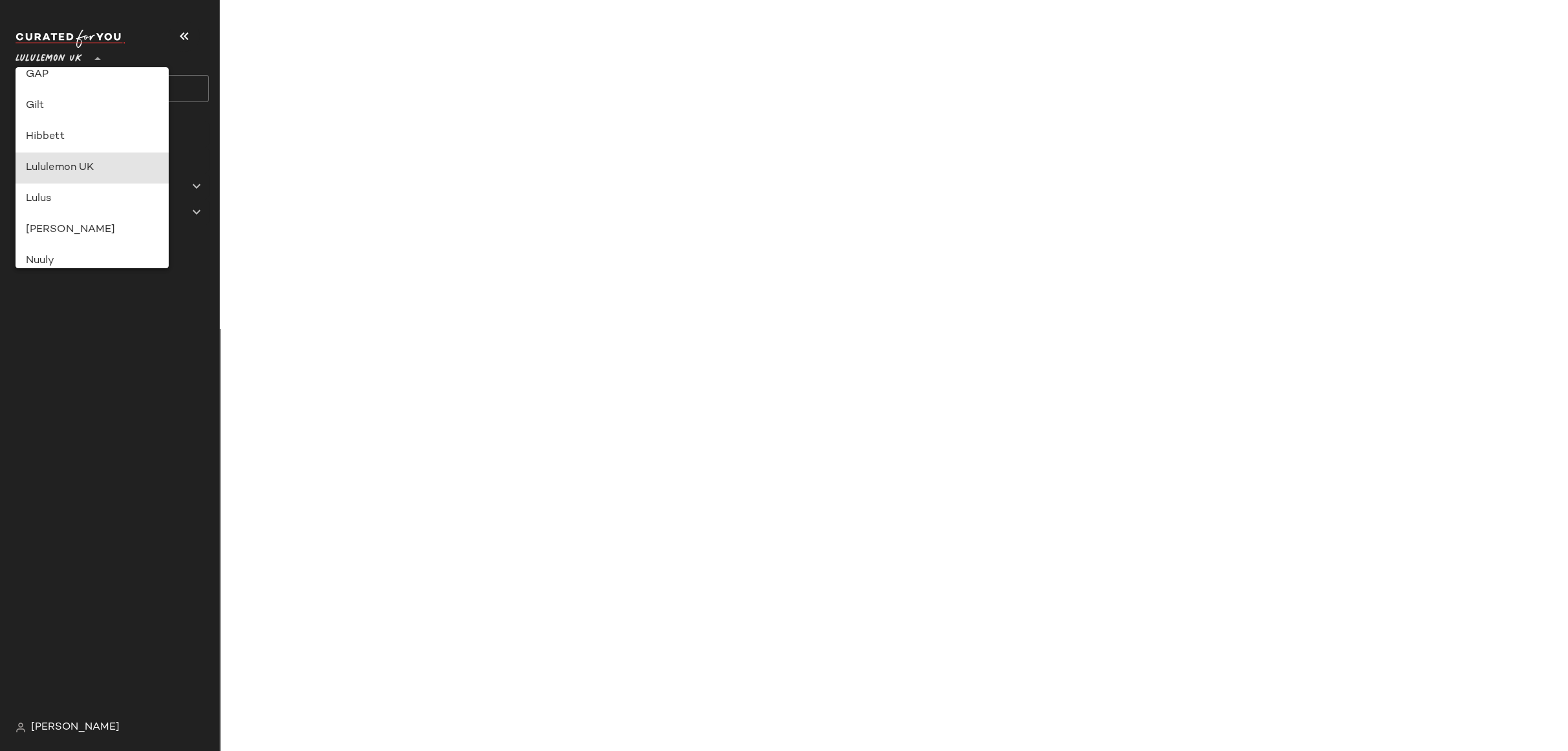
type input "**"
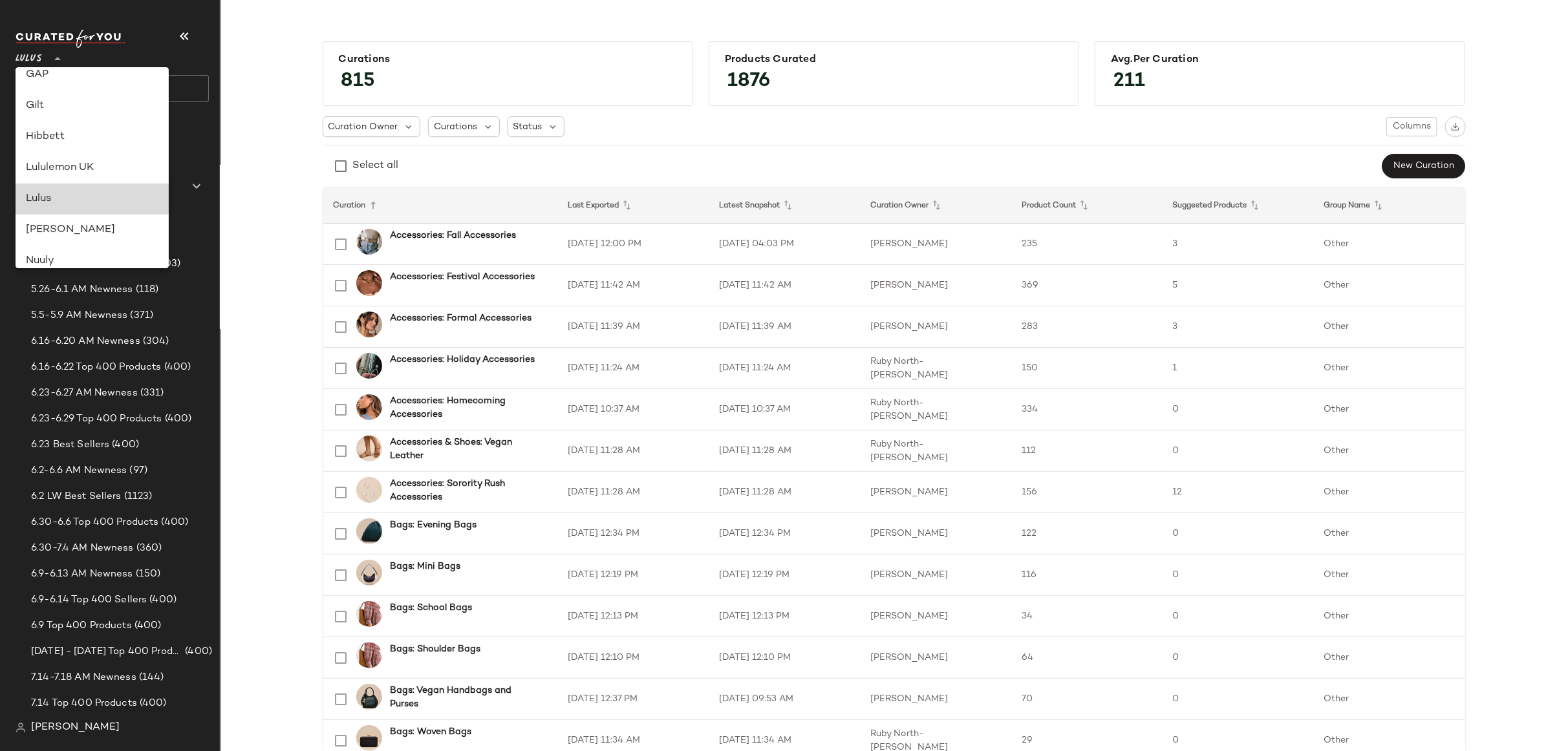
click at [39, 195] on div "Lulus" at bounding box center [93, 199] width 133 height 16
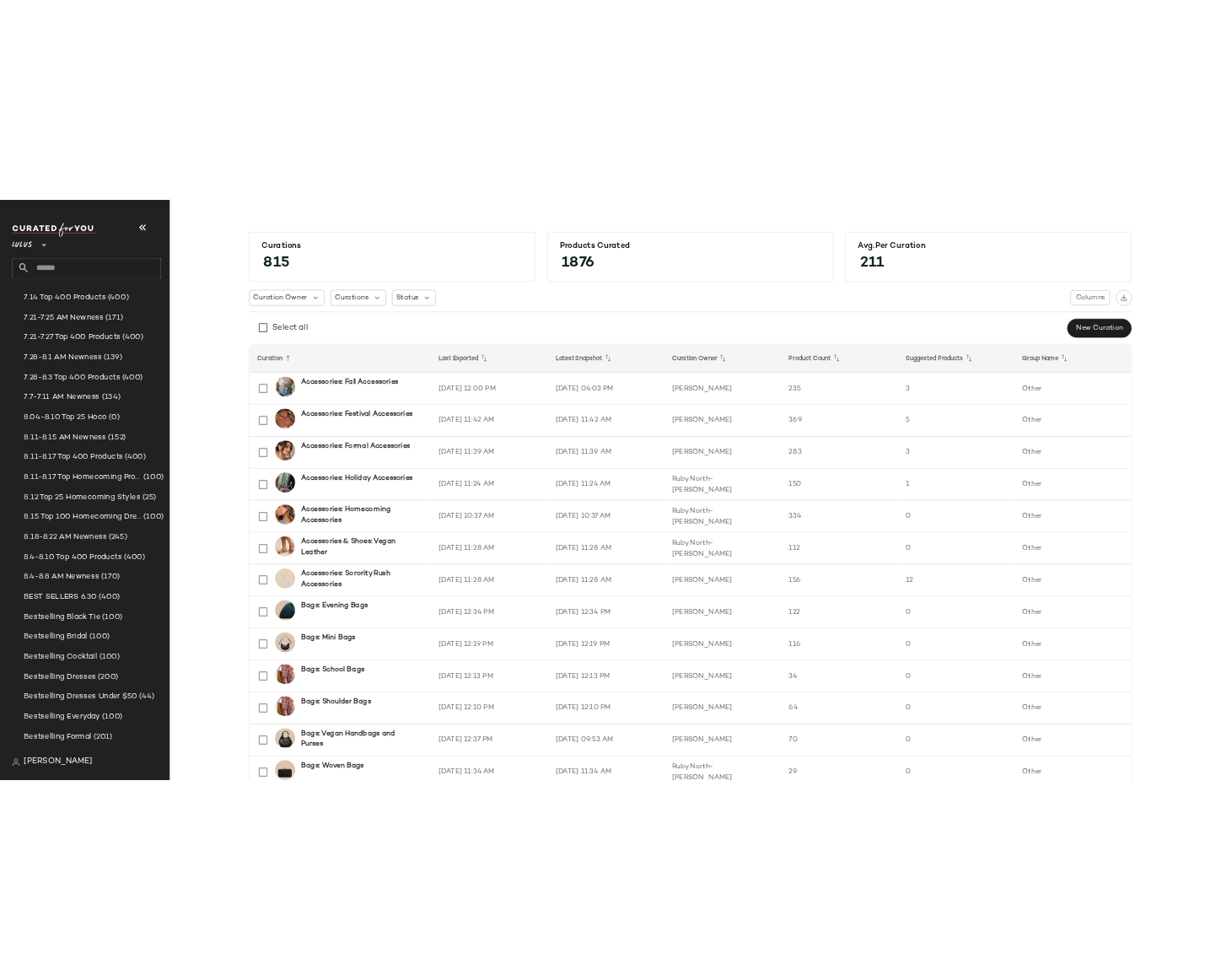
scroll to position [790, 0]
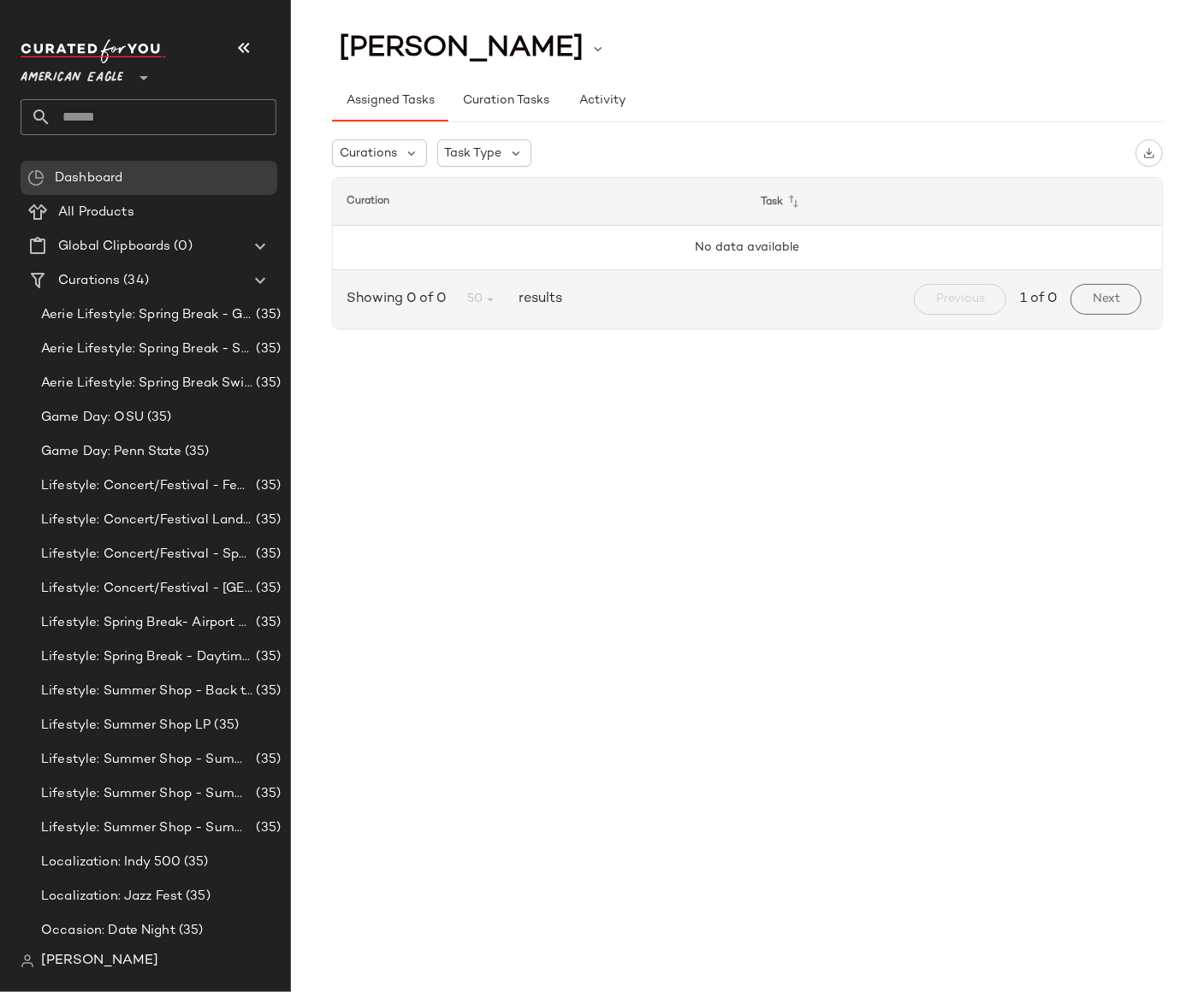
click at [77, 69] on span "American Eagle" at bounding box center [72, 74] width 103 height 31
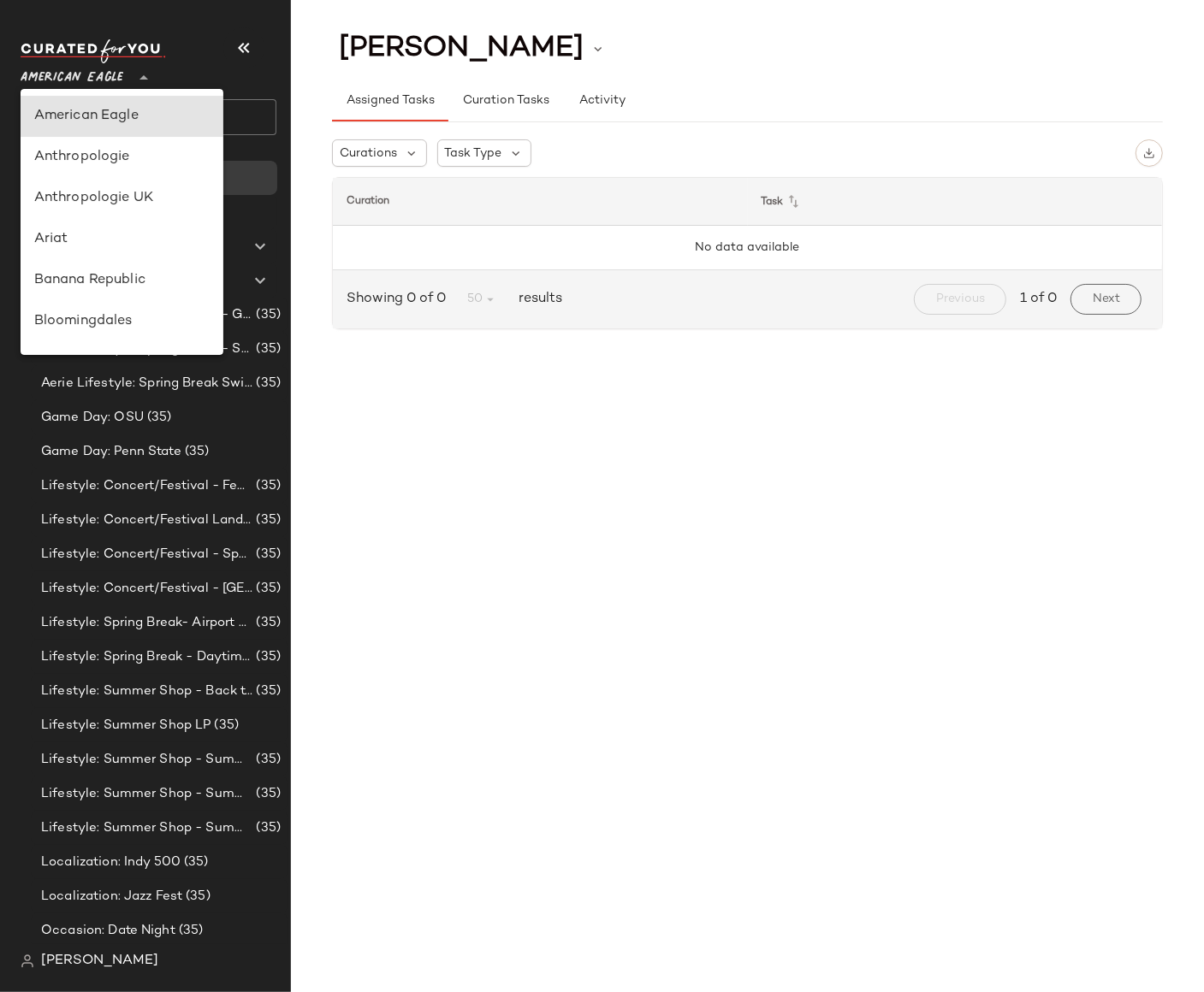
type input "**"
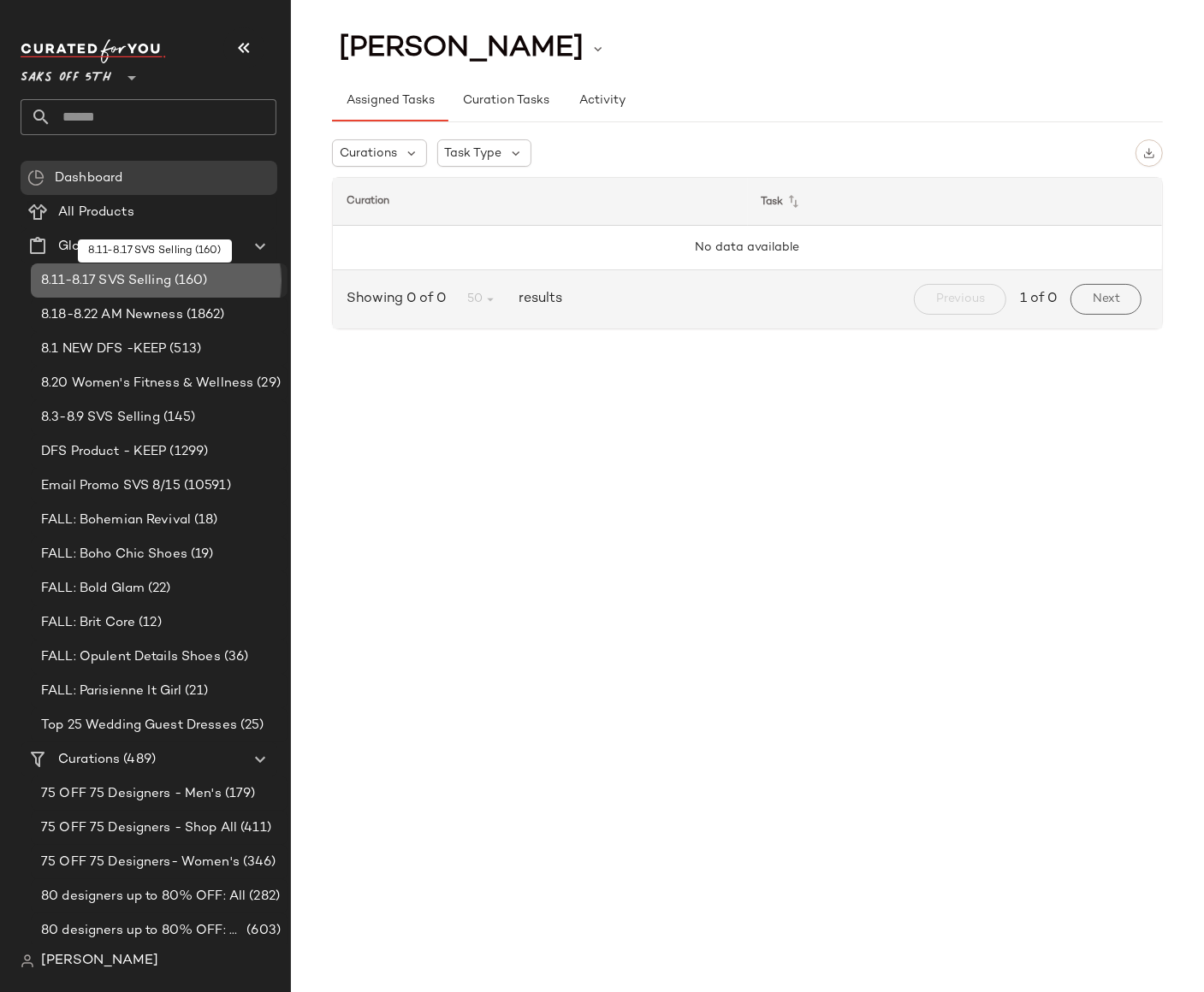
click at [95, 282] on span "8.11-8.17 SVS Selling" at bounding box center [106, 281] width 130 height 20
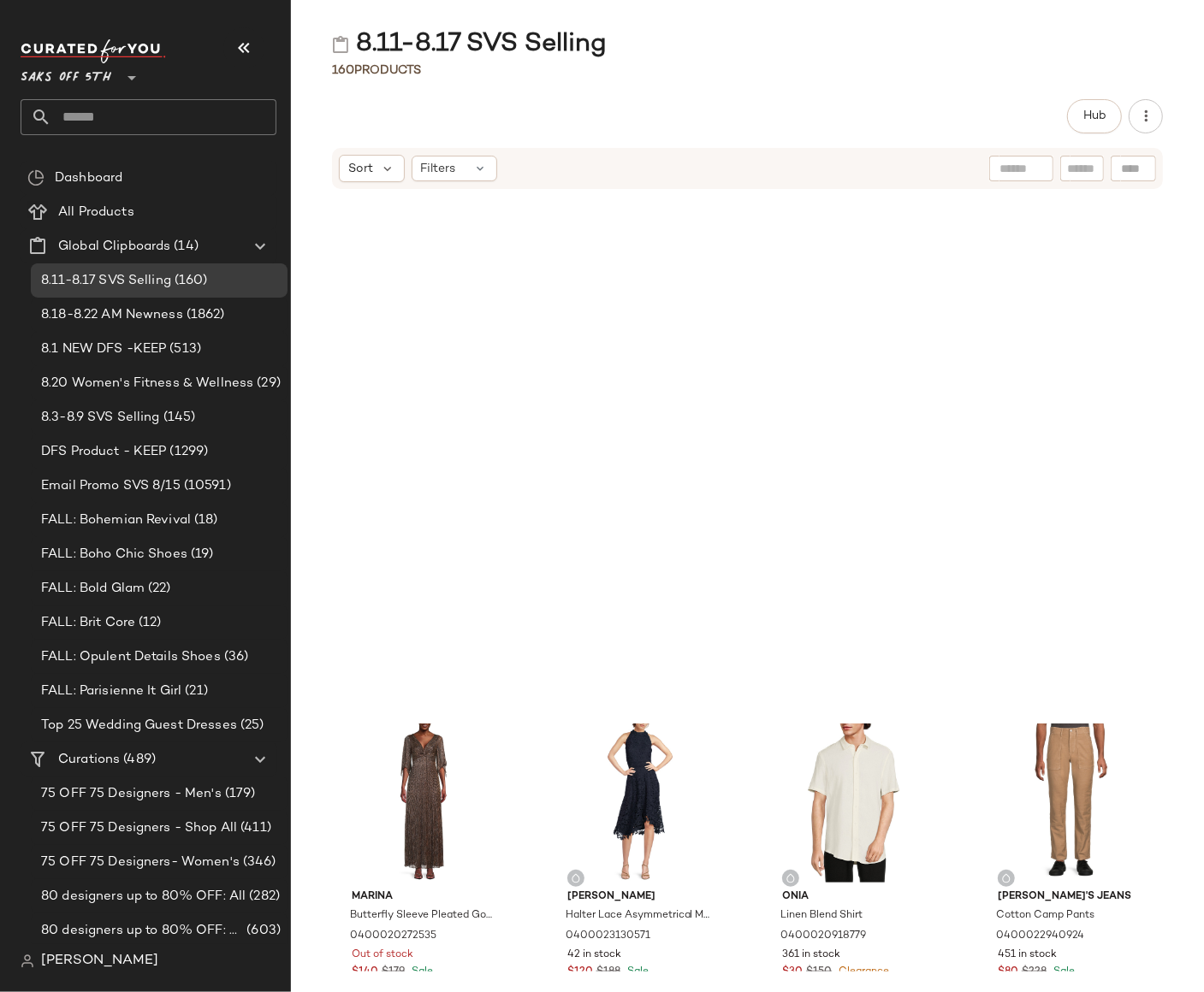
scroll to position [5092, 0]
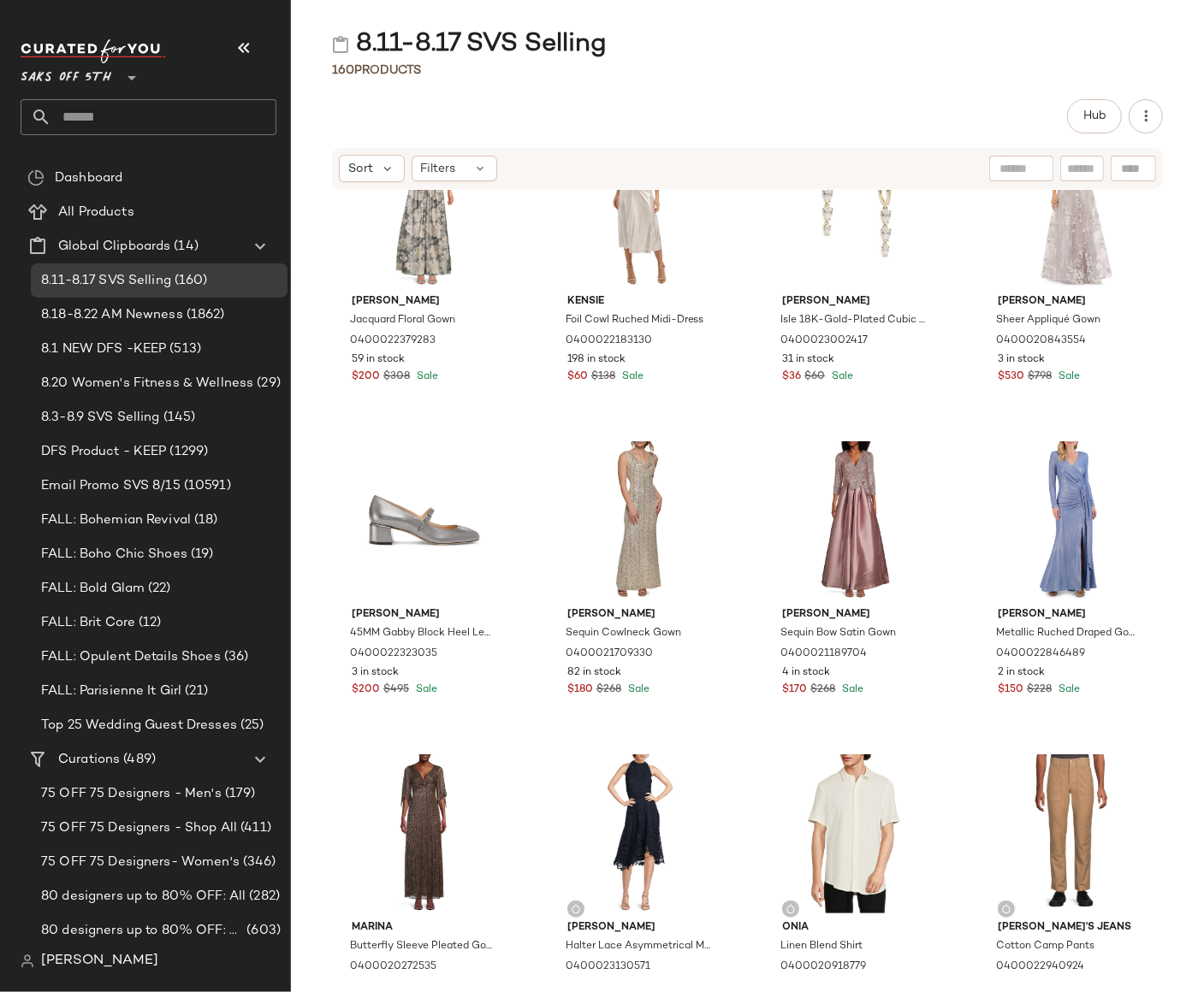
click at [1171, 123] on div "Hub" at bounding box center [747, 116] width 913 height 34
click at [1090, 114] on span "Hub" at bounding box center [1094, 116] width 24 height 14
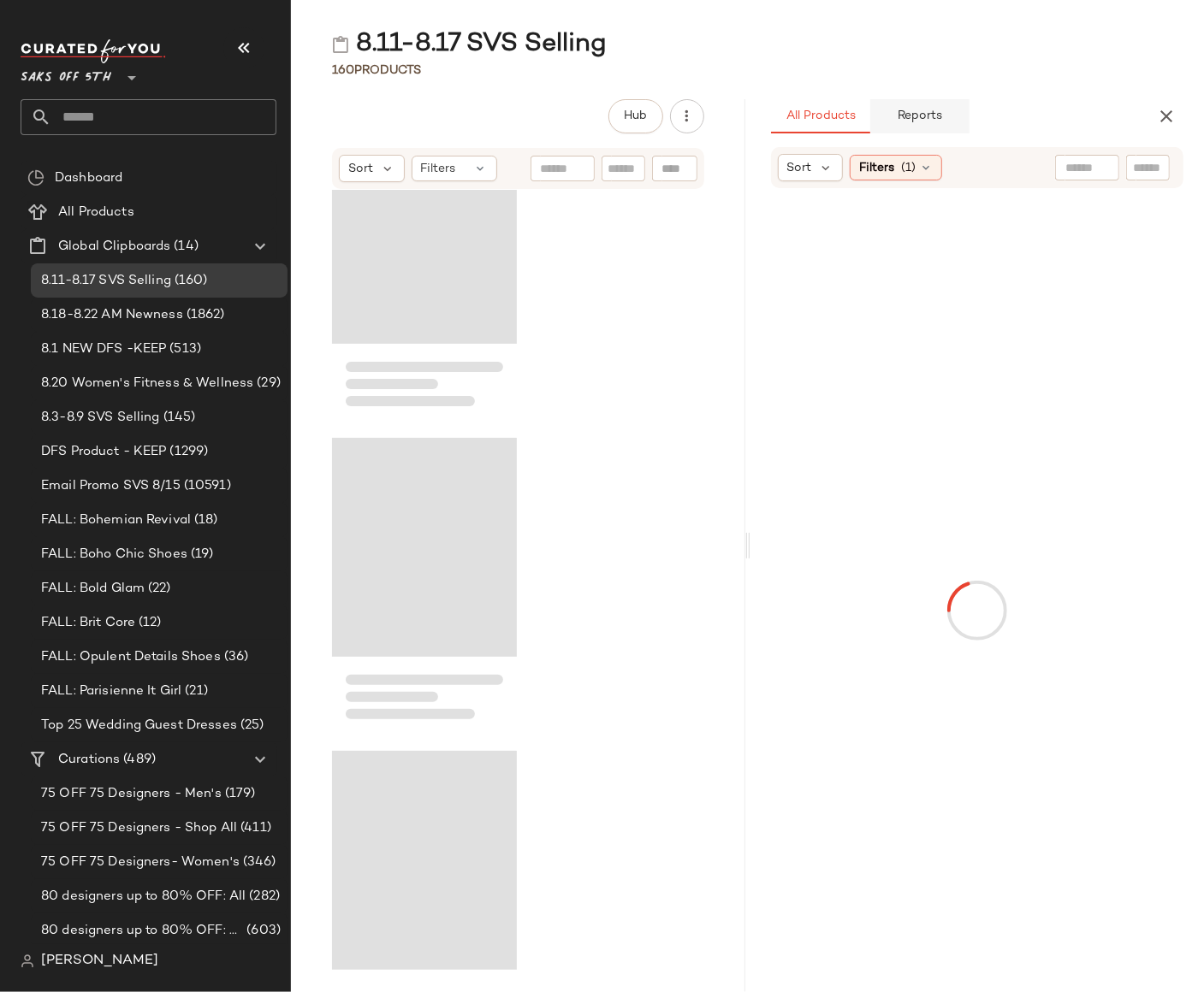
scroll to position [19718, 0]
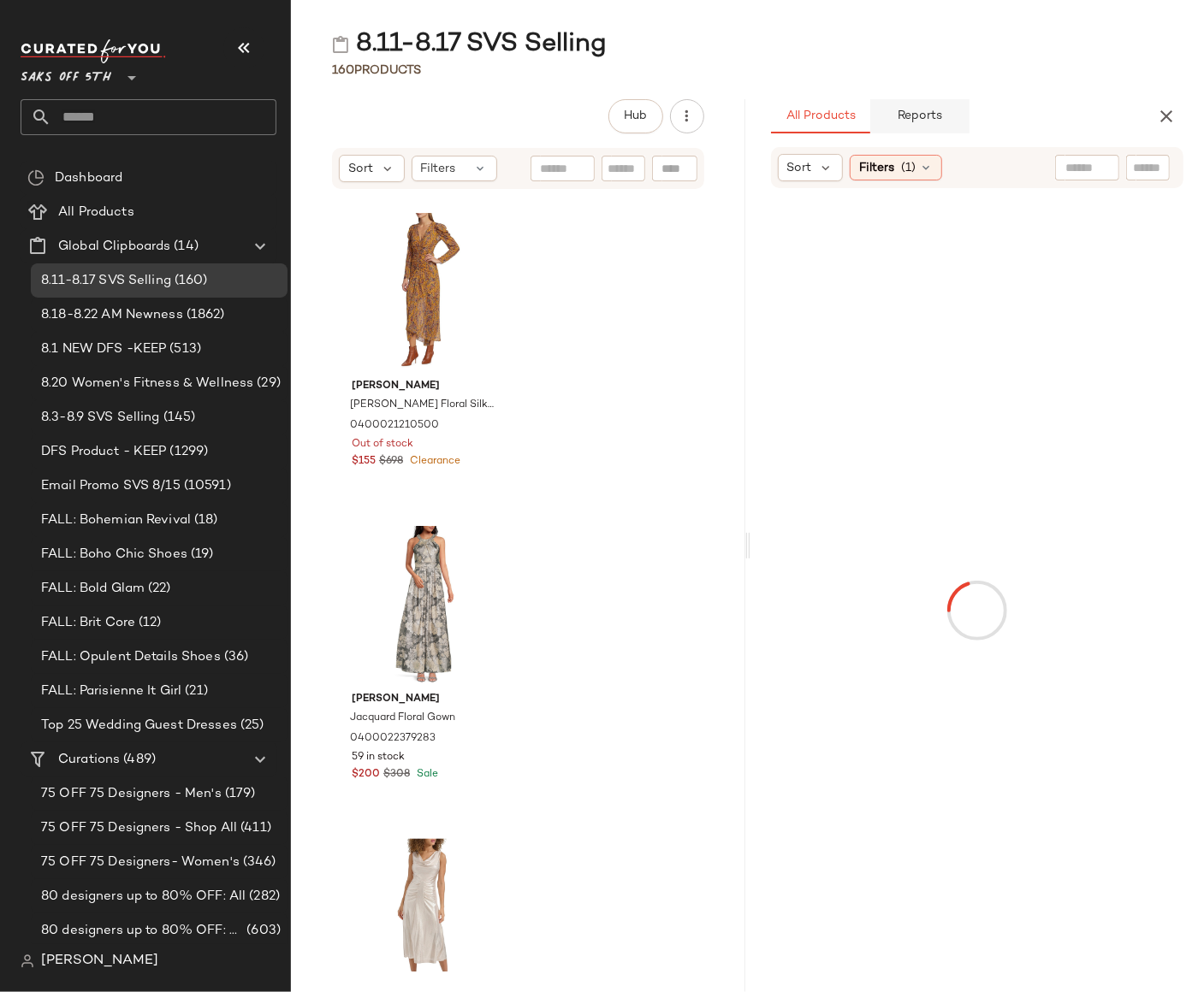
click at [941, 120] on span "Reports" at bounding box center [919, 116] width 45 height 14
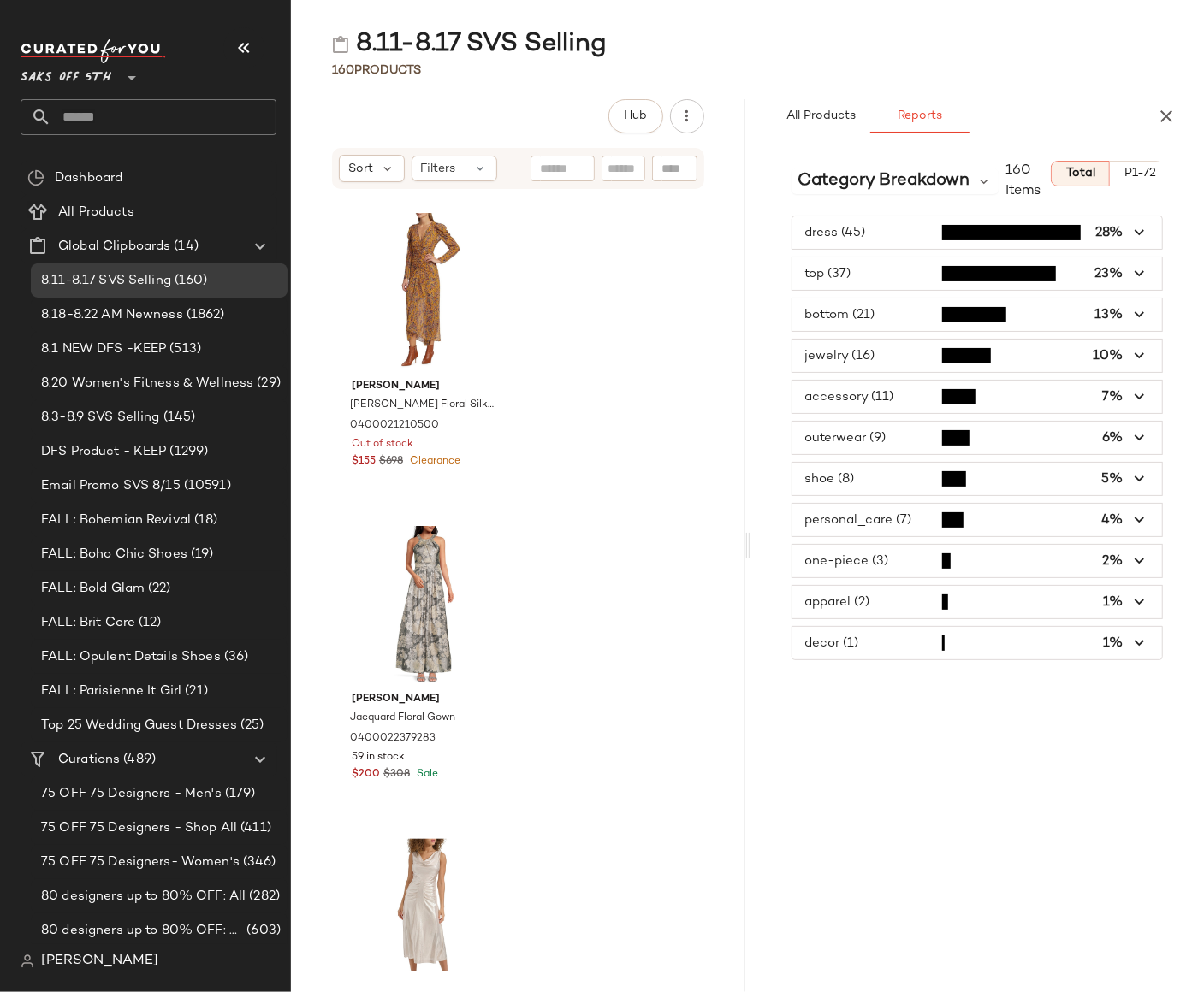
click at [880, 231] on span "button" at bounding box center [977, 232] width 370 height 32
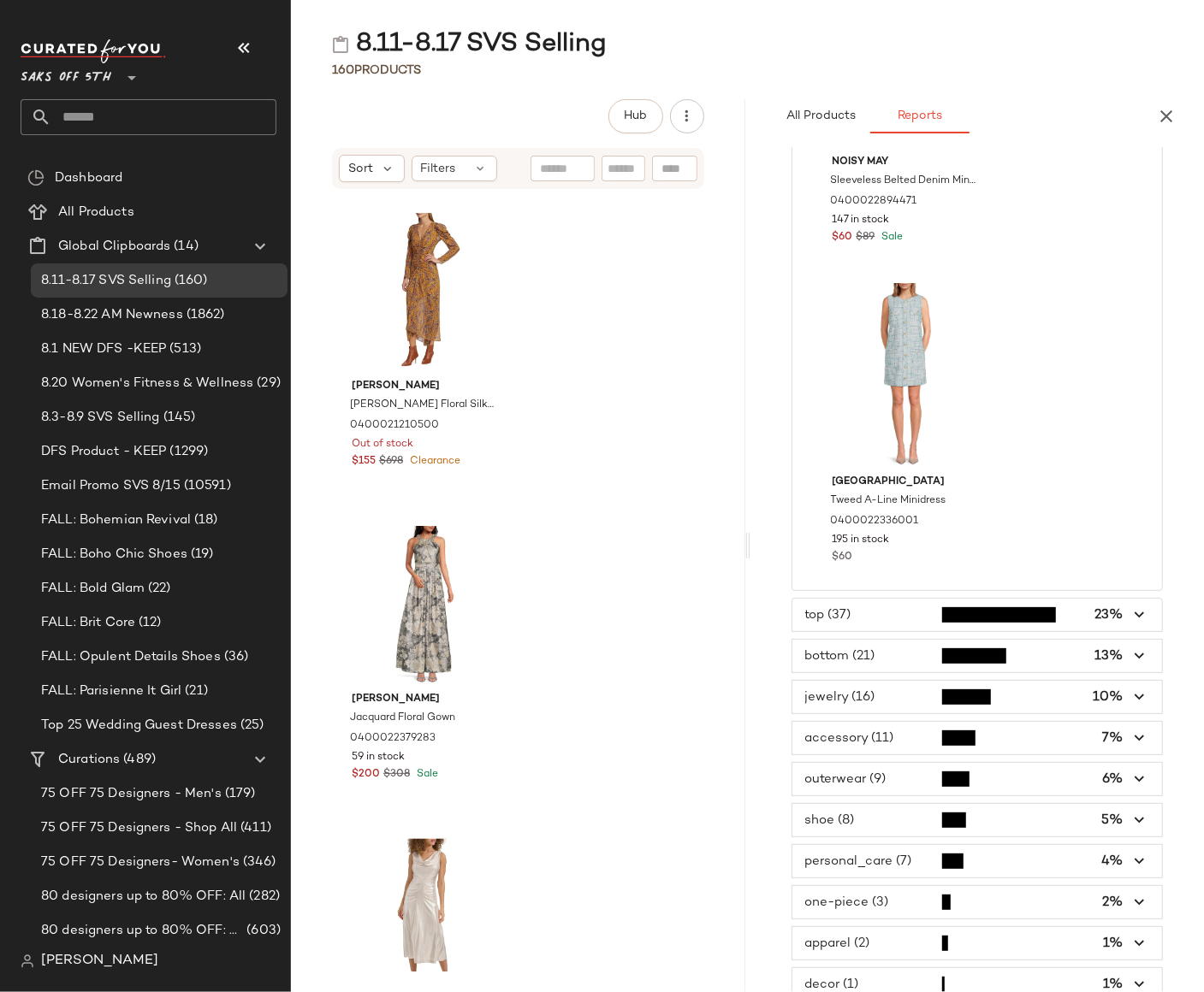
scroll to position [14058, 0]
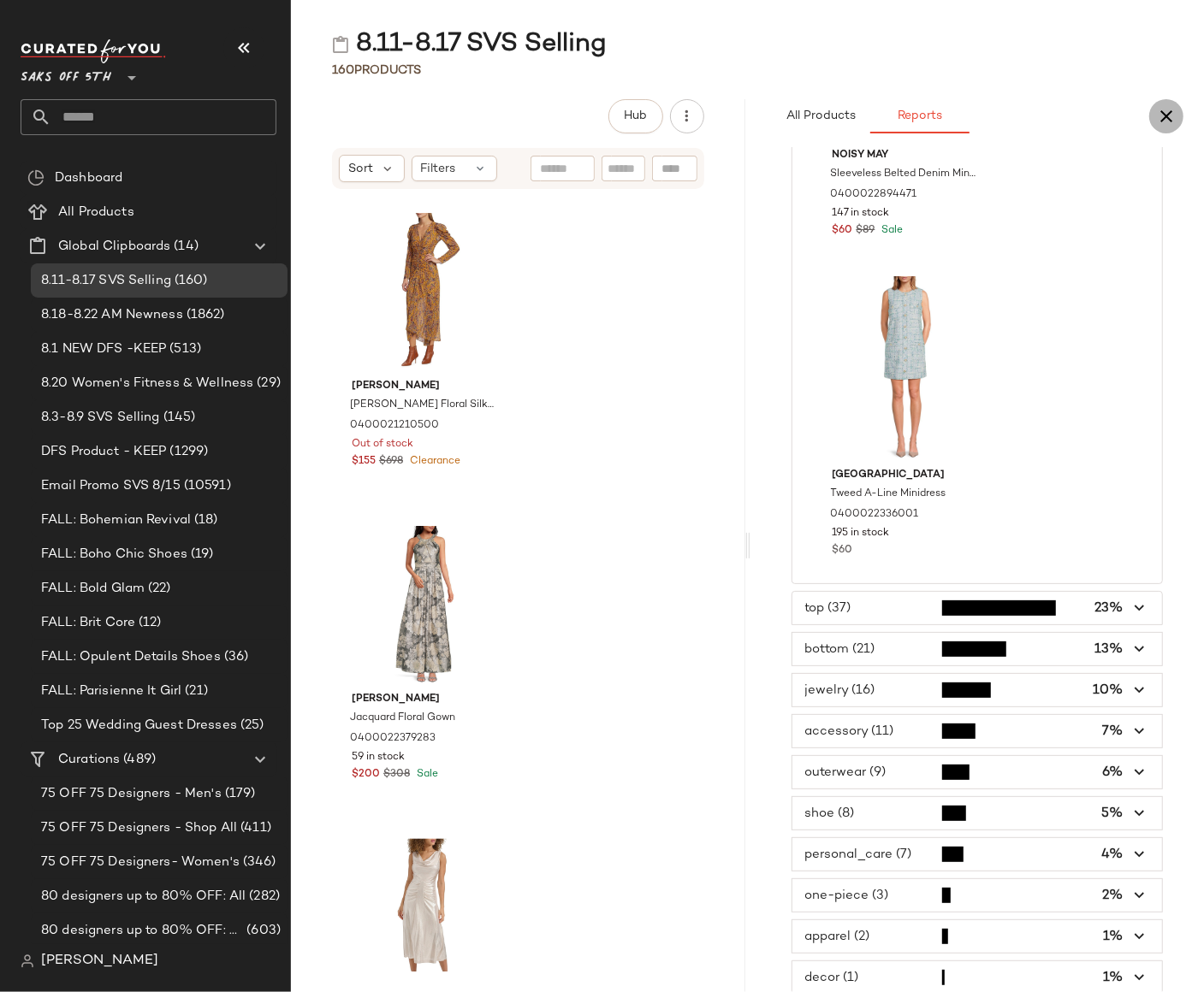
click at [1172, 119] on icon "button" at bounding box center [1165, 116] width 21 height 21
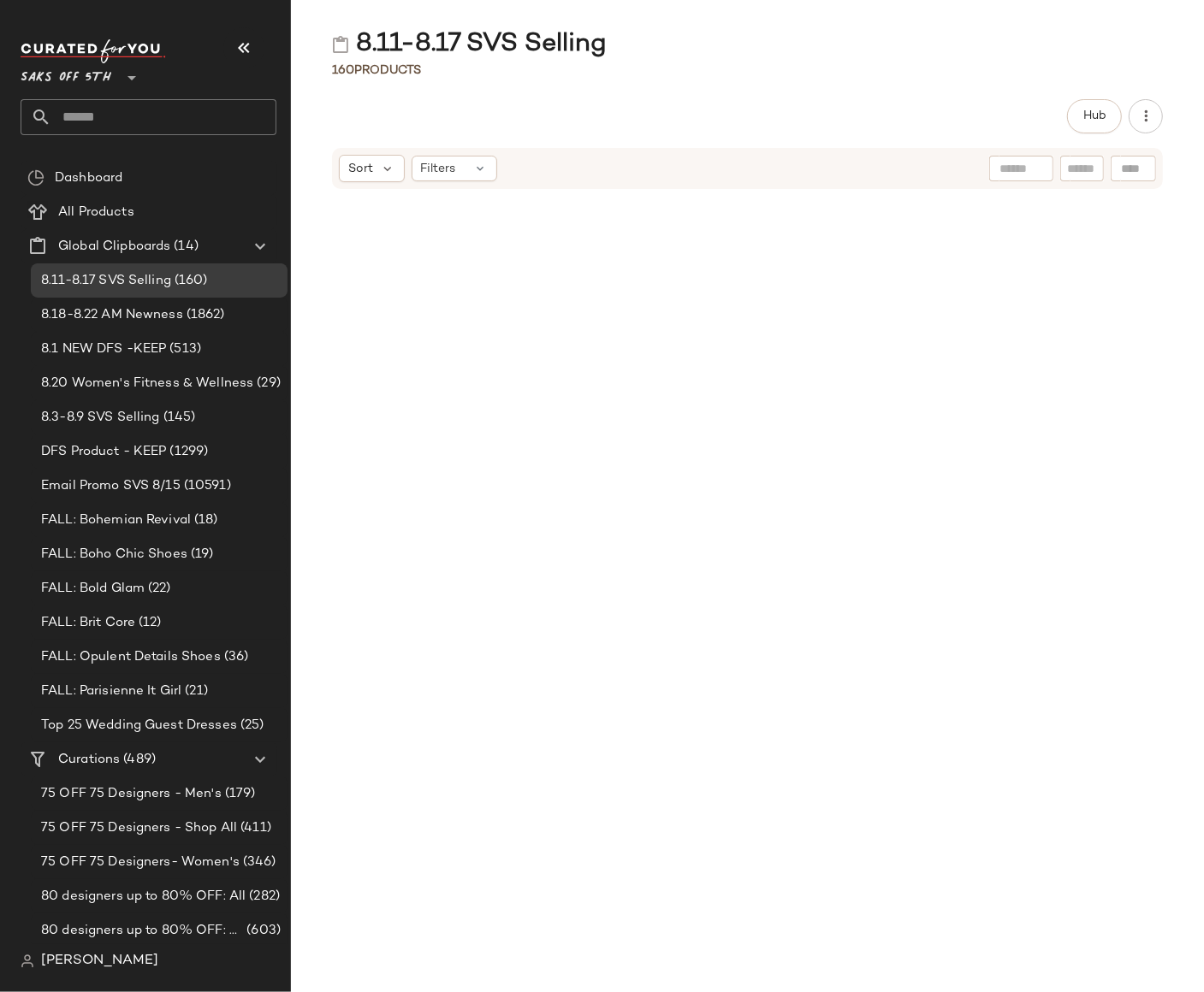
scroll to position [4381, 0]
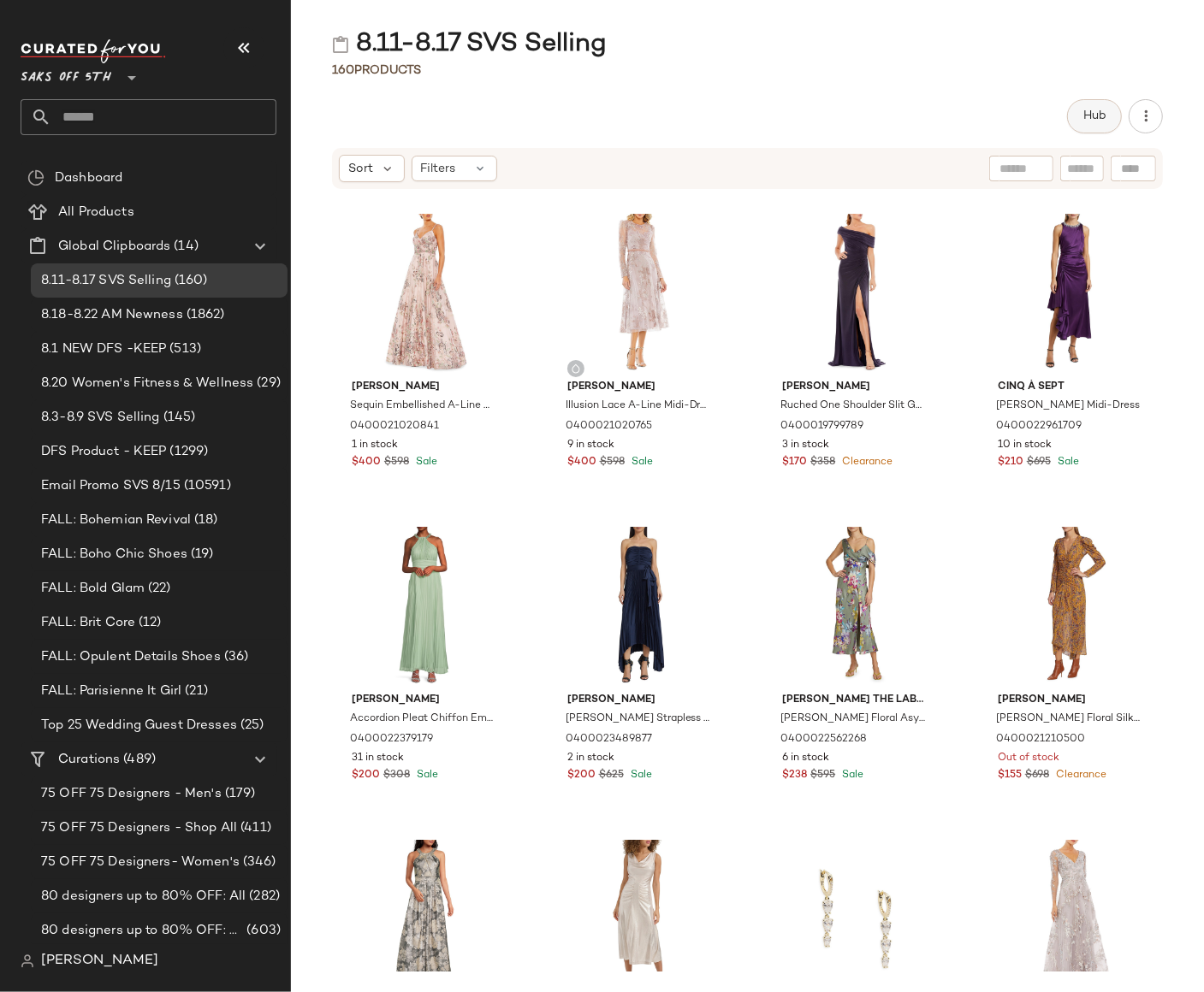
click at [1099, 120] on span "Hub" at bounding box center [1094, 116] width 24 height 14
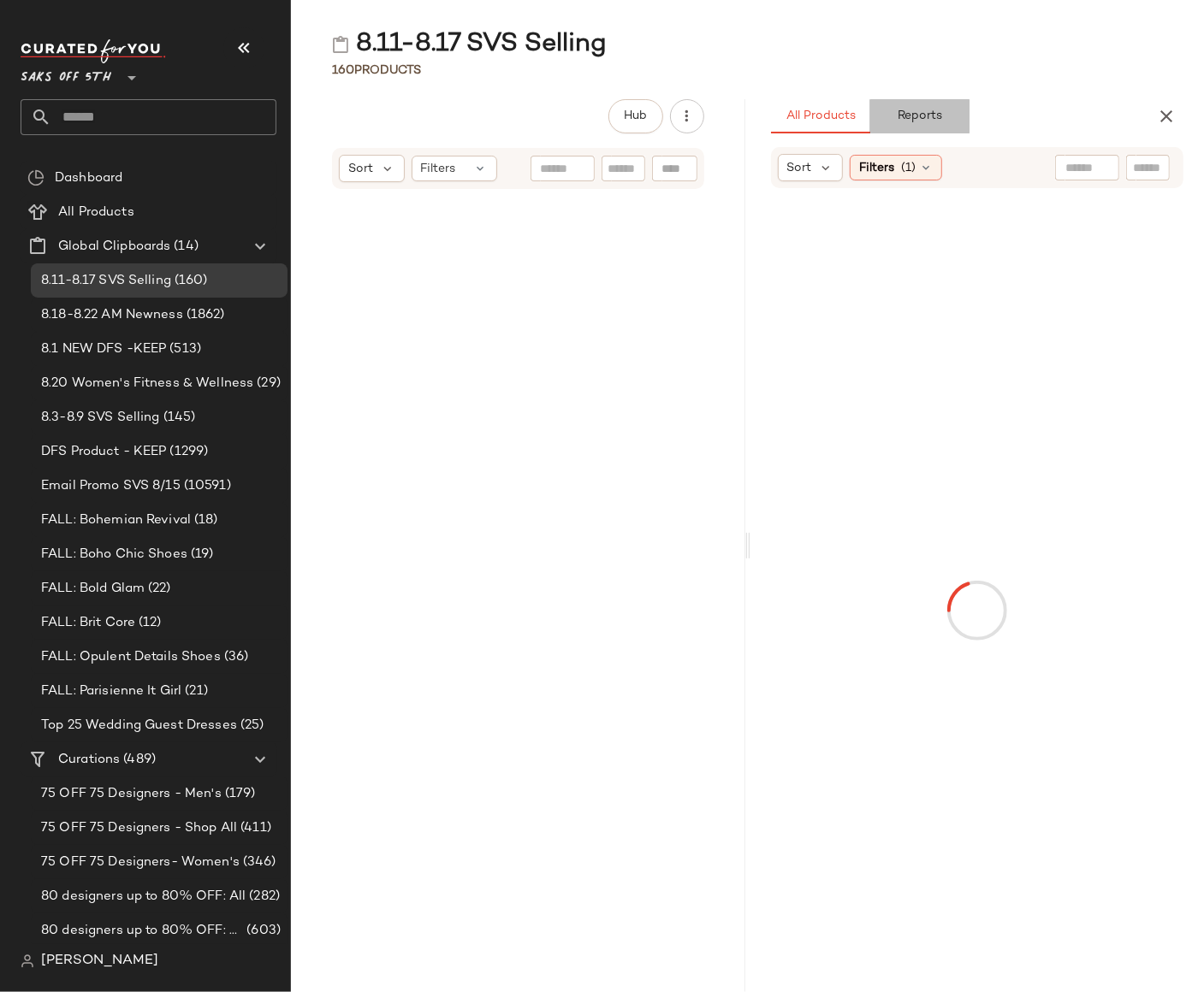
scroll to position [17214, 0]
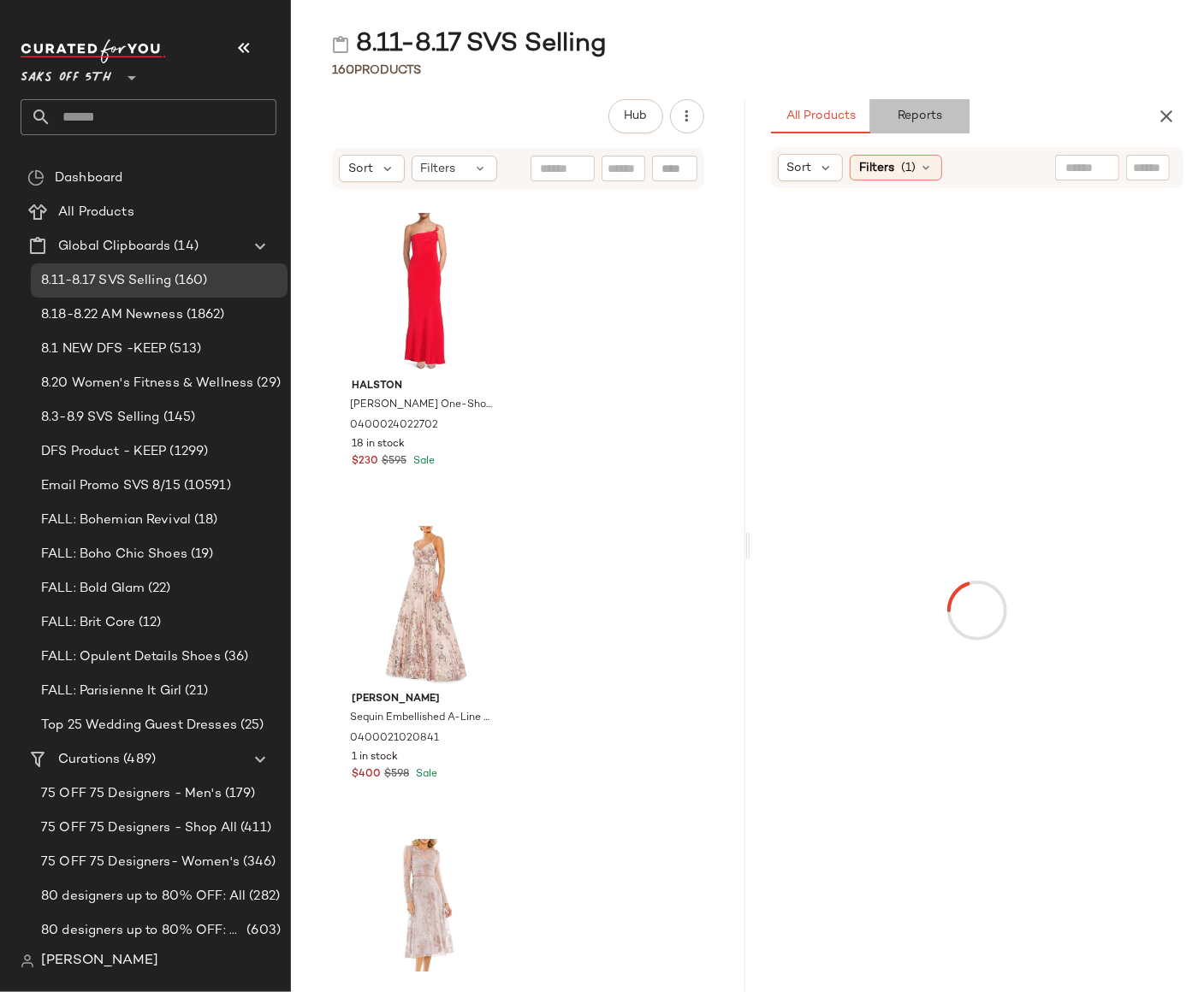
click at [928, 117] on span "Reports" at bounding box center [919, 116] width 45 height 14
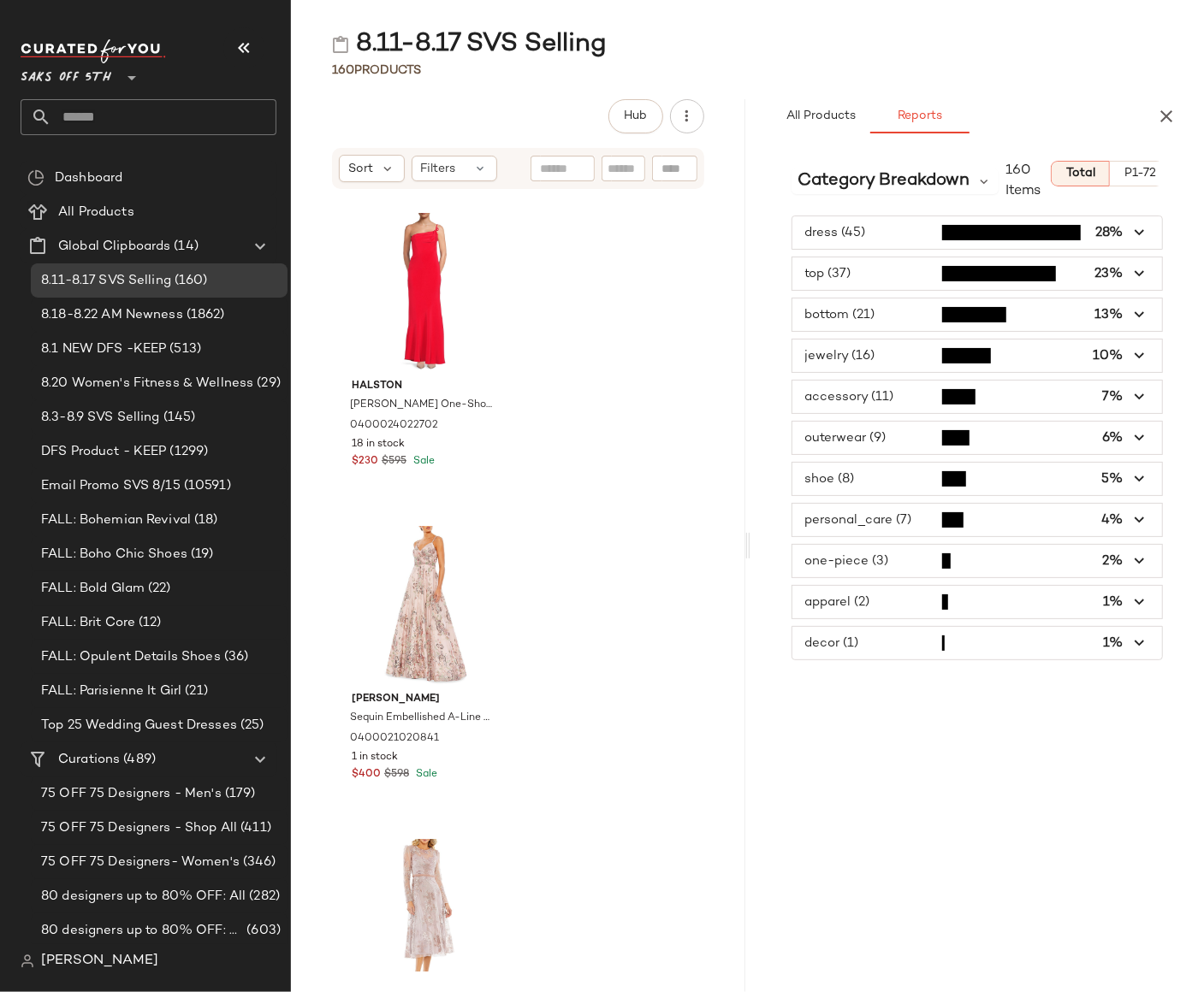
click at [890, 275] on span "button" at bounding box center [977, 274] width 370 height 32
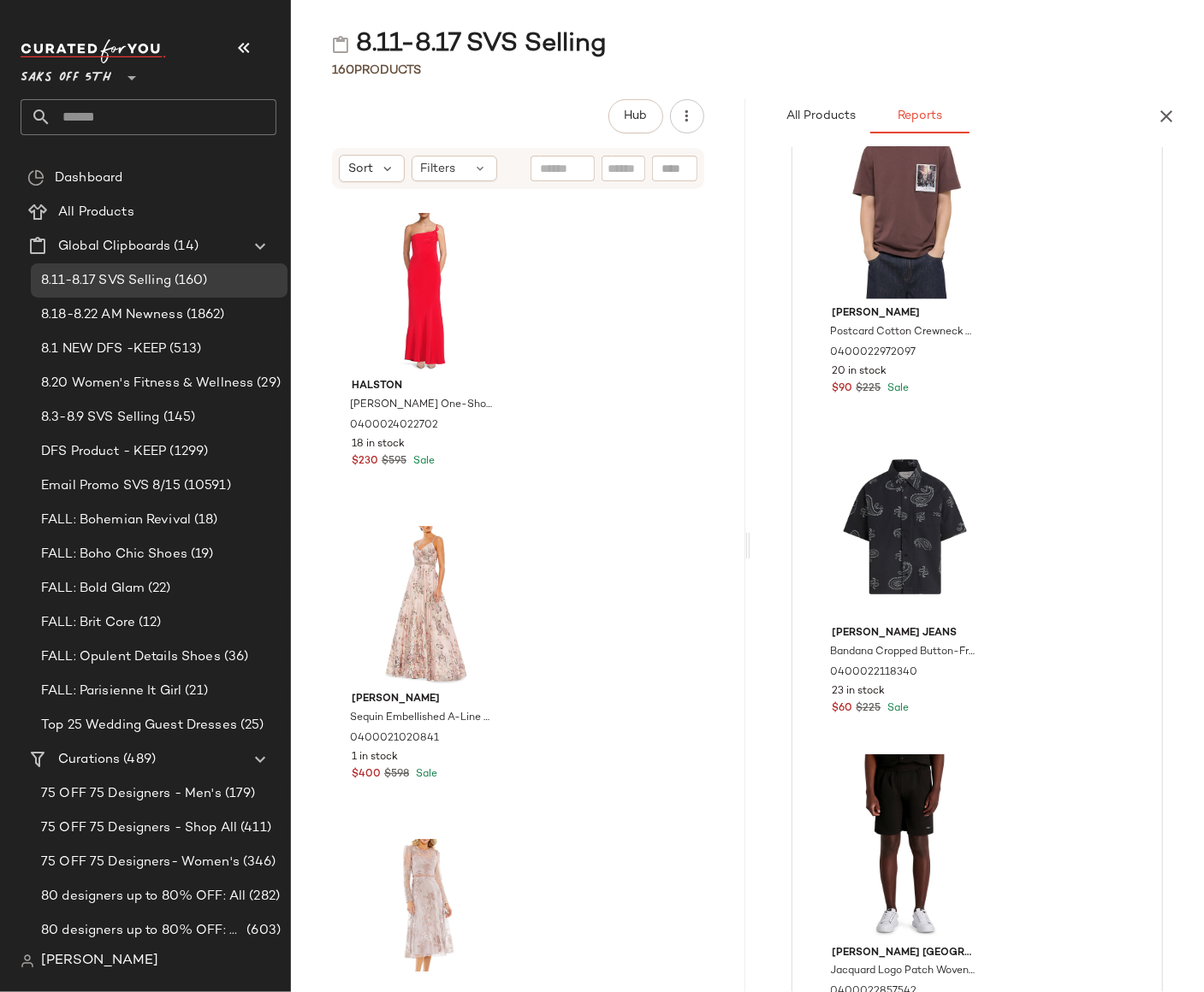
scroll to position [10277, 0]
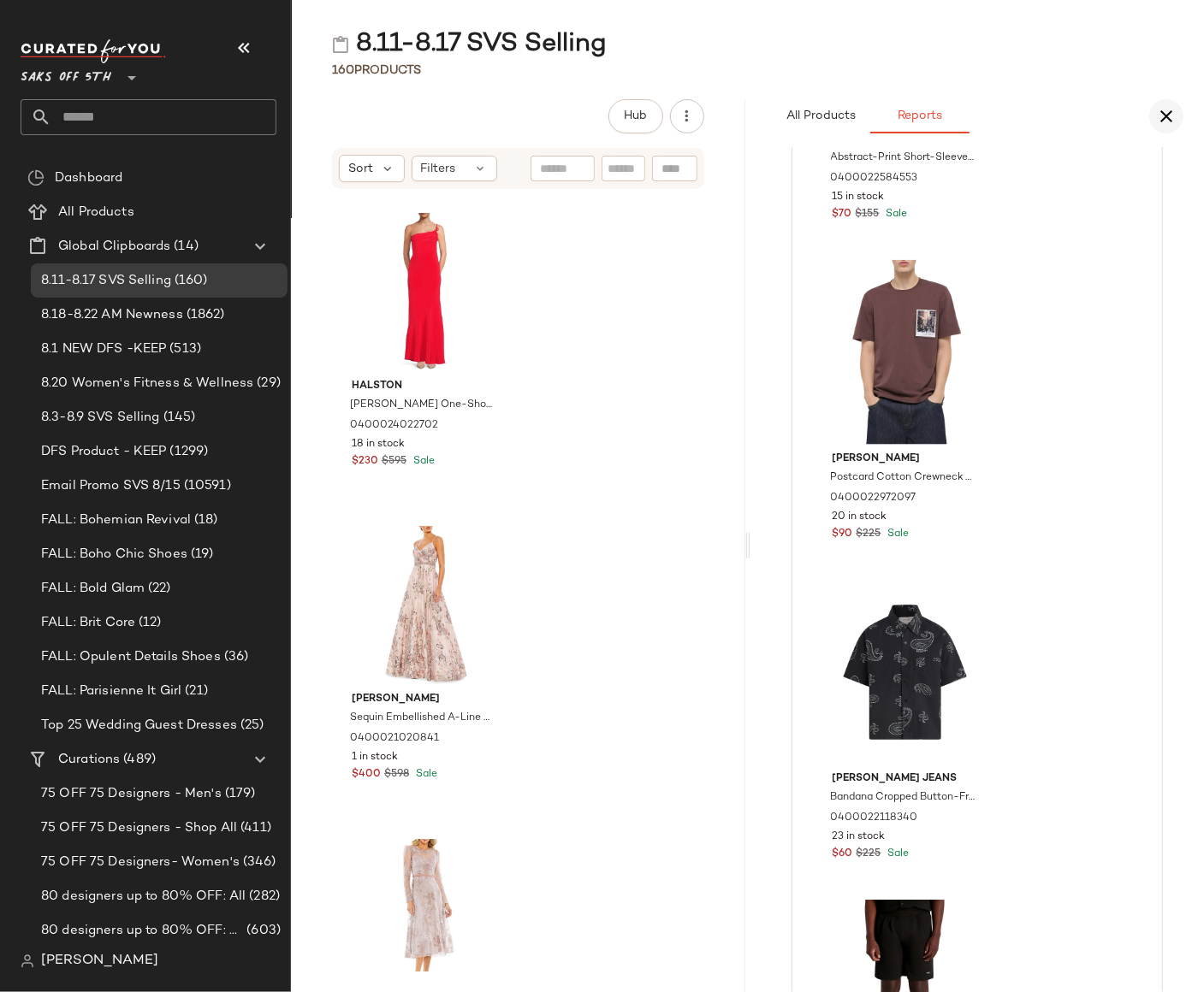
click at [1166, 117] on icon "button" at bounding box center [1165, 116] width 21 height 21
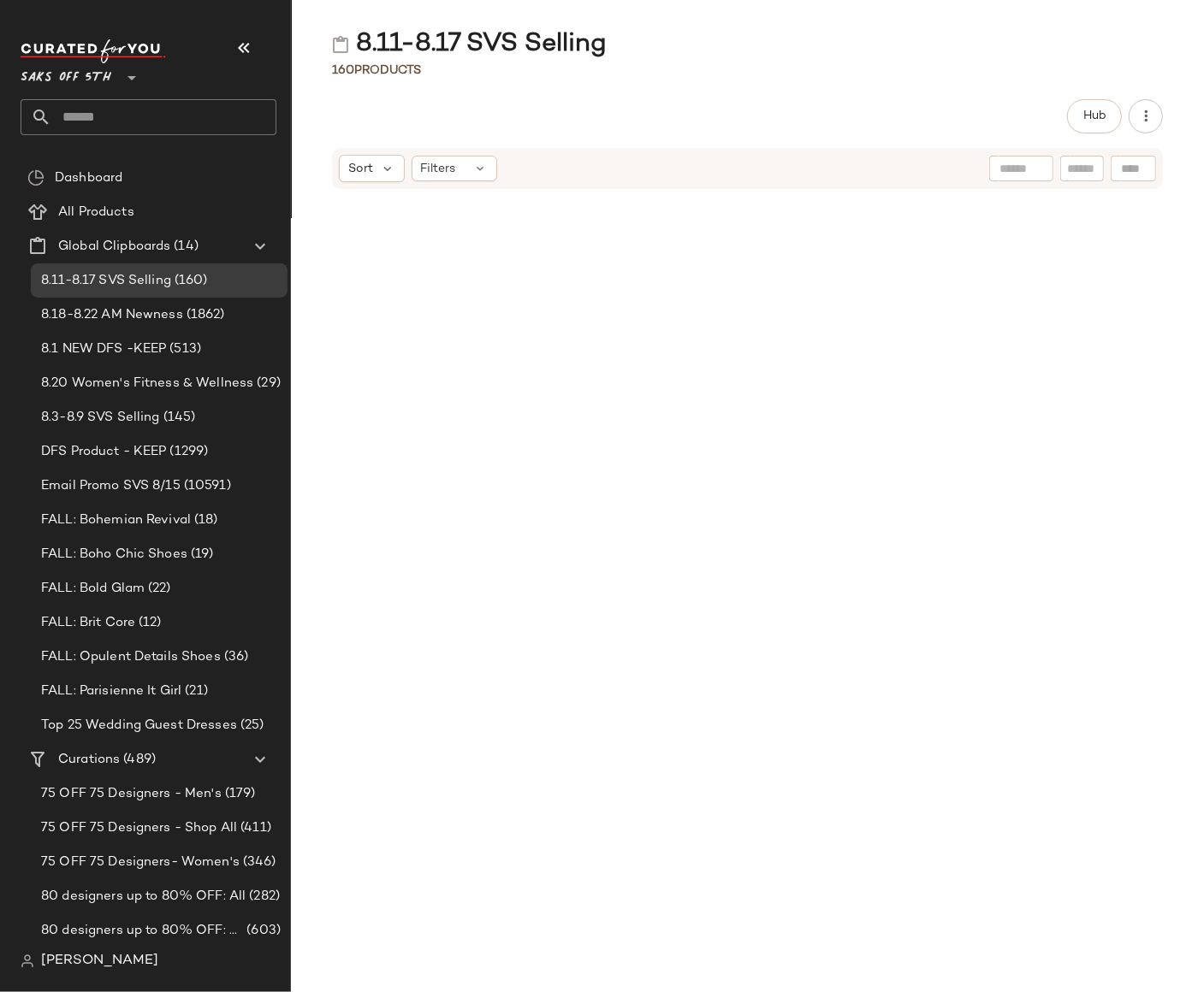
scroll to position [3755, 0]
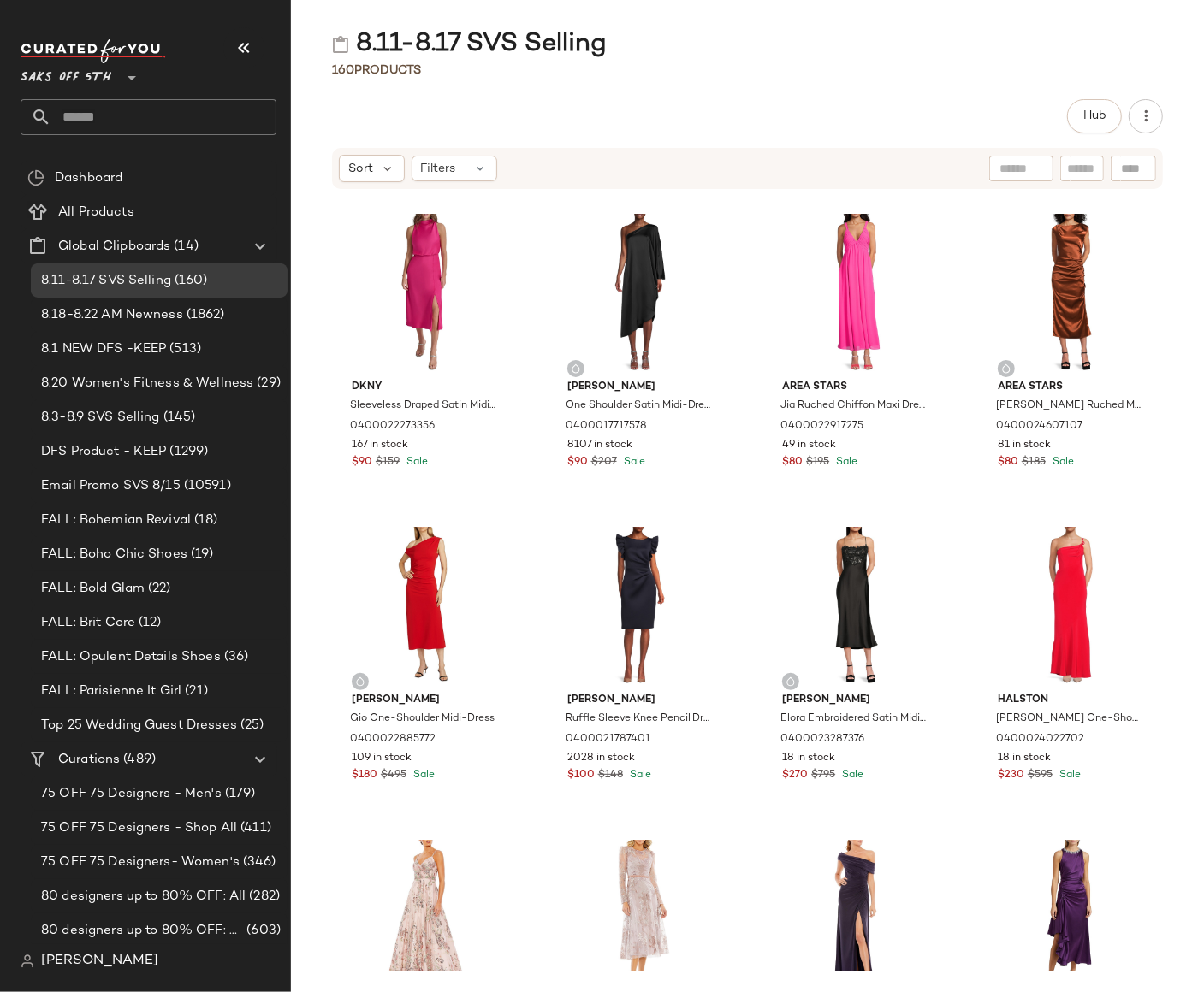
click at [1173, 265] on div "Dkny Sleeveless Draped Satin Midi-Dress 0400022273356 167 in stock $90 $159 Sal…" at bounding box center [747, 581] width 913 height 781
click at [98, 79] on span "Saks OFF 5TH" at bounding box center [66, 74] width 91 height 31
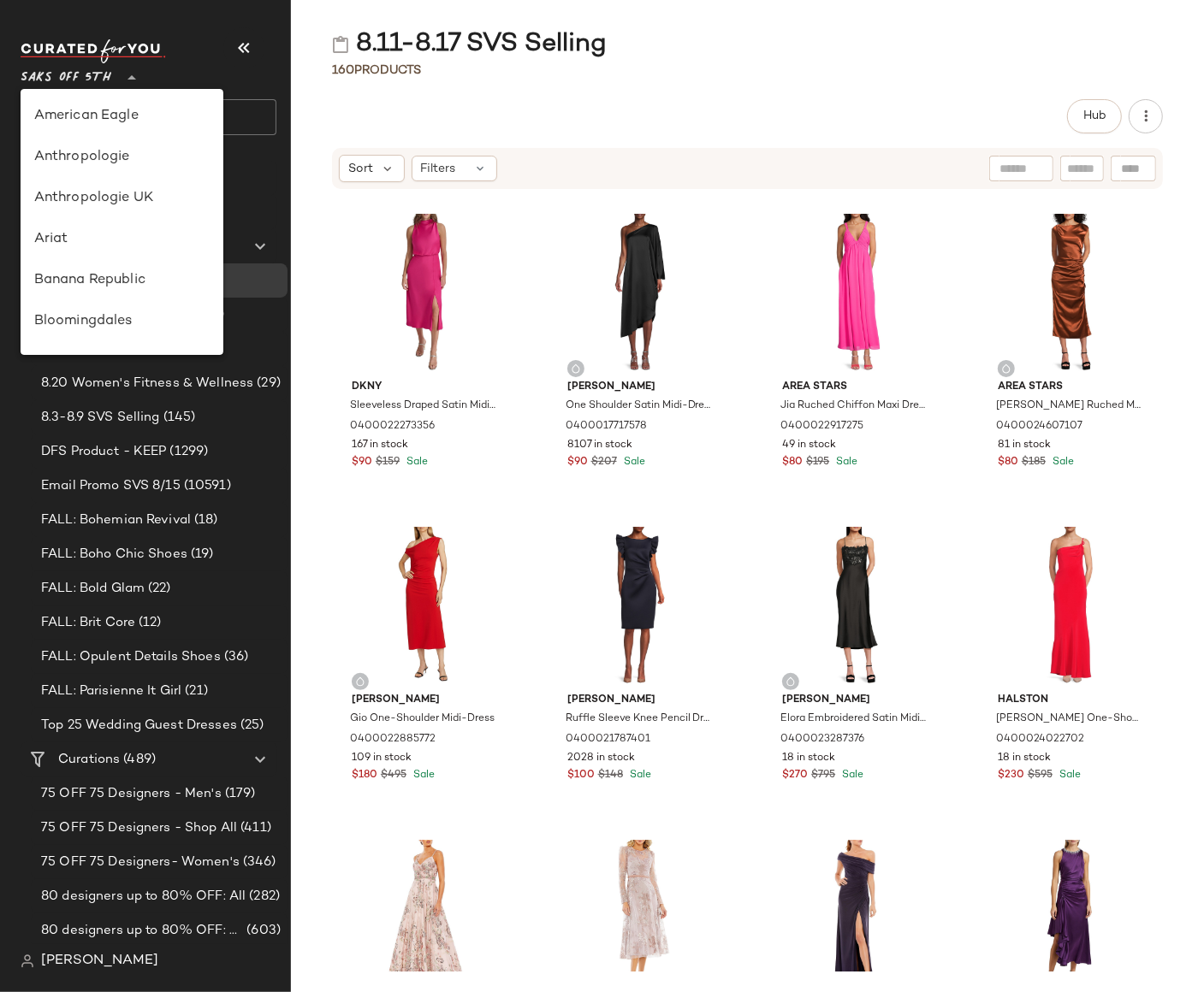
scroll to position [903, 0]
click at [204, 79] on div "Saks OFF 5TH **" at bounding box center [149, 67] width 256 height 42
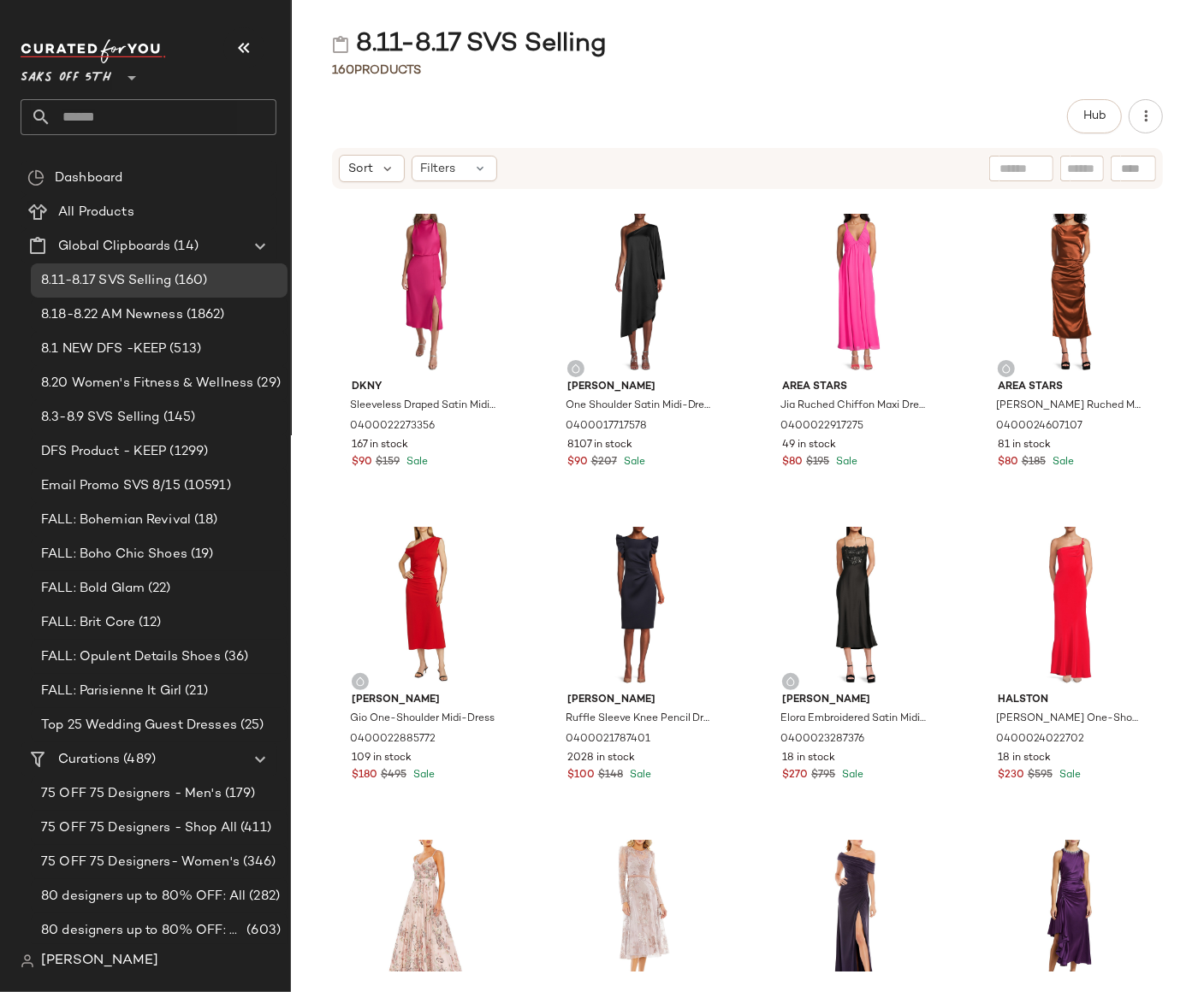
click at [191, 114] on input "text" at bounding box center [164, 117] width 225 height 36
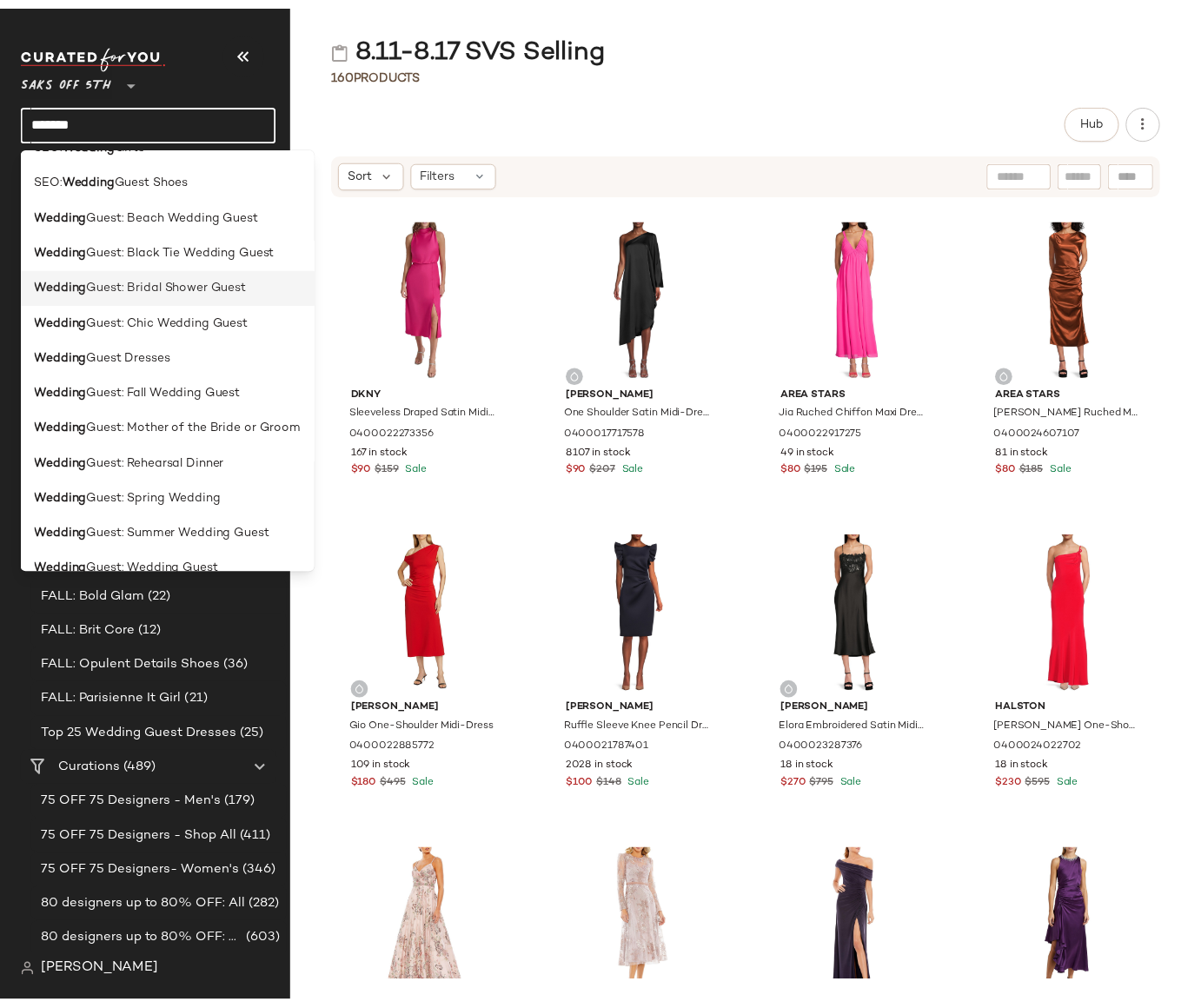
scroll to position [191, 0]
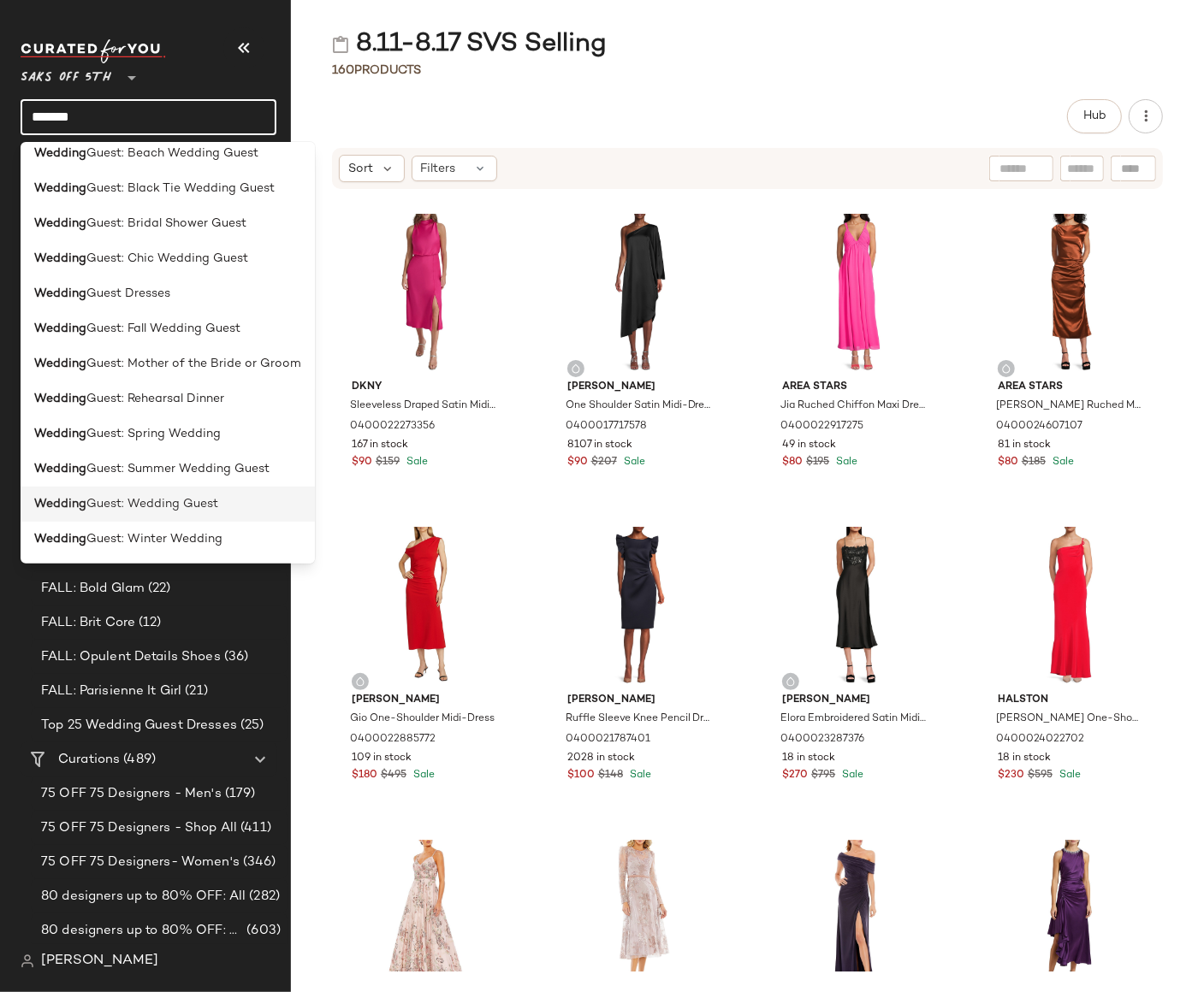
type input "*******"
click at [220, 510] on div "Wedding Guest: Wedding Guest" at bounding box center [167, 504] width 267 height 18
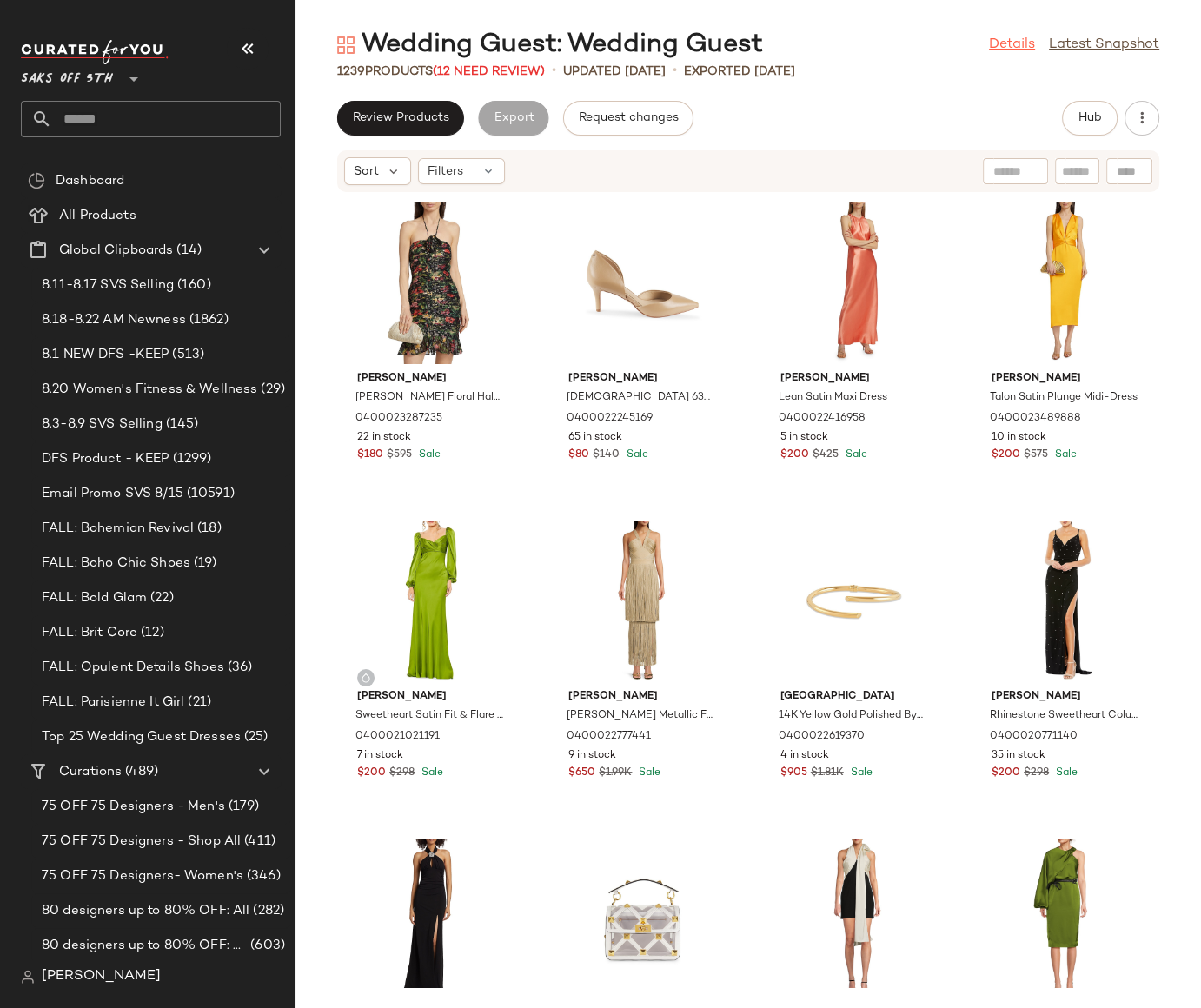
click at [1020, 48] on link "Details" at bounding box center [1012, 45] width 46 height 21
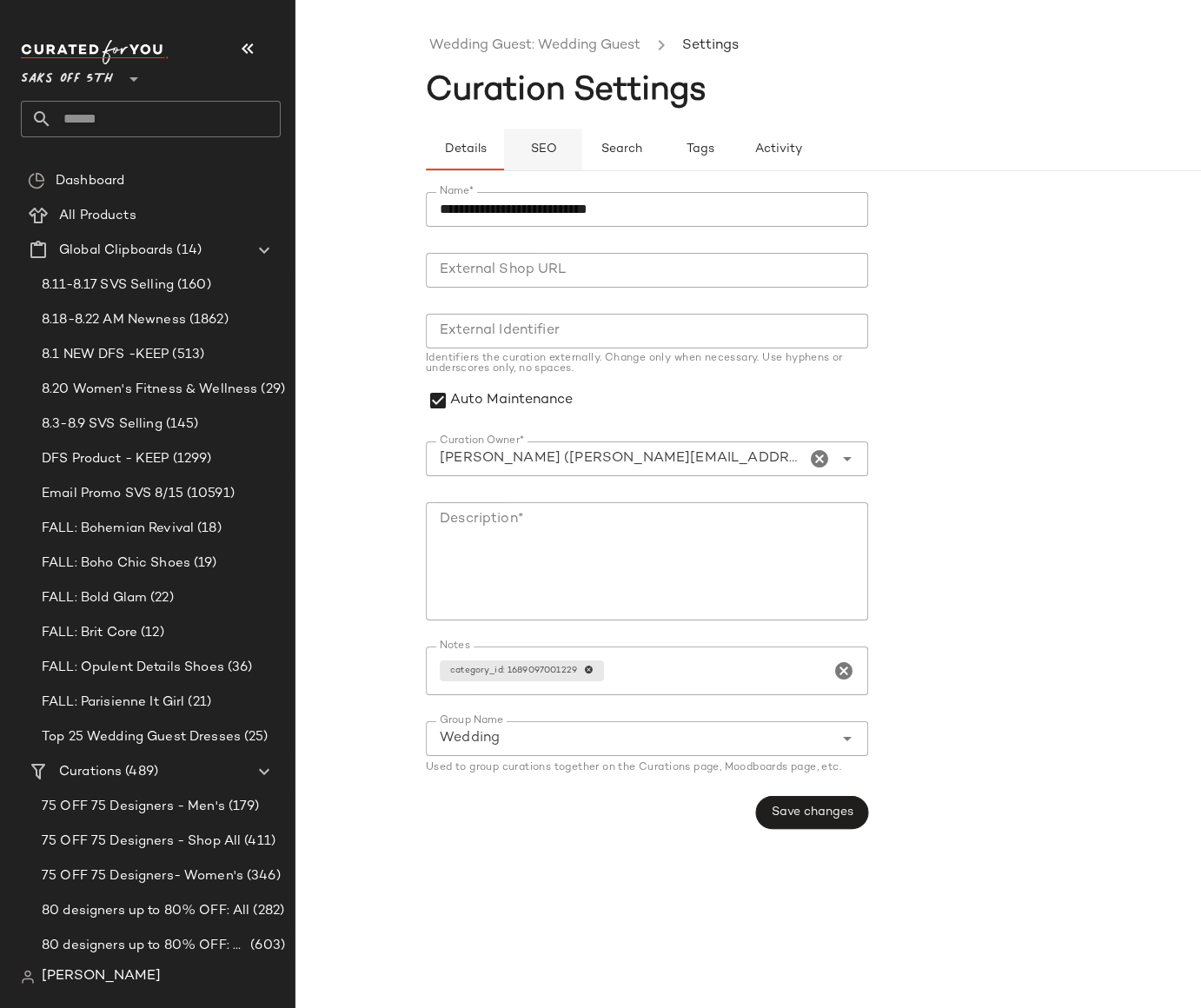
click at [660, 130] on button "SEO" at bounding box center [699, 150] width 78 height 42
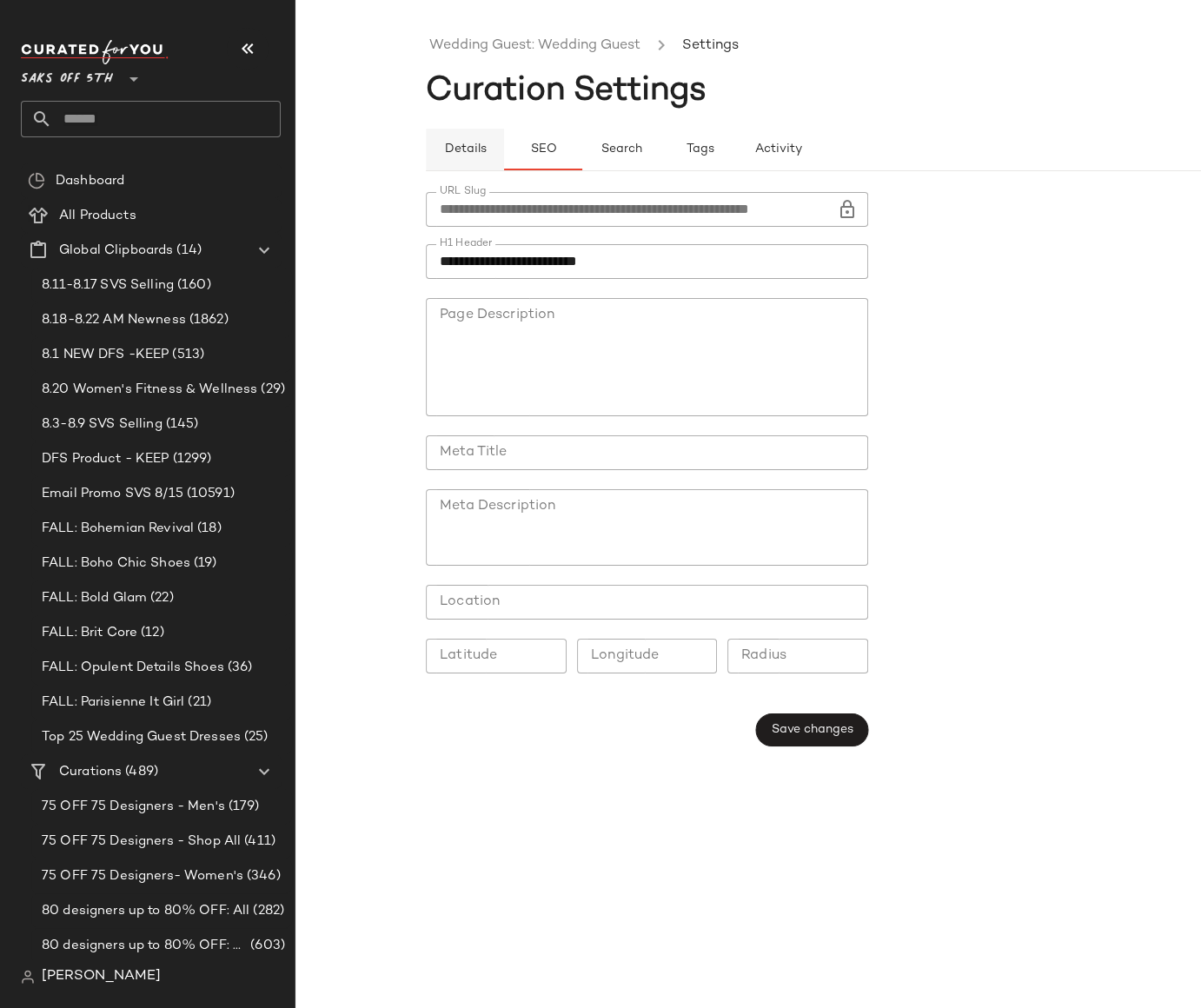
click at [455, 152] on span "Details" at bounding box center [464, 149] width 43 height 14
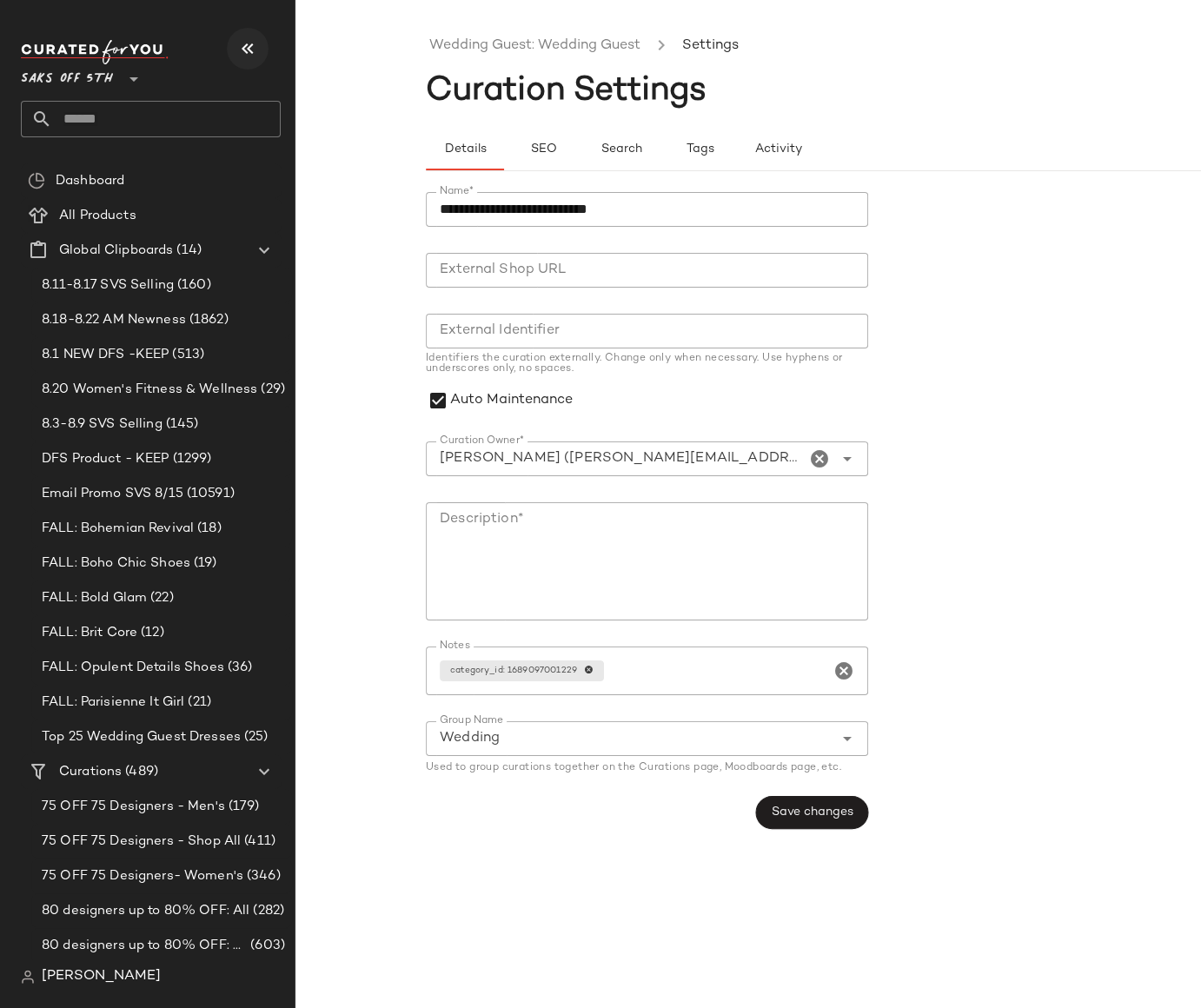
click at [243, 50] on icon "button" at bounding box center [247, 48] width 21 height 21
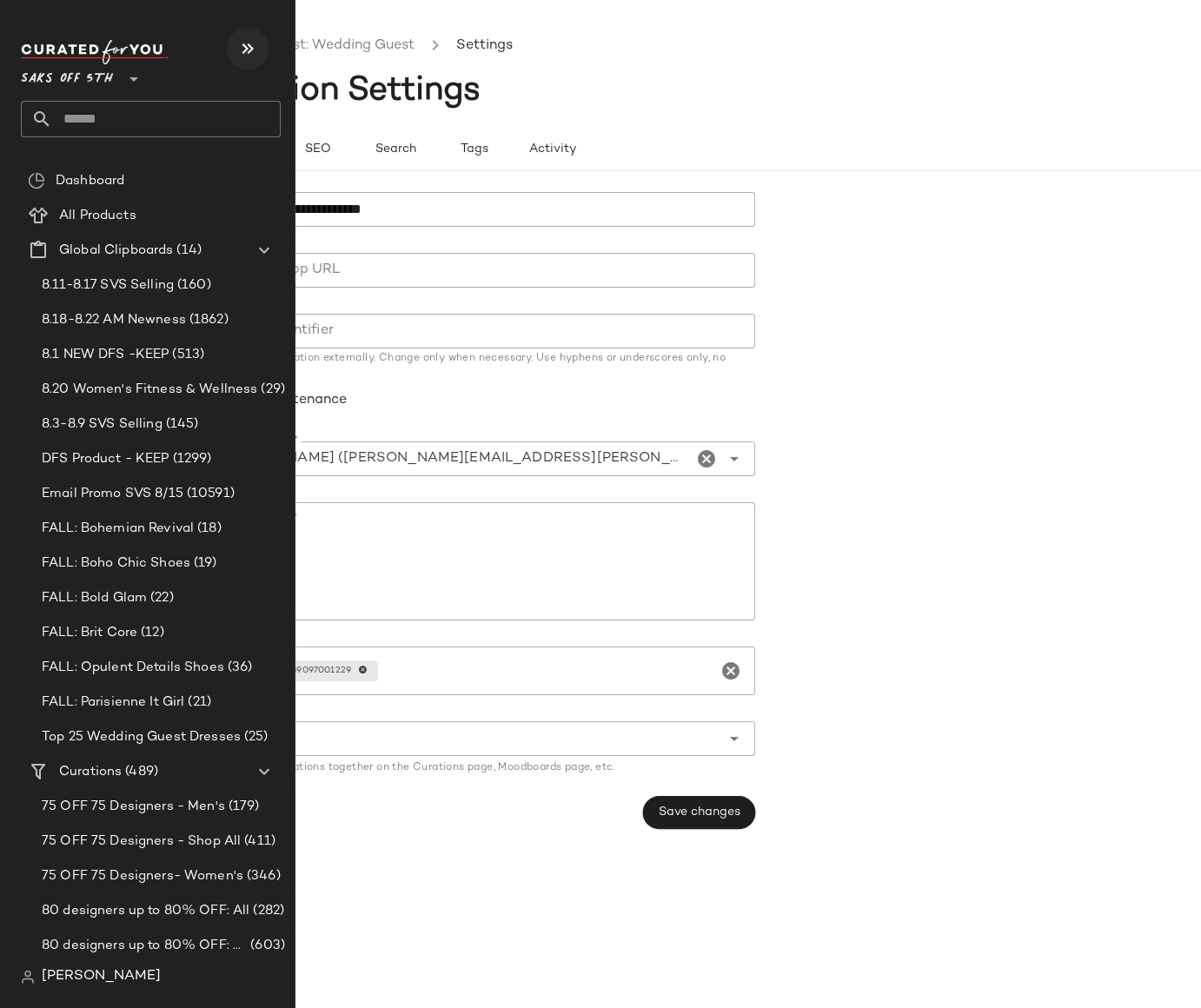
click at [241, 49] on icon "button" at bounding box center [247, 48] width 21 height 21
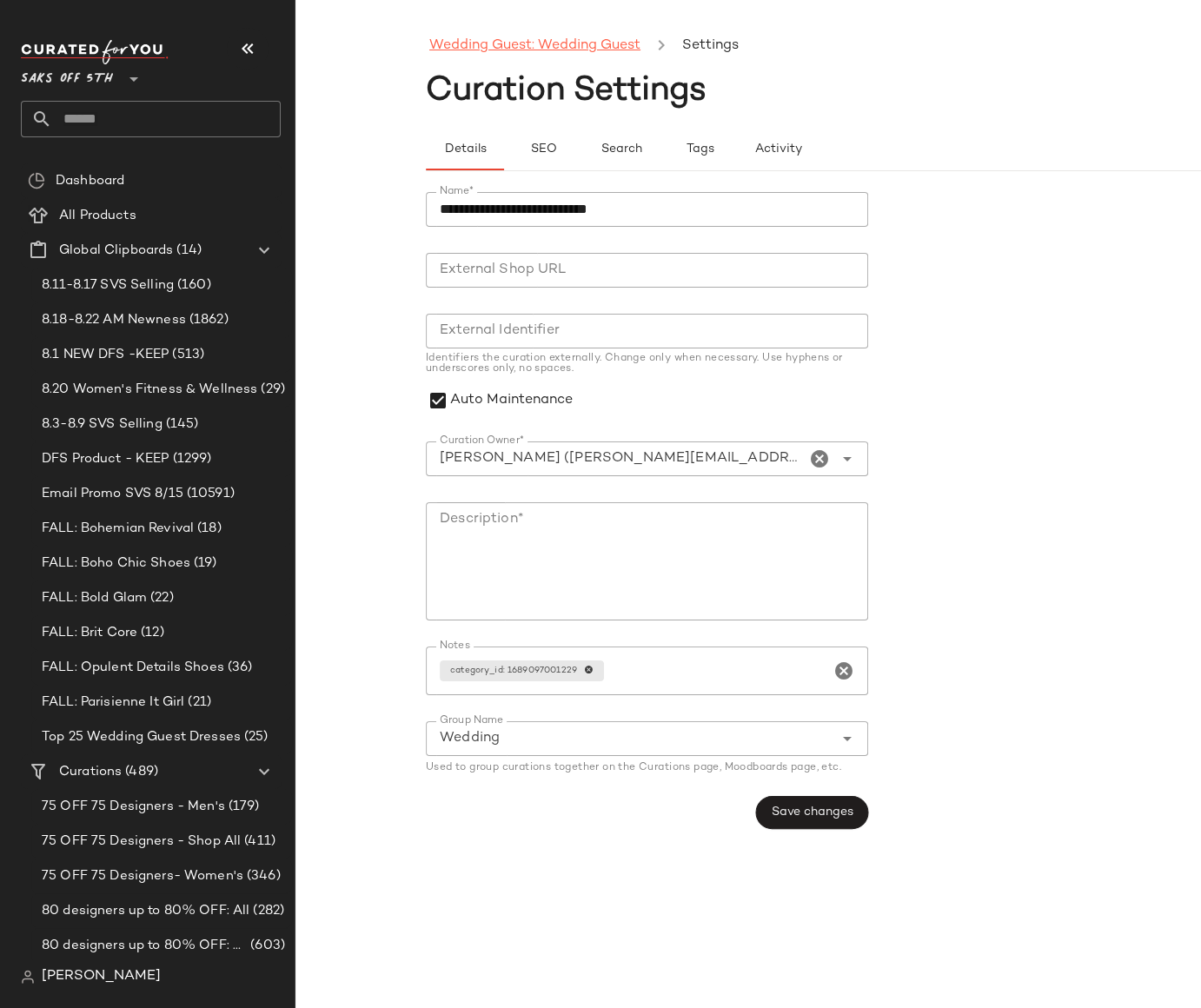
click at [530, 48] on link "Wedding Guest: Wedding Guest" at bounding box center [534, 46] width 211 height 23
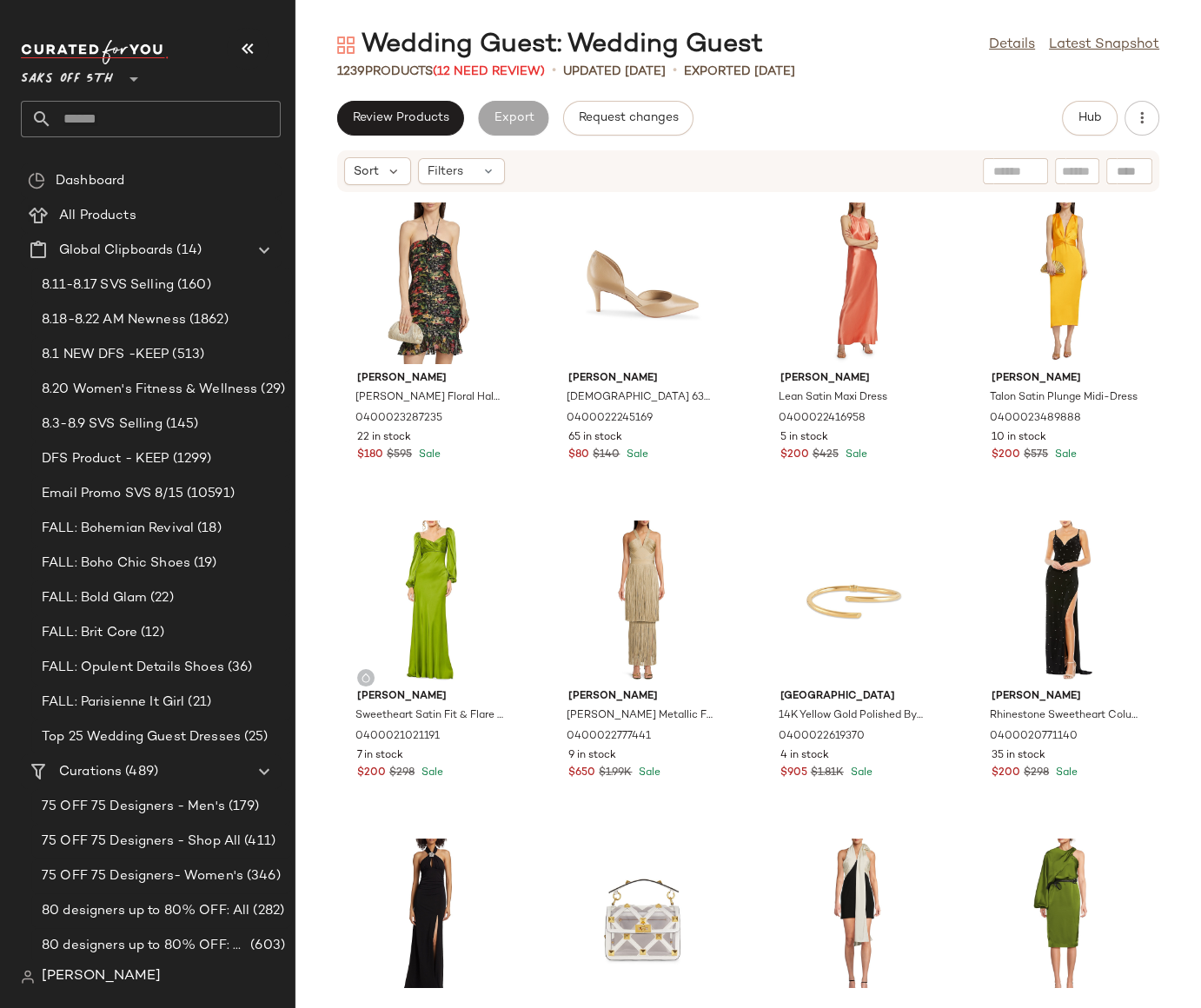
click at [117, 115] on input "text" at bounding box center [166, 119] width 229 height 37
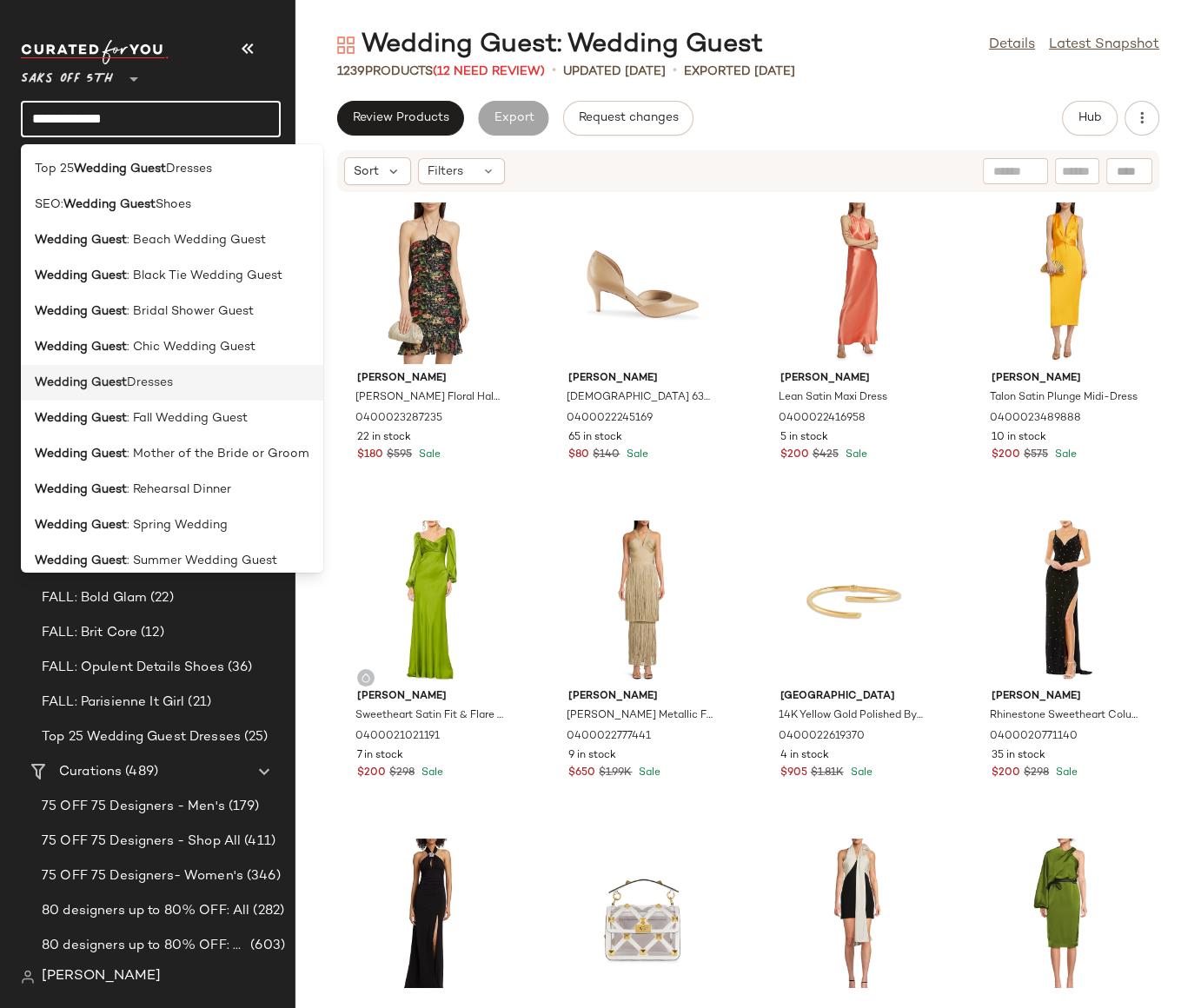
type input "**********"
click at [143, 388] on span "Dresses" at bounding box center [150, 382] width 46 height 18
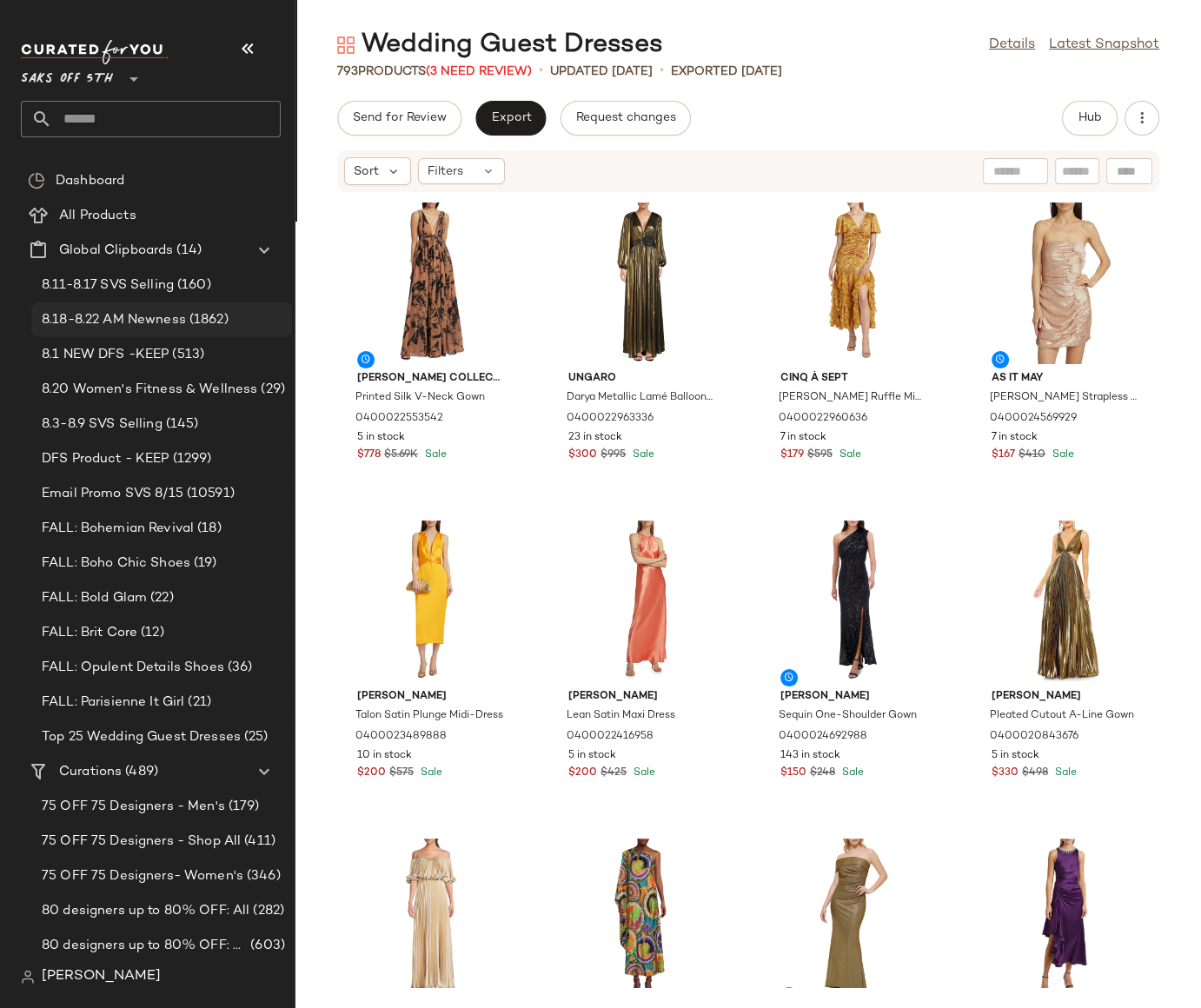
click at [107, 331] on div "8.18-8.22 AM Newness (1862)" at bounding box center [161, 320] width 261 height 35
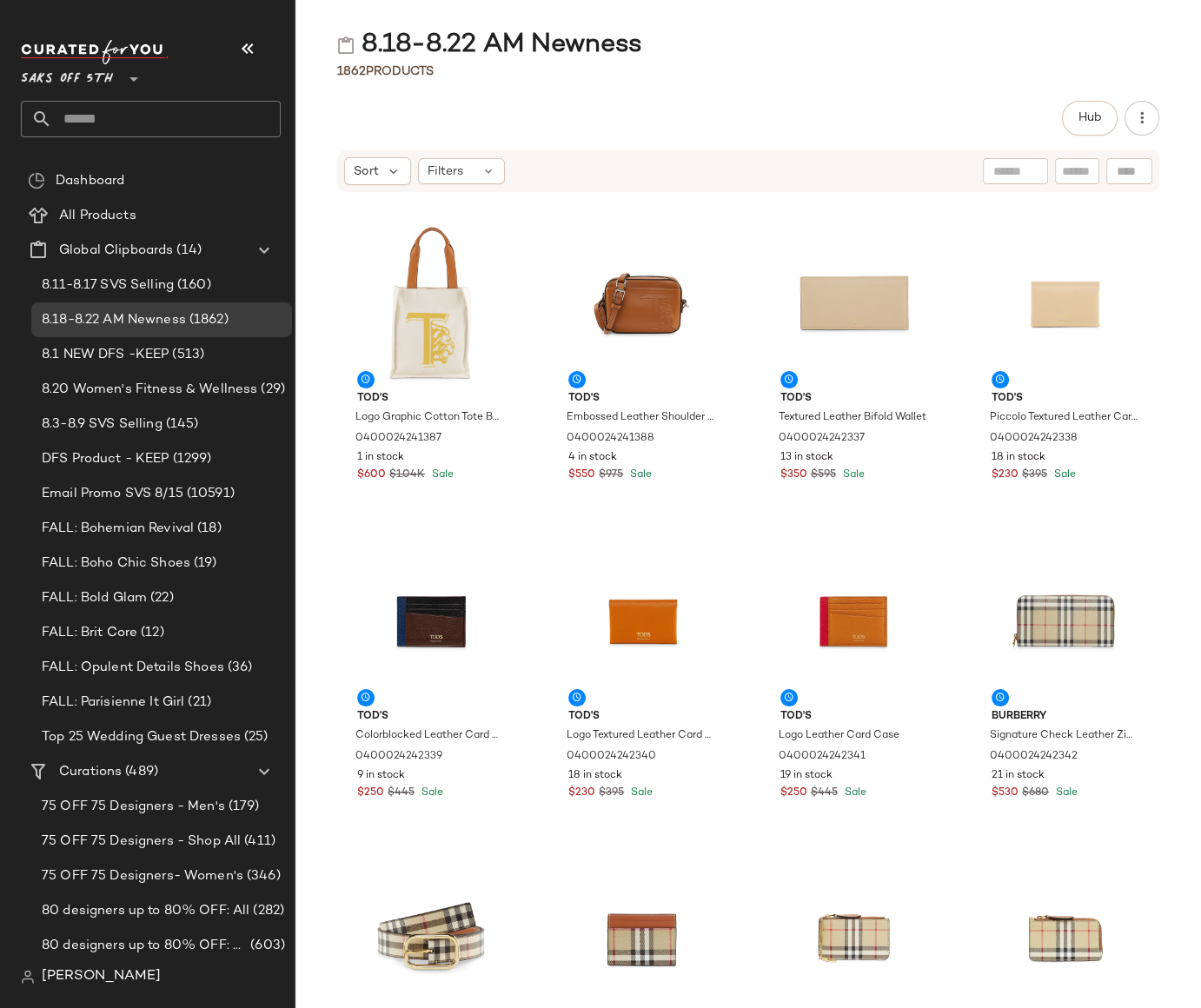
scroll to position [4149, 0]
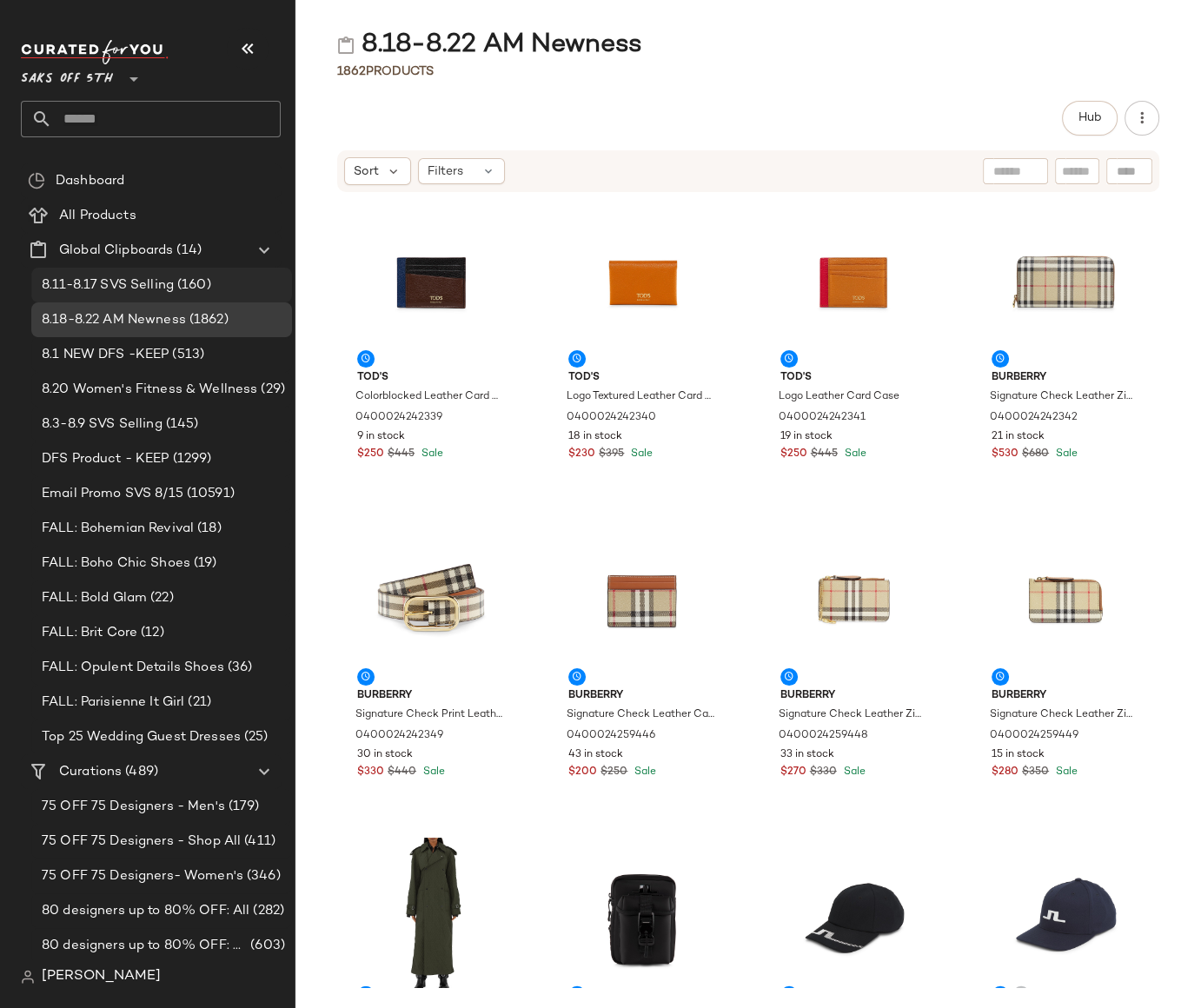
click at [96, 285] on span "8.11-8.17 SVS Selling" at bounding box center [108, 285] width 132 height 20
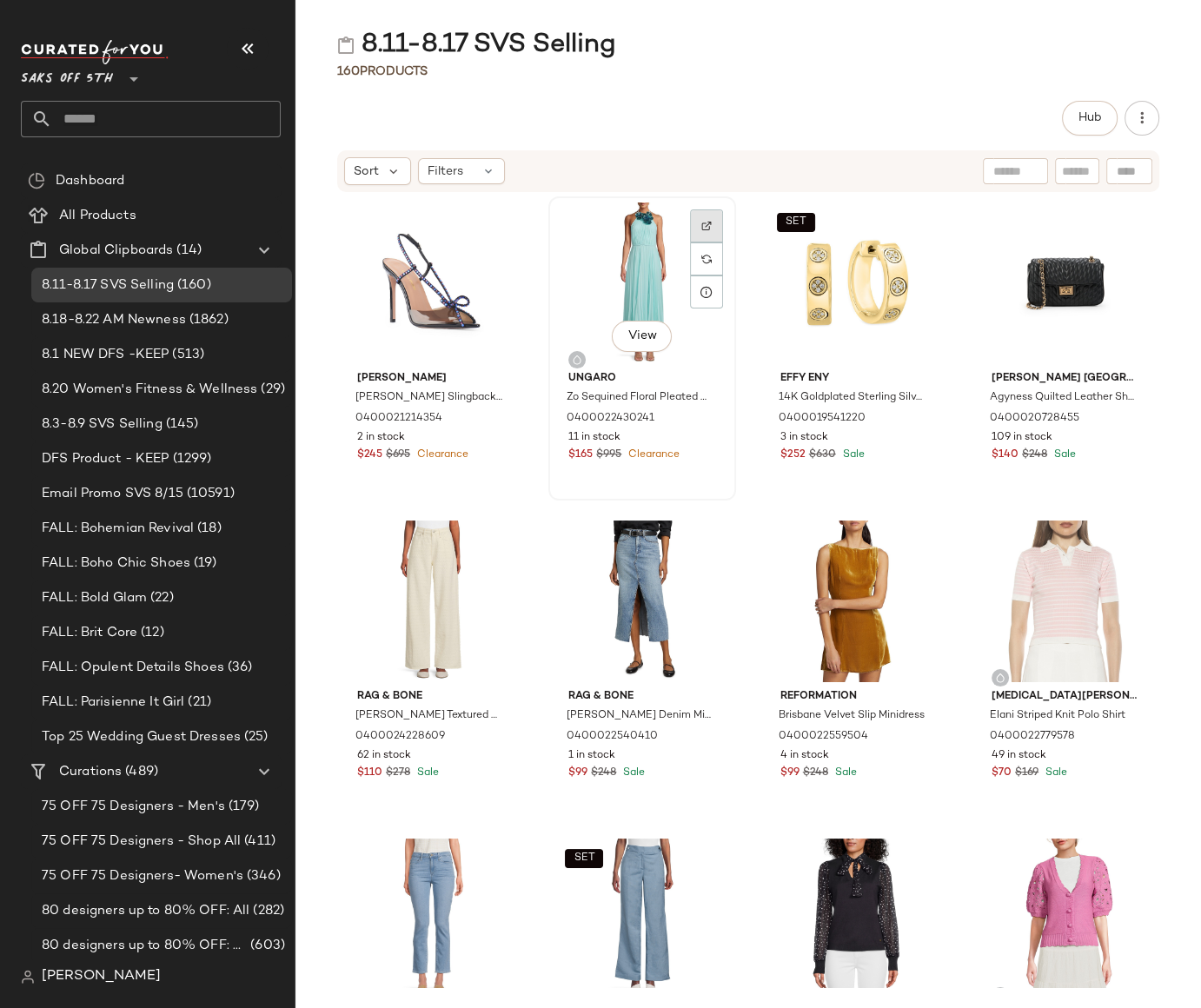
click at [705, 242] on div at bounding box center [706, 259] width 33 height 33
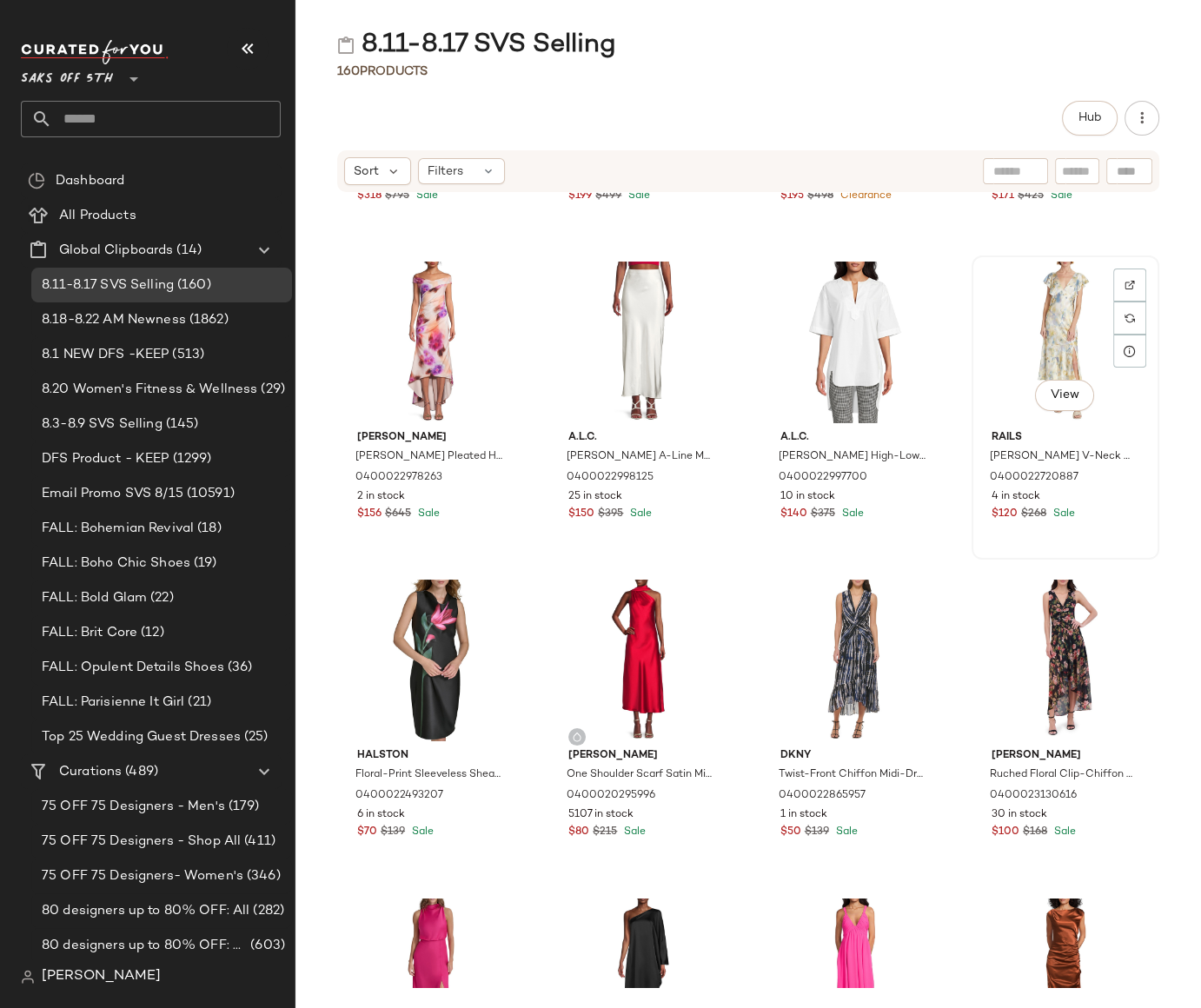
scroll to position [3348, 0]
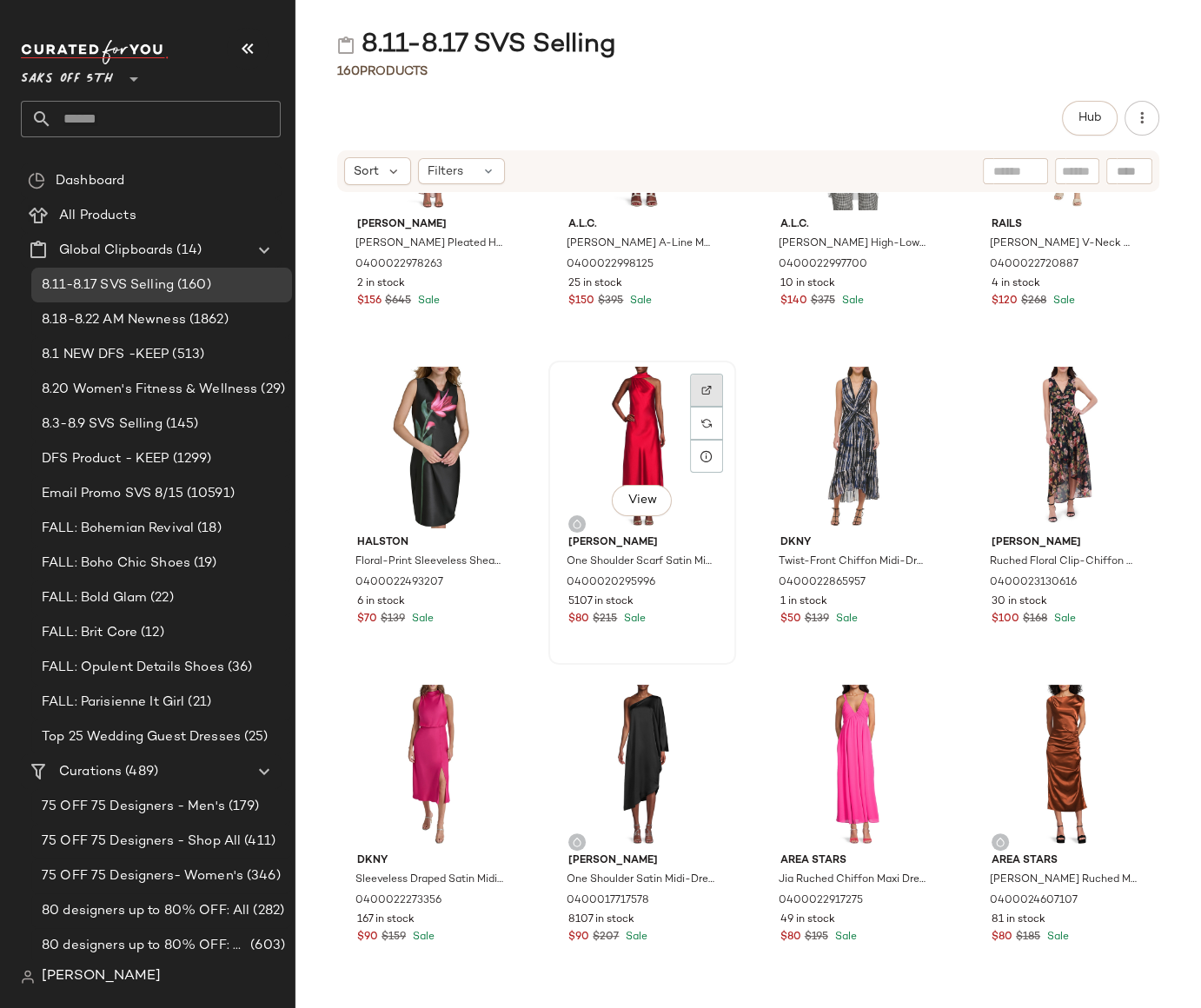
click at [702, 385] on img at bounding box center [706, 390] width 10 height 10
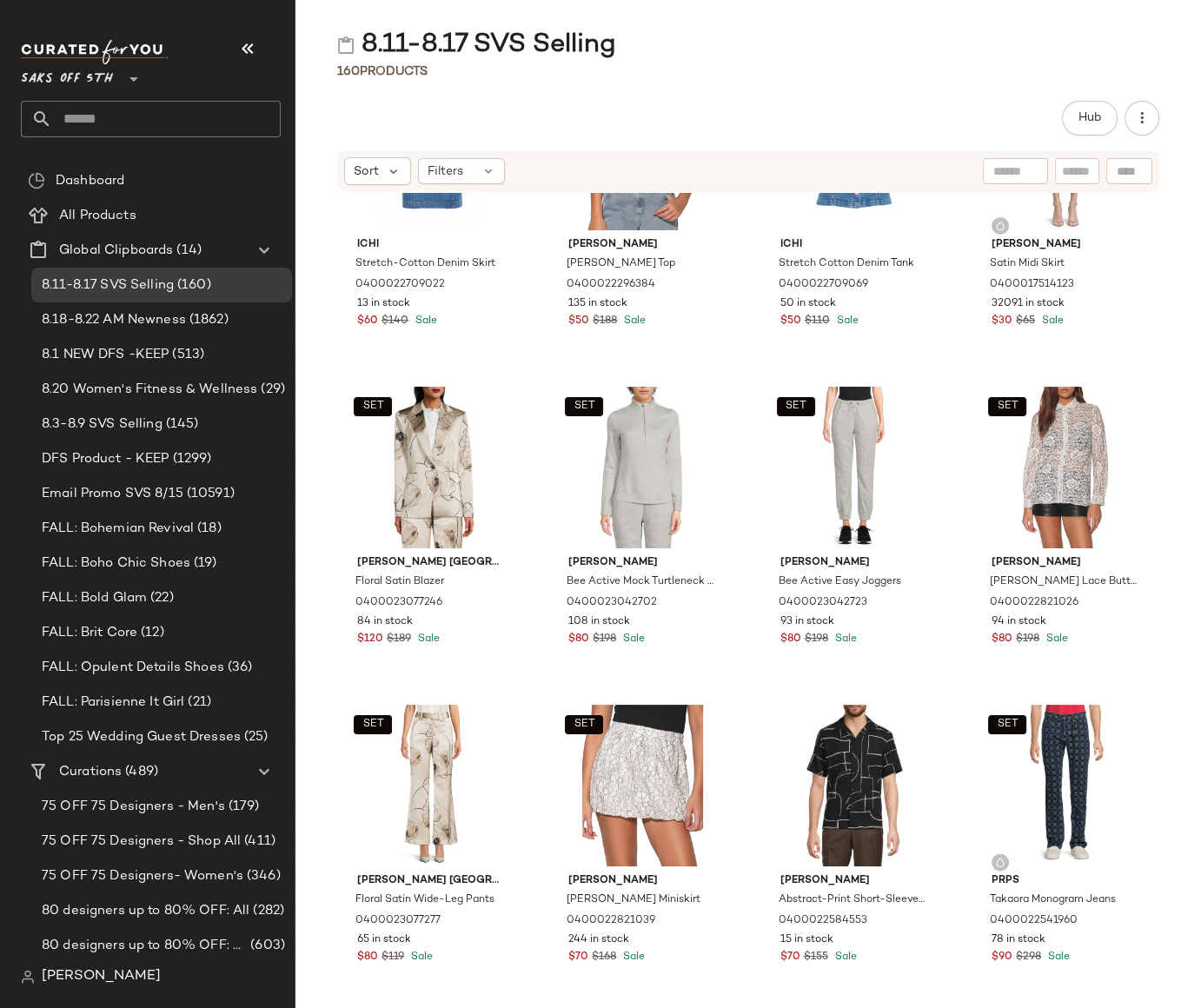
scroll to position [9352, 0]
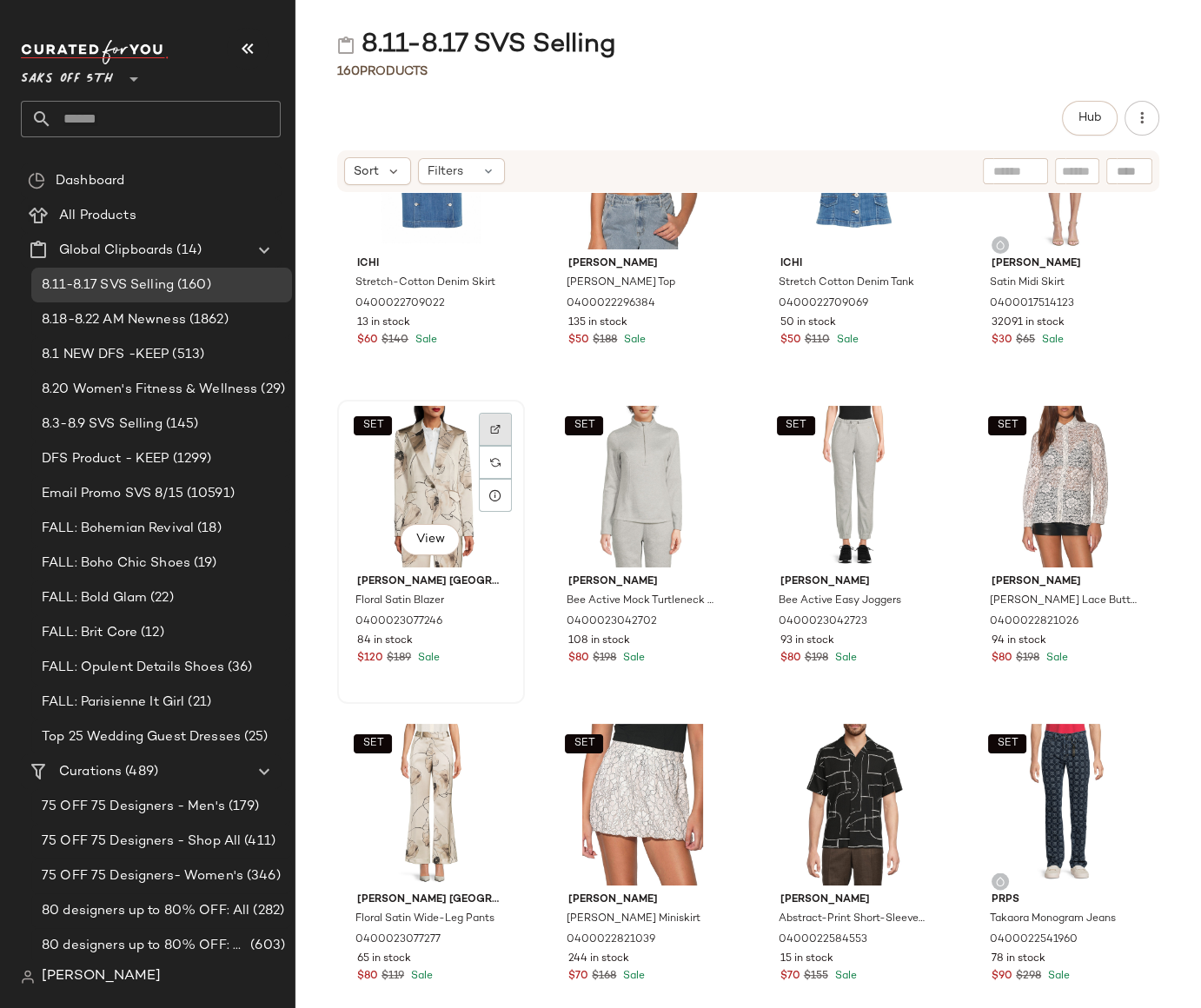
click at [498, 430] on img at bounding box center [495, 429] width 10 height 10
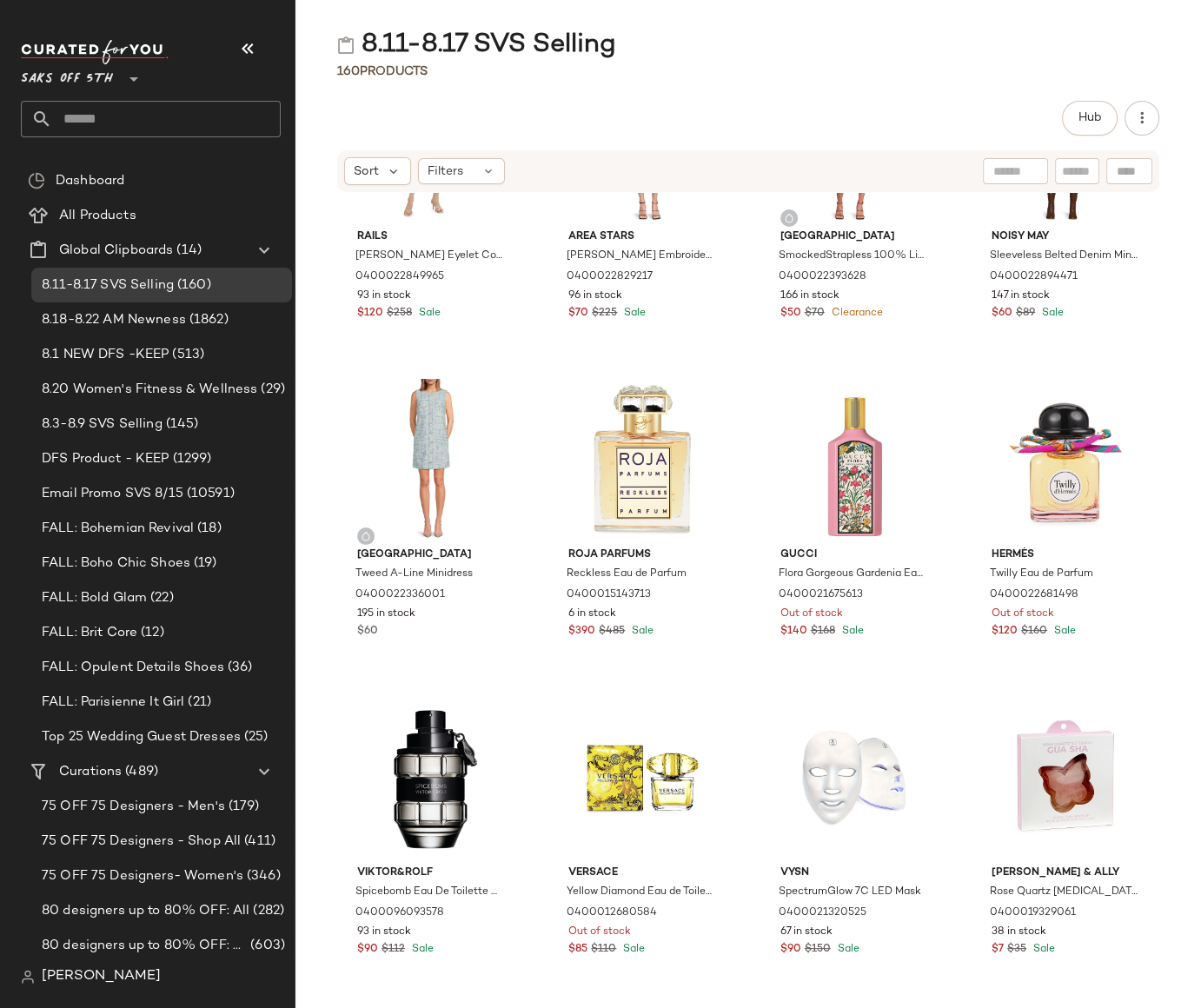
scroll to position [11930, 0]
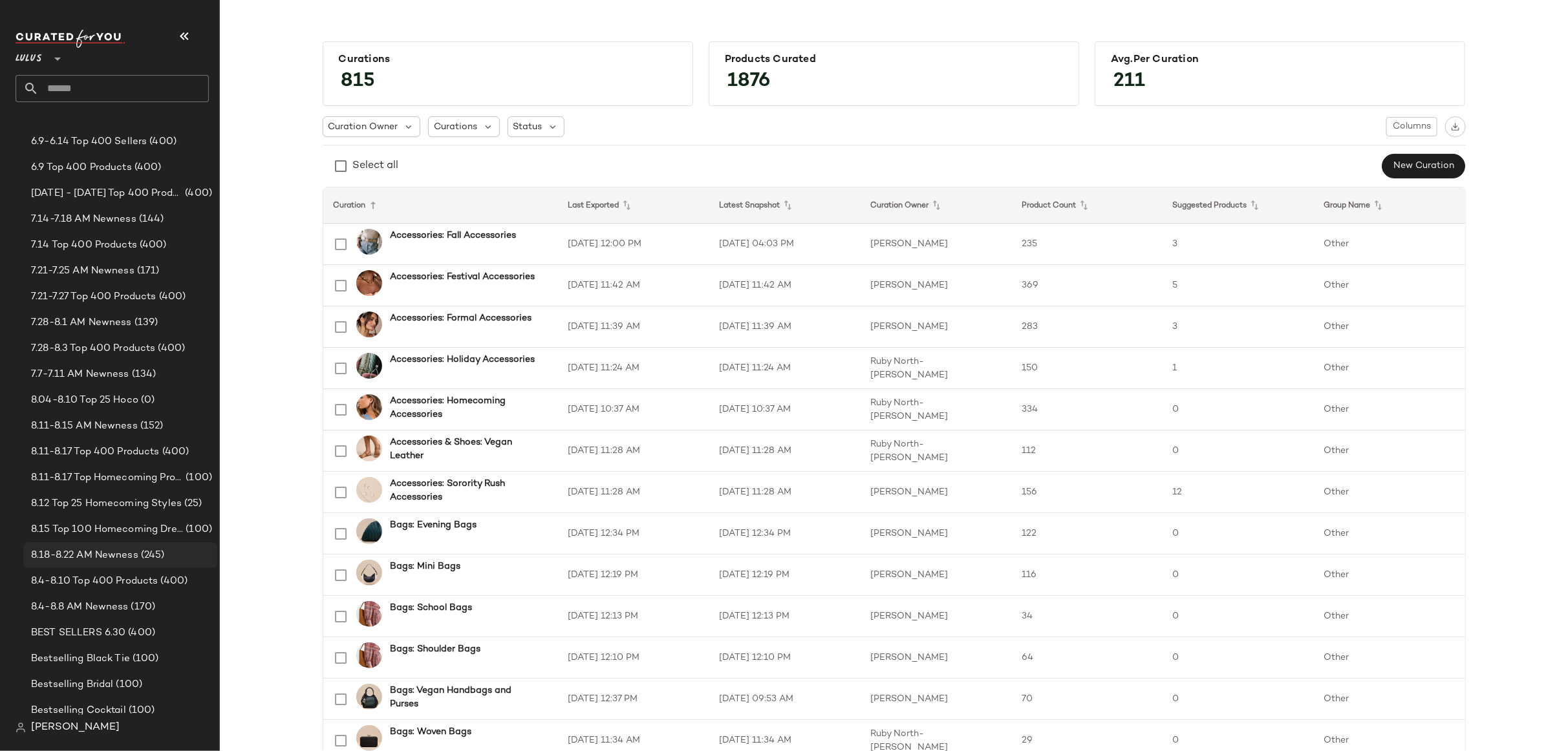
scroll to position [475, 0]
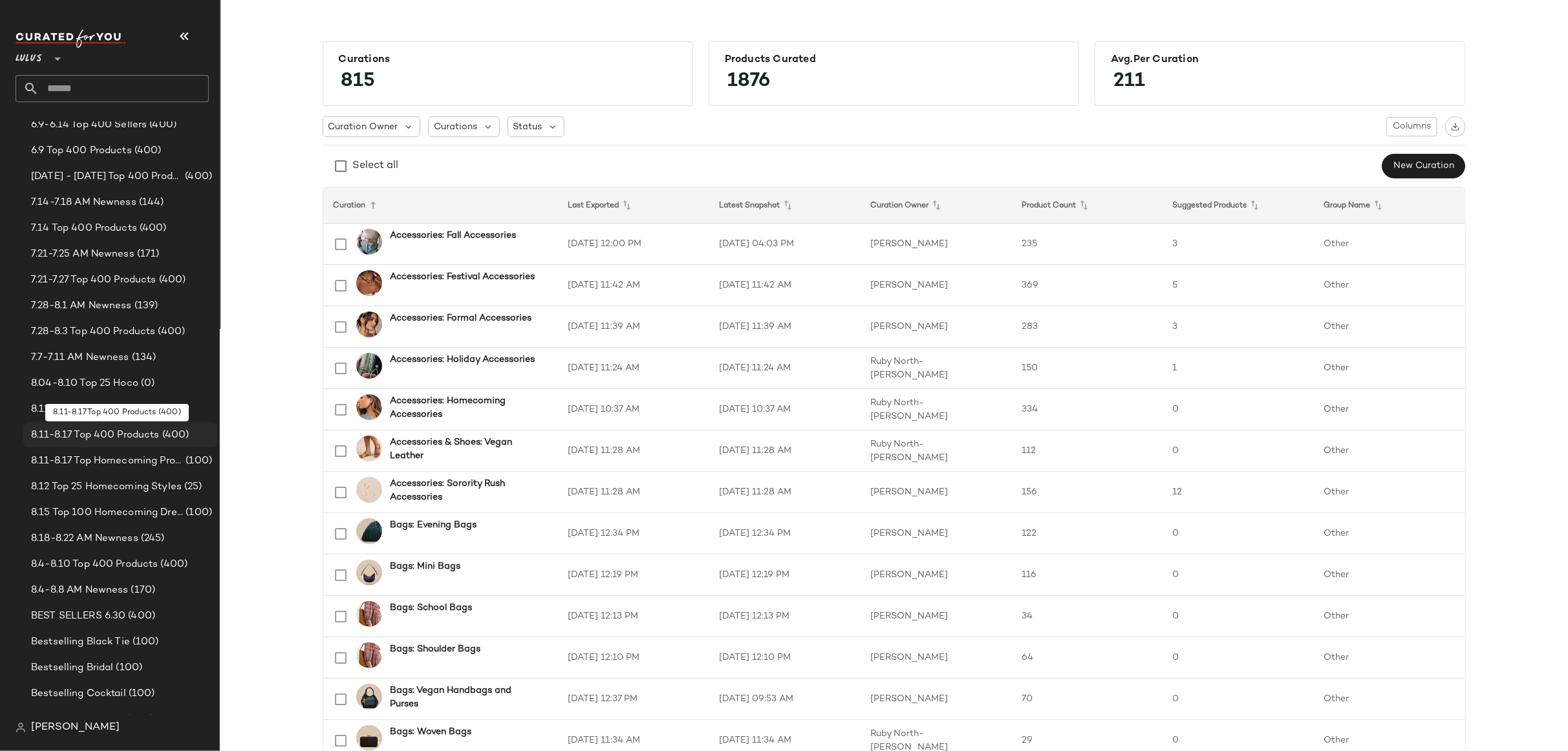
click at [63, 436] on span "8.11-8.17 Top 400 Products" at bounding box center [95, 435] width 129 height 15
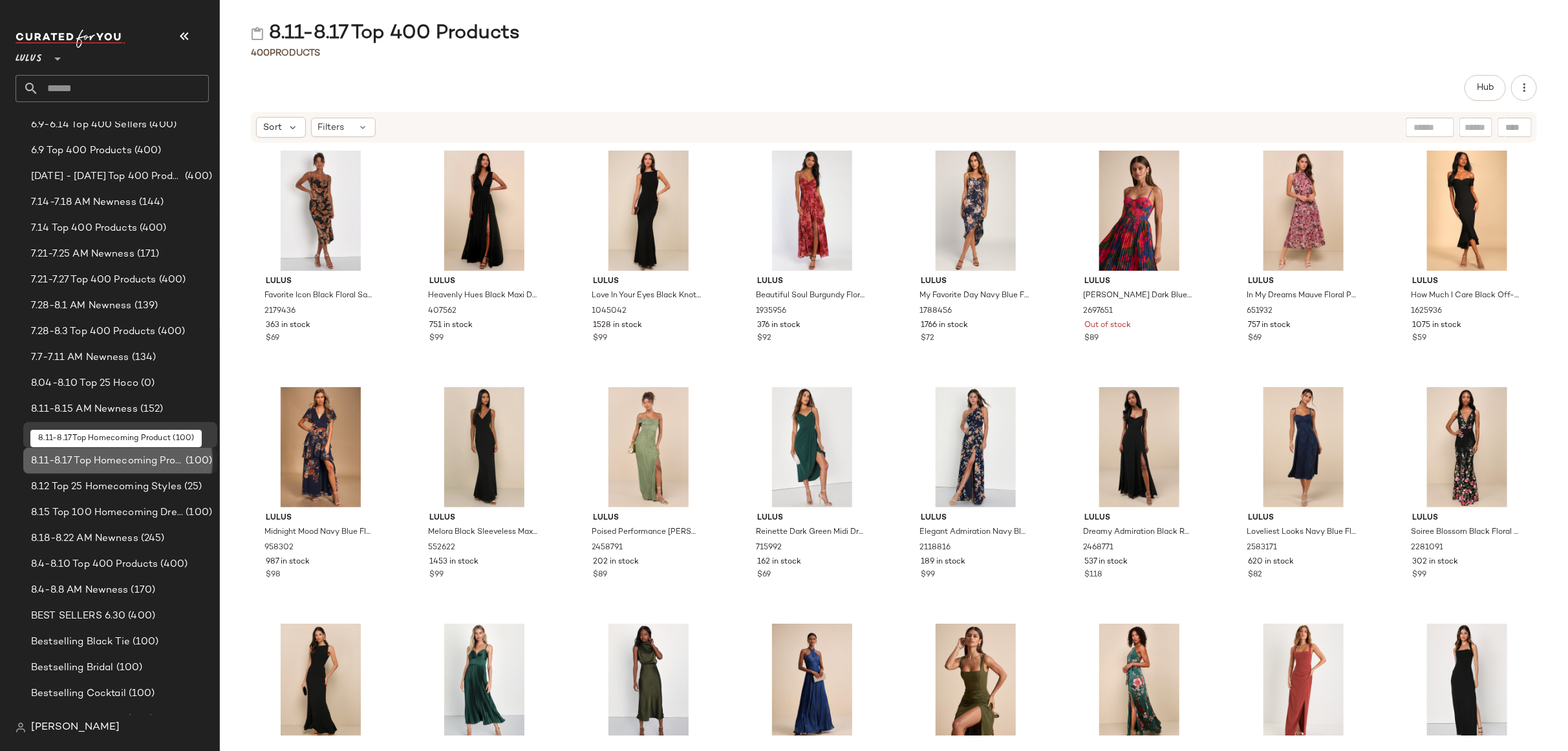
click at [65, 460] on span "8.11-8.17 Top Homecoming Product" at bounding box center [107, 461] width 152 height 15
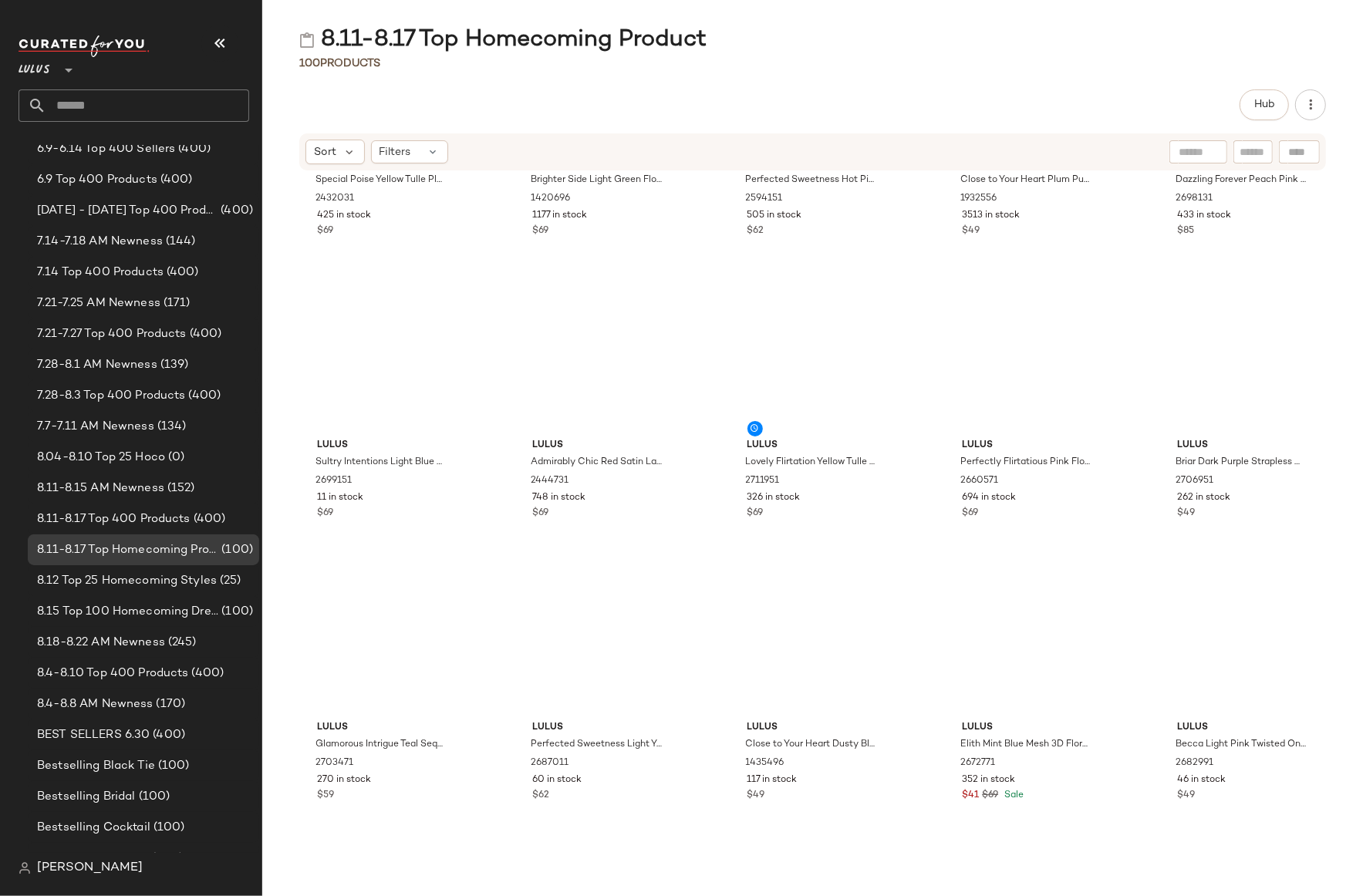
scroll to position [1975, 0]
